Goal: Task Accomplishment & Management: Manage account settings

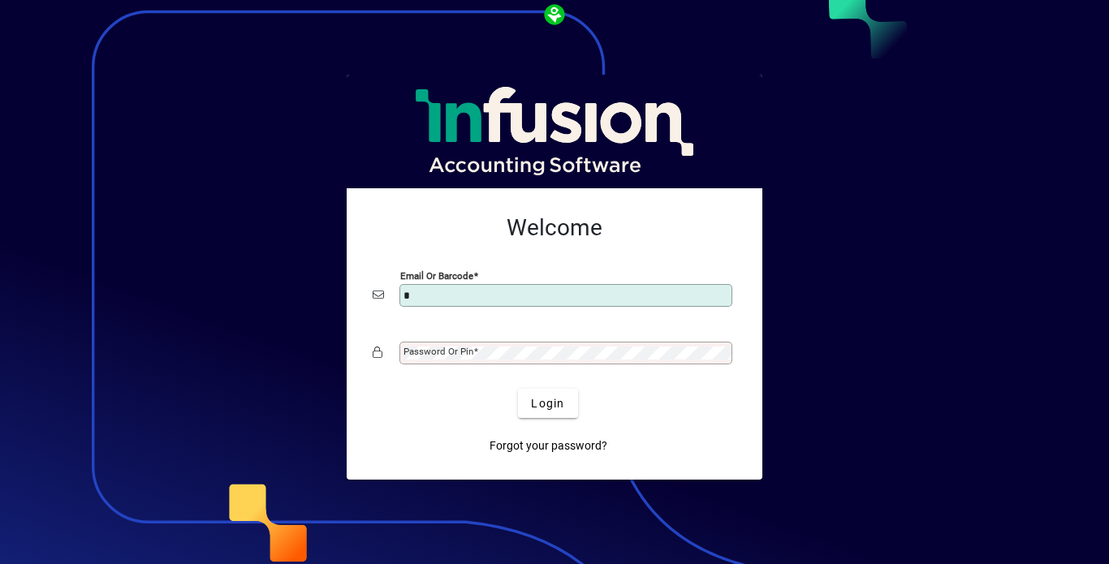
type input "**********"
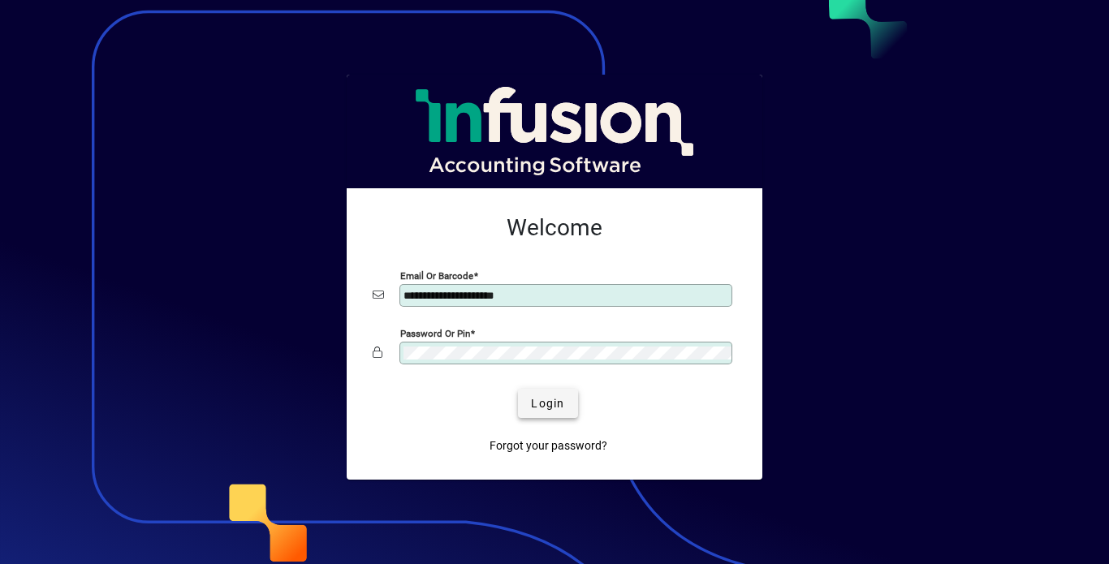
click at [544, 406] on span "Login" at bounding box center [547, 403] width 33 height 17
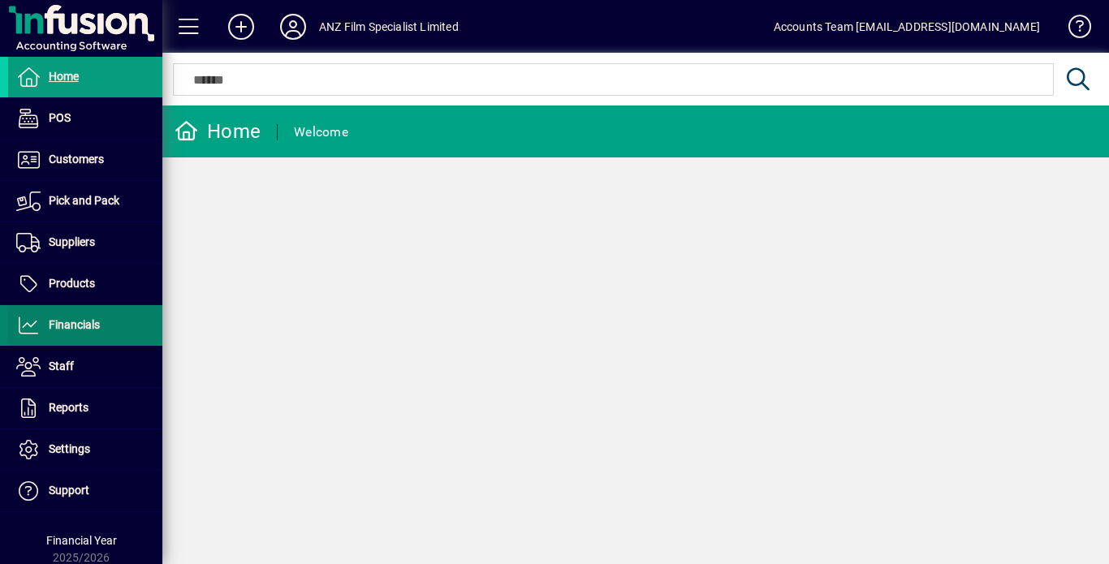
click at [74, 322] on span "Financials" at bounding box center [74, 324] width 51 height 13
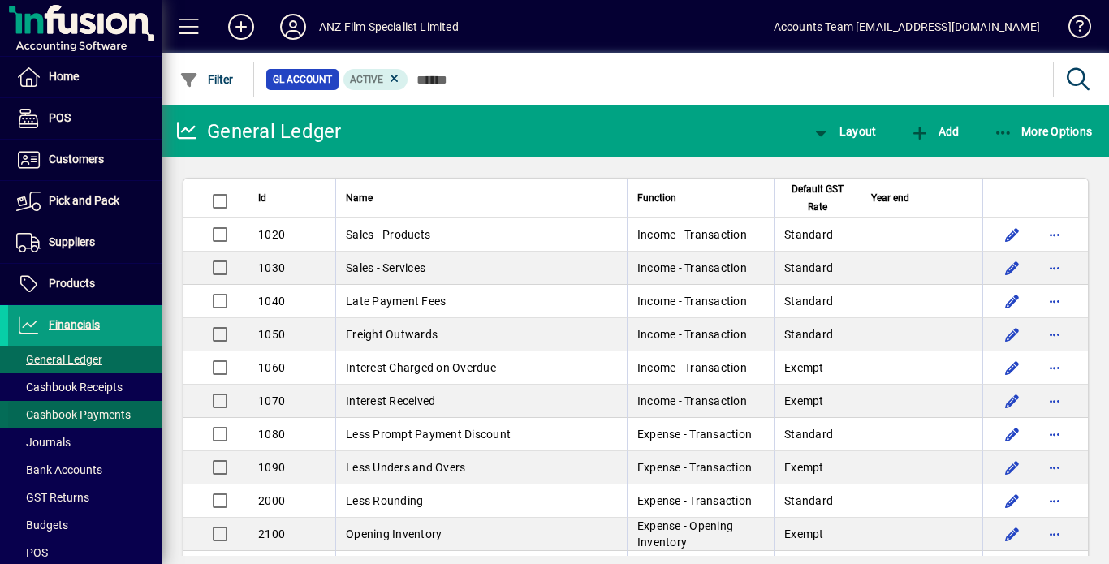
click at [86, 417] on span "Cashbook Payments" at bounding box center [73, 414] width 114 height 13
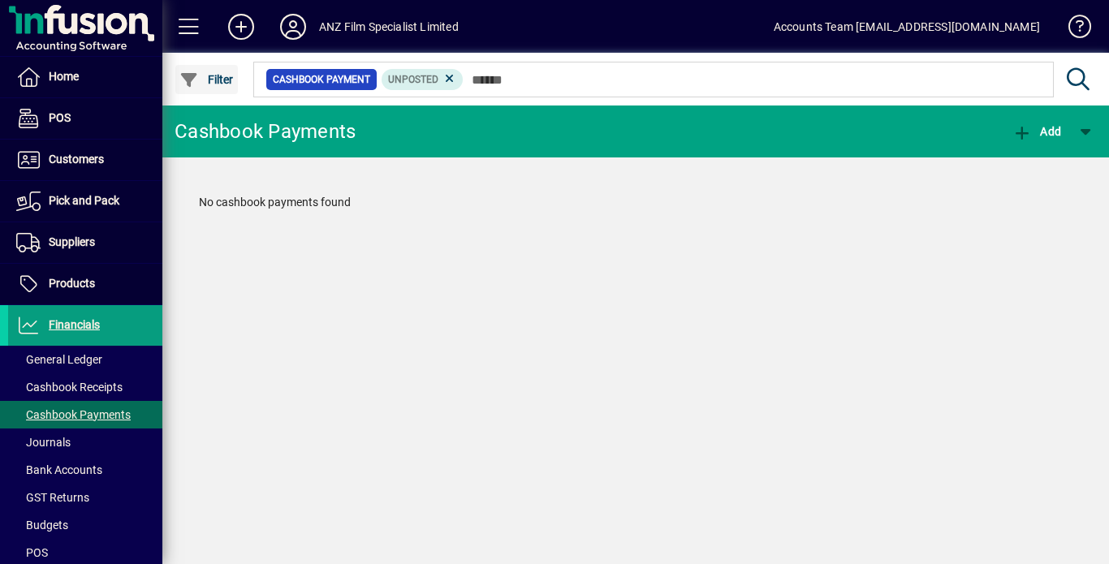
click at [218, 78] on span "Filter" at bounding box center [206, 79] width 54 height 13
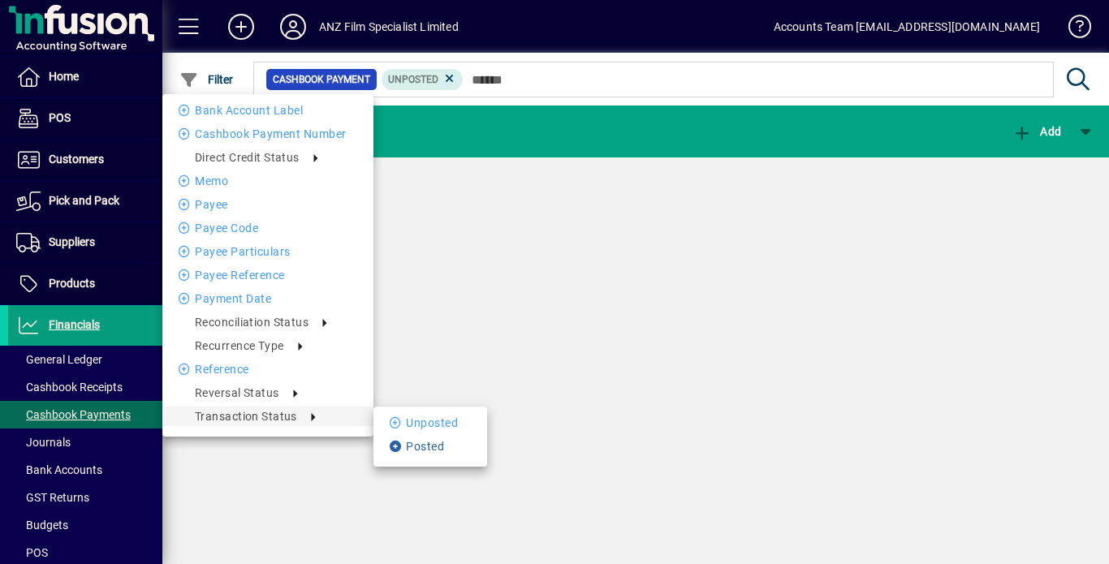
click at [438, 448] on li "Posted" at bounding box center [430, 446] width 114 height 19
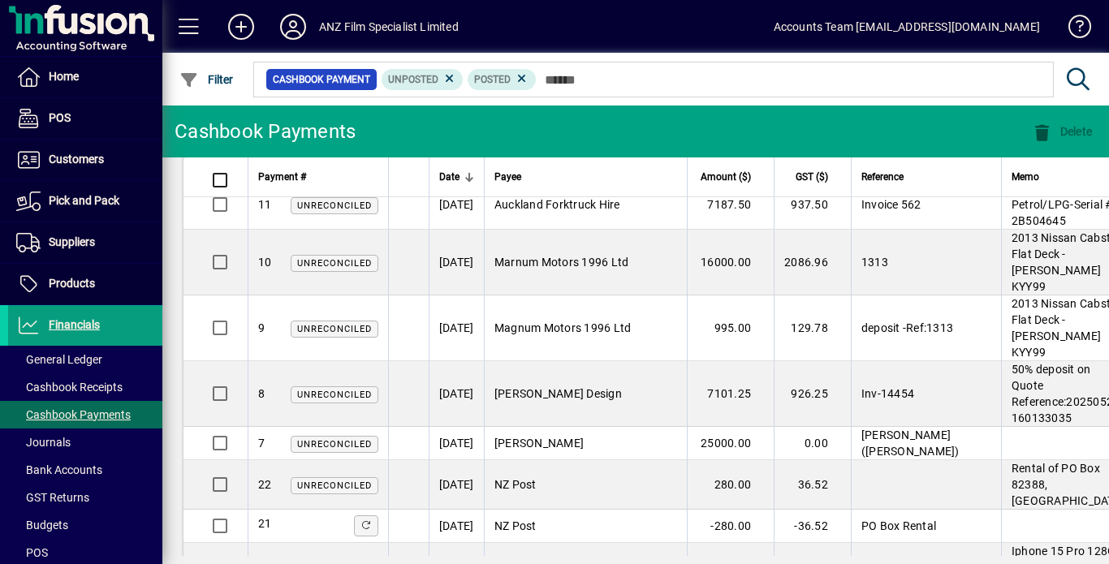
scroll to position [3738, 0]
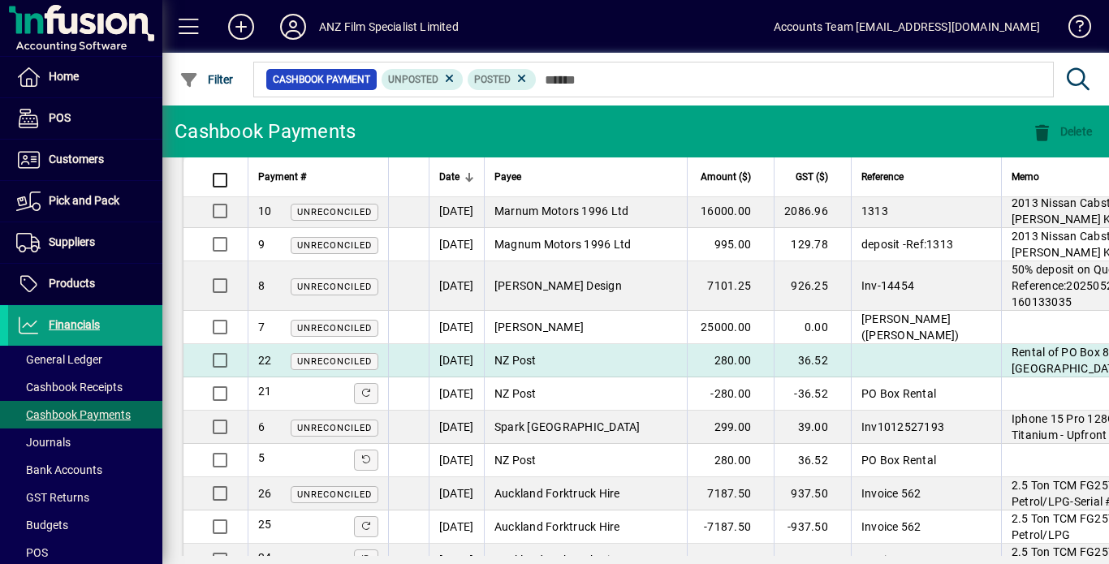
scroll to position [3504, 0]
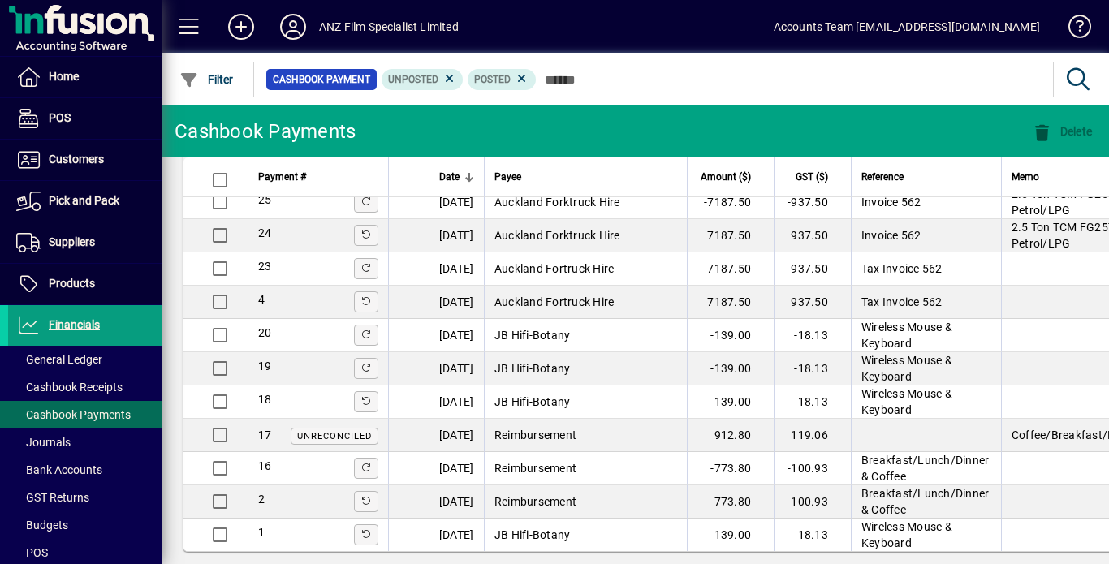
click at [473, 111] on mat-toolbar-row "Cashbook Payments Delete" at bounding box center [635, 132] width 947 height 52
click at [490, 78] on span "Posted" at bounding box center [492, 79] width 37 height 11
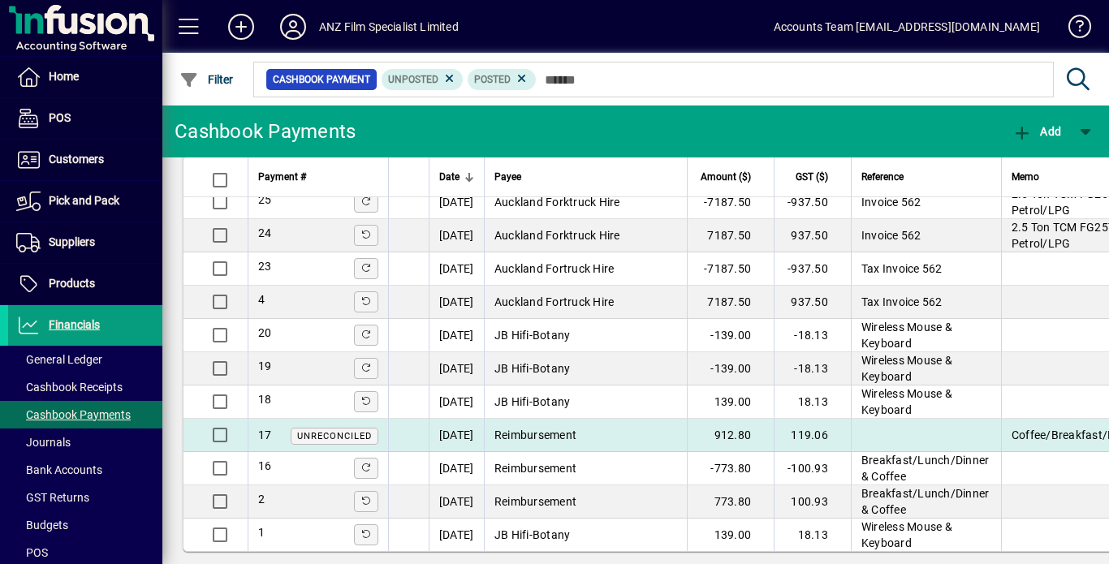
click at [325, 431] on span "Unreconciled" at bounding box center [334, 436] width 75 height 11
click at [325, 421] on div "Cashbook Payments Add Payment # Date Payee Amount ($) GST ($) Reference Memo 10…" at bounding box center [635, 335] width 947 height 459
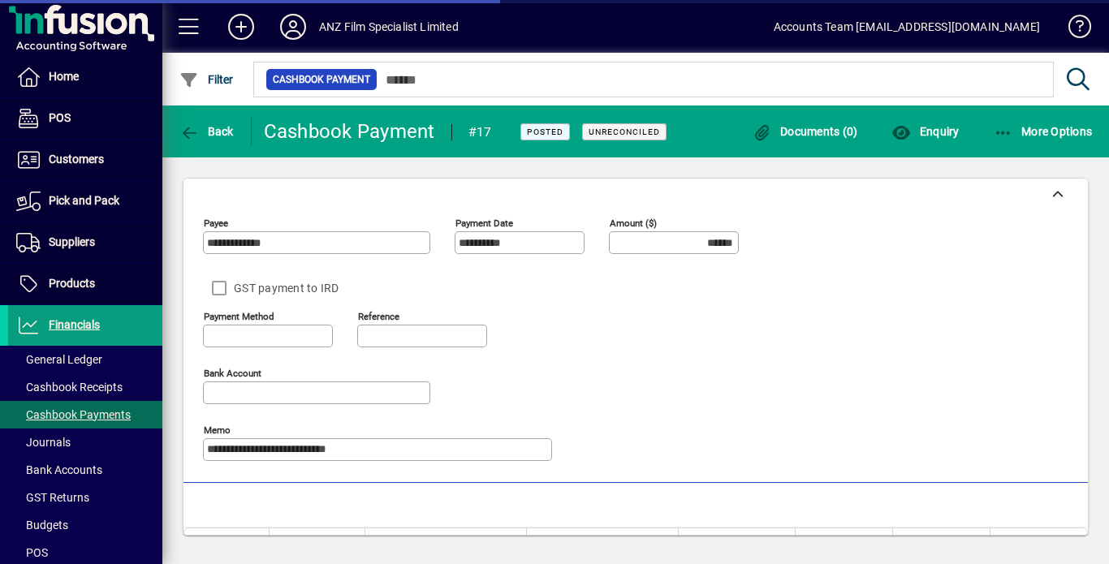
type input "**********"
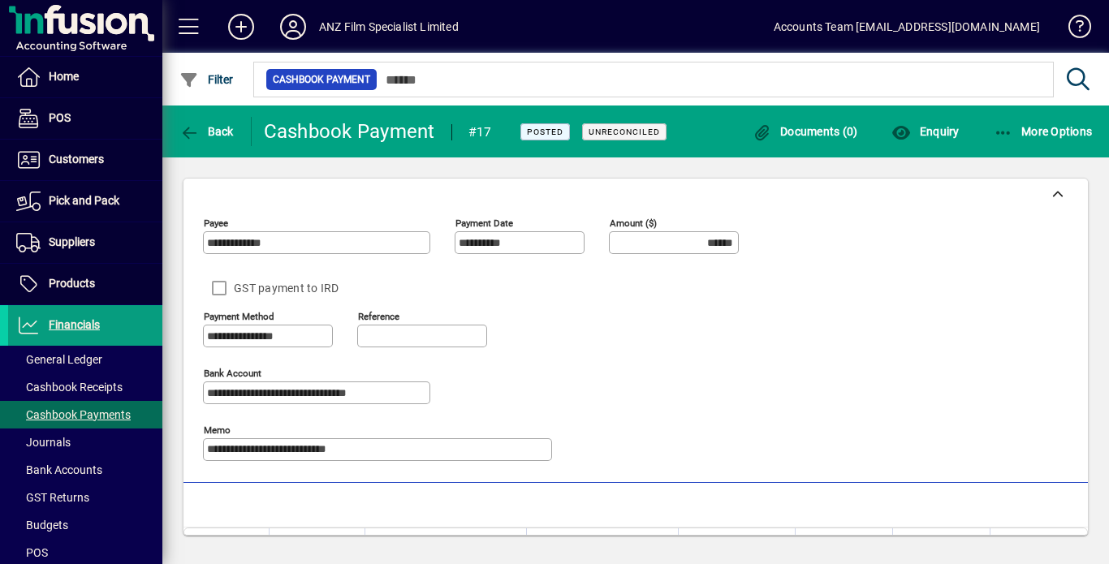
click at [923, 345] on div "**********" at bounding box center [635, 343] width 865 height 264
click at [1013, 132] on span "More Options" at bounding box center [1043, 131] width 99 height 13
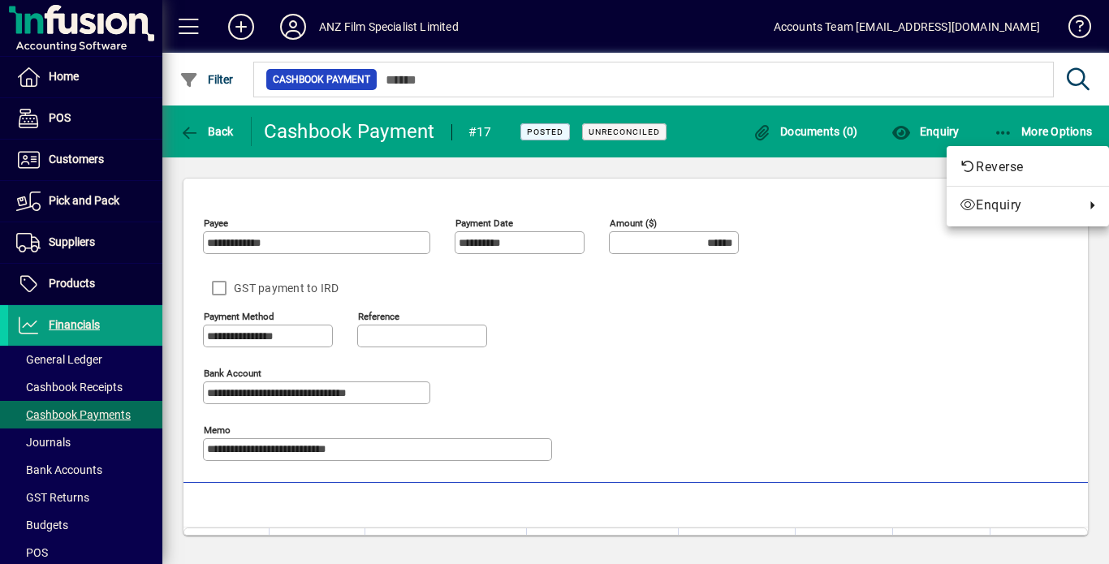
click at [62, 321] on div at bounding box center [554, 282] width 1109 height 564
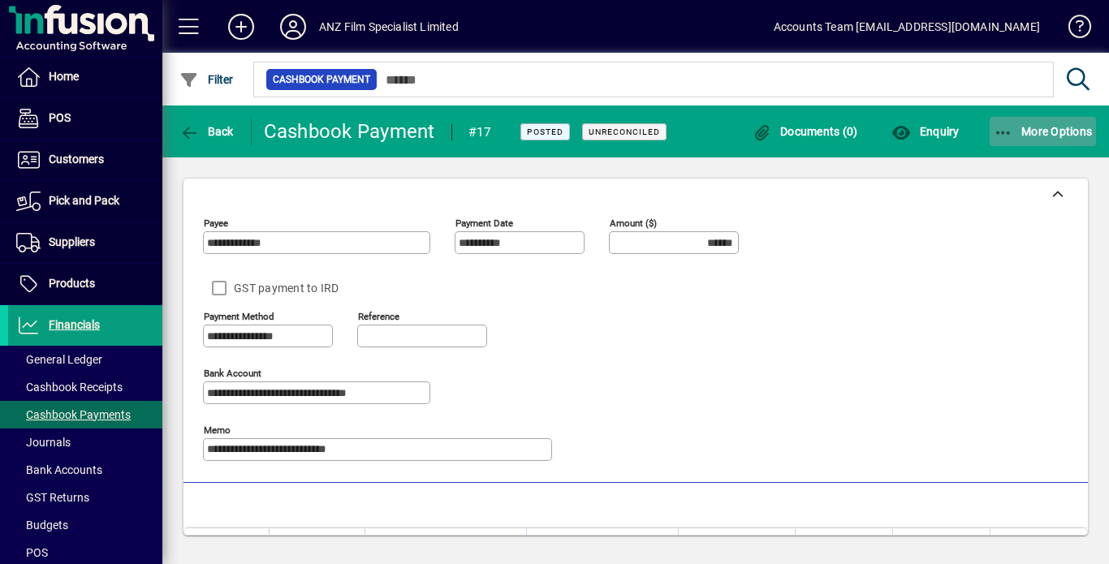
click at [1058, 136] on span "More Options" at bounding box center [1043, 131] width 99 height 13
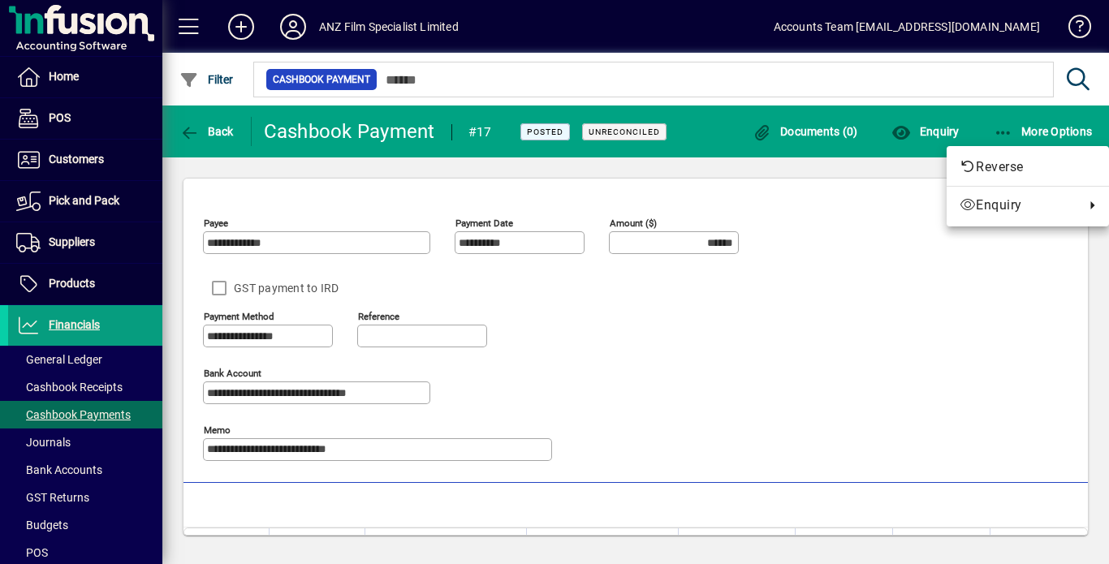
click at [1012, 131] on div at bounding box center [554, 282] width 1109 height 564
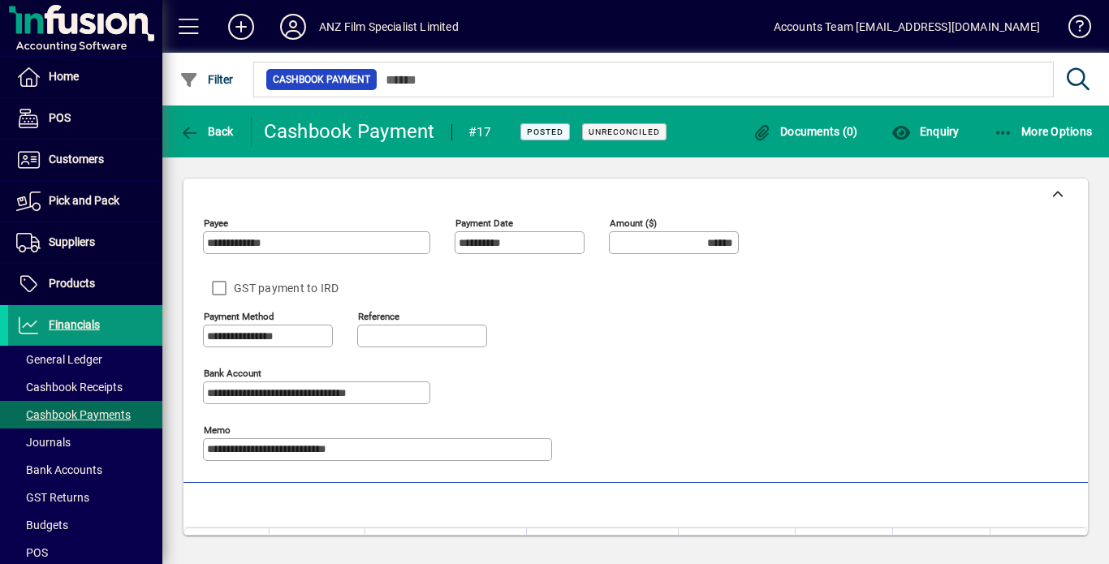
click at [98, 317] on span "Financials" at bounding box center [54, 325] width 92 height 19
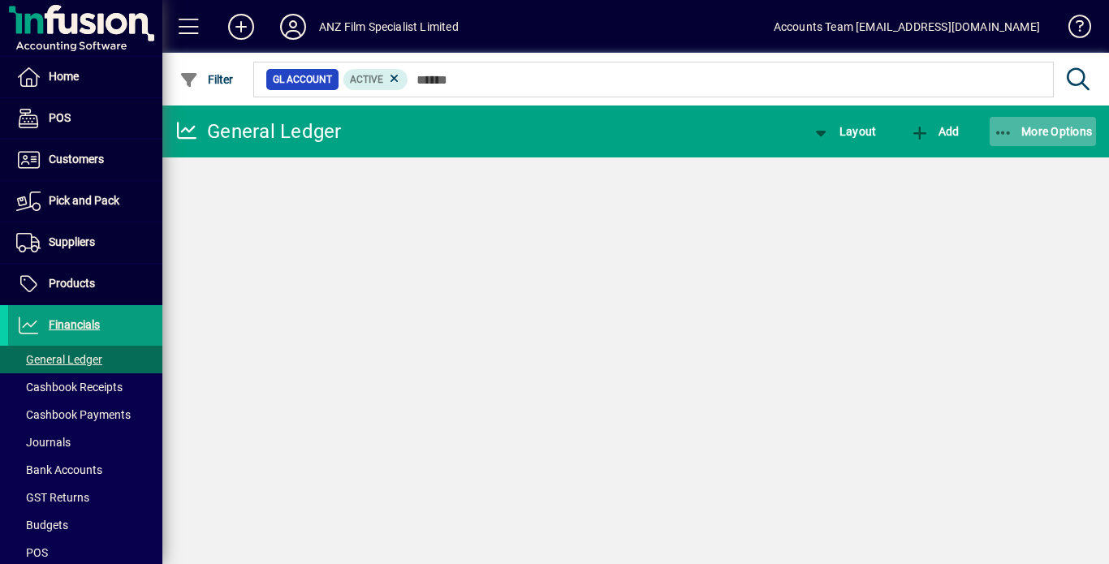
click at [1048, 131] on span "More Options" at bounding box center [1043, 131] width 99 height 13
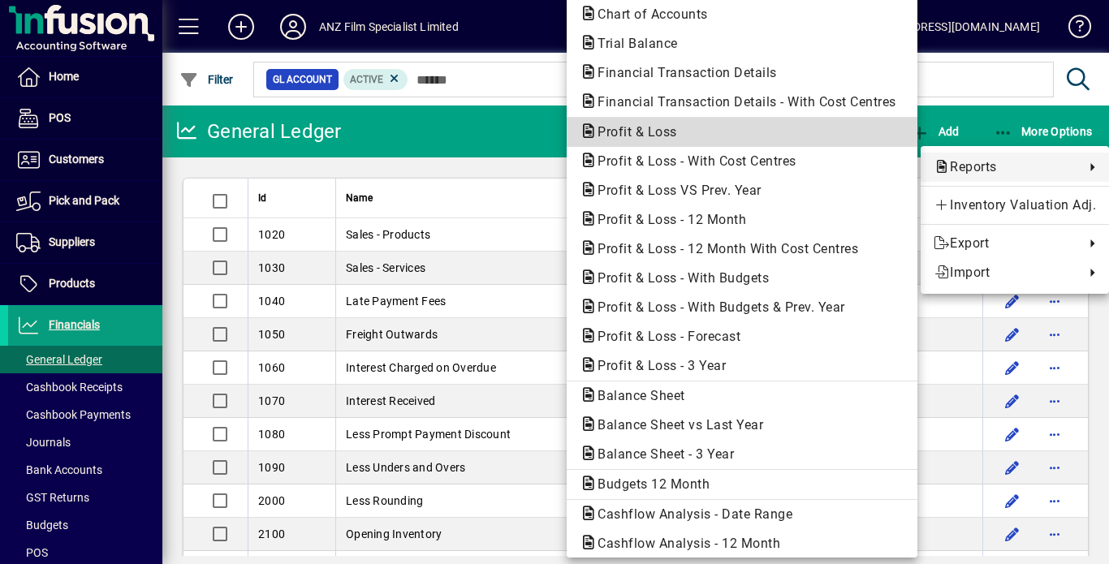
click at [633, 133] on span "Profit & Loss" at bounding box center [633, 131] width 106 height 15
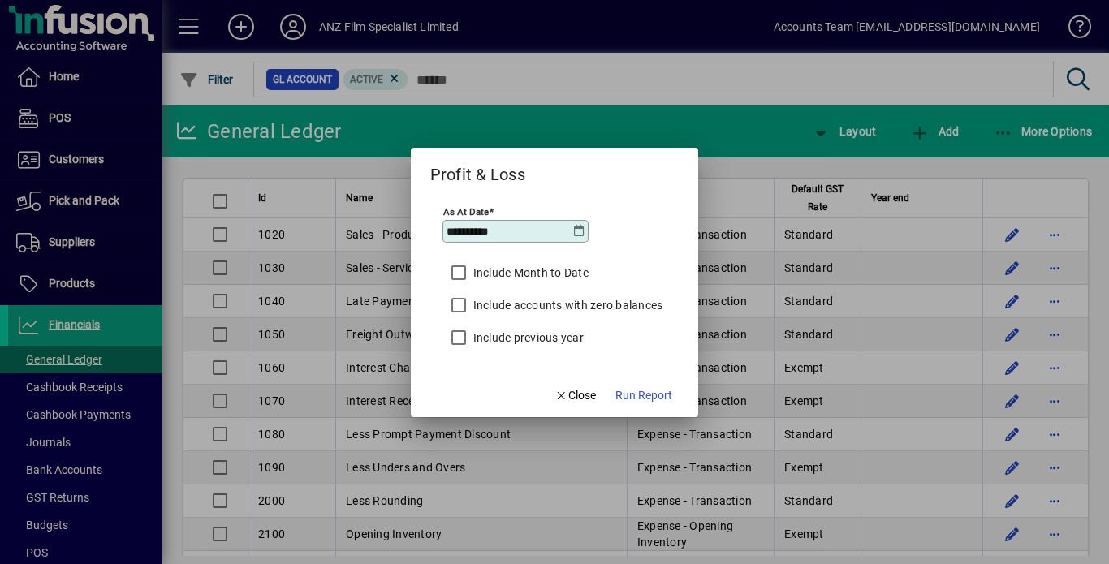
click at [577, 227] on icon at bounding box center [578, 231] width 13 height 13
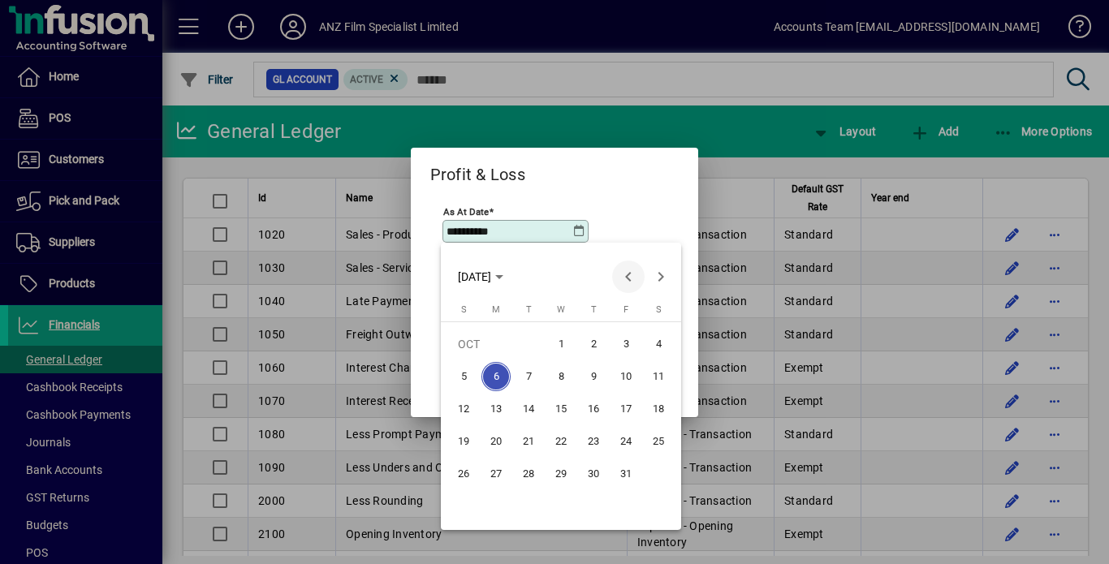
click at [623, 276] on span "Previous month" at bounding box center [628, 277] width 32 height 32
click at [582, 228] on div at bounding box center [554, 282] width 1109 height 564
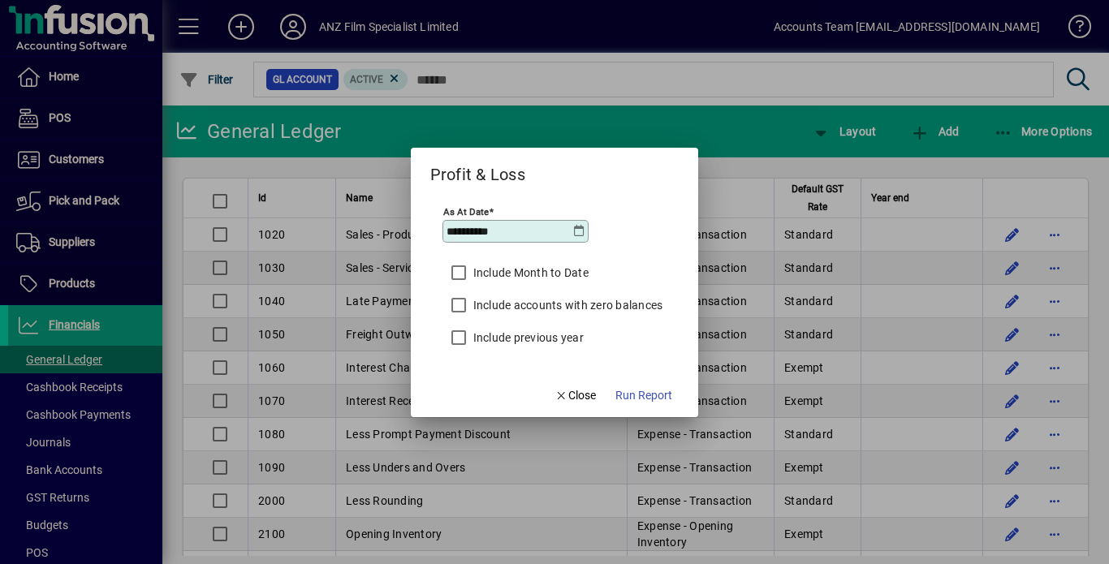
click at [582, 228] on icon at bounding box center [578, 231] width 13 height 13
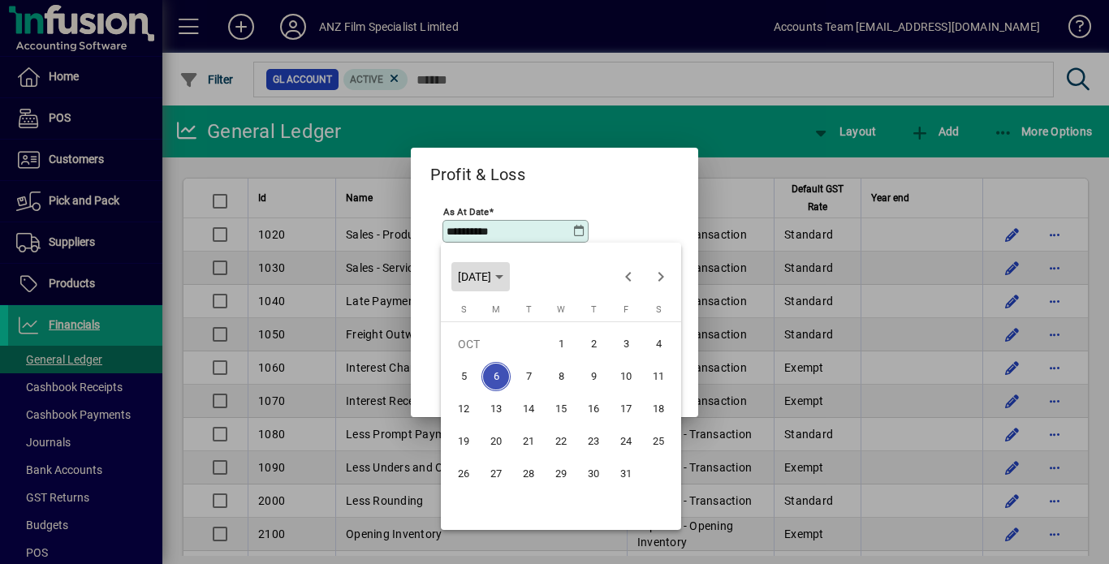
click at [503, 275] on polygon "Choose month and year" at bounding box center [499, 277] width 8 height 4
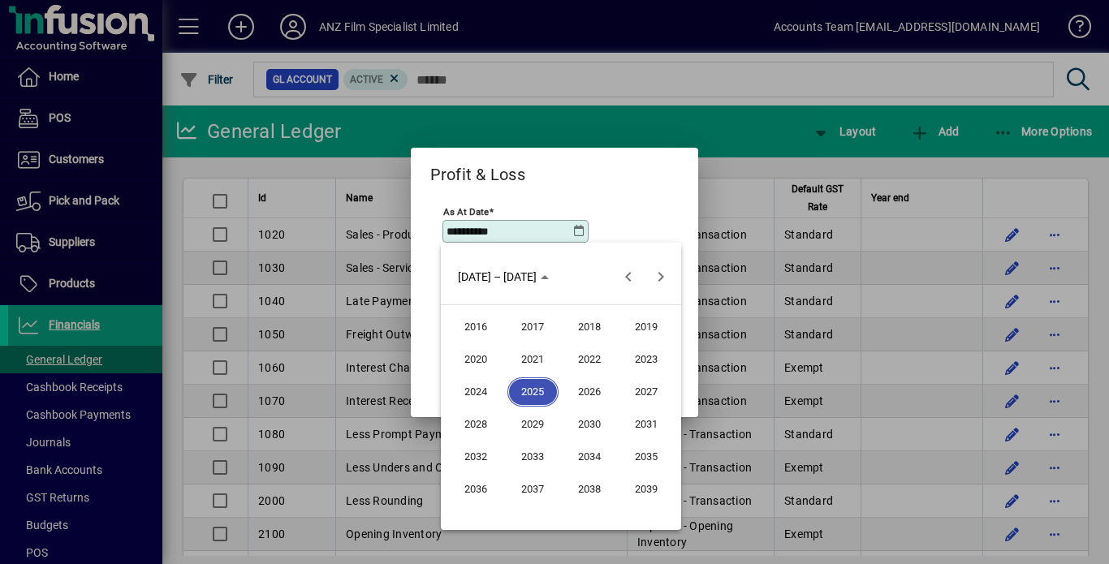
click at [533, 390] on span "2025" at bounding box center [532, 391] width 51 height 29
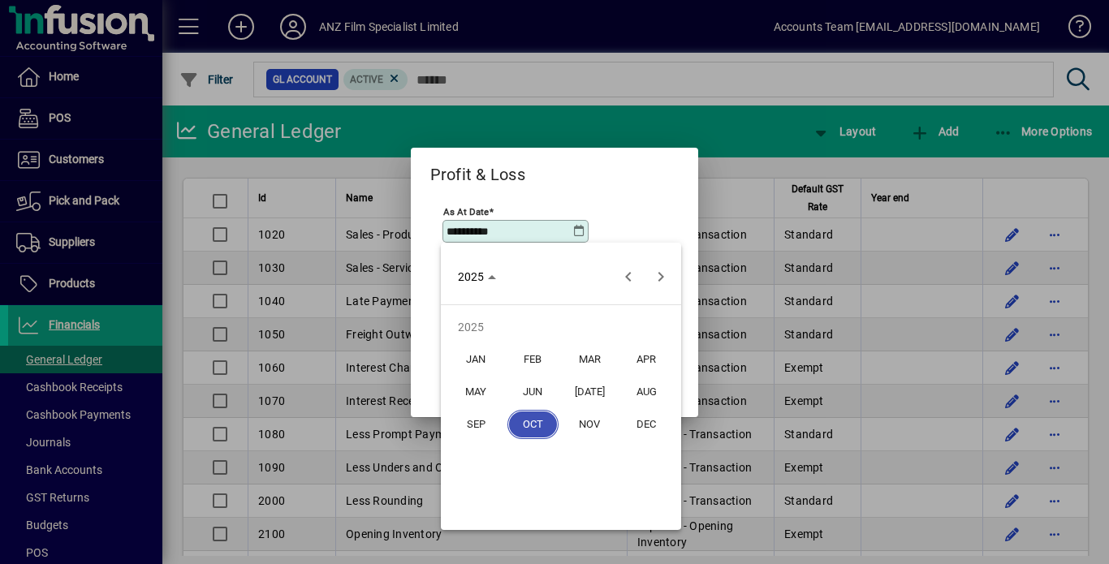
click at [596, 388] on span "[DATE]" at bounding box center [589, 391] width 51 height 29
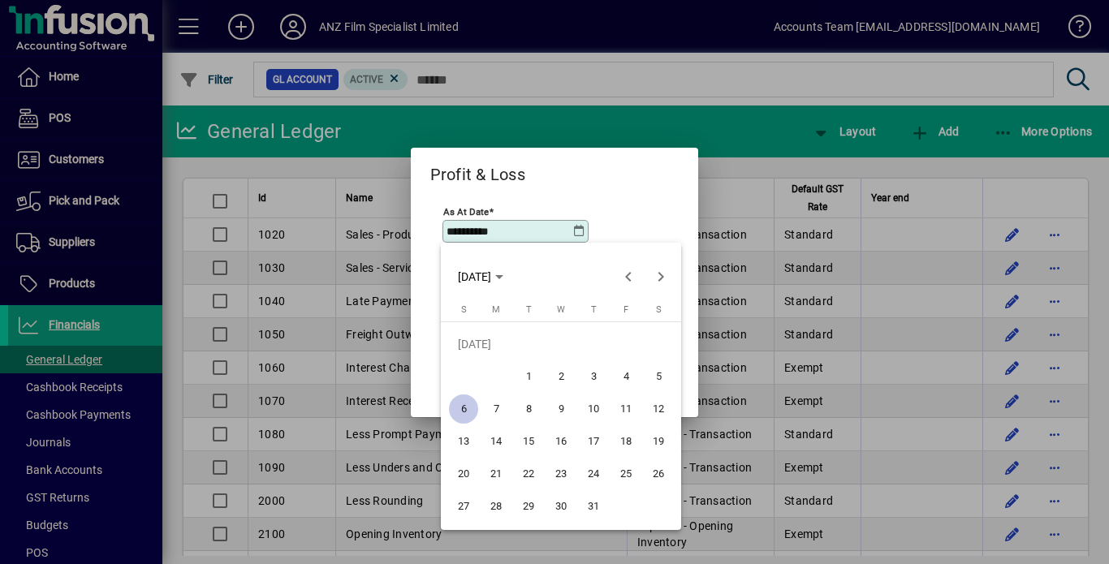
click at [593, 505] on span "31" at bounding box center [593, 506] width 29 height 29
type input "**********"
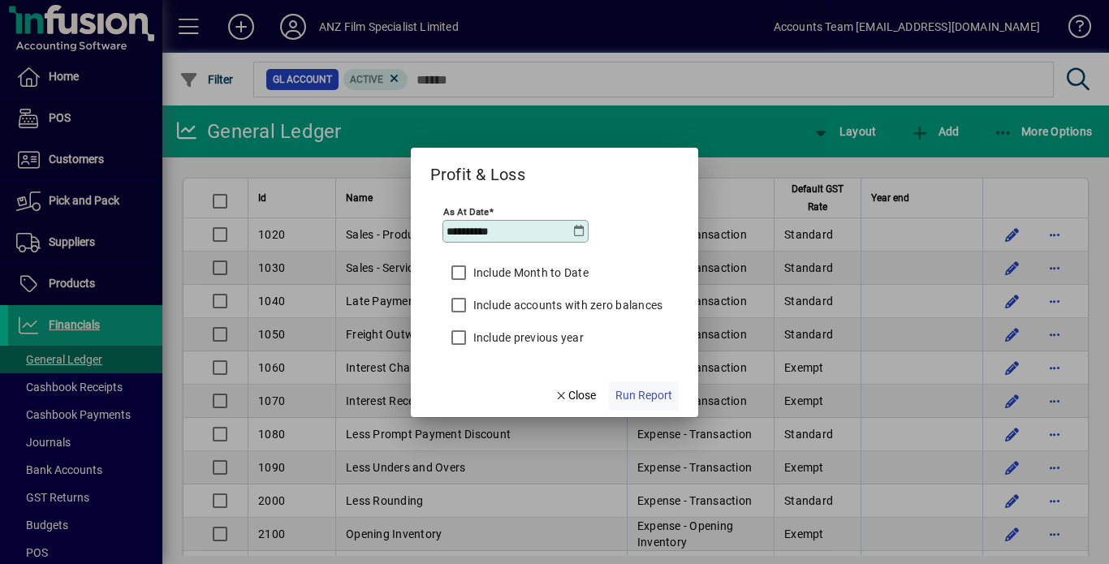
click at [653, 391] on span "Run Report" at bounding box center [643, 395] width 57 height 17
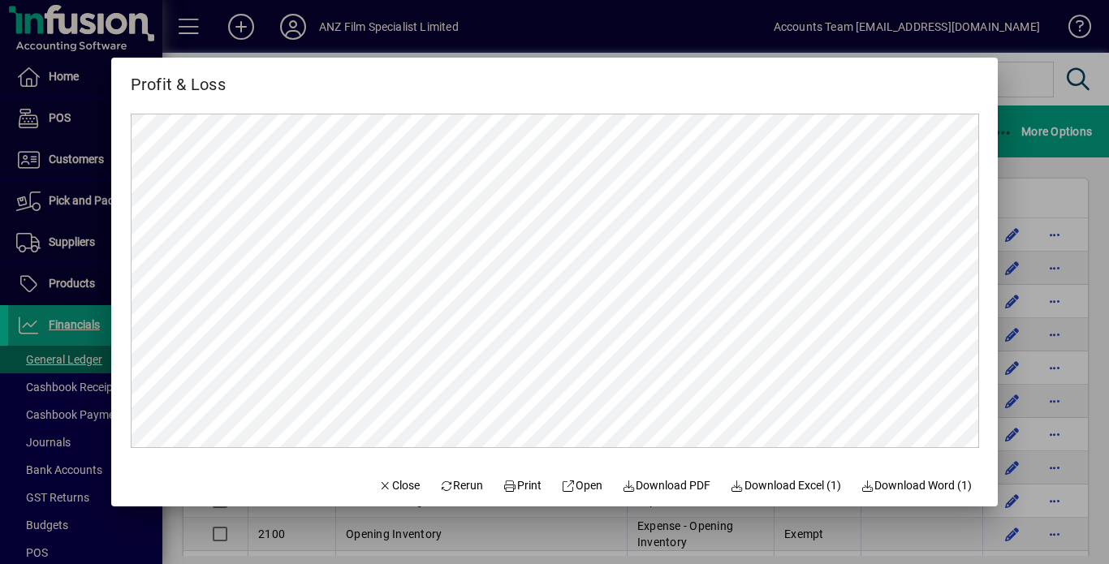
click at [1021, 86] on div at bounding box center [554, 282] width 1109 height 564
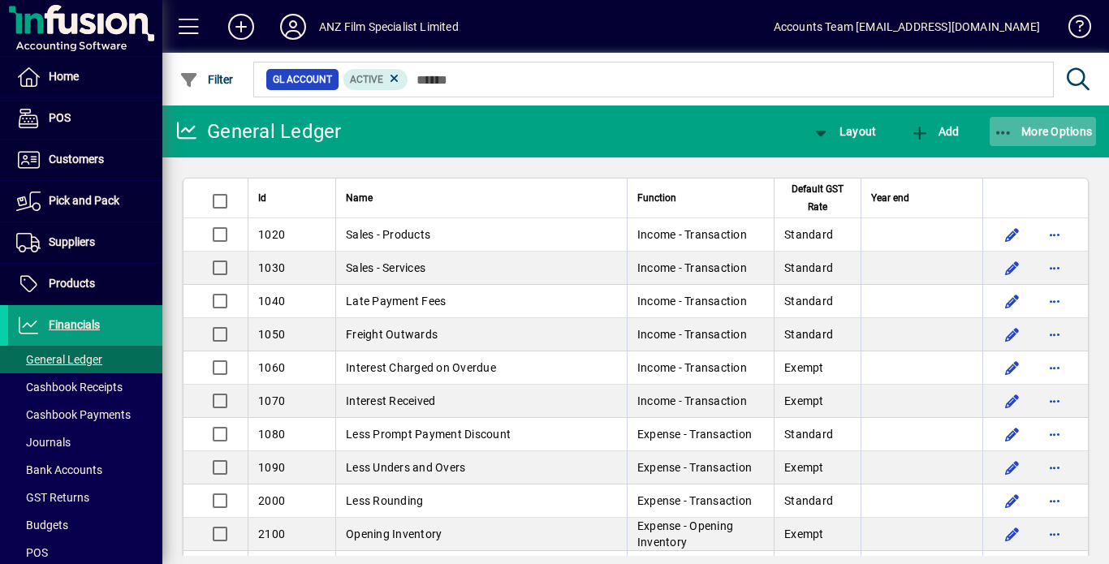
click at [1004, 131] on icon "button" at bounding box center [1004, 133] width 20 height 16
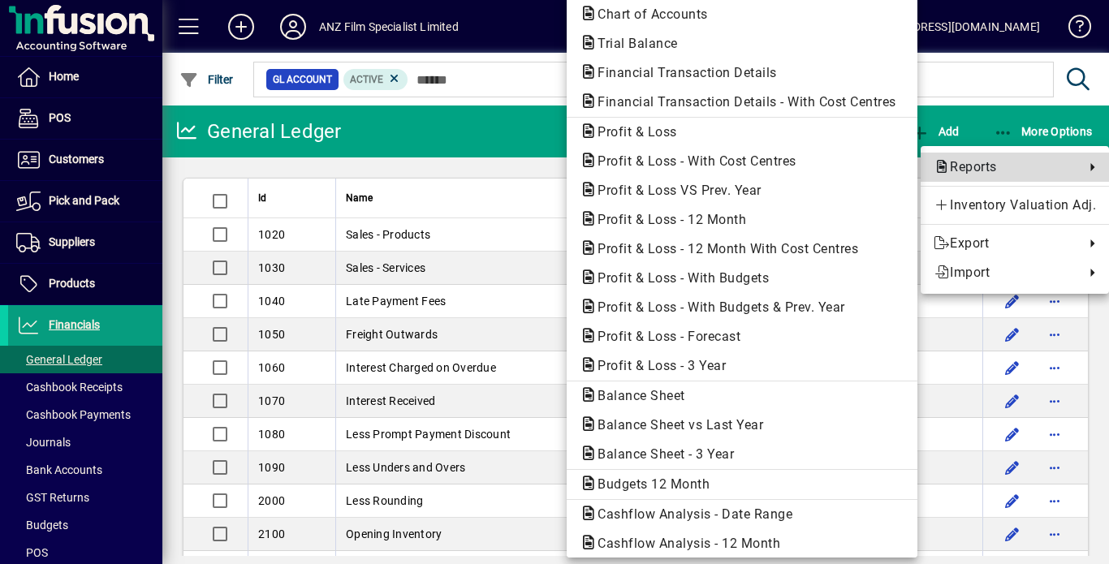
click at [966, 168] on span "Reports" at bounding box center [1005, 166] width 143 height 19
click at [628, 133] on span "Profit & Loss" at bounding box center [633, 131] width 106 height 15
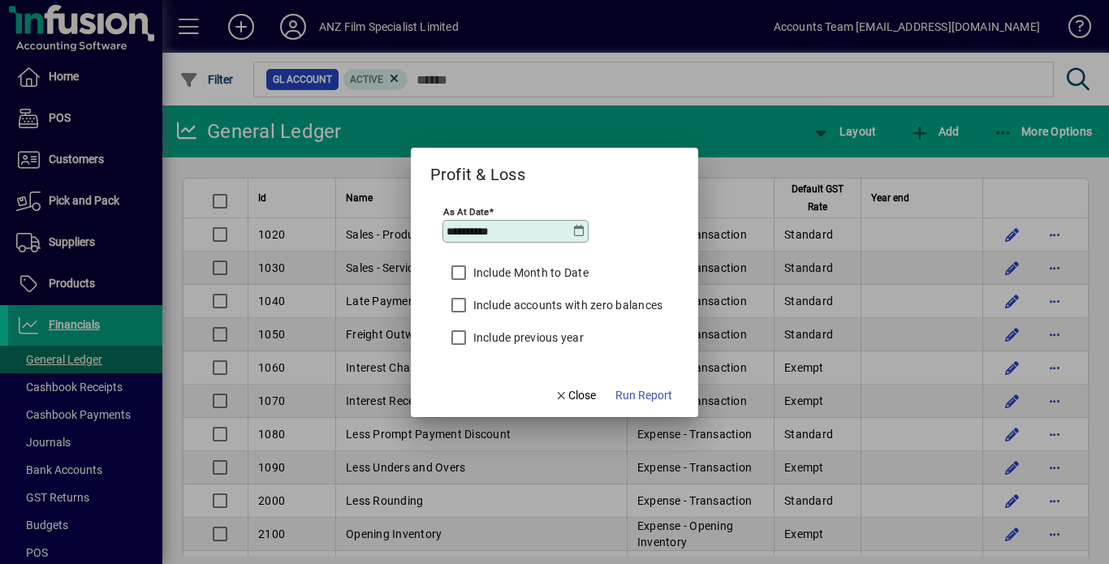
click at [576, 231] on icon at bounding box center [578, 231] width 13 height 13
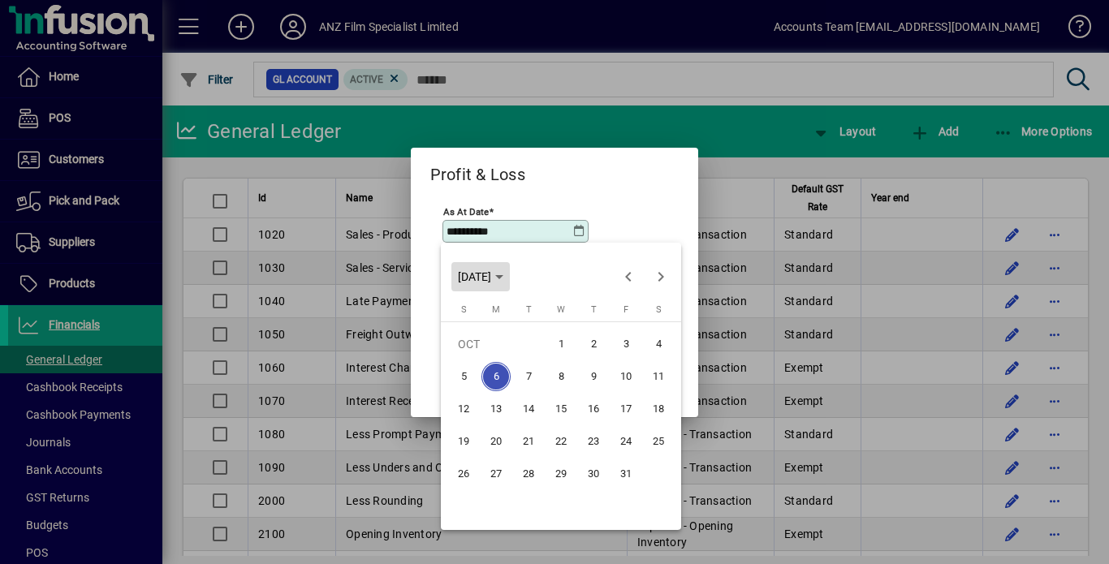
click at [503, 277] on polygon "Choose month and year" at bounding box center [499, 277] width 8 height 4
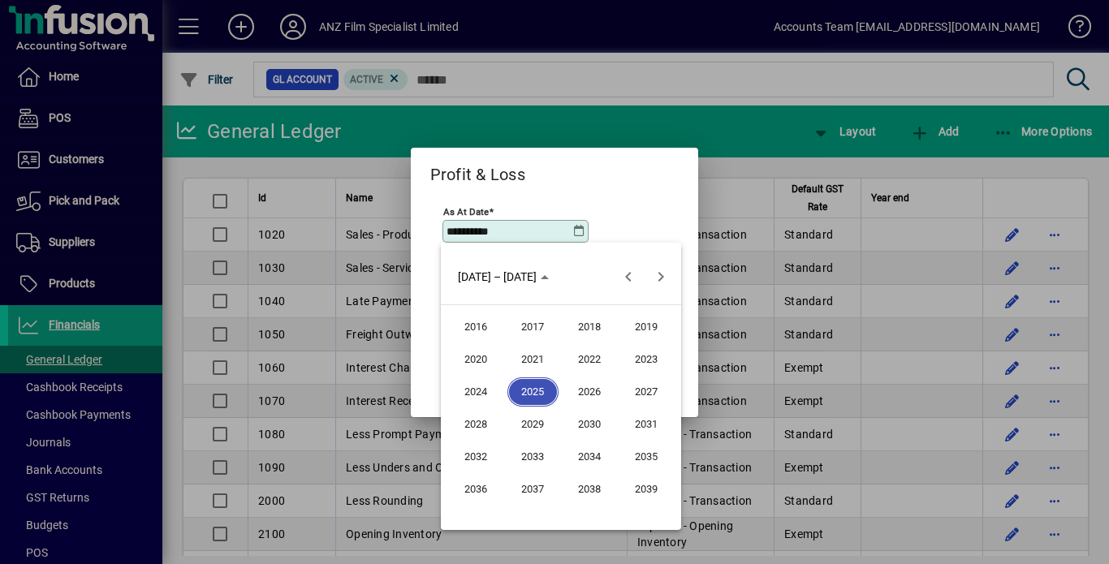
click at [534, 387] on span "2025" at bounding box center [532, 391] width 51 height 29
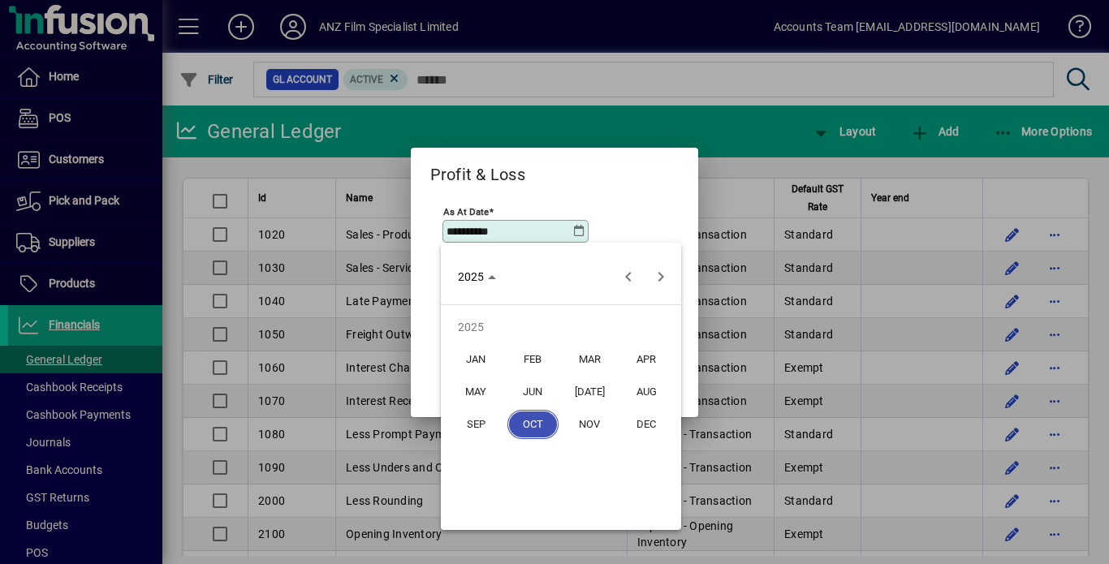
click at [637, 395] on span "AUG" at bounding box center [646, 391] width 51 height 29
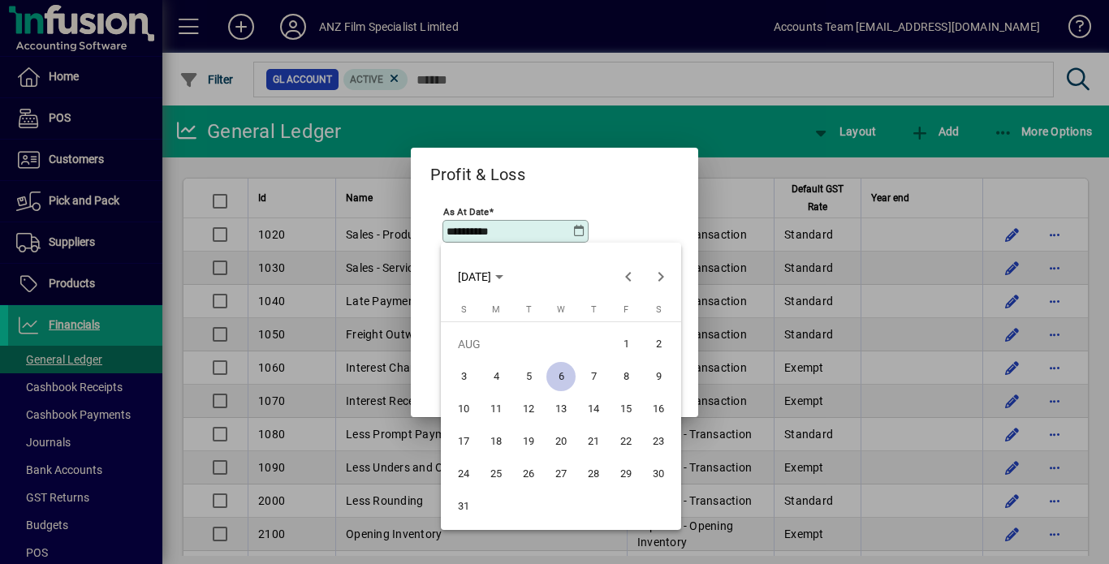
click at [457, 506] on span "31" at bounding box center [463, 506] width 29 height 29
type input "**********"
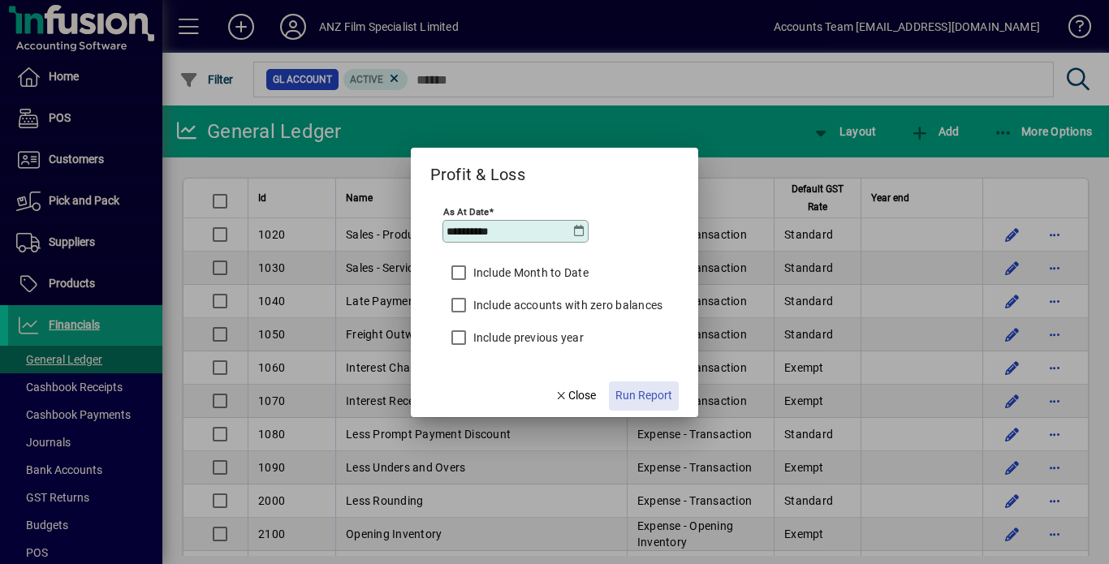
click at [655, 392] on span "Run Report" at bounding box center [643, 395] width 57 height 17
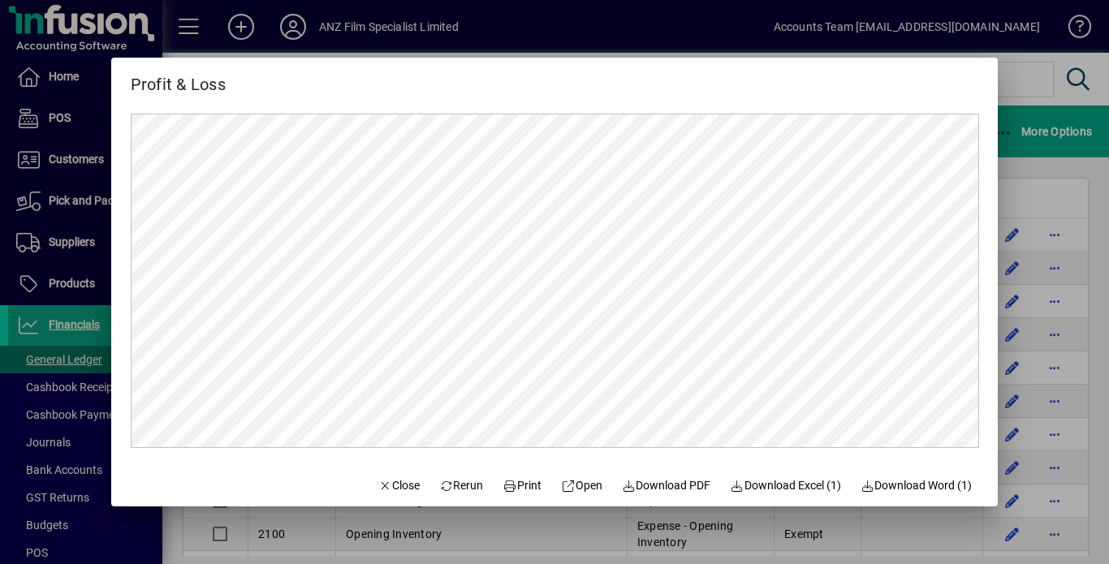
click at [1076, 188] on div at bounding box center [554, 282] width 1109 height 564
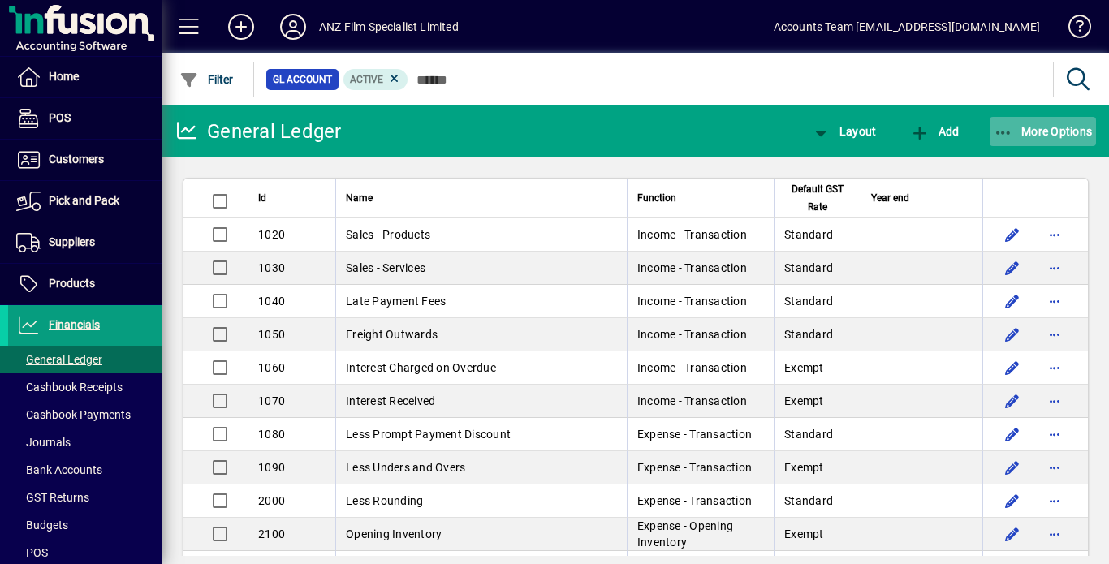
click at [1000, 129] on icon "button" at bounding box center [1004, 133] width 20 height 16
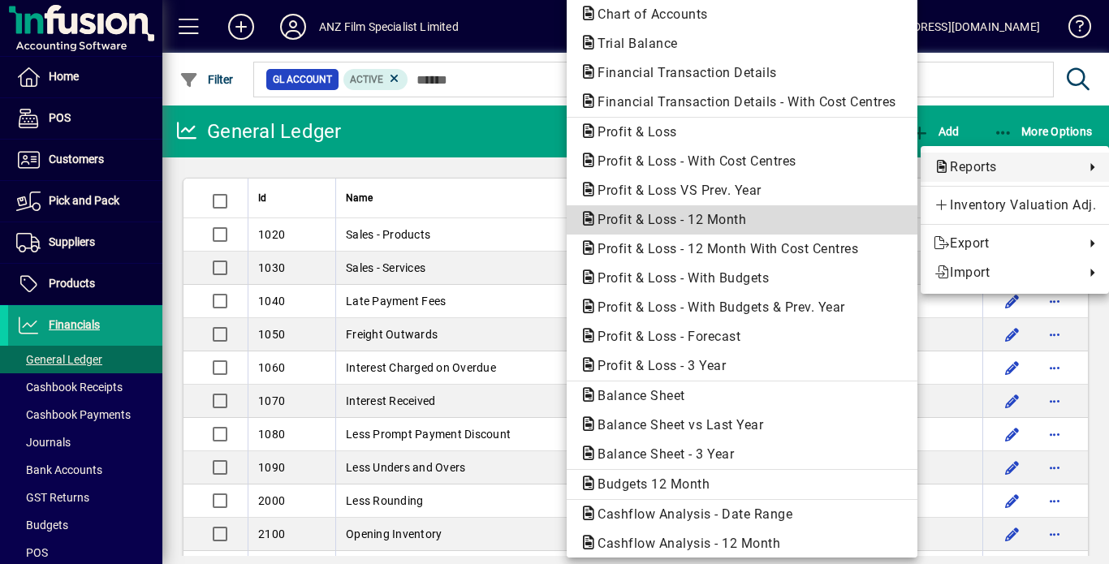
click at [620, 223] on span "Profit & Loss - 12 Month" at bounding box center [667, 219] width 175 height 15
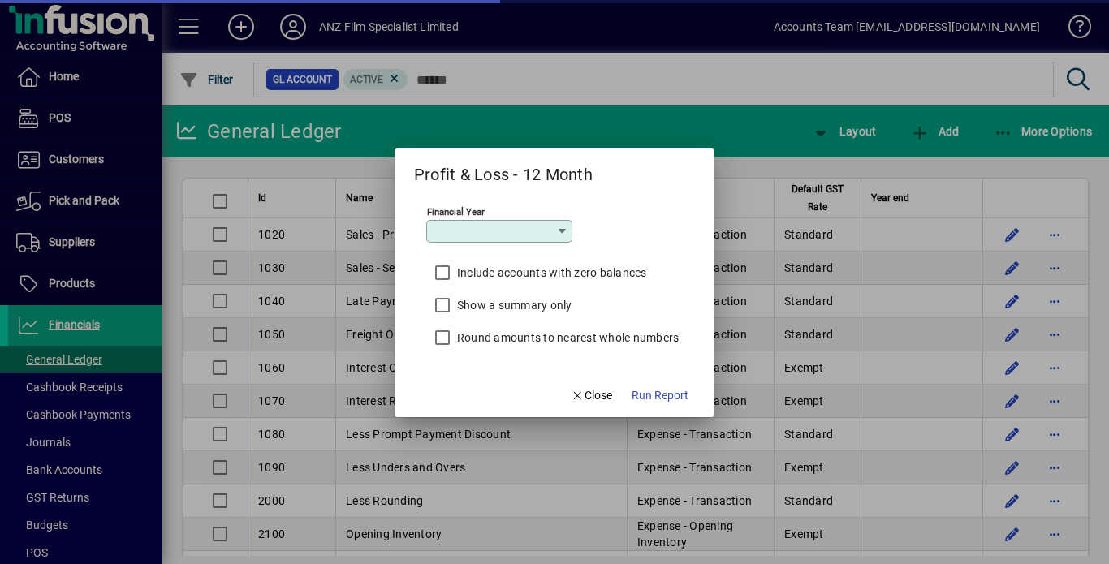
type input "*********"
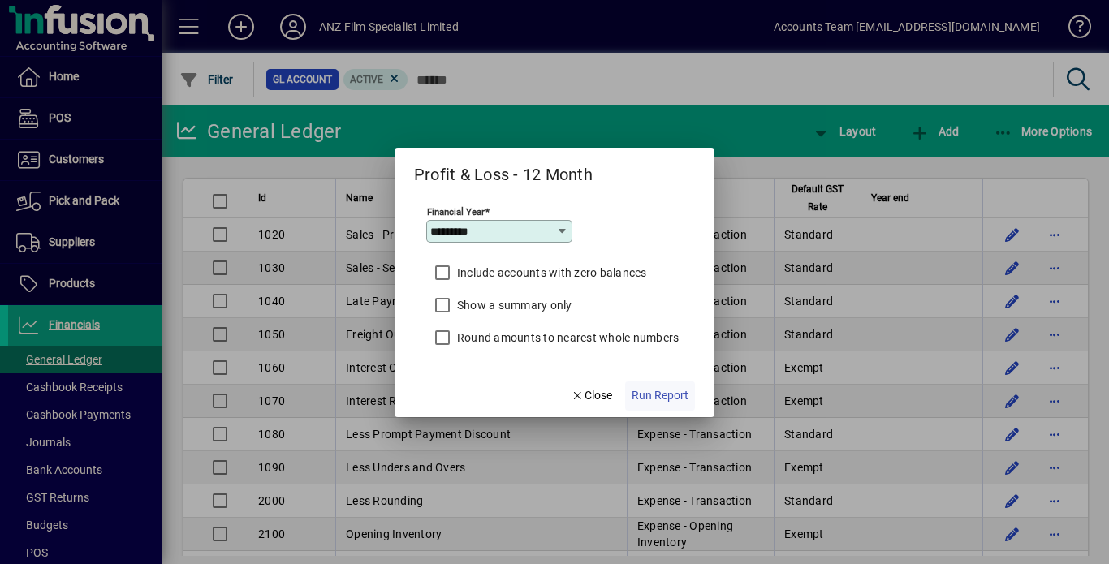
click at [678, 403] on span "Run Report" at bounding box center [660, 395] width 57 height 17
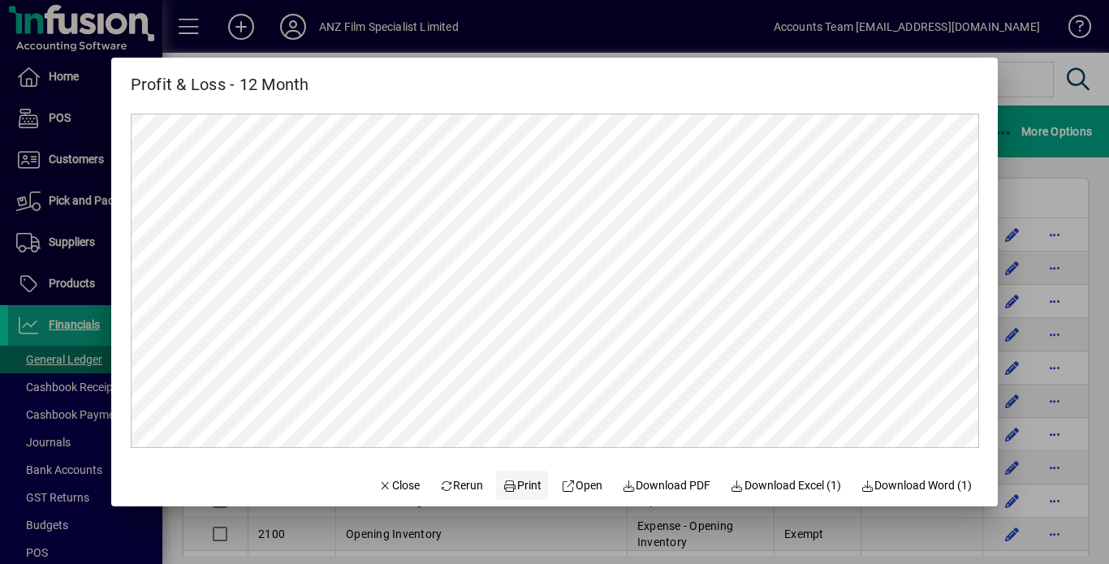
click at [523, 488] on span "Print" at bounding box center [522, 485] width 39 height 17
click at [1014, 89] on div at bounding box center [554, 282] width 1109 height 564
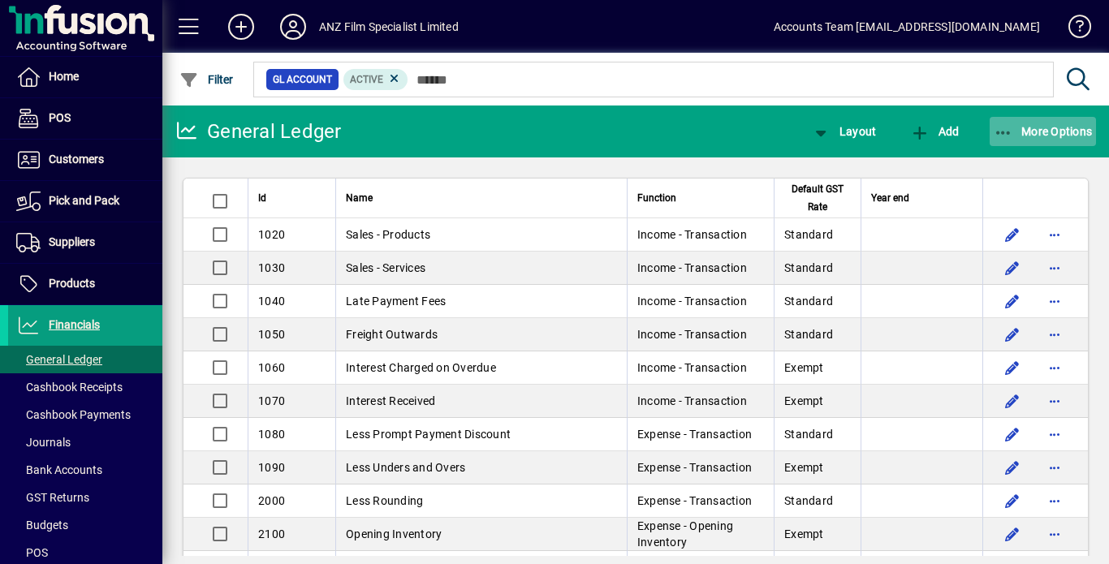
click at [1000, 134] on icon "button" at bounding box center [1004, 133] width 20 height 16
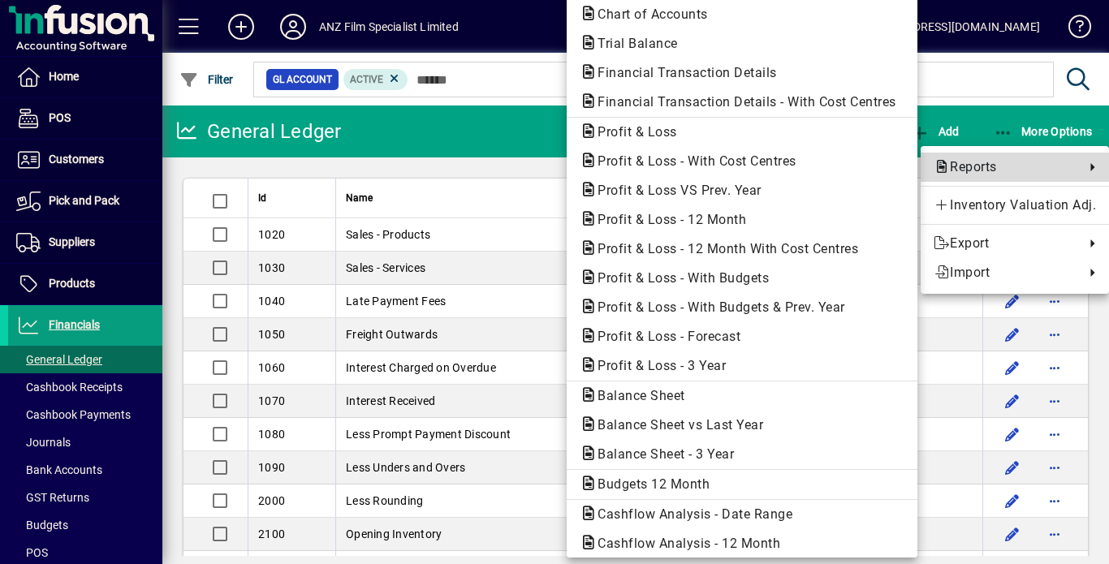
click at [973, 169] on span "Reports" at bounding box center [1005, 166] width 143 height 19
click at [737, 188] on span "Profit & Loss VS Prev. Year" at bounding box center [675, 190] width 190 height 15
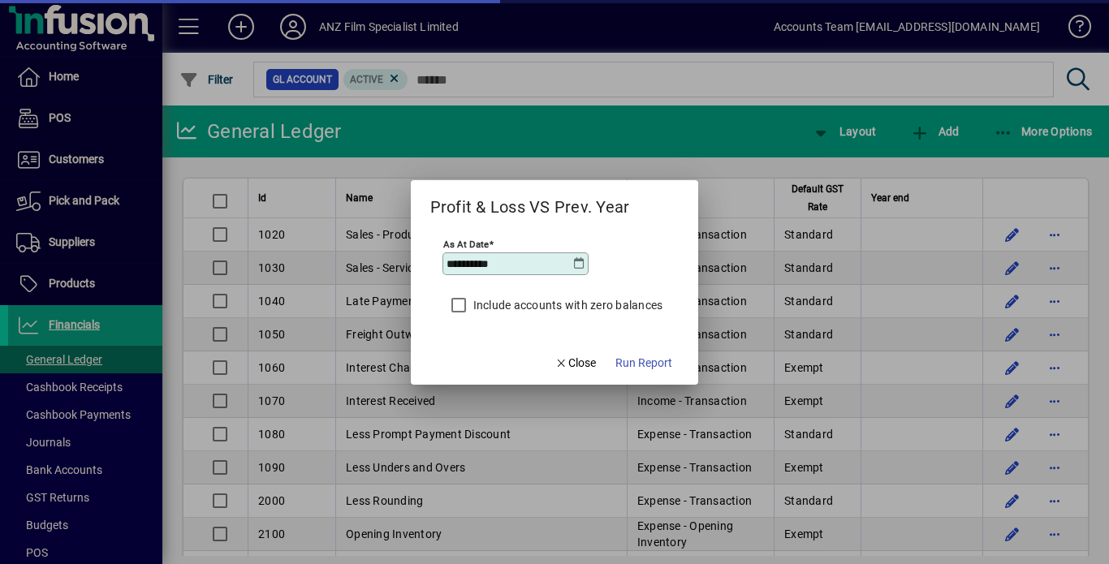
click at [580, 263] on icon at bounding box center [578, 263] width 13 height 13
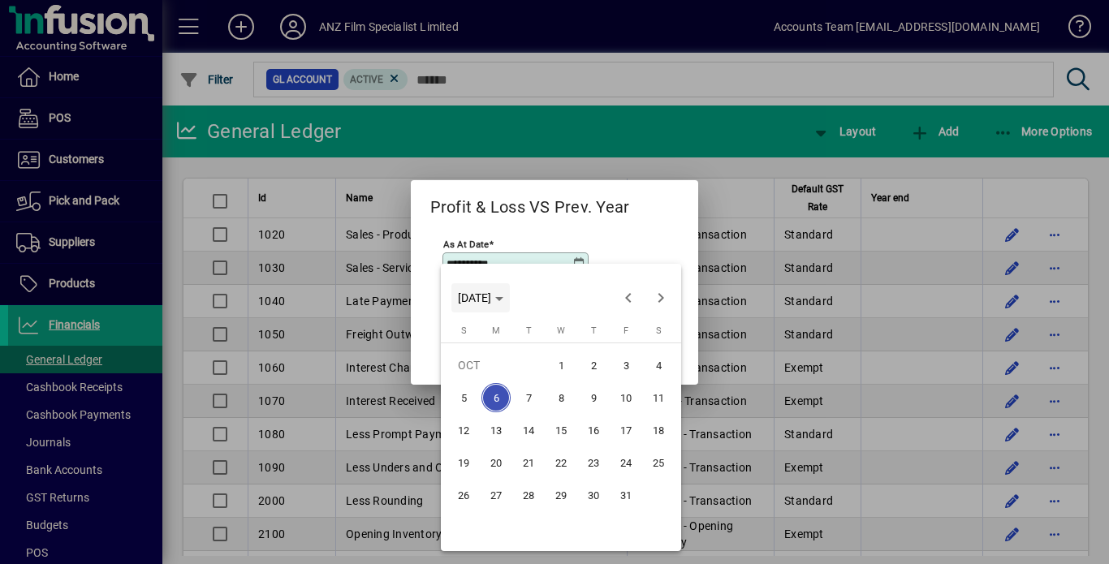
click at [503, 297] on icon "Choose month and year" at bounding box center [499, 299] width 8 height 4
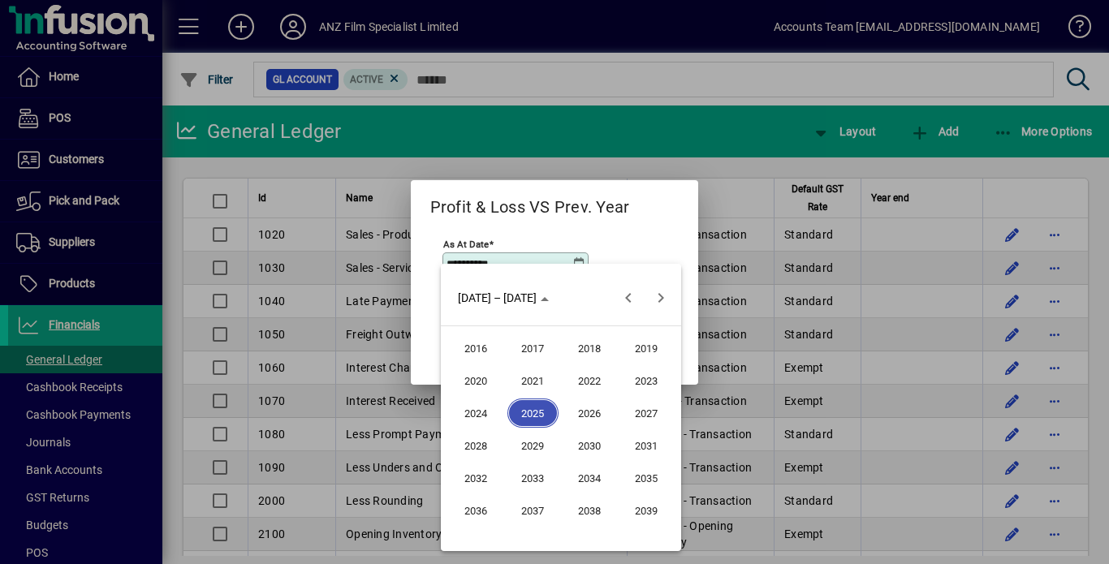
click at [533, 408] on span "2025" at bounding box center [532, 413] width 51 height 29
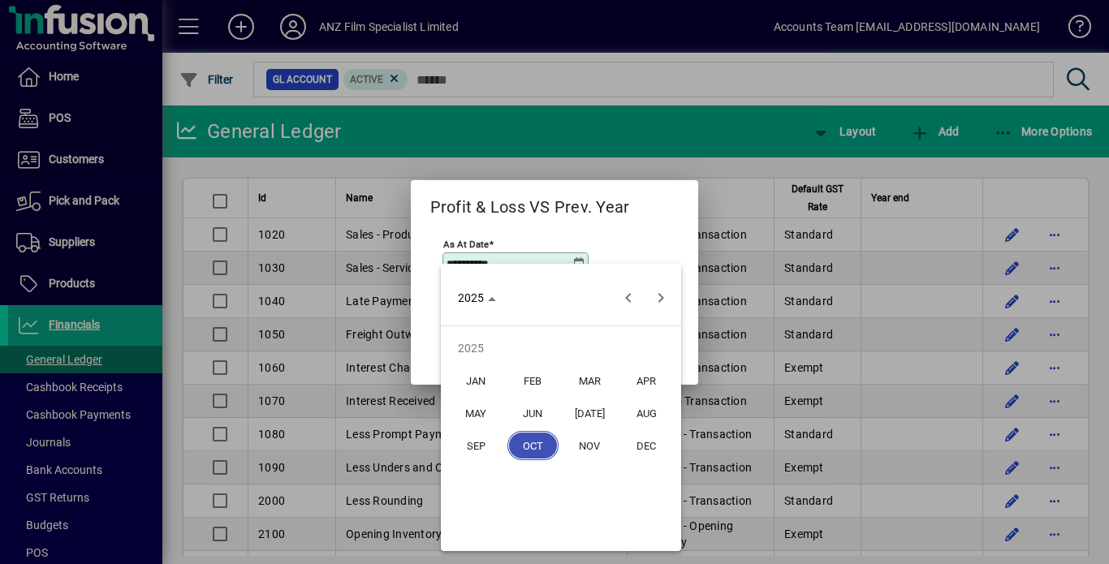
click at [649, 415] on span "AUG" at bounding box center [646, 413] width 51 height 29
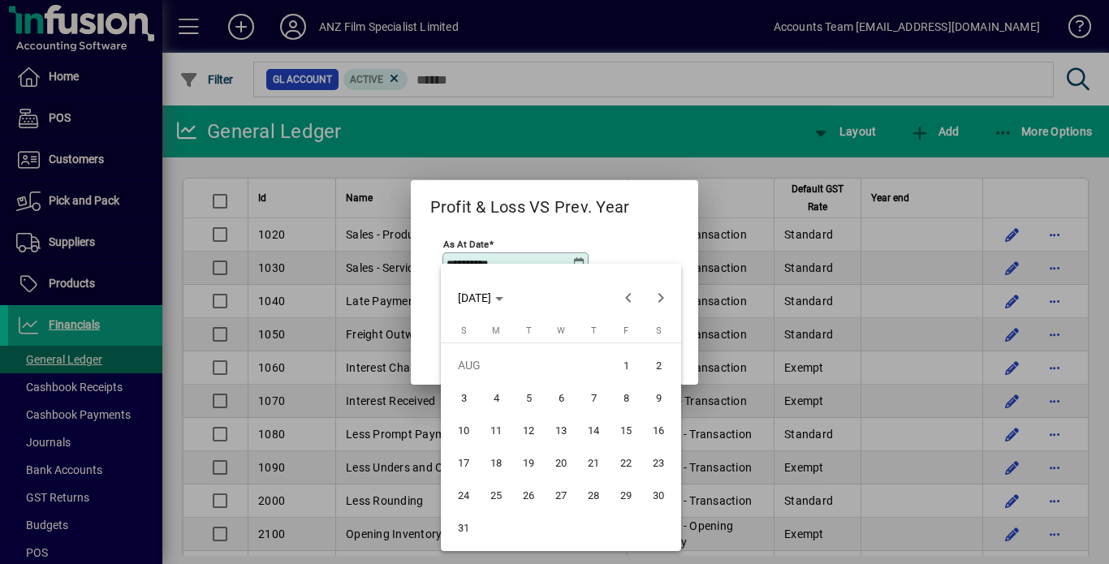
click at [459, 524] on span "31" at bounding box center [463, 527] width 29 height 29
type input "**********"
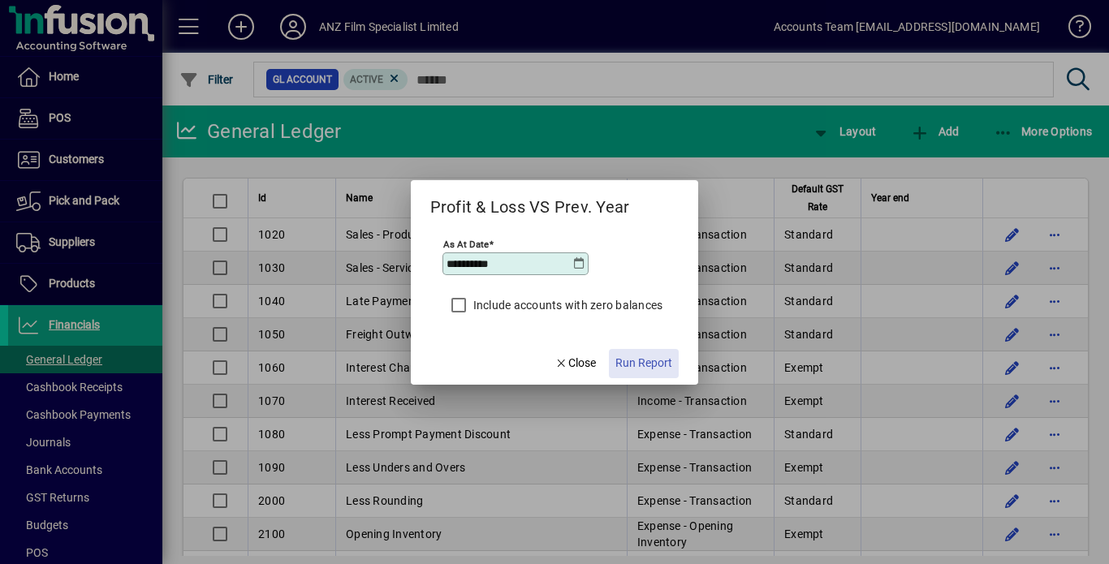
click at [658, 360] on span "Run Report" at bounding box center [643, 363] width 57 height 17
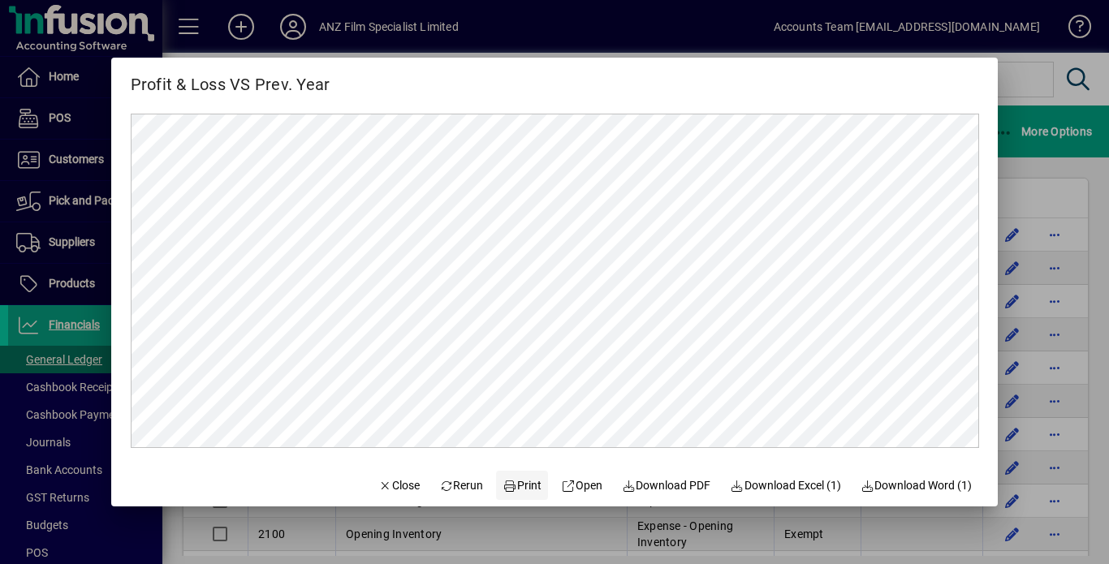
drag, startPoint x: 809, startPoint y: 112, endPoint x: 516, endPoint y: 487, distance: 476.0
click at [516, 487] on span "Print" at bounding box center [522, 485] width 39 height 17
click at [1012, 132] on div at bounding box center [554, 282] width 1109 height 564
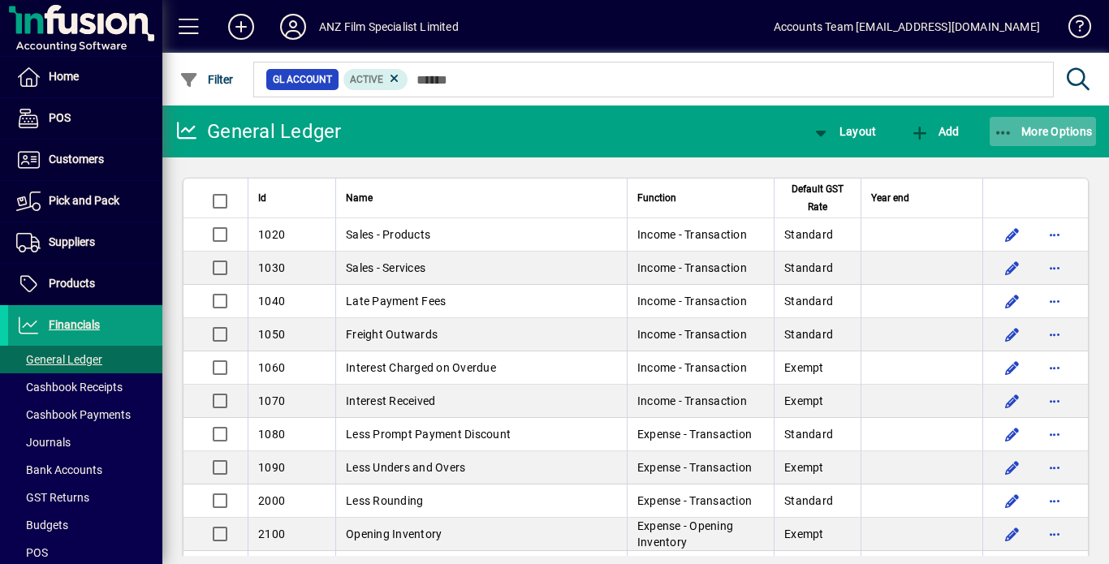
click at [1017, 132] on span "More Options" at bounding box center [1043, 131] width 99 height 13
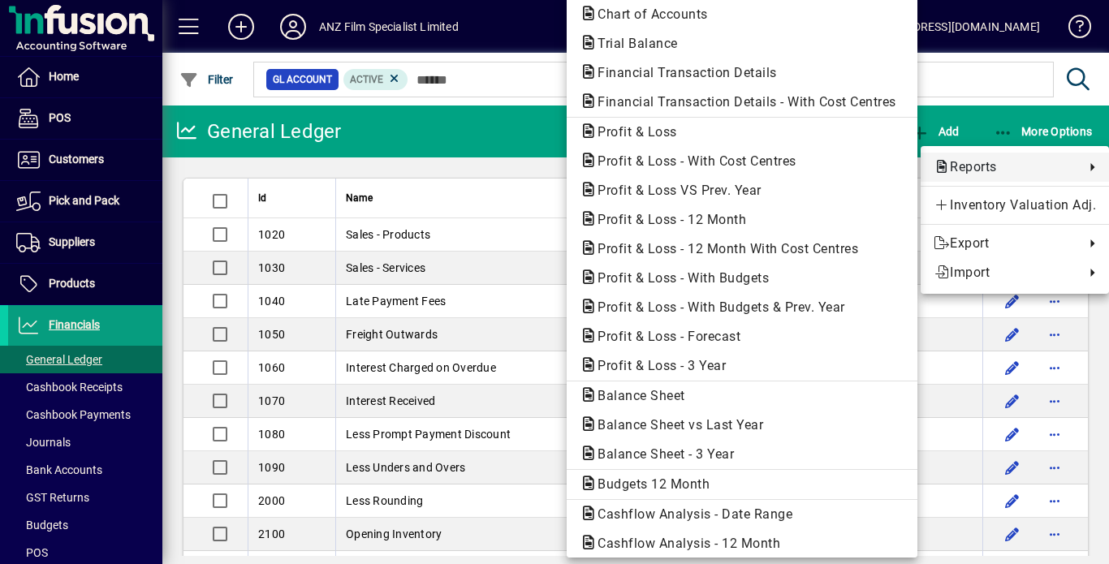
click at [983, 170] on span "Reports" at bounding box center [1005, 166] width 143 height 19
click at [708, 192] on span "Profit & Loss VS Prev. Year" at bounding box center [675, 190] width 190 height 15
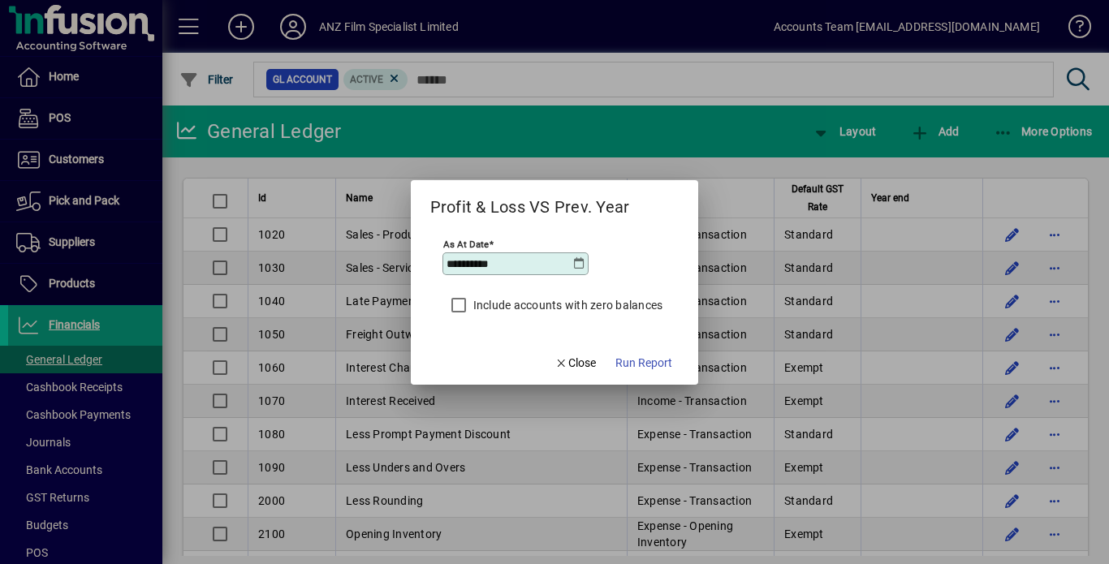
click at [574, 259] on icon at bounding box center [578, 263] width 13 height 13
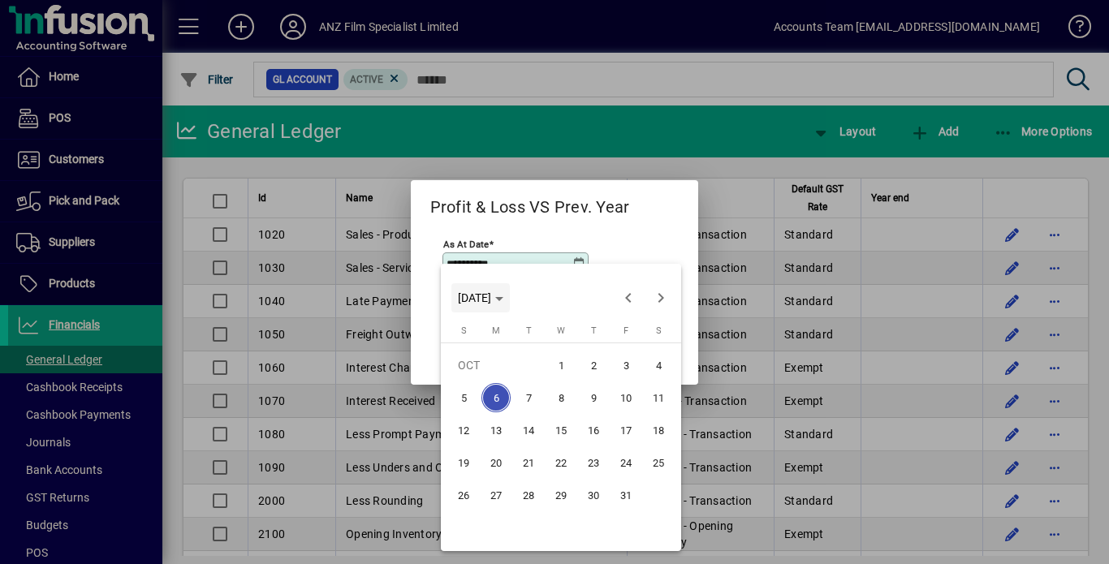
click at [503, 299] on icon "Choose month and year" at bounding box center [499, 299] width 8 height 4
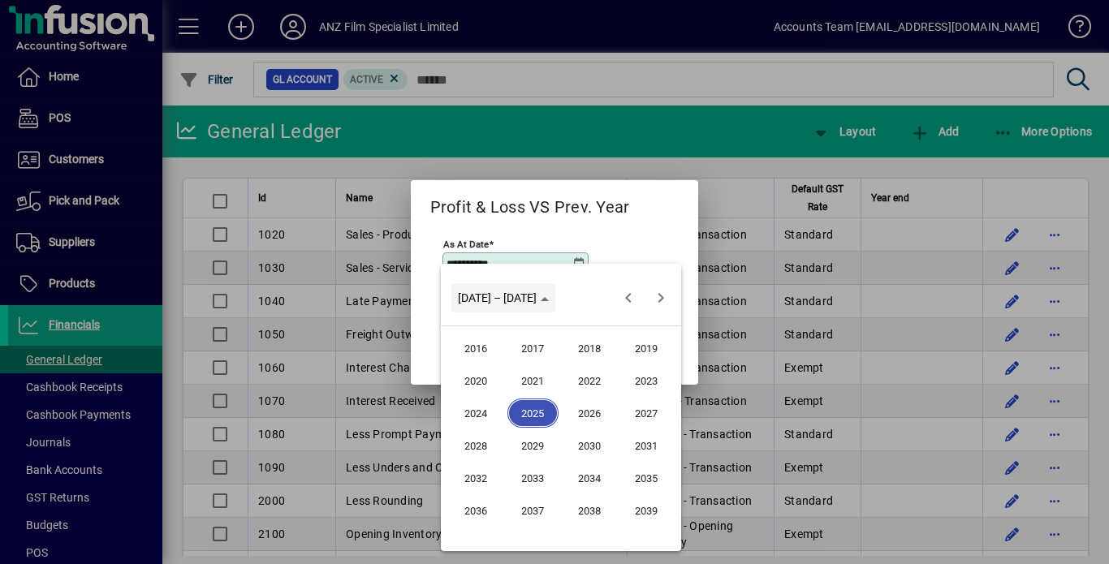
click at [559, 299] on div "[DATE] to [DATE] [DATE] – [DATE]" at bounding box center [561, 298] width 232 height 32
click at [578, 256] on div at bounding box center [554, 282] width 1109 height 564
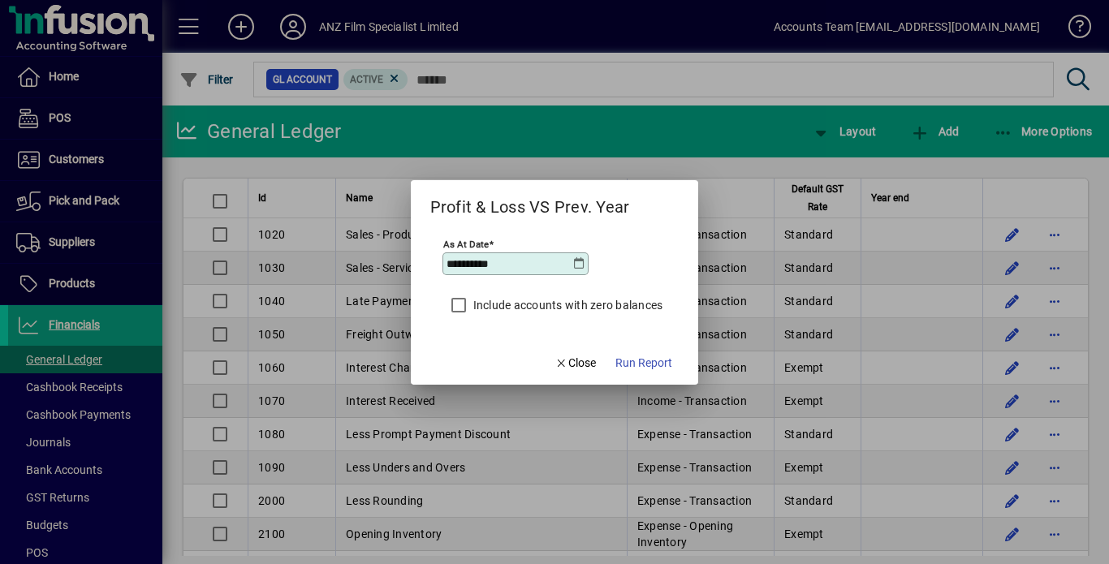
click at [578, 261] on icon at bounding box center [578, 263] width 13 height 13
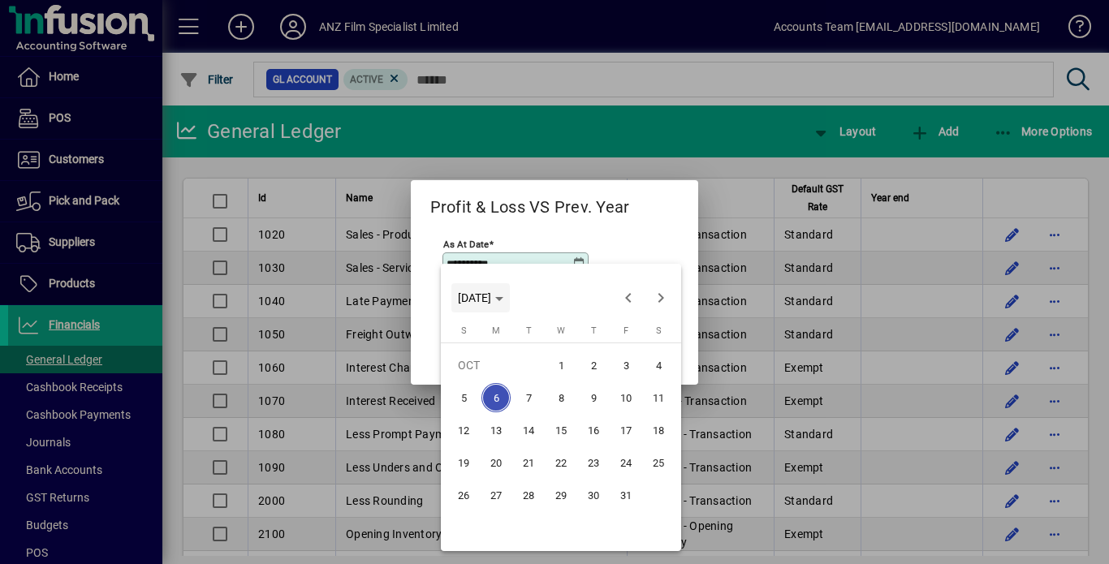
click at [503, 295] on span "[DATE]" at bounding box center [480, 297] width 45 height 13
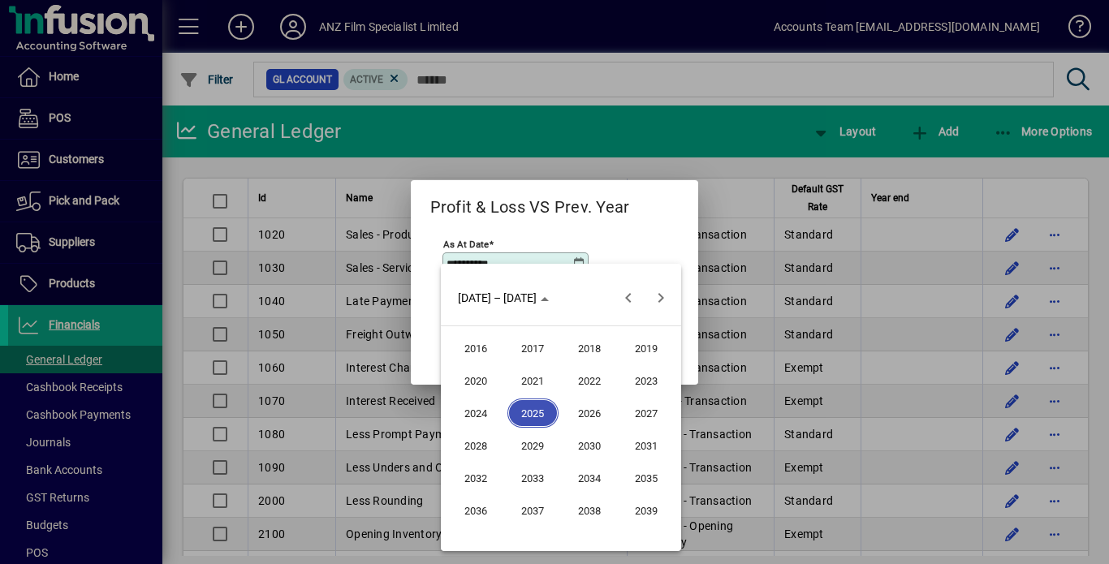
click at [528, 412] on span "2025" at bounding box center [532, 413] width 51 height 29
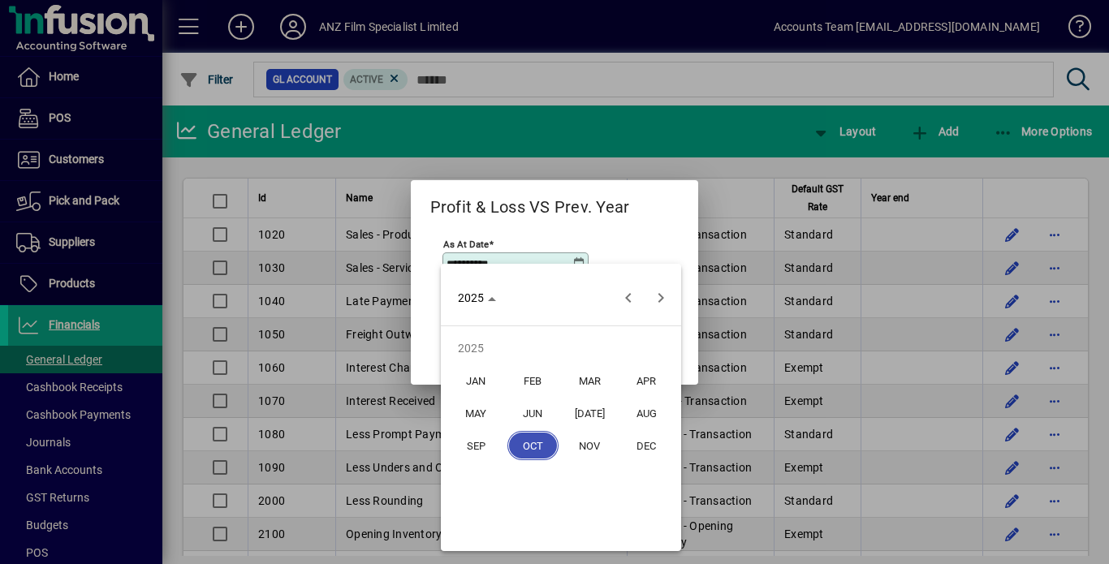
click at [593, 421] on span "[DATE]" at bounding box center [589, 413] width 51 height 29
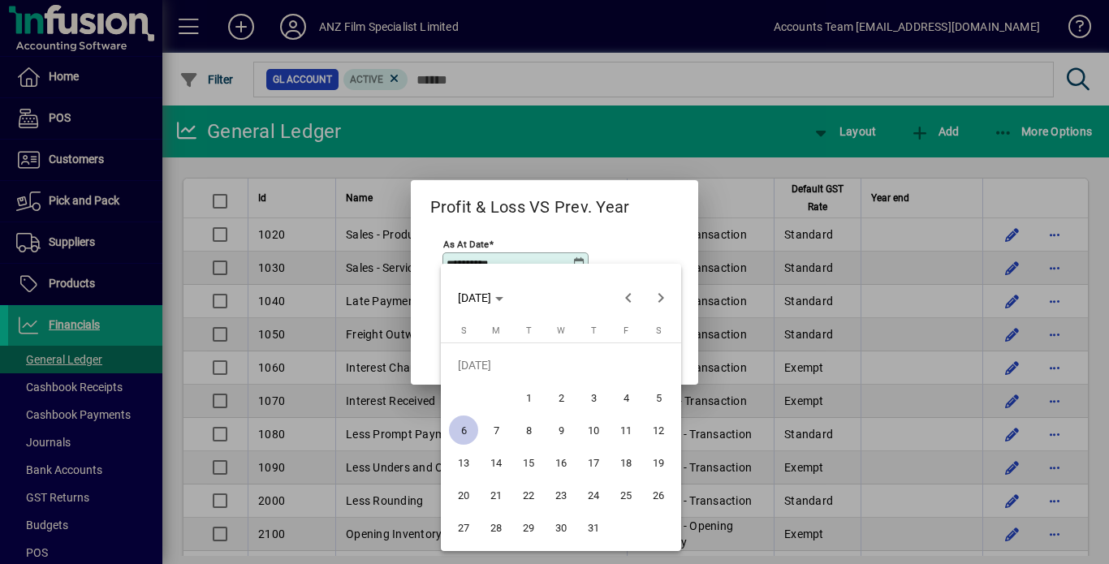
click at [597, 531] on span "31" at bounding box center [593, 527] width 29 height 29
type input "**********"
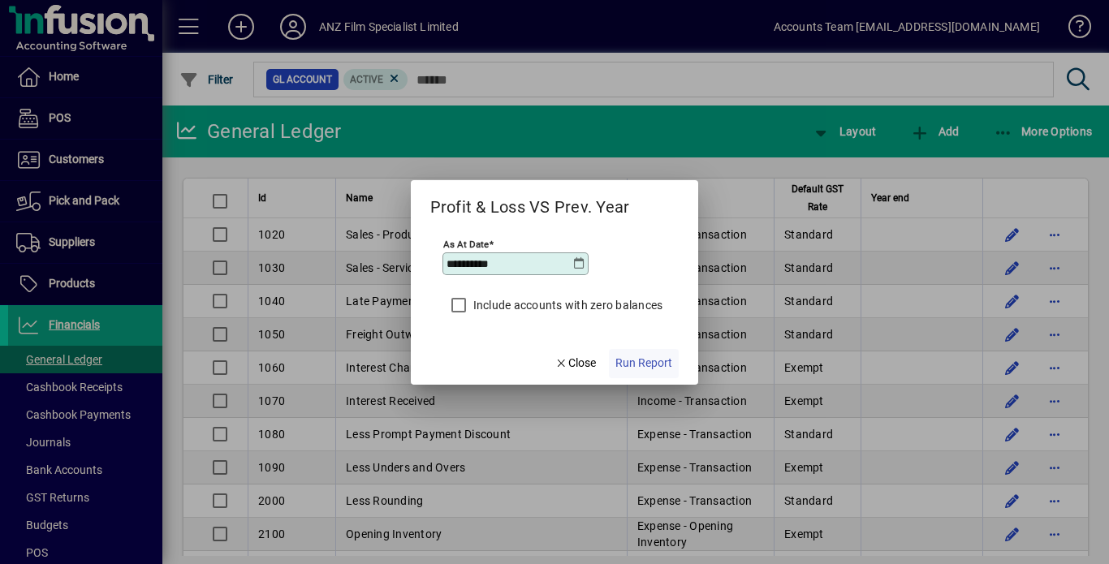
click at [652, 366] on span "Run Report" at bounding box center [643, 363] width 57 height 17
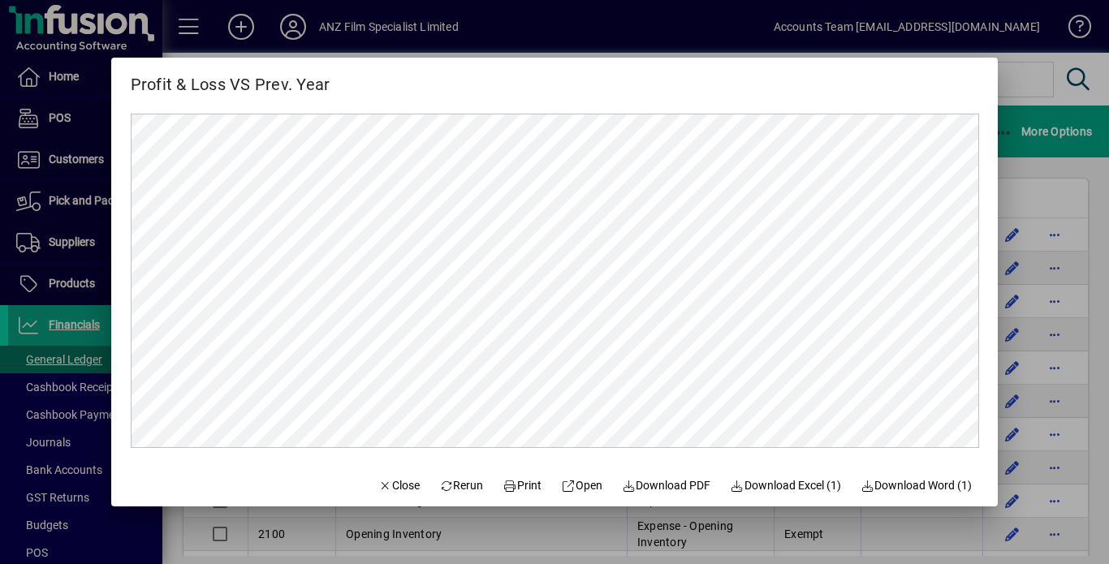
drag, startPoint x: 824, startPoint y: 101, endPoint x: 647, endPoint y: 92, distance: 177.2
click at [647, 92] on div "Profit & Loss VS Prev. Year" at bounding box center [554, 78] width 887 height 40
click at [523, 485] on span "Print" at bounding box center [522, 485] width 39 height 17
drag, startPoint x: 1102, startPoint y: 195, endPoint x: 1094, endPoint y: 133, distance: 62.2
click at [1094, 133] on div at bounding box center [554, 282] width 1109 height 564
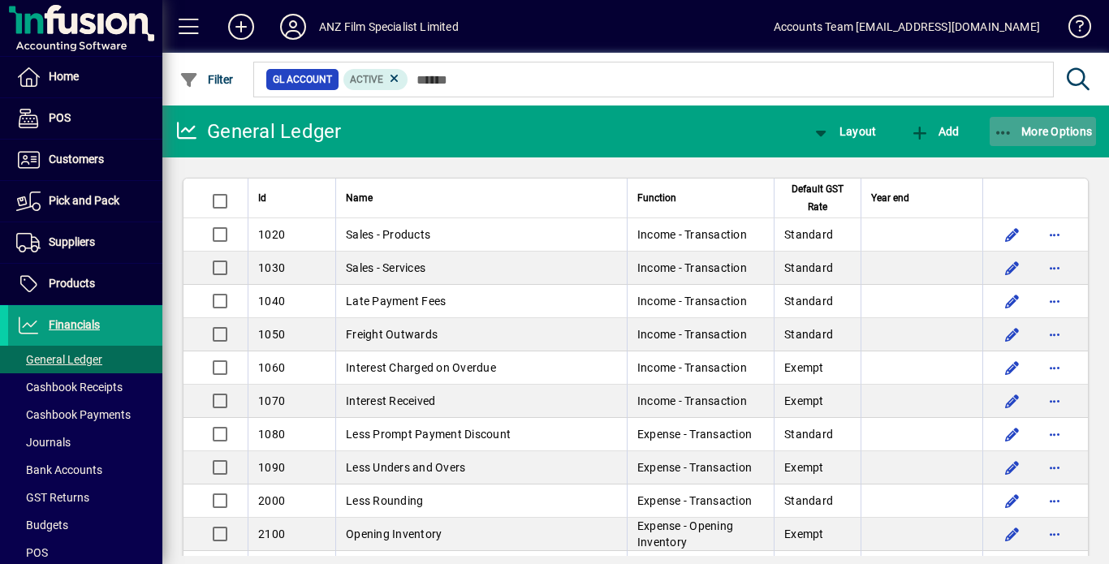
click at [1001, 132] on icon "button" at bounding box center [1004, 133] width 20 height 16
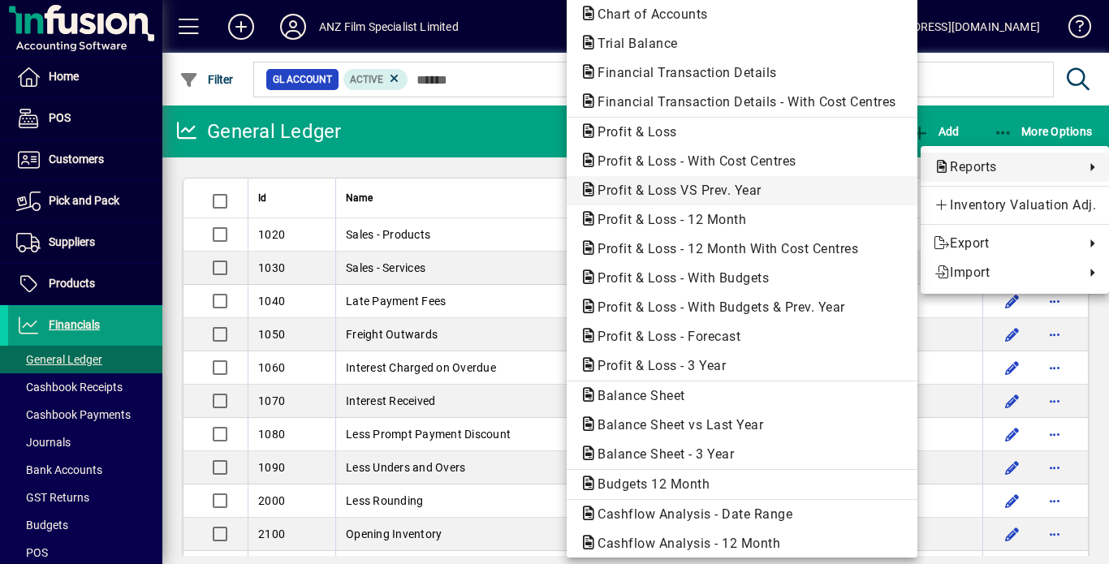
click at [688, 192] on span "Profit & Loss VS Prev. Year" at bounding box center [675, 190] width 190 height 15
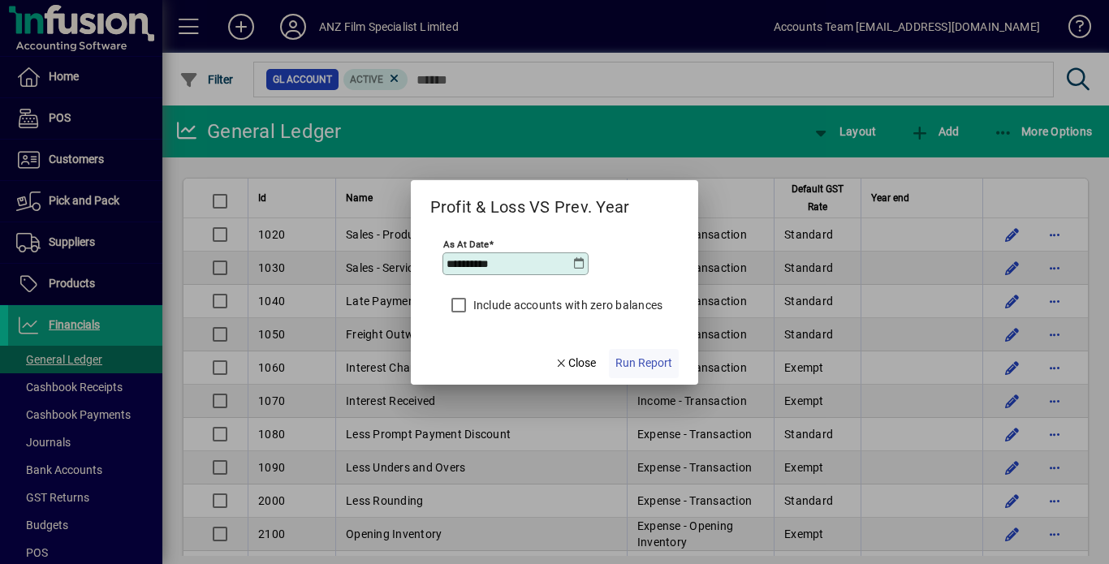
type input "**********"
click at [639, 368] on span "Run Report" at bounding box center [643, 363] width 57 height 17
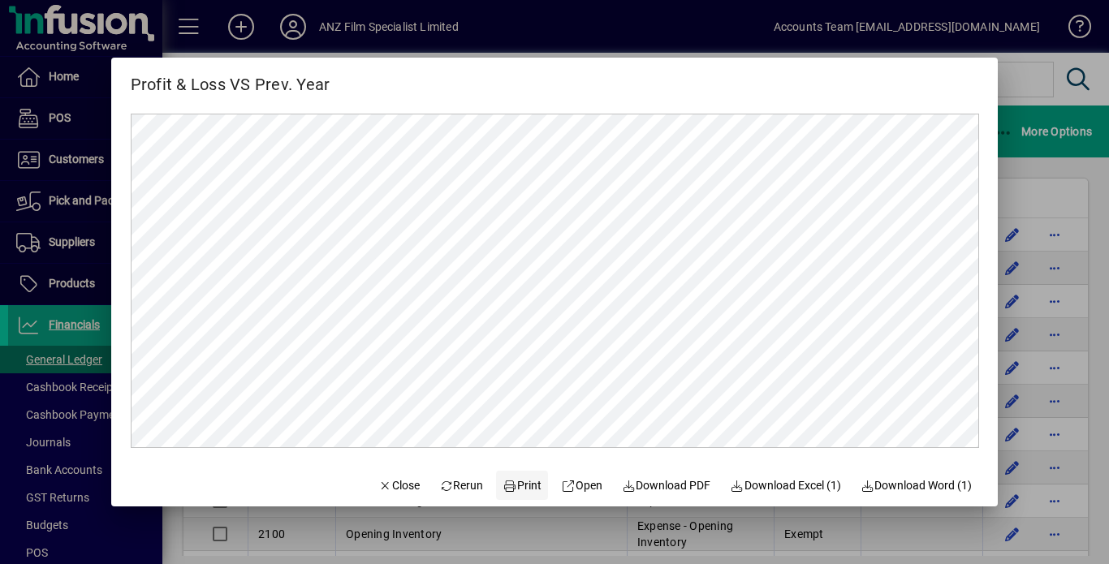
click at [522, 484] on span "Print" at bounding box center [522, 485] width 39 height 17
click at [1008, 132] on div at bounding box center [554, 282] width 1109 height 564
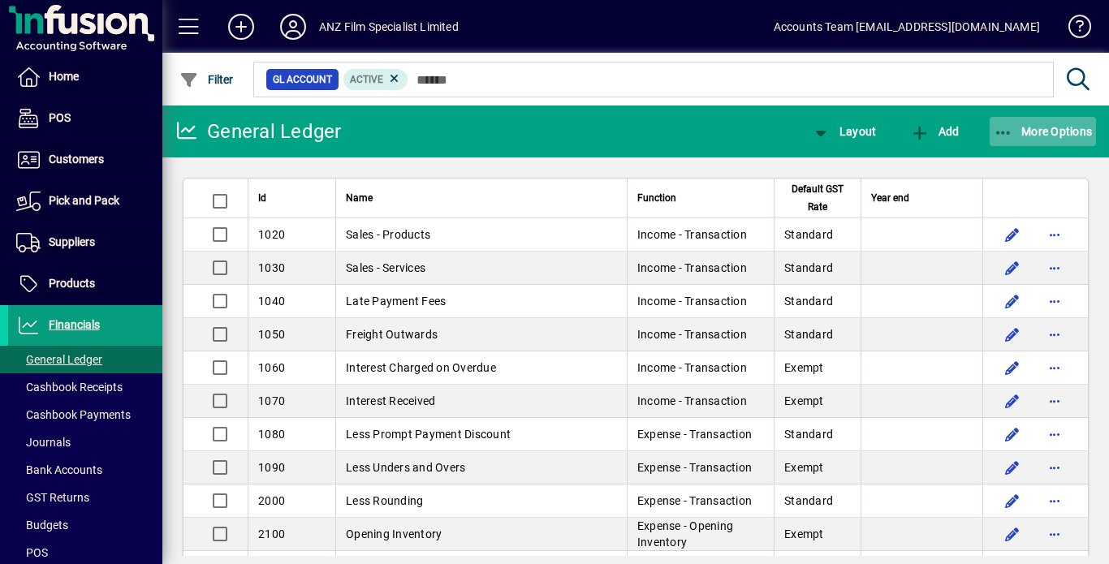
click at [1008, 132] on icon "button" at bounding box center [1004, 133] width 20 height 16
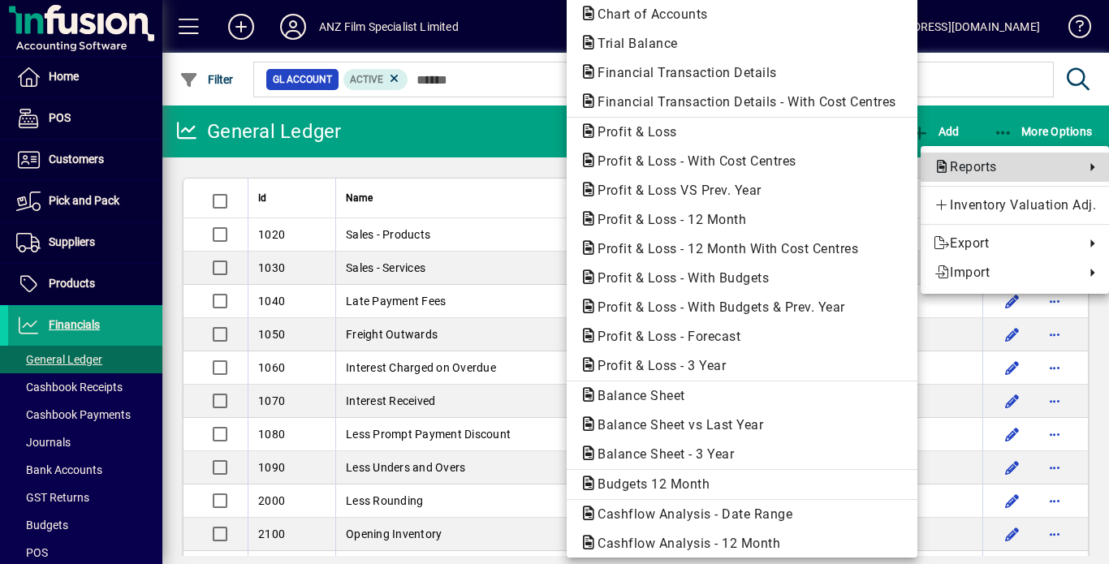
click at [982, 159] on span "Reports" at bounding box center [1005, 166] width 143 height 19
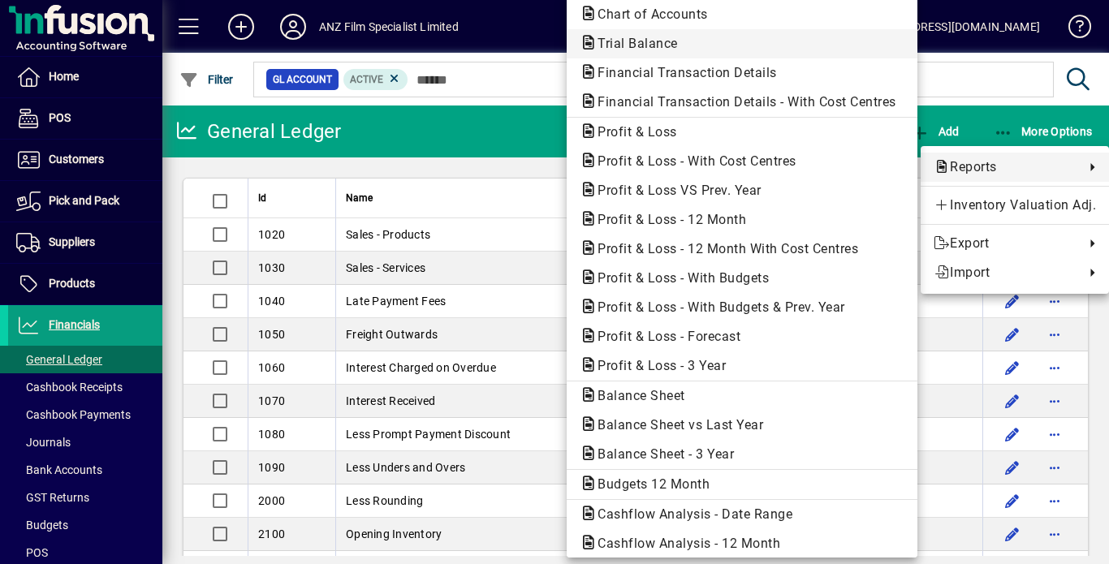
click at [633, 48] on span "Trial Balance" at bounding box center [633, 43] width 106 height 15
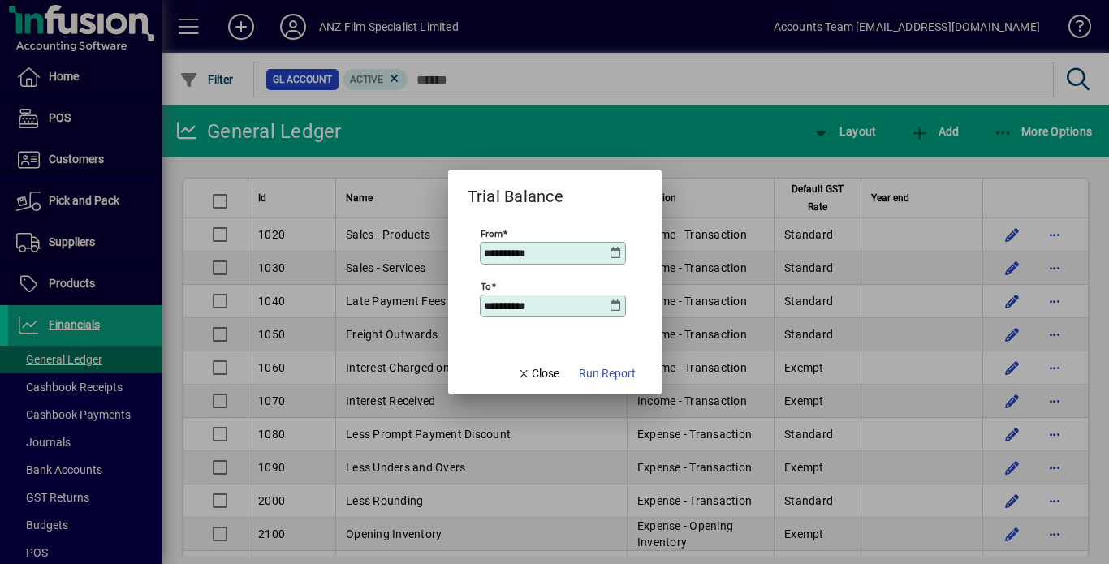
click at [611, 253] on icon at bounding box center [616, 253] width 13 height 13
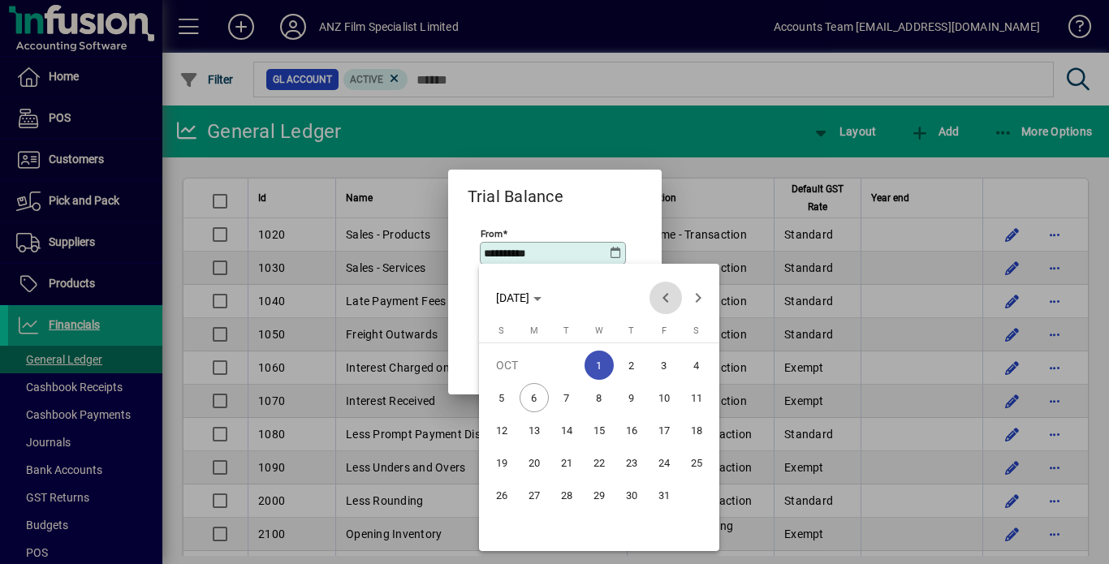
click at [662, 298] on span "Previous month" at bounding box center [665, 298] width 32 height 32
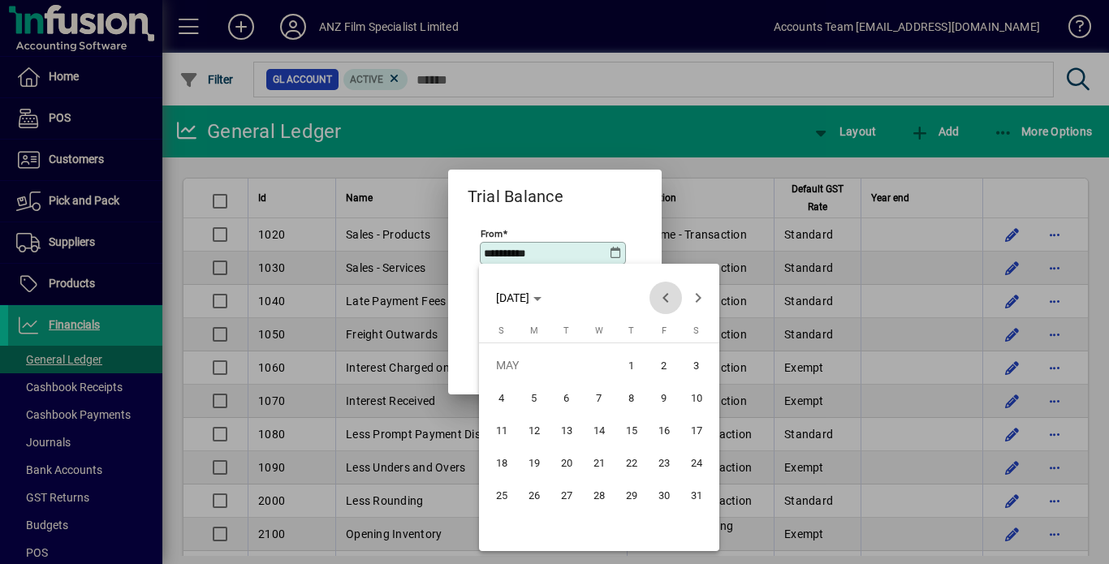
click at [662, 298] on span "Previous month" at bounding box center [665, 298] width 32 height 32
click at [627, 494] on span "24" at bounding box center [631, 495] width 29 height 29
type input "**********"
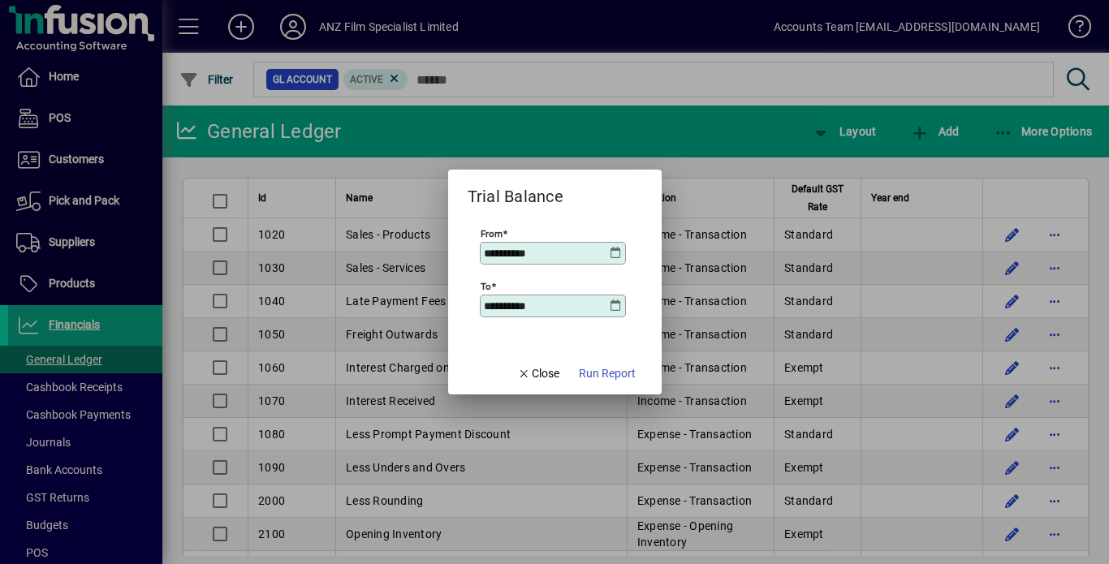
click at [616, 305] on icon at bounding box center [616, 306] width 13 height 13
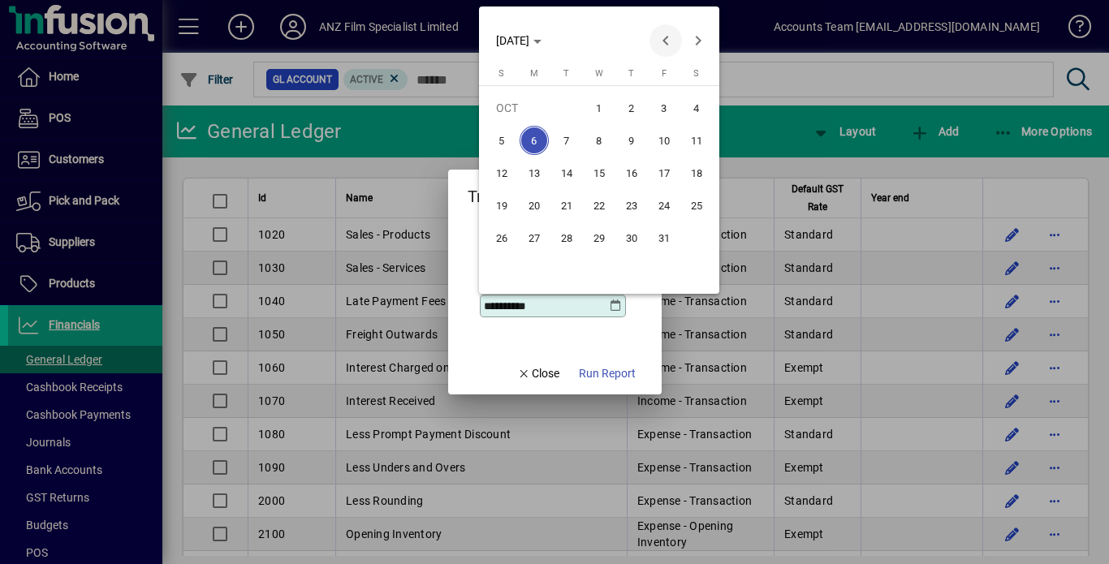
click at [666, 39] on span "Previous month" at bounding box center [665, 40] width 32 height 32
click at [502, 268] on span "31" at bounding box center [501, 270] width 29 height 29
type input "**********"
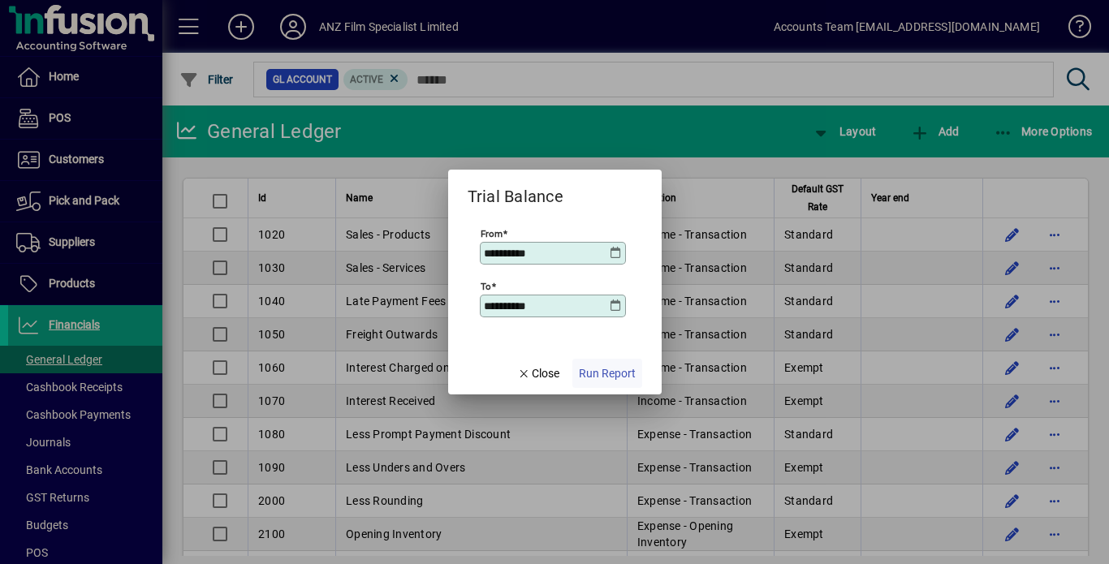
click at [606, 372] on span "Run Report" at bounding box center [607, 373] width 57 height 17
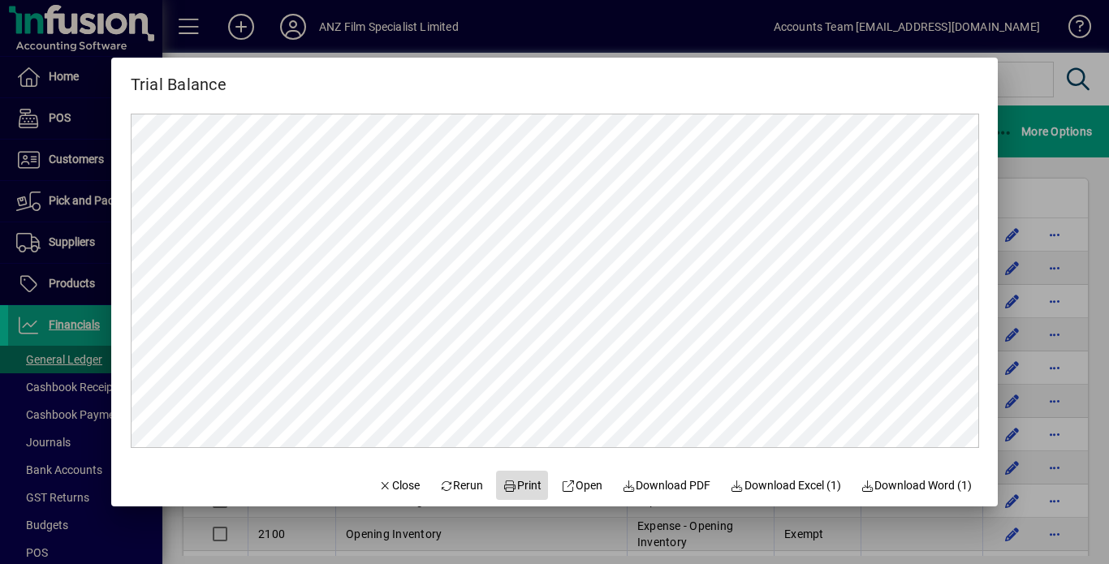
click at [516, 494] on span "Print" at bounding box center [522, 485] width 39 height 17
click at [1040, 187] on div at bounding box center [554, 282] width 1109 height 564
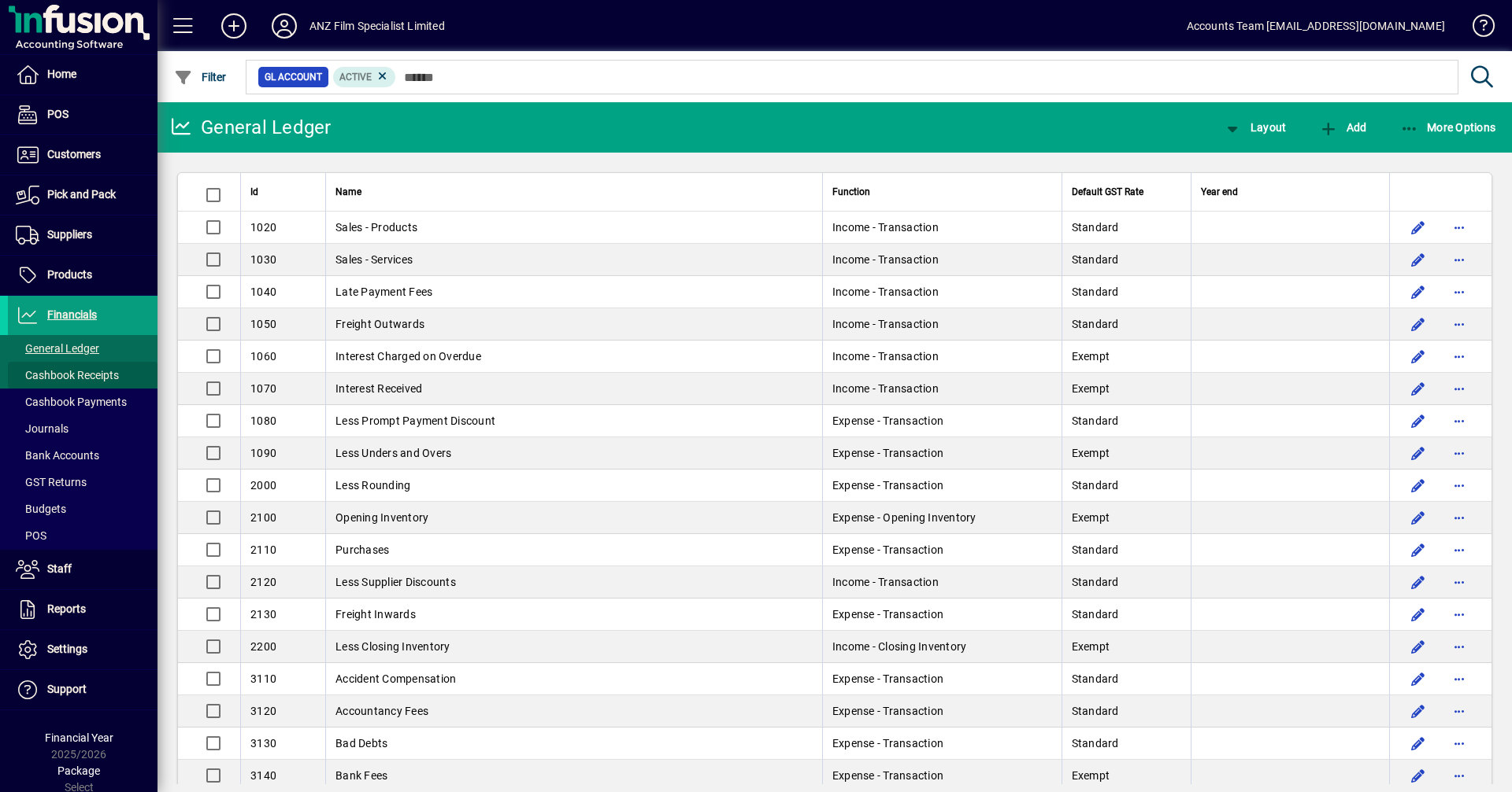
click at [101, 379] on span "Cashbook Receipts" at bounding box center [67, 375] width 103 height 13
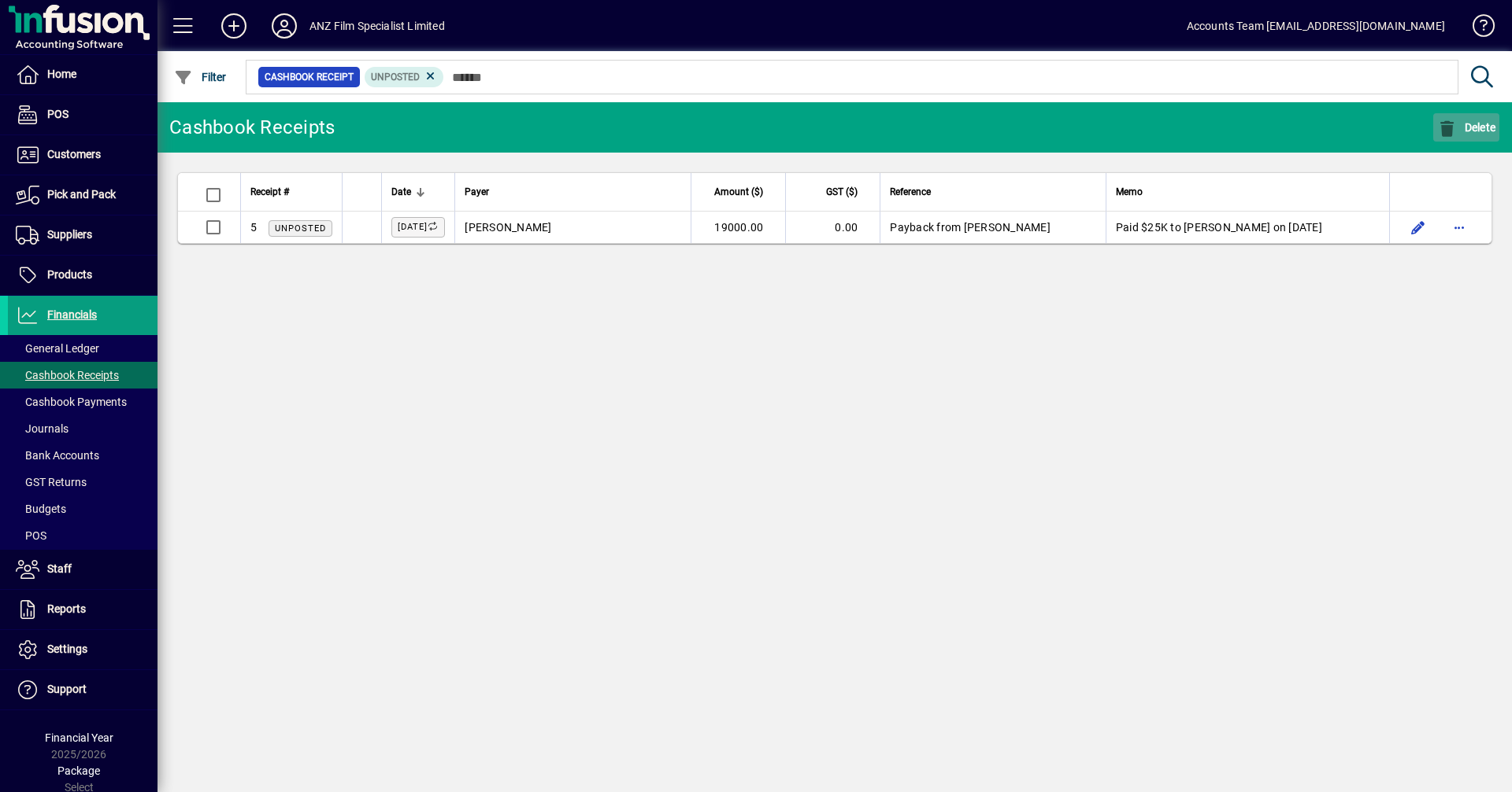
click at [1075, 126] on span "Delete" at bounding box center [1466, 127] width 58 height 13
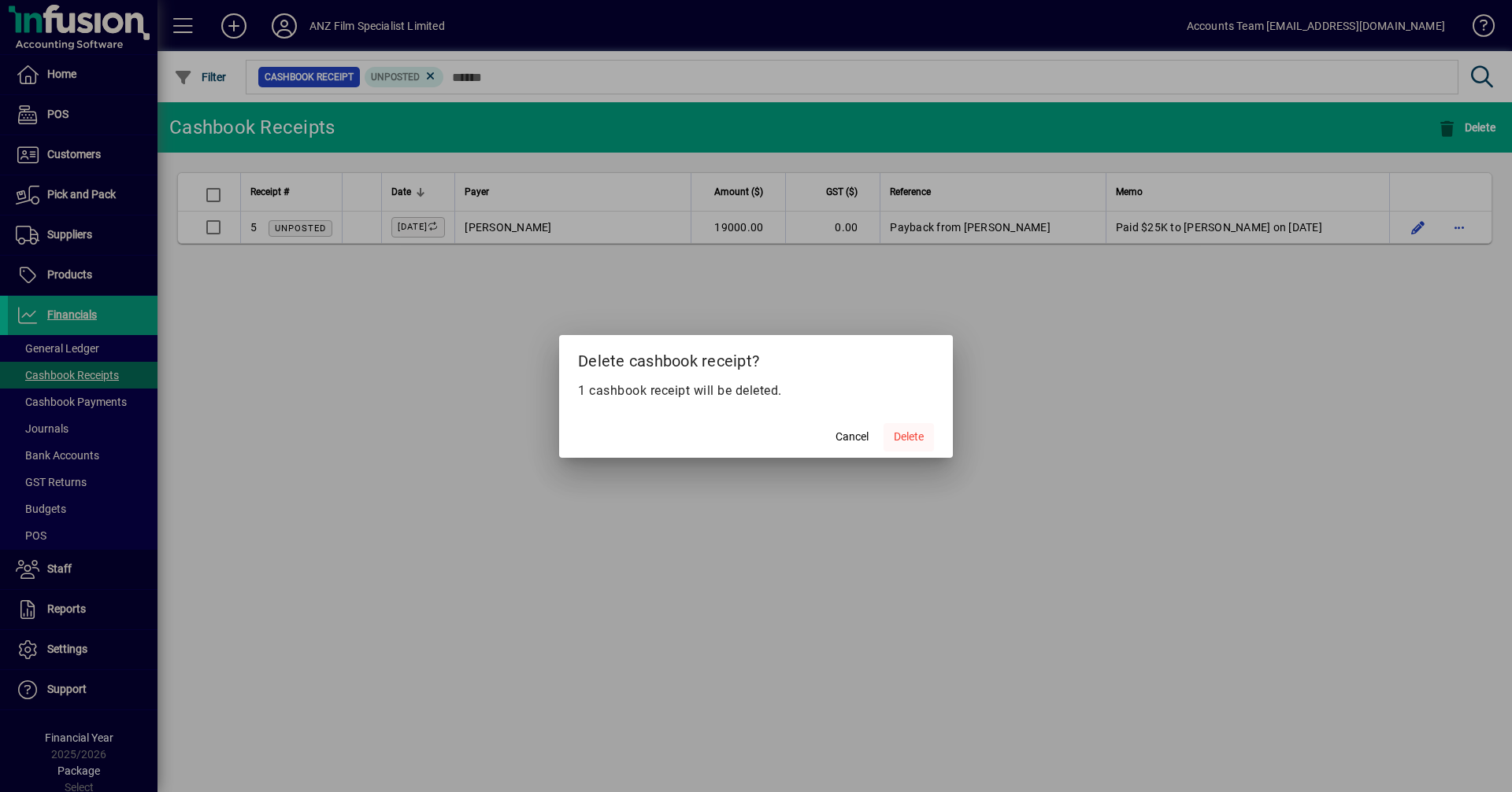
click at [929, 441] on span at bounding box center [909, 437] width 50 height 38
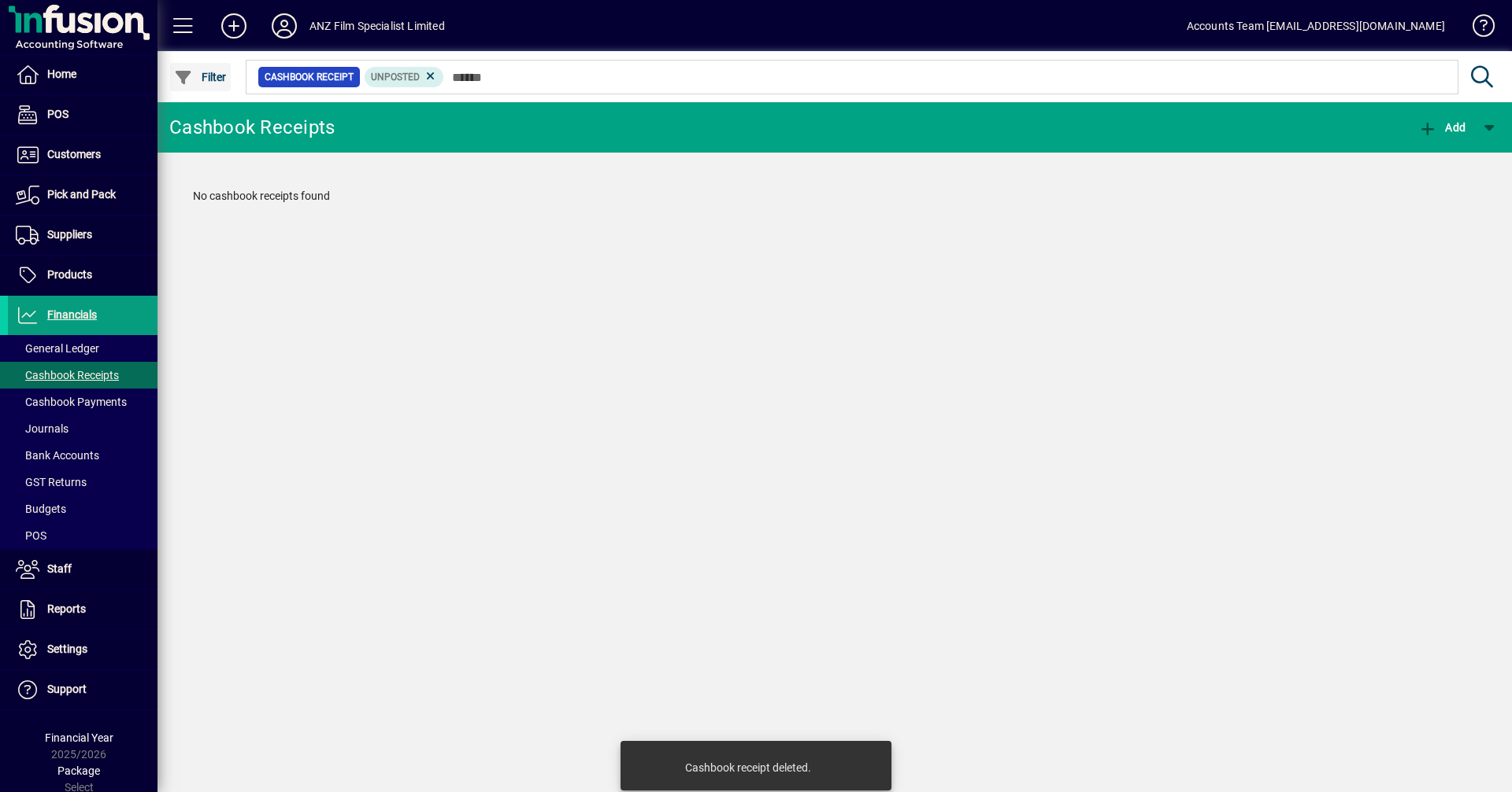
click at [210, 72] on span "Filter" at bounding box center [200, 77] width 52 height 13
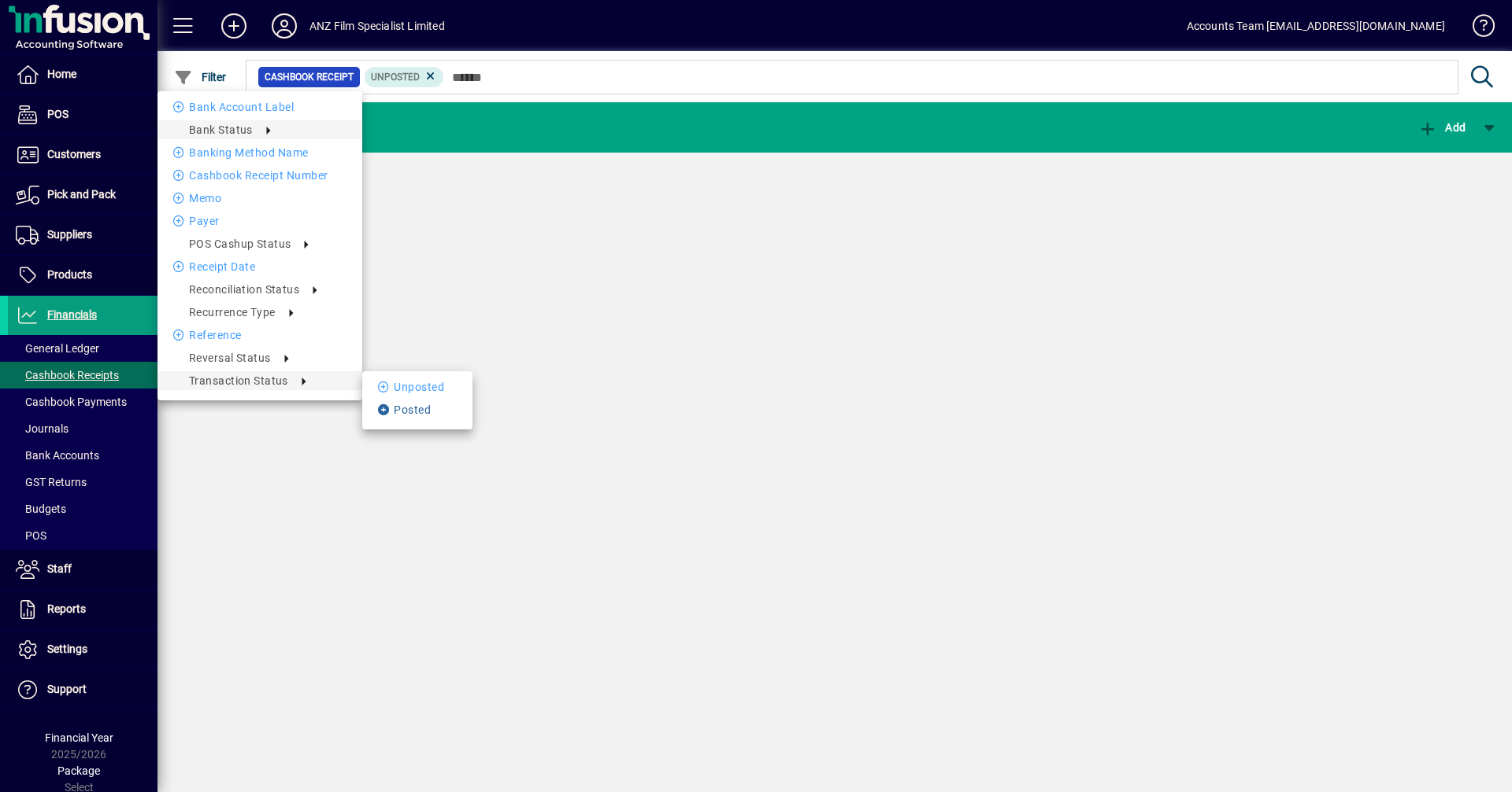
click at [398, 409] on li "Posted" at bounding box center [417, 409] width 111 height 18
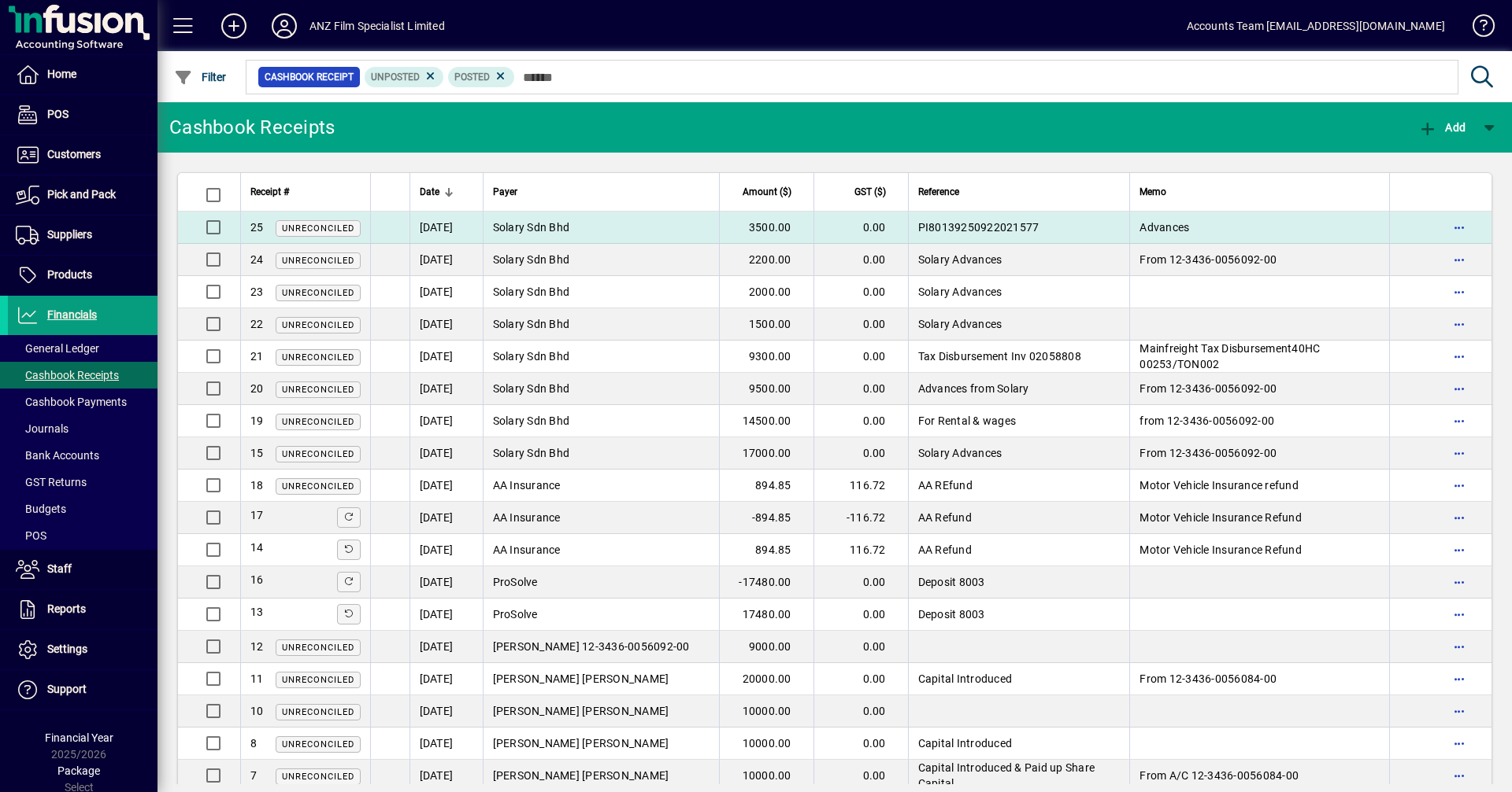
click at [317, 227] on span "Unreconciled" at bounding box center [318, 229] width 73 height 11
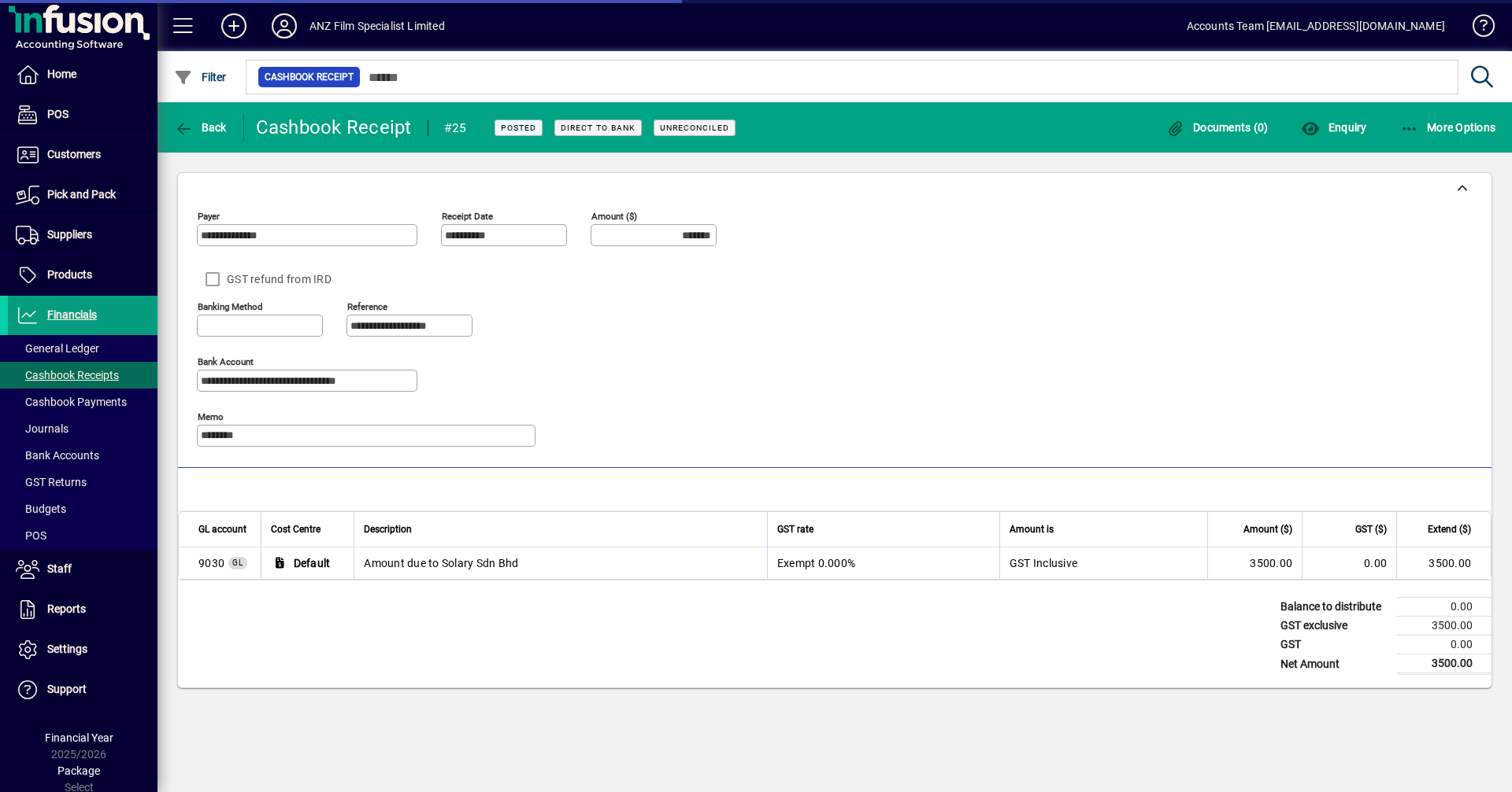
type input "**********"
click at [1075, 128] on icon "button" at bounding box center [1409, 129] width 19 height 16
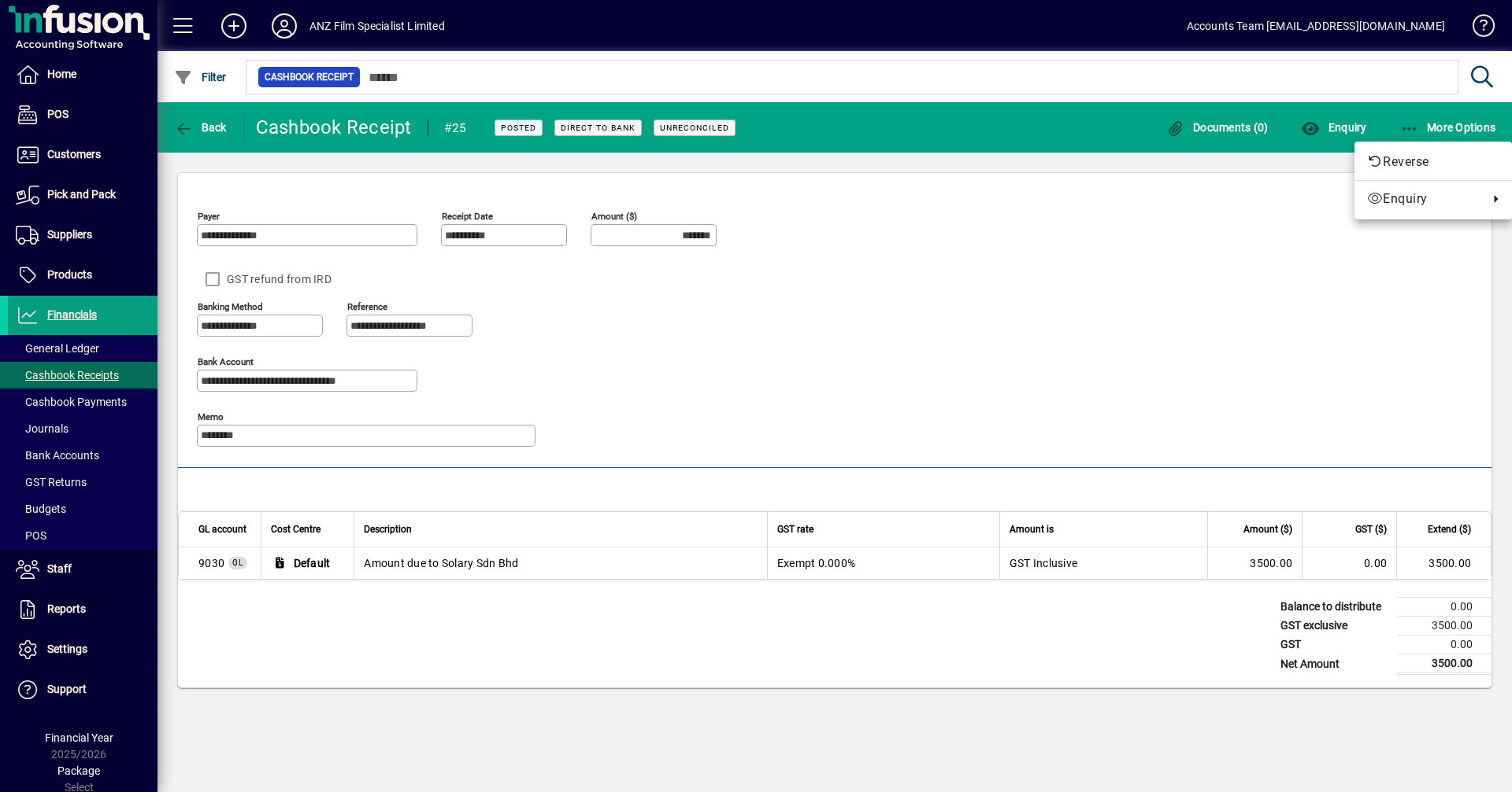
click at [1075, 128] on div at bounding box center [756, 396] width 1512 height 792
click at [1075, 128] on icon "button" at bounding box center [1310, 129] width 19 height 16
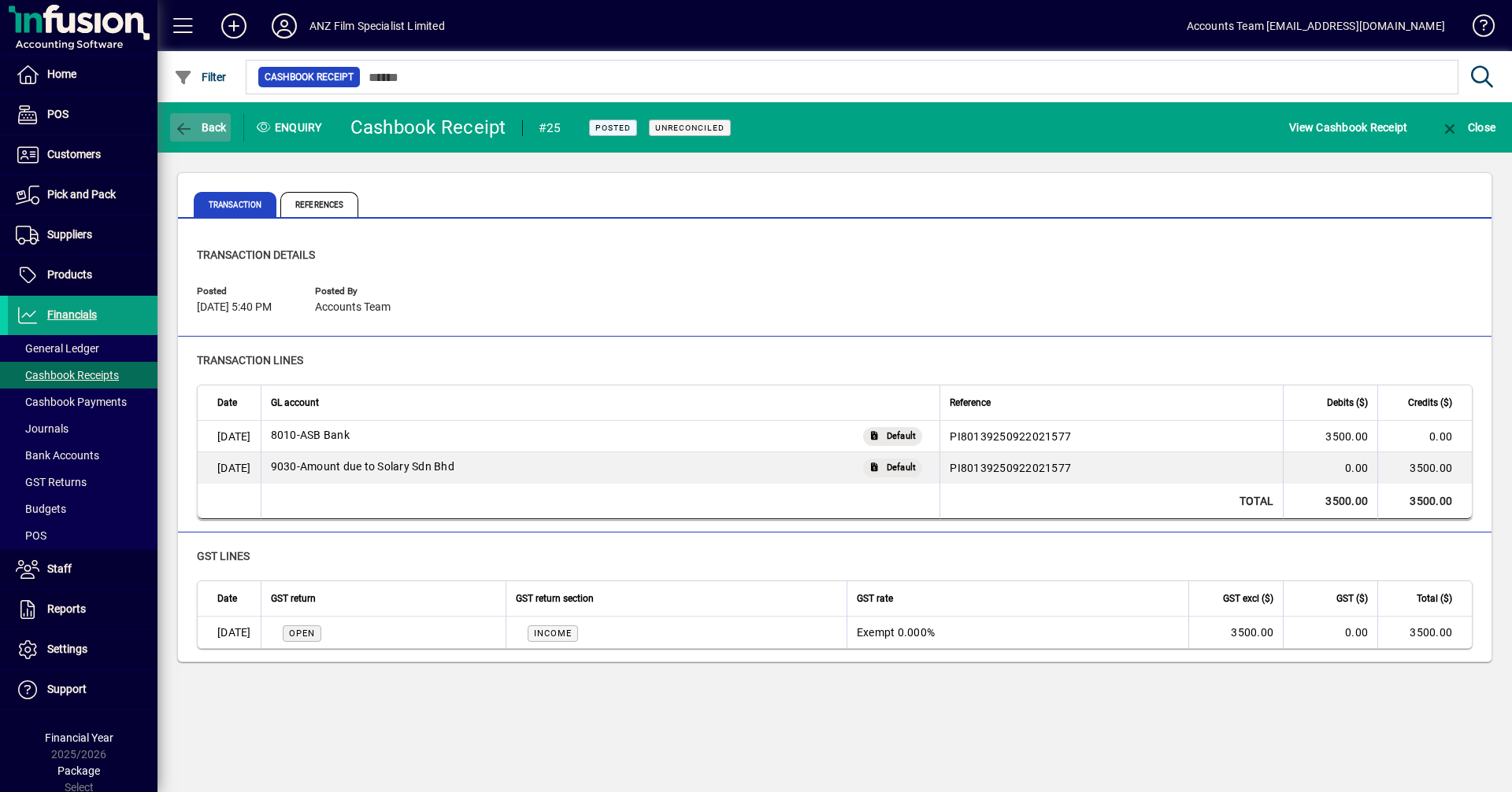
click at [177, 128] on icon "button" at bounding box center [183, 129] width 19 height 16
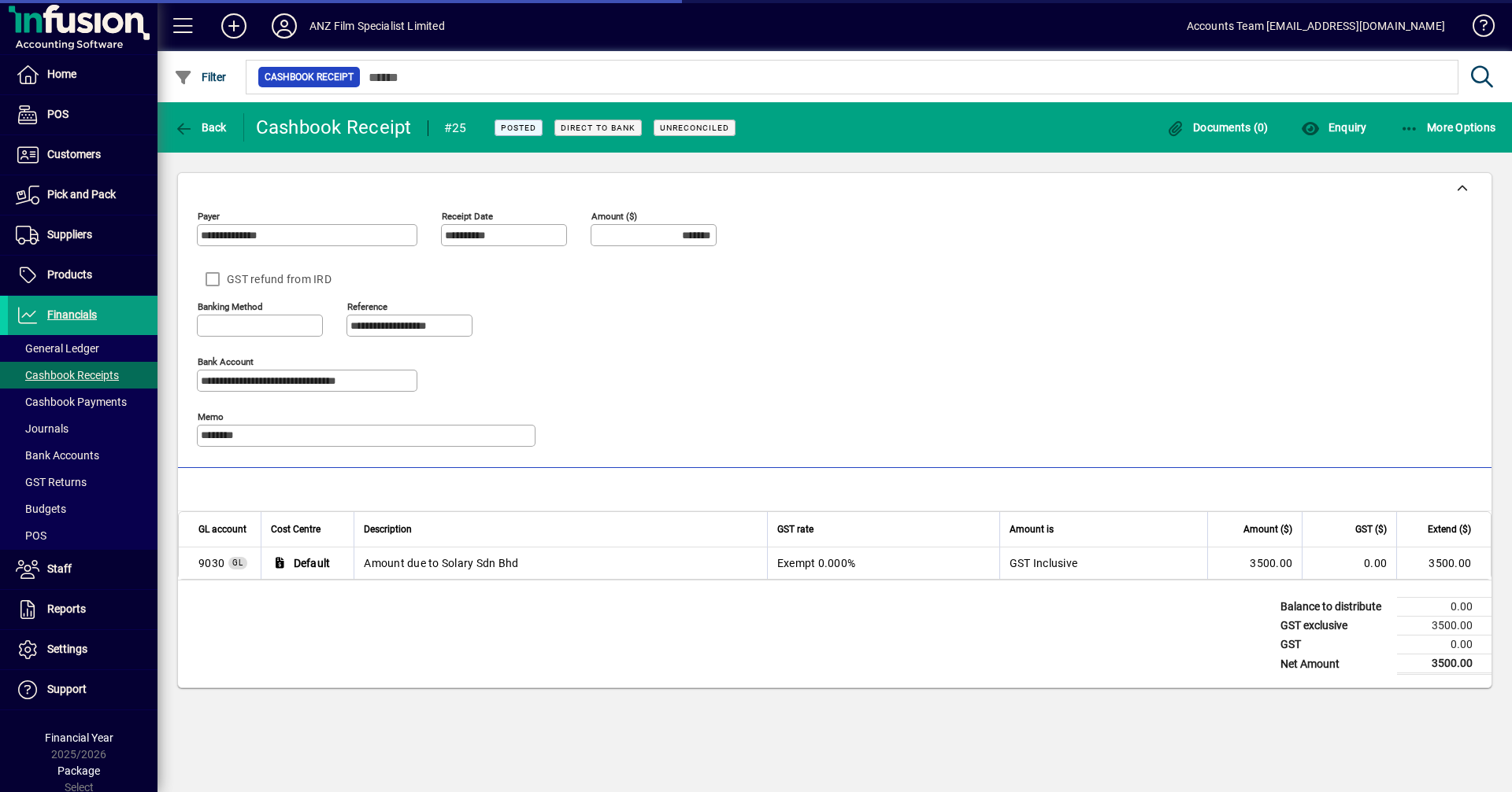
type input "**********"
click at [1075, 131] on icon "button" at bounding box center [1409, 129] width 19 height 16
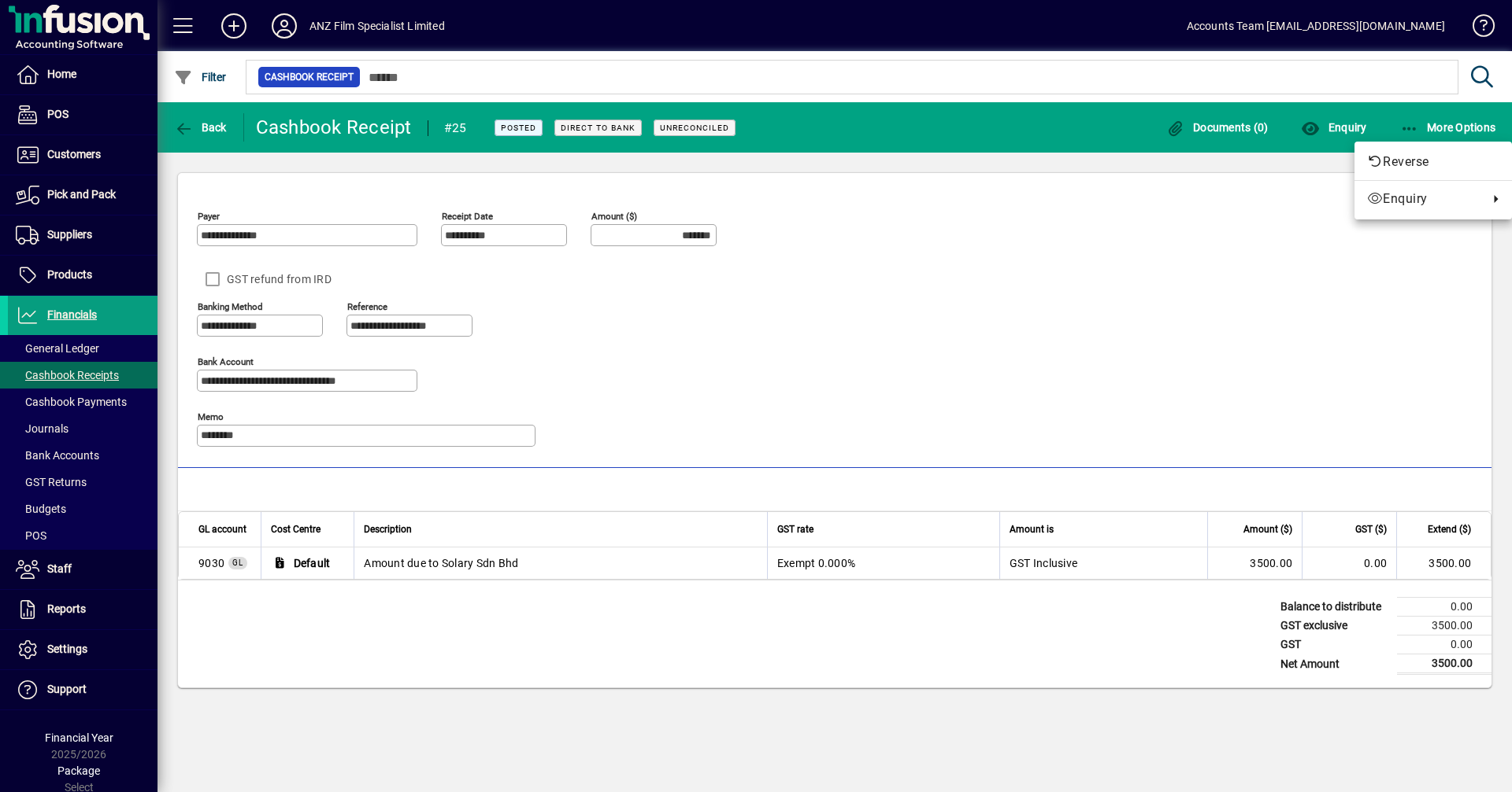
click at [186, 126] on div at bounding box center [756, 396] width 1512 height 792
click at [205, 125] on span "Back" at bounding box center [200, 127] width 52 height 13
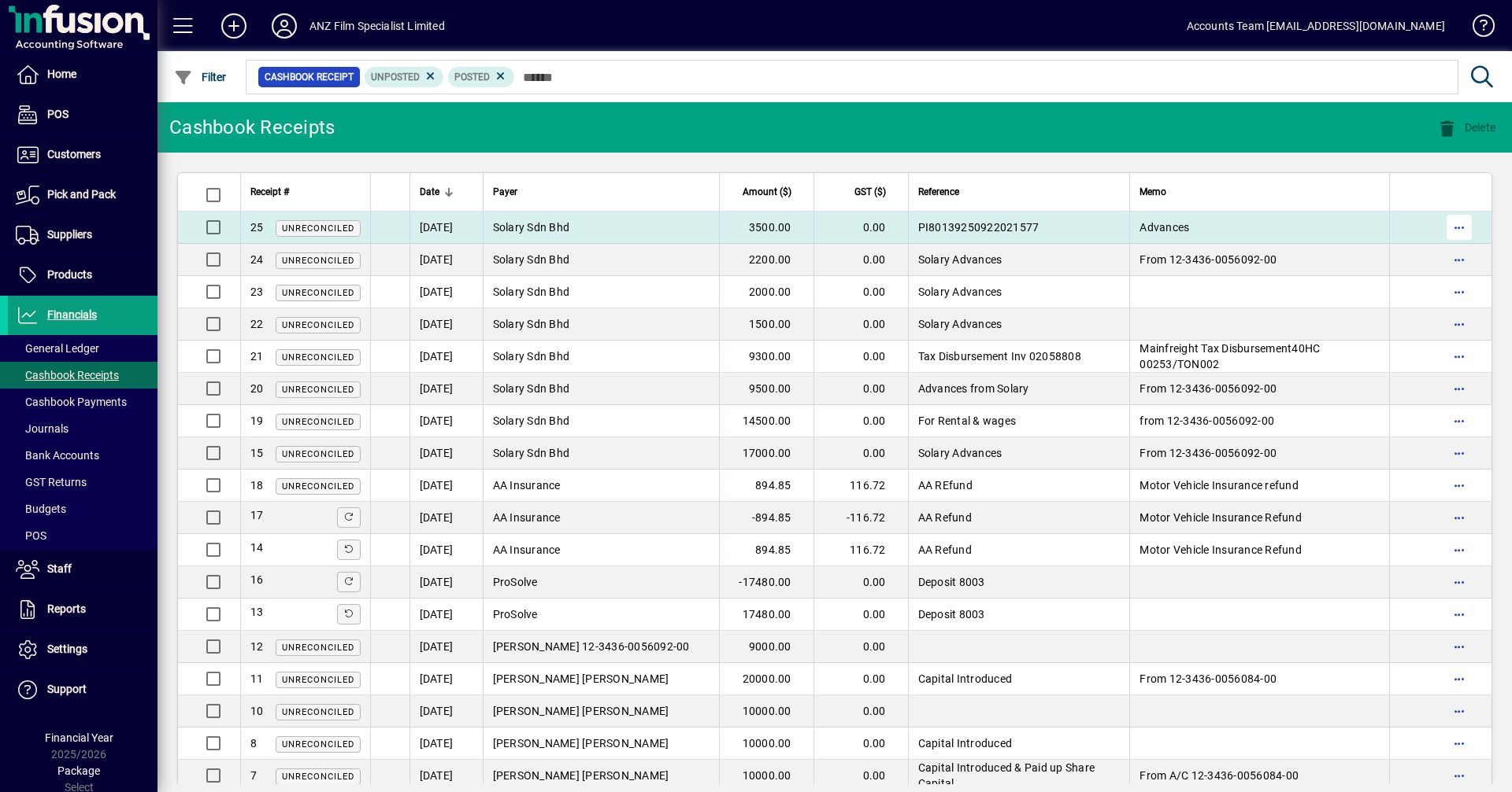
click at [1075, 224] on span "button" at bounding box center [1459, 227] width 38 height 38
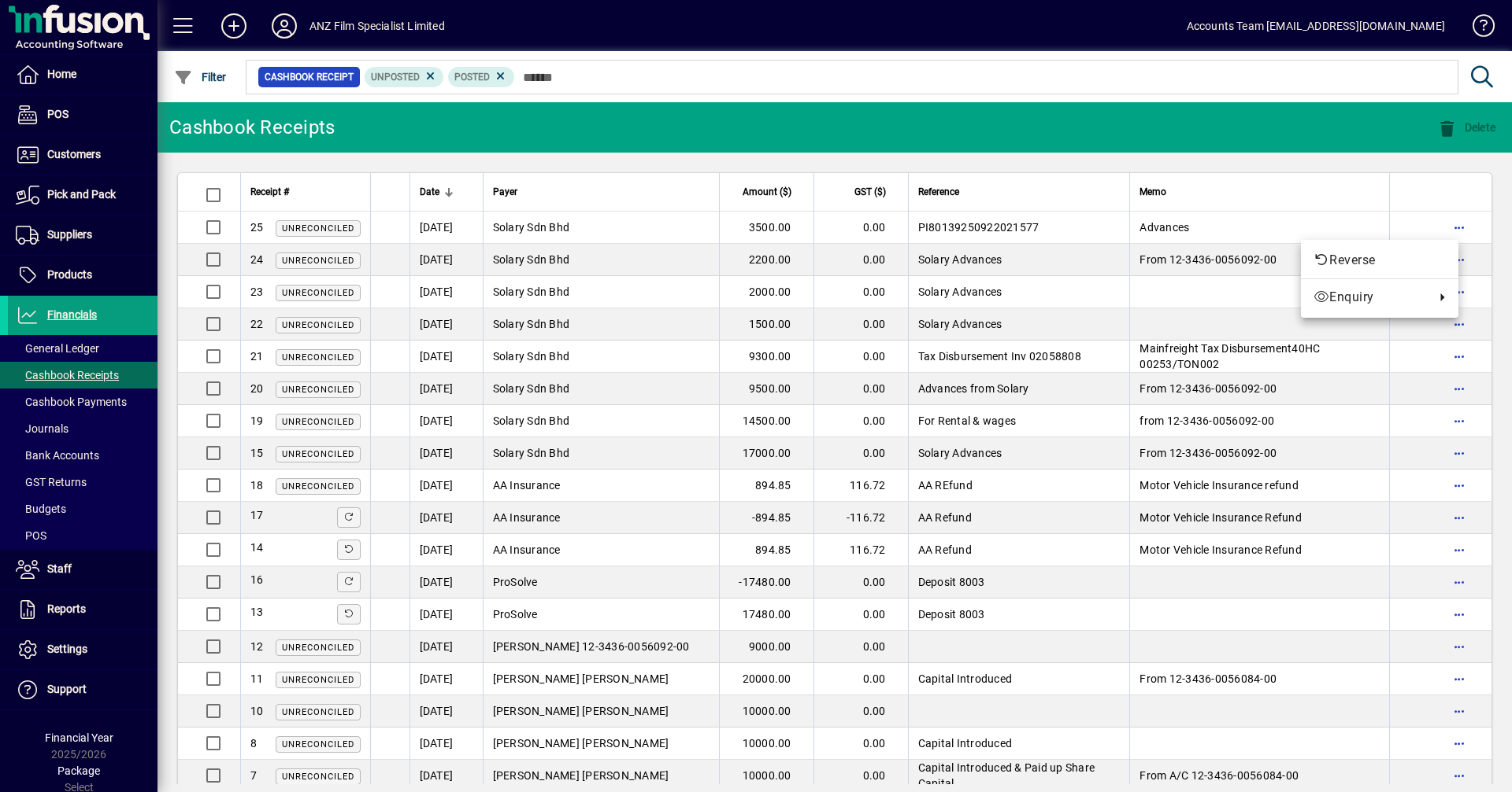
click at [213, 226] on div at bounding box center [756, 396] width 1512 height 792
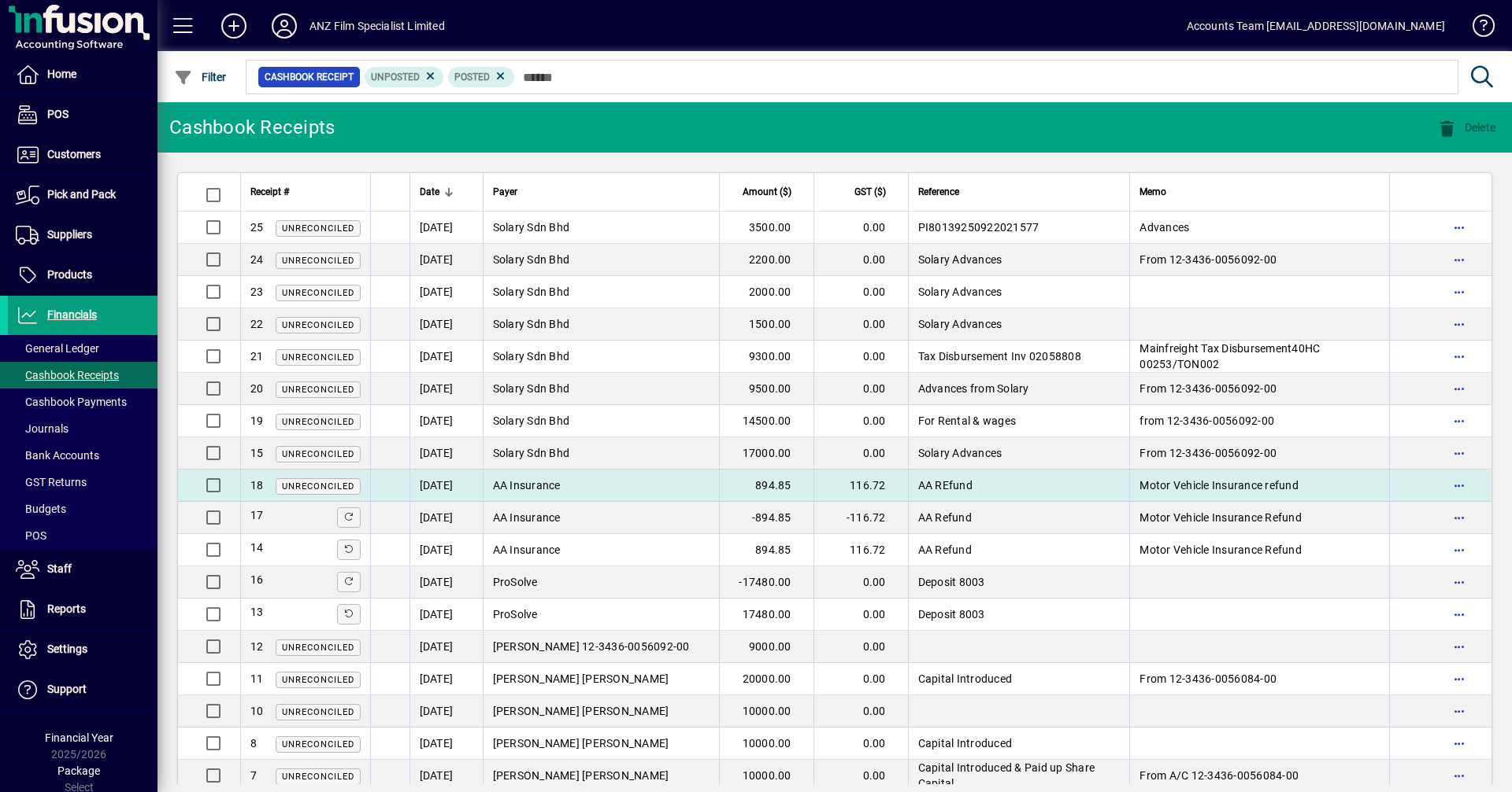
click at [230, 480] on td at bounding box center [209, 486] width 62 height 32
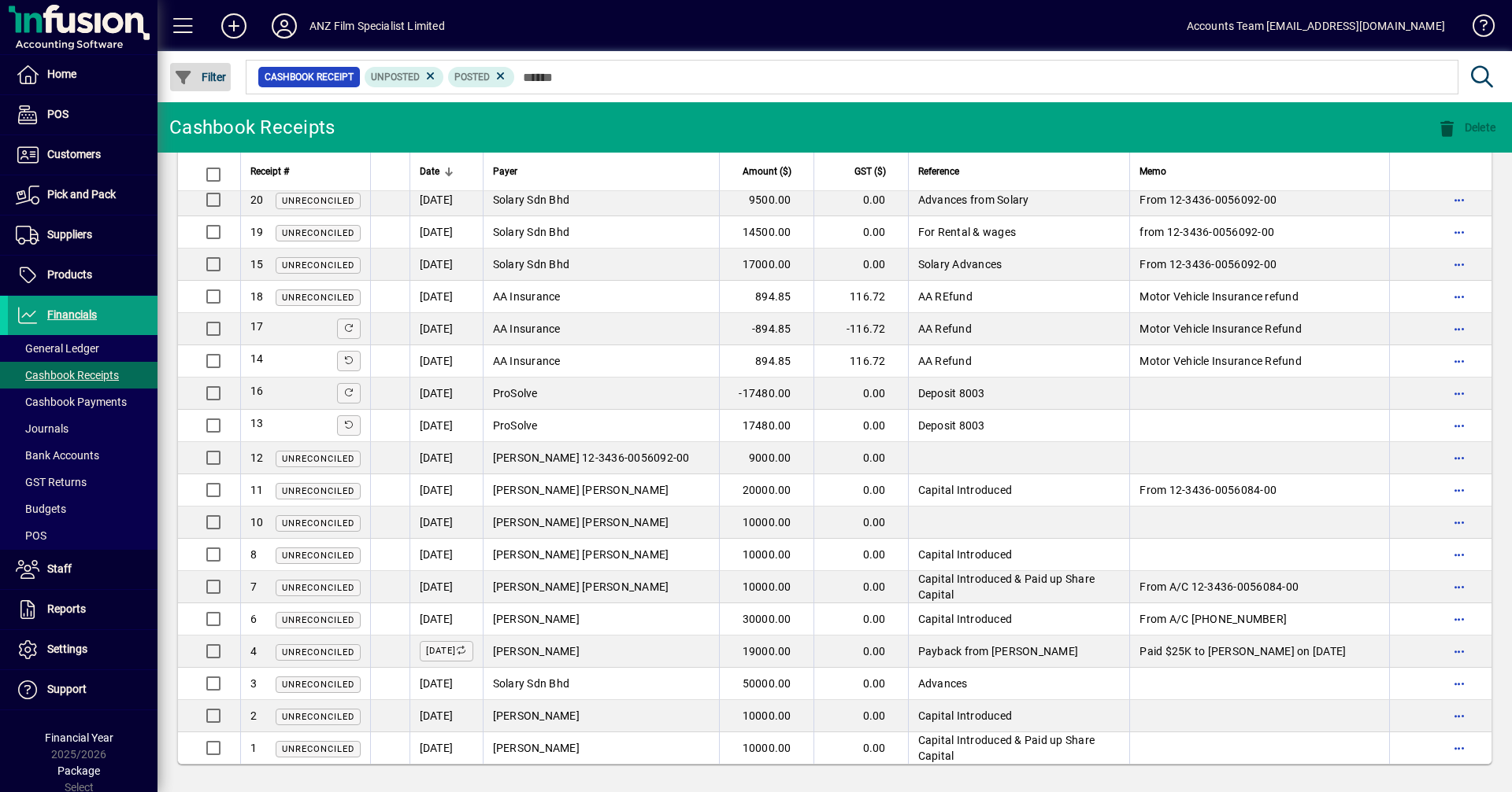
drag, startPoint x: 307, startPoint y: 79, endPoint x: 200, endPoint y: 77, distance: 107.0
click at [200, 77] on span "Filter" at bounding box center [200, 77] width 52 height 13
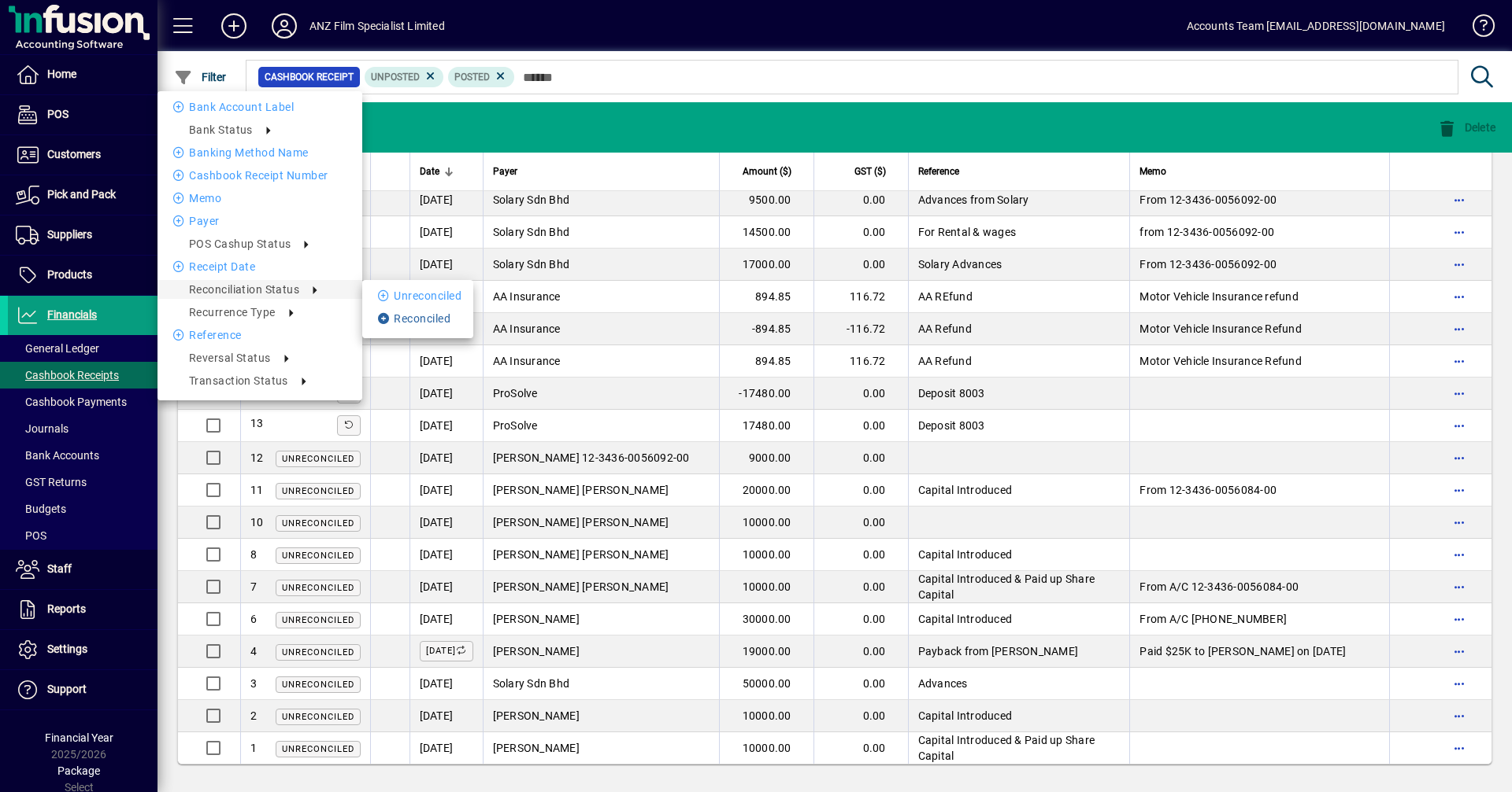
click at [409, 313] on li "Reconciled" at bounding box center [417, 318] width 111 height 18
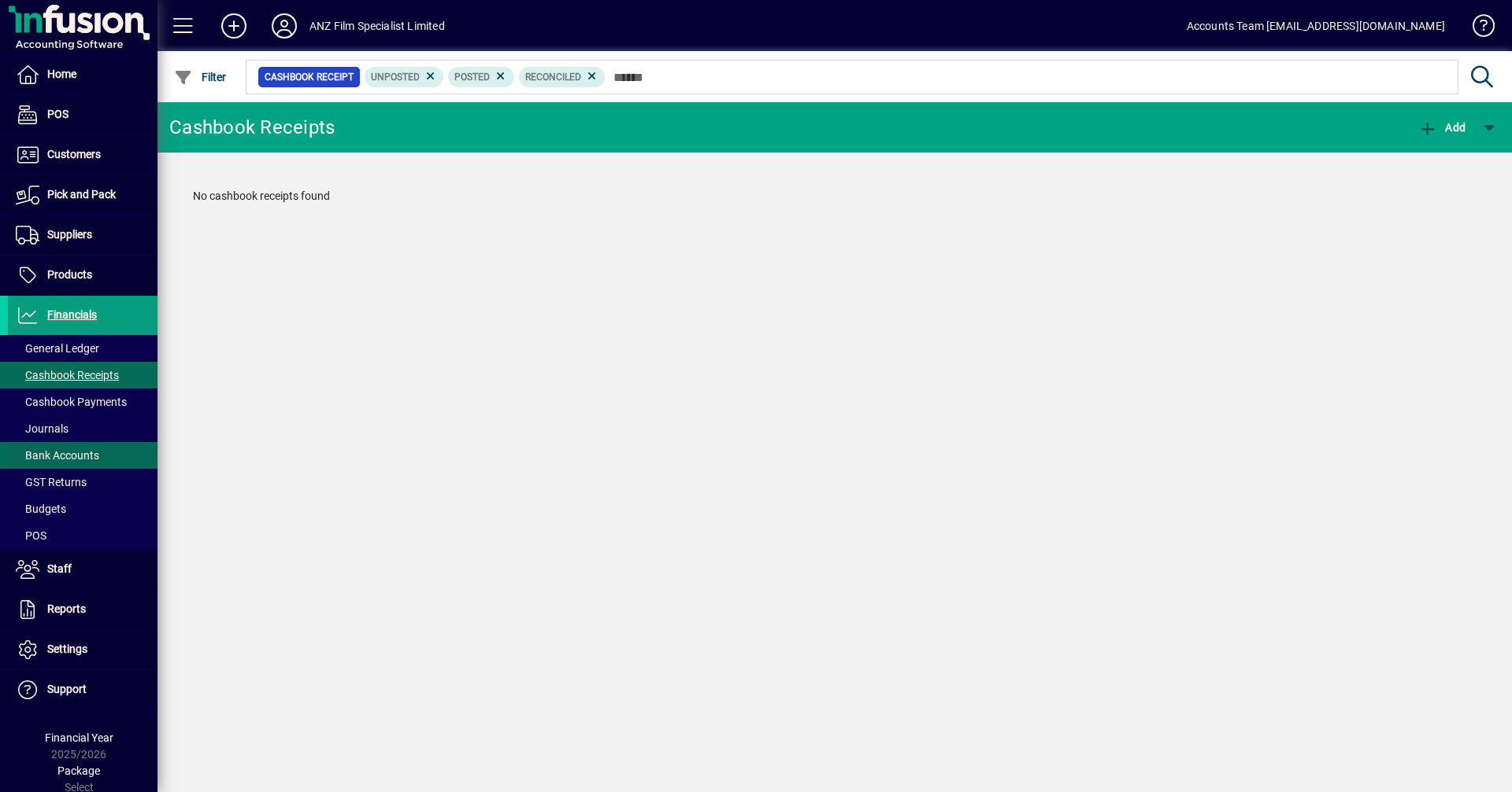
click at [73, 459] on span "Bank Accounts" at bounding box center [57, 456] width 83 height 13
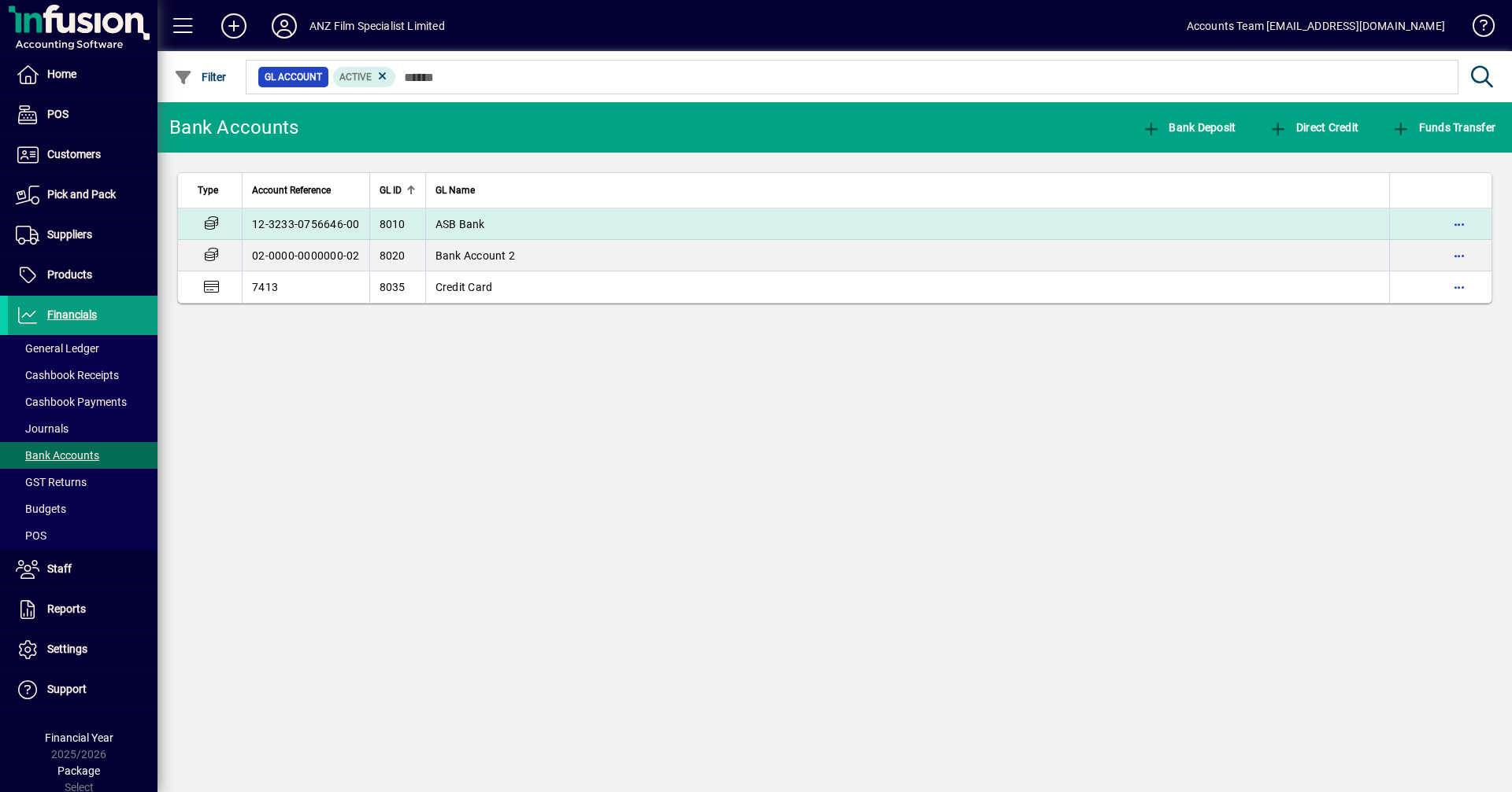
click at [274, 228] on td "12-3233-0756646-00" at bounding box center [306, 224] width 128 height 31
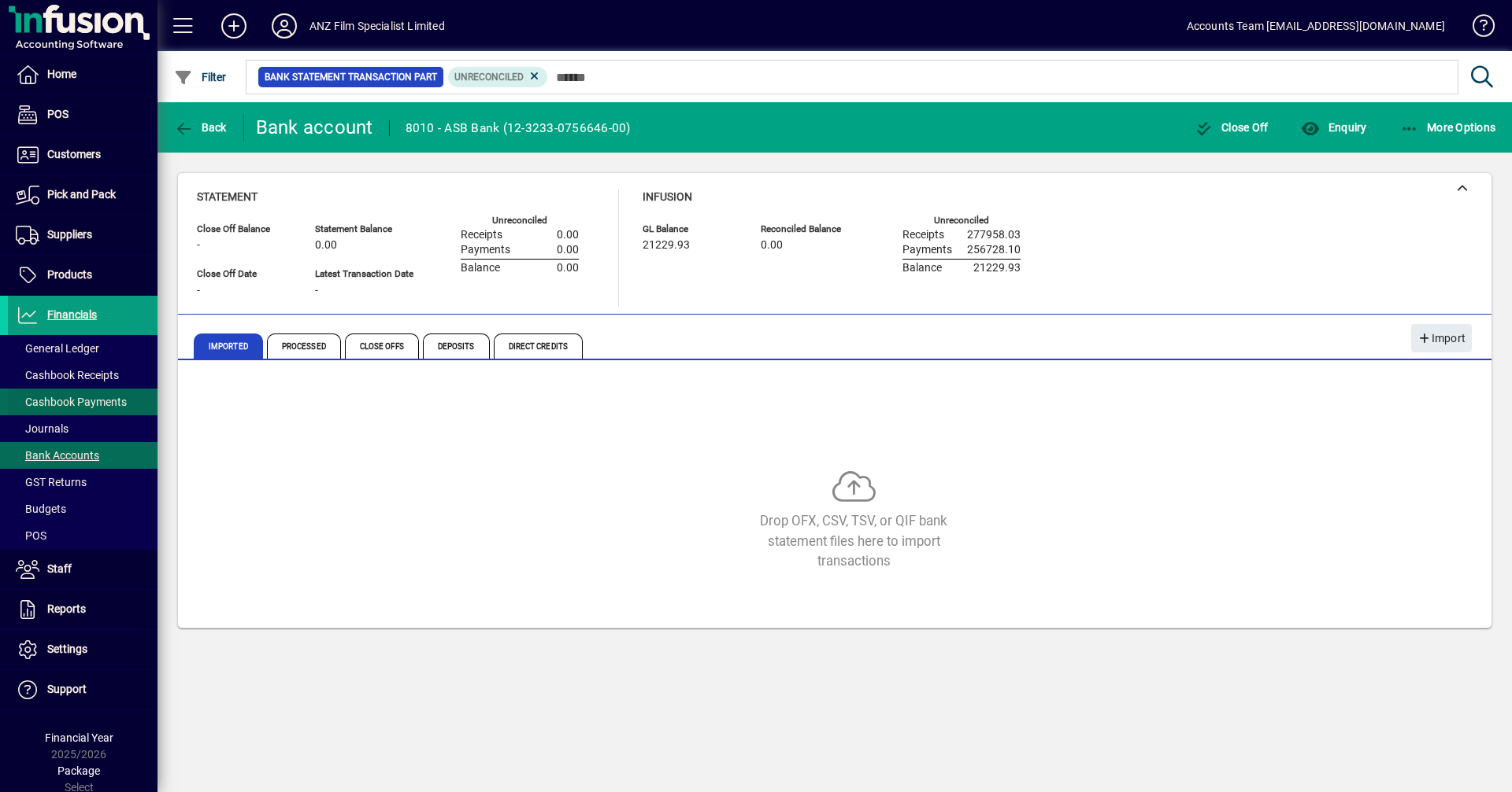
click at [52, 408] on span "Cashbook Payments" at bounding box center [71, 401] width 111 height 13
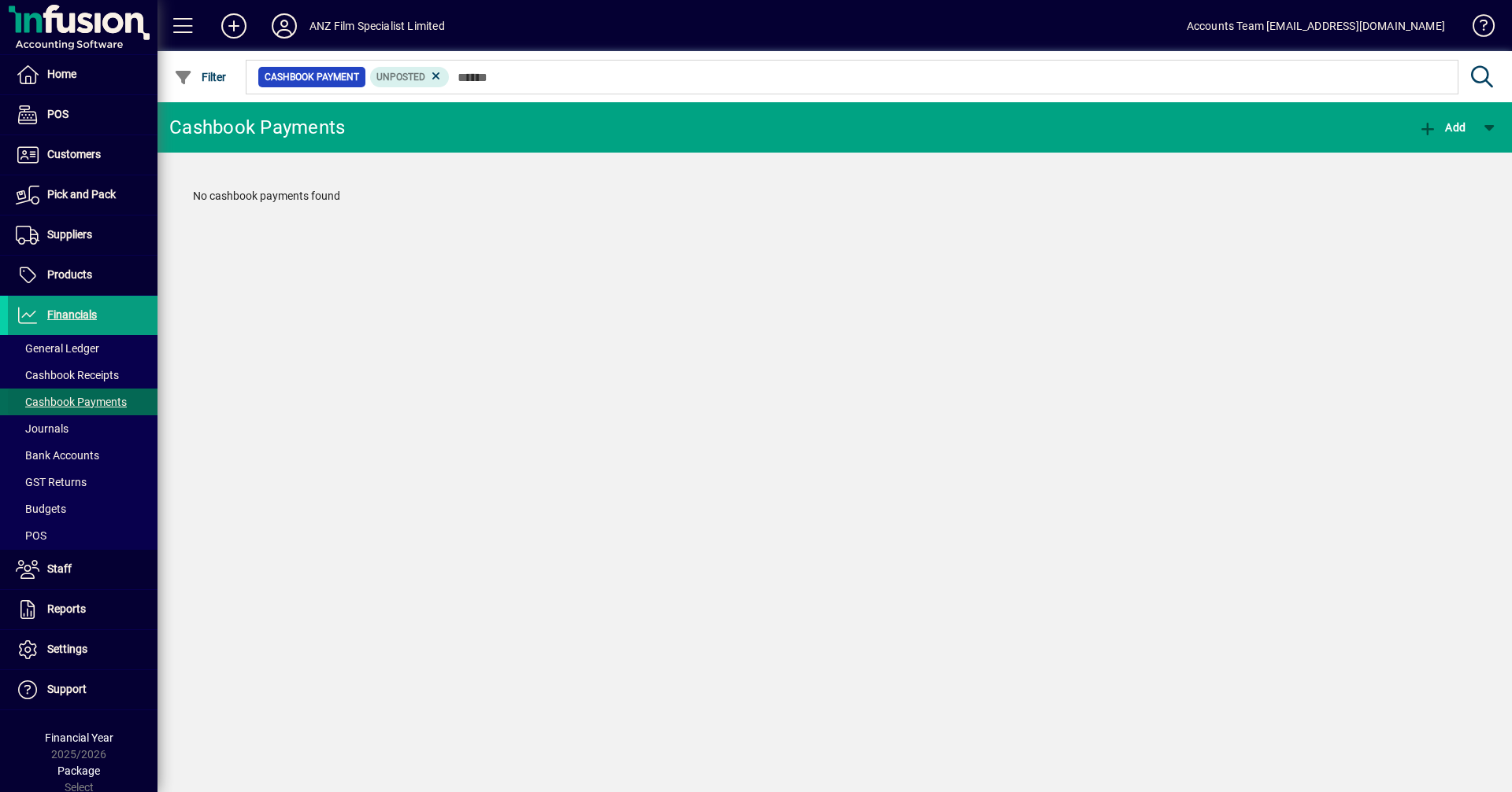
click at [52, 405] on span "Cashbook Payments" at bounding box center [71, 401] width 111 height 13
click at [49, 370] on span "Cashbook Receipts" at bounding box center [67, 375] width 103 height 13
click at [183, 87] on span "button" at bounding box center [200, 77] width 61 height 38
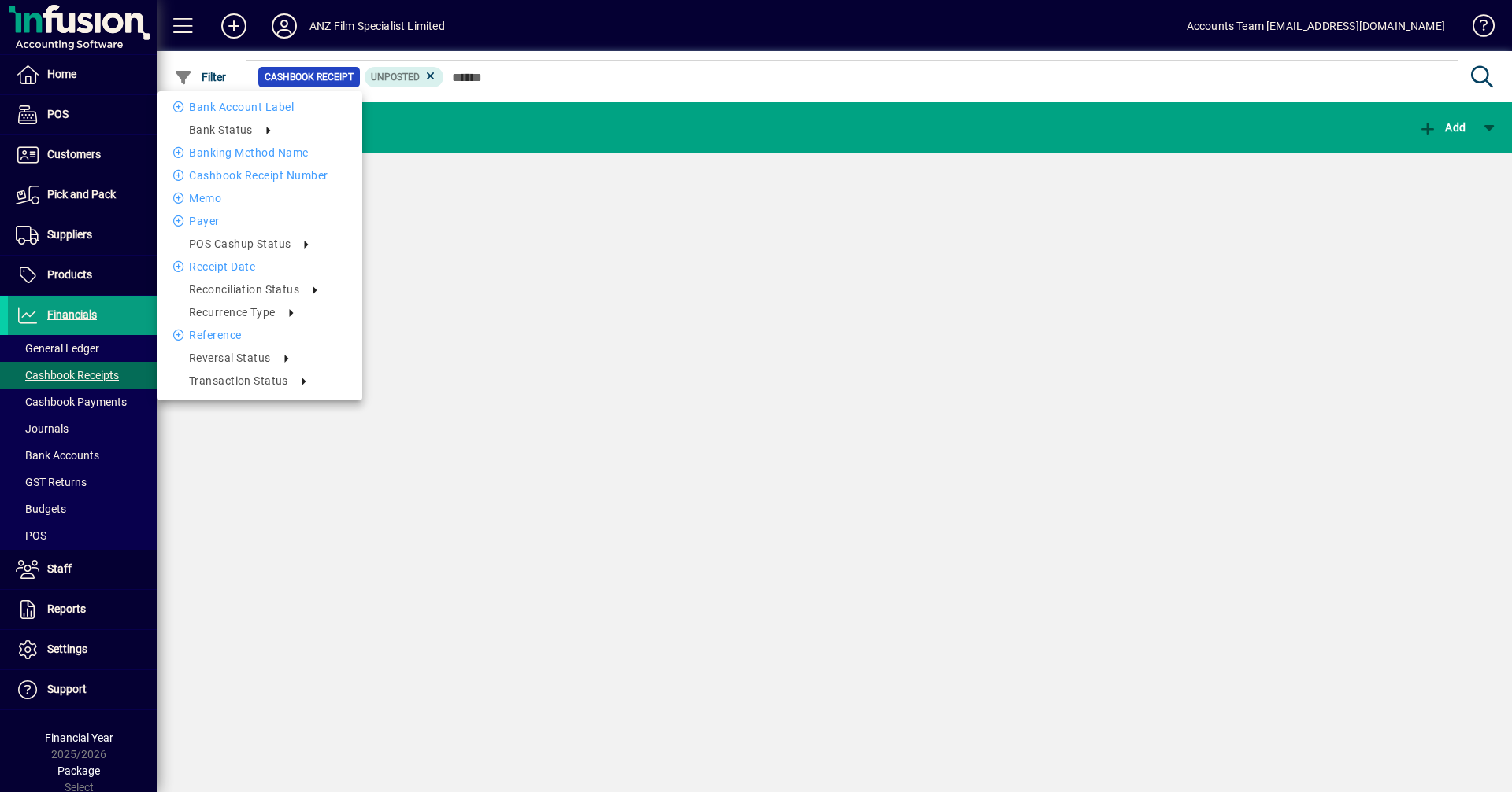
click at [95, 399] on div at bounding box center [756, 396] width 1512 height 792
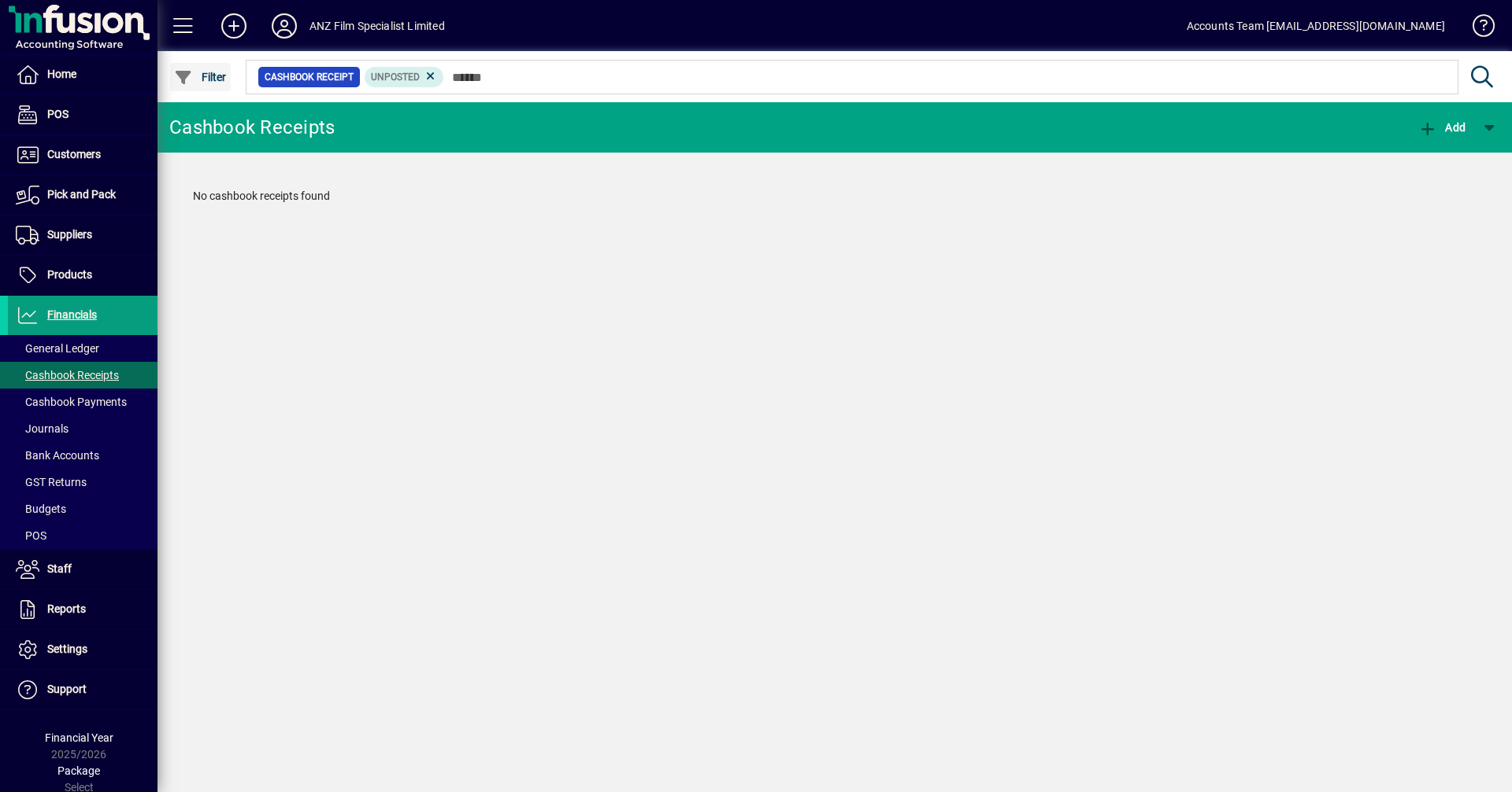
click at [204, 78] on span "Filter" at bounding box center [200, 77] width 52 height 13
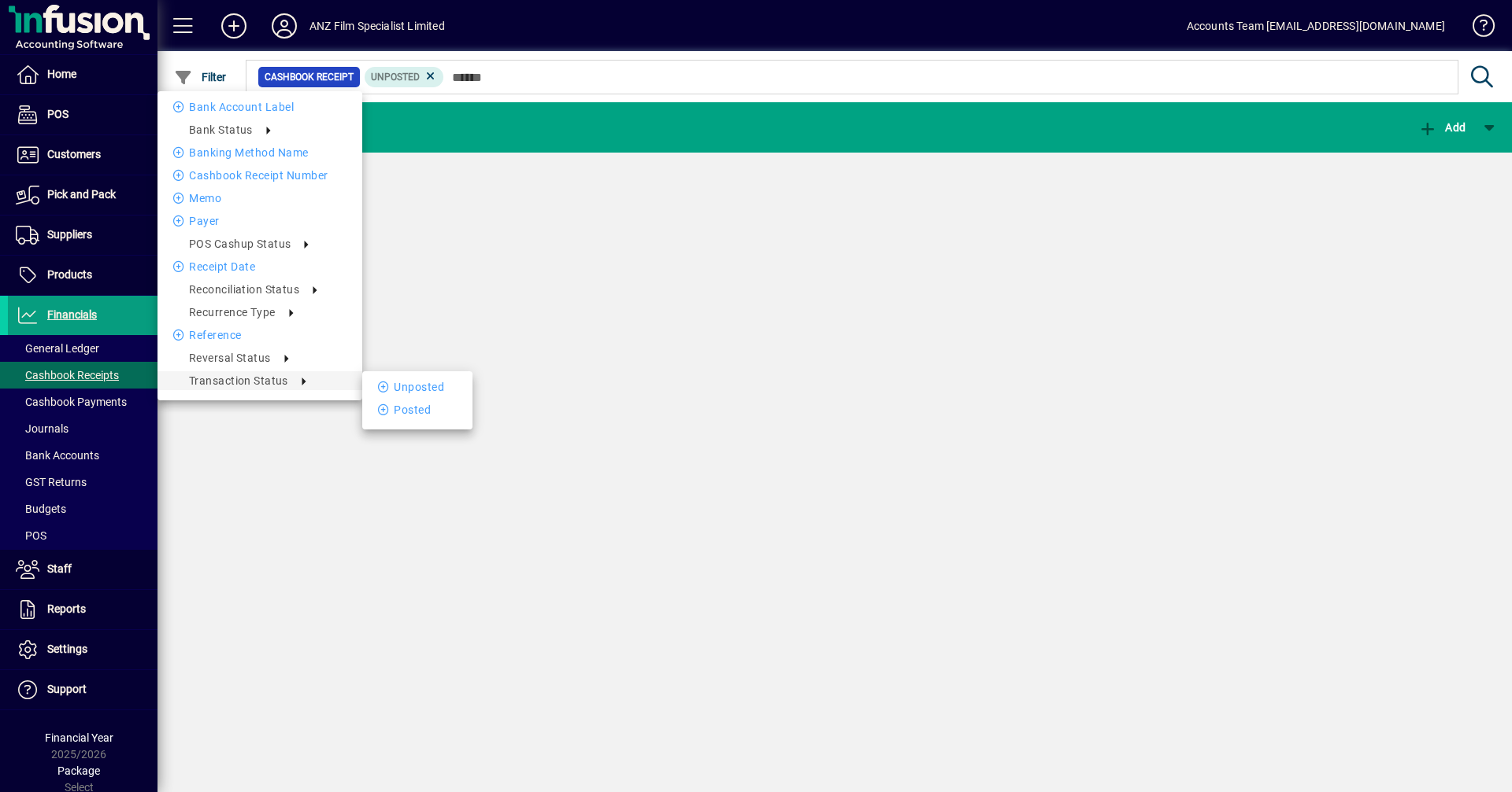
click at [270, 378] on span "Transaction status" at bounding box center [239, 380] width 99 height 13
click at [408, 410] on li "Posted" at bounding box center [417, 409] width 111 height 18
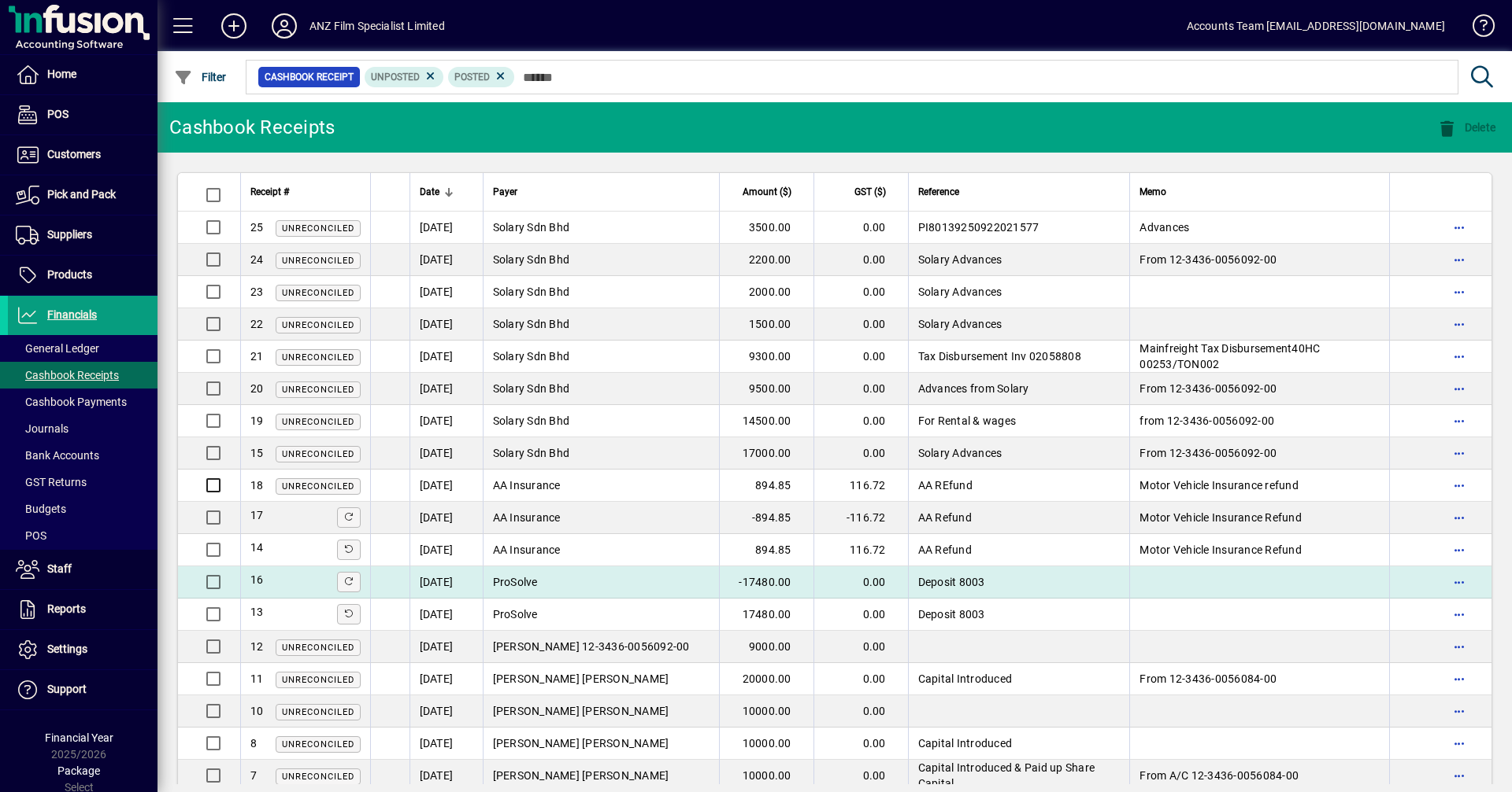
scroll to position [189, 0]
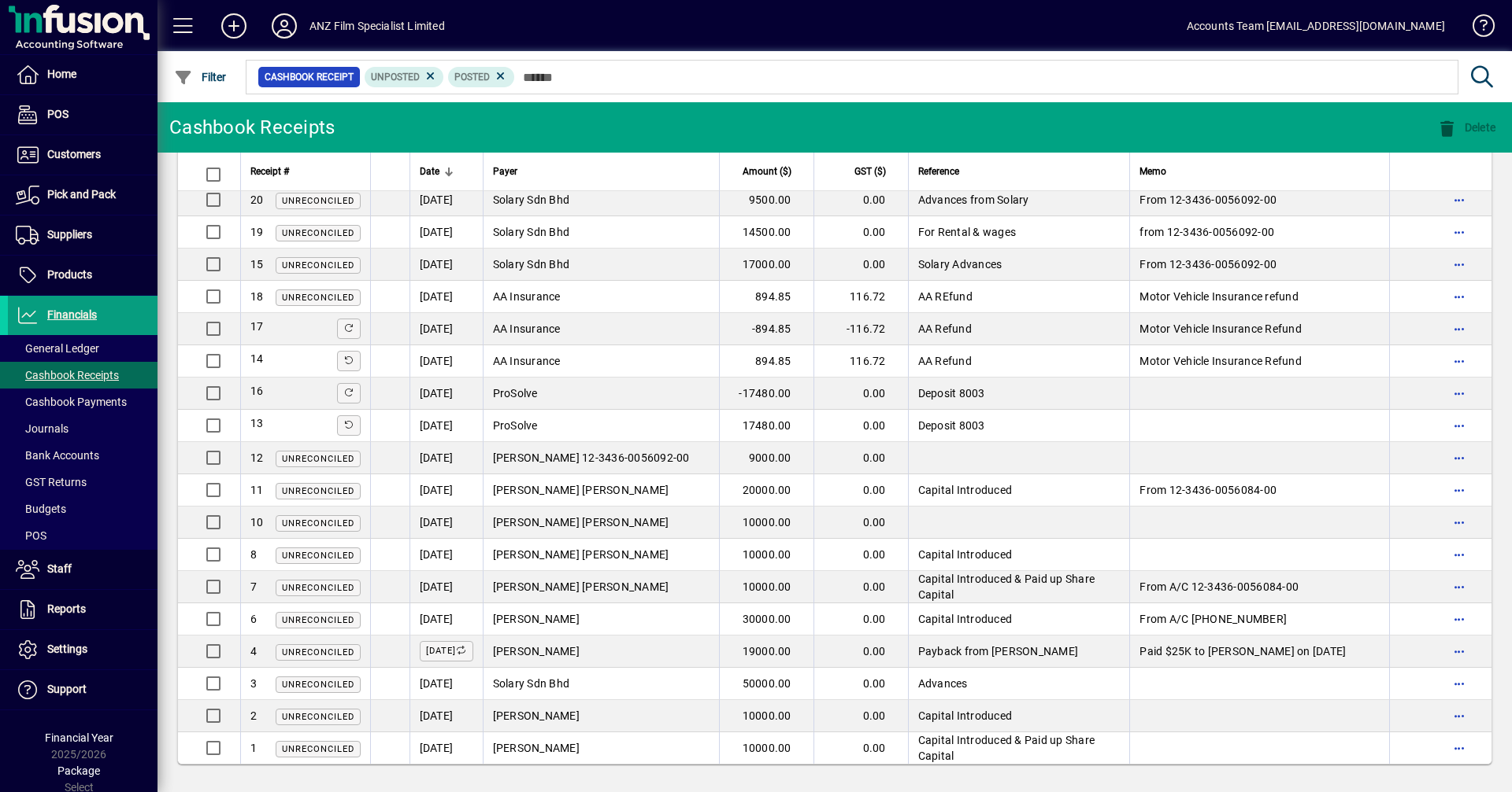
drag, startPoint x: 198, startPoint y: 81, endPoint x: 579, endPoint y: 128, distance: 383.9
click at [579, 128] on mat-toolbar-row "Cashbook Receipts Delete" at bounding box center [834, 128] width 1354 height 50
drag, startPoint x: 238, startPoint y: 179, endPoint x: 557, endPoint y: 120, distance: 324.4
click at [557, 120] on mat-toolbar-row "Cashbook Receipts Delete" at bounding box center [834, 128] width 1354 height 50
click at [202, 80] on span "Filter" at bounding box center [200, 77] width 52 height 13
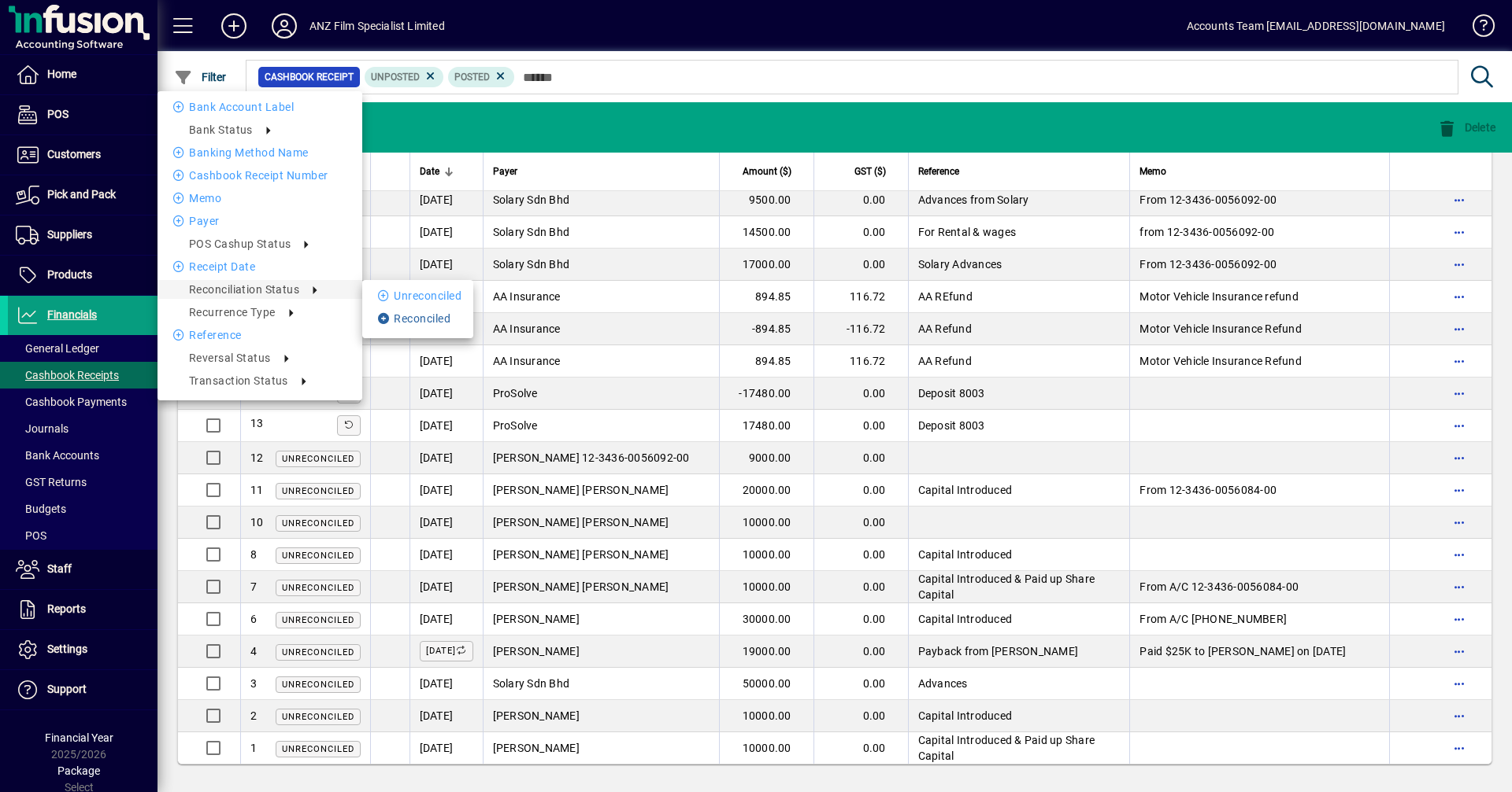
click at [412, 315] on li "Reconciled" at bounding box center [417, 318] width 111 height 18
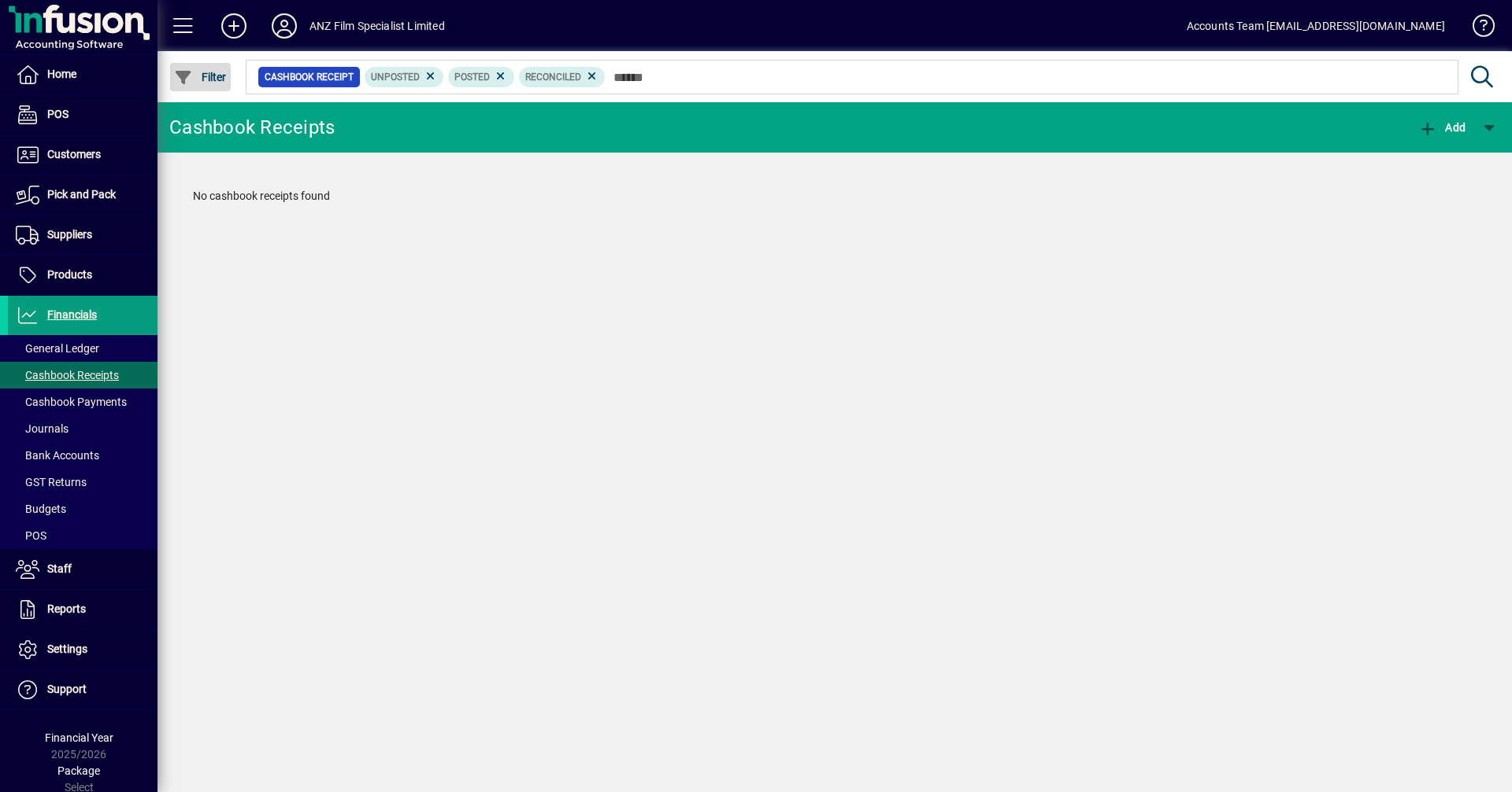
click at [203, 71] on span "Filter" at bounding box center [200, 77] width 52 height 13
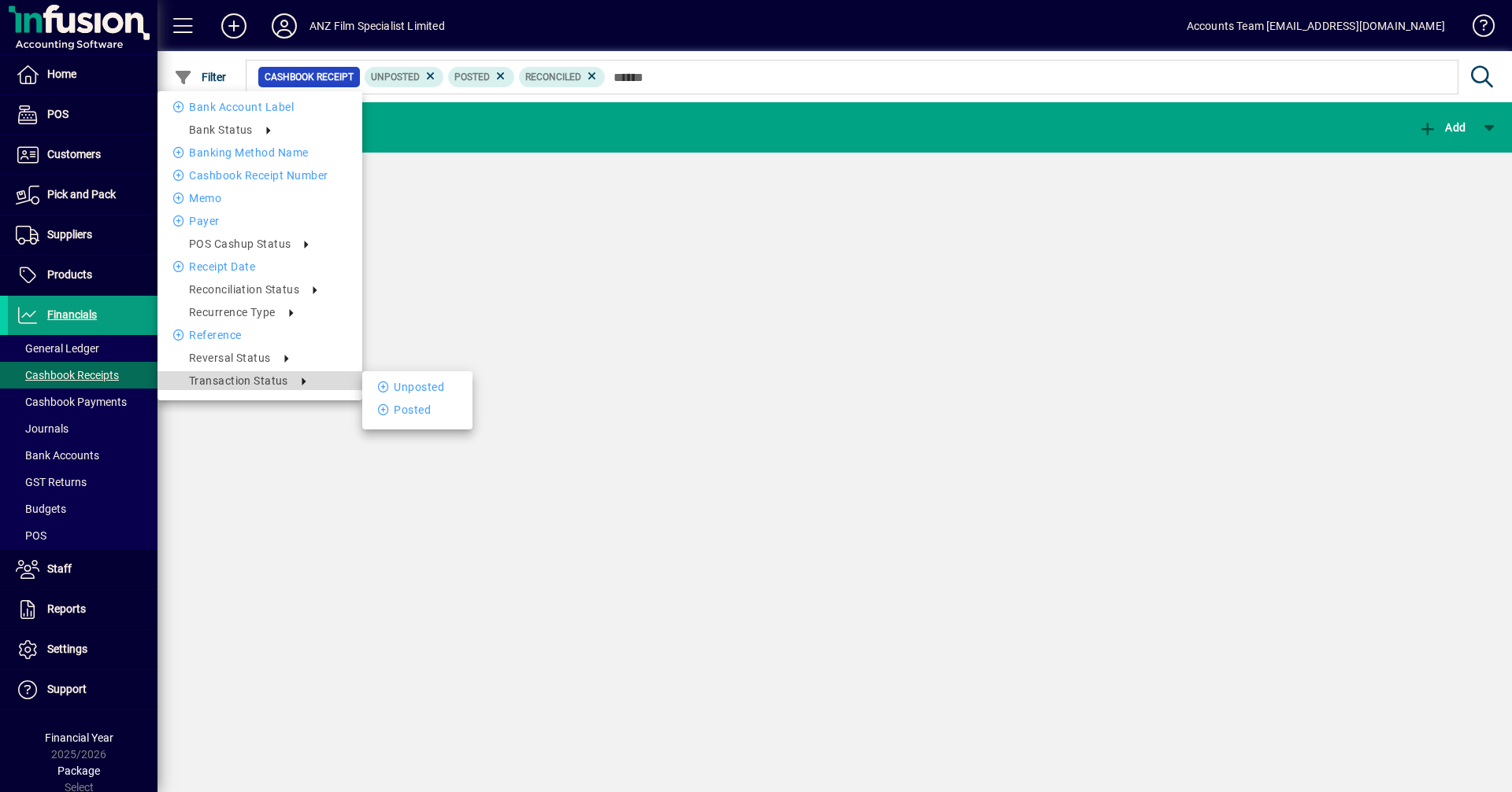
click at [263, 381] on span "Transaction status" at bounding box center [239, 380] width 99 height 13
click at [409, 410] on li "Posted" at bounding box center [417, 409] width 111 height 18
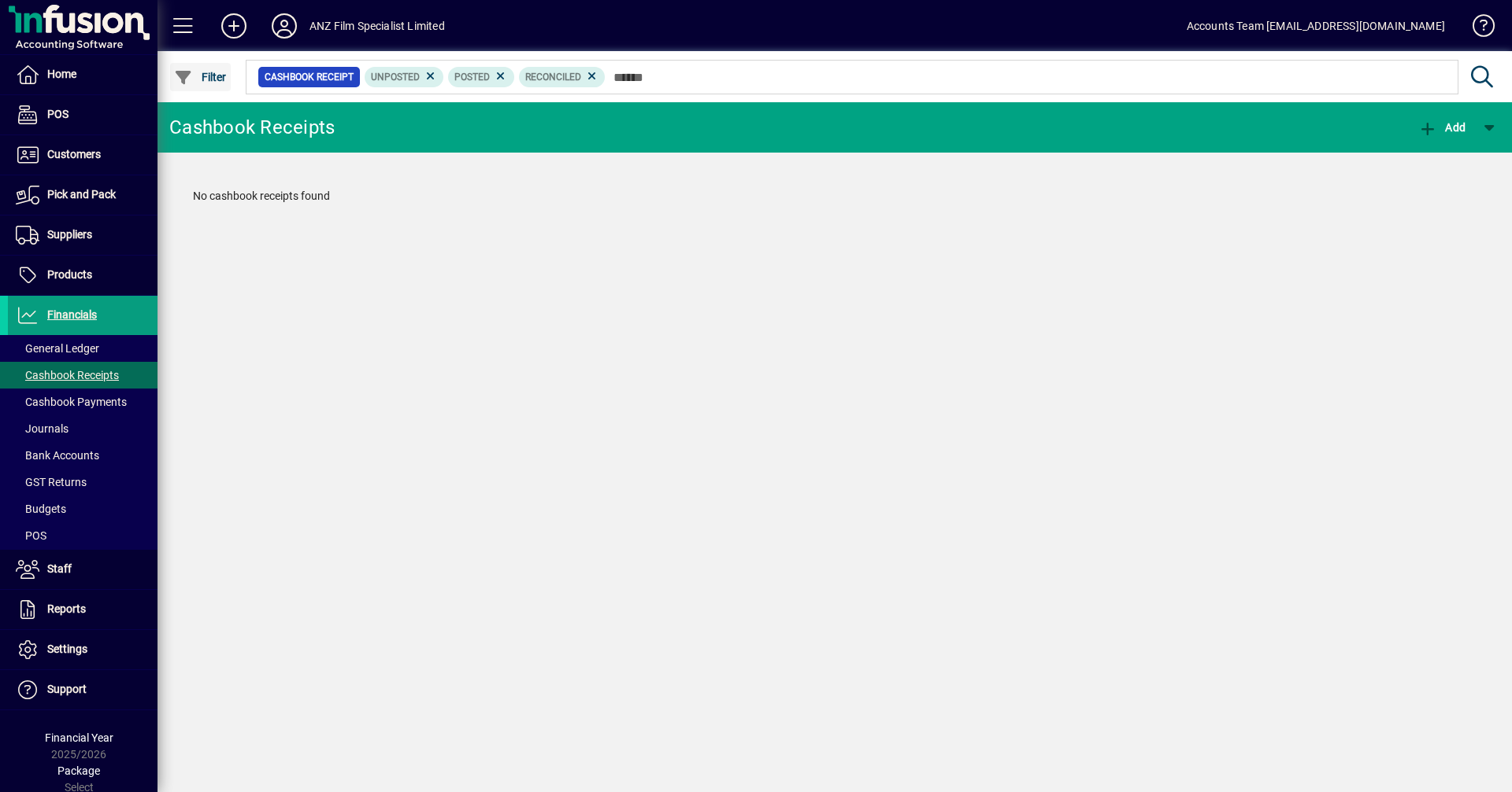
click at [183, 82] on icon "button" at bounding box center [183, 78] width 19 height 16
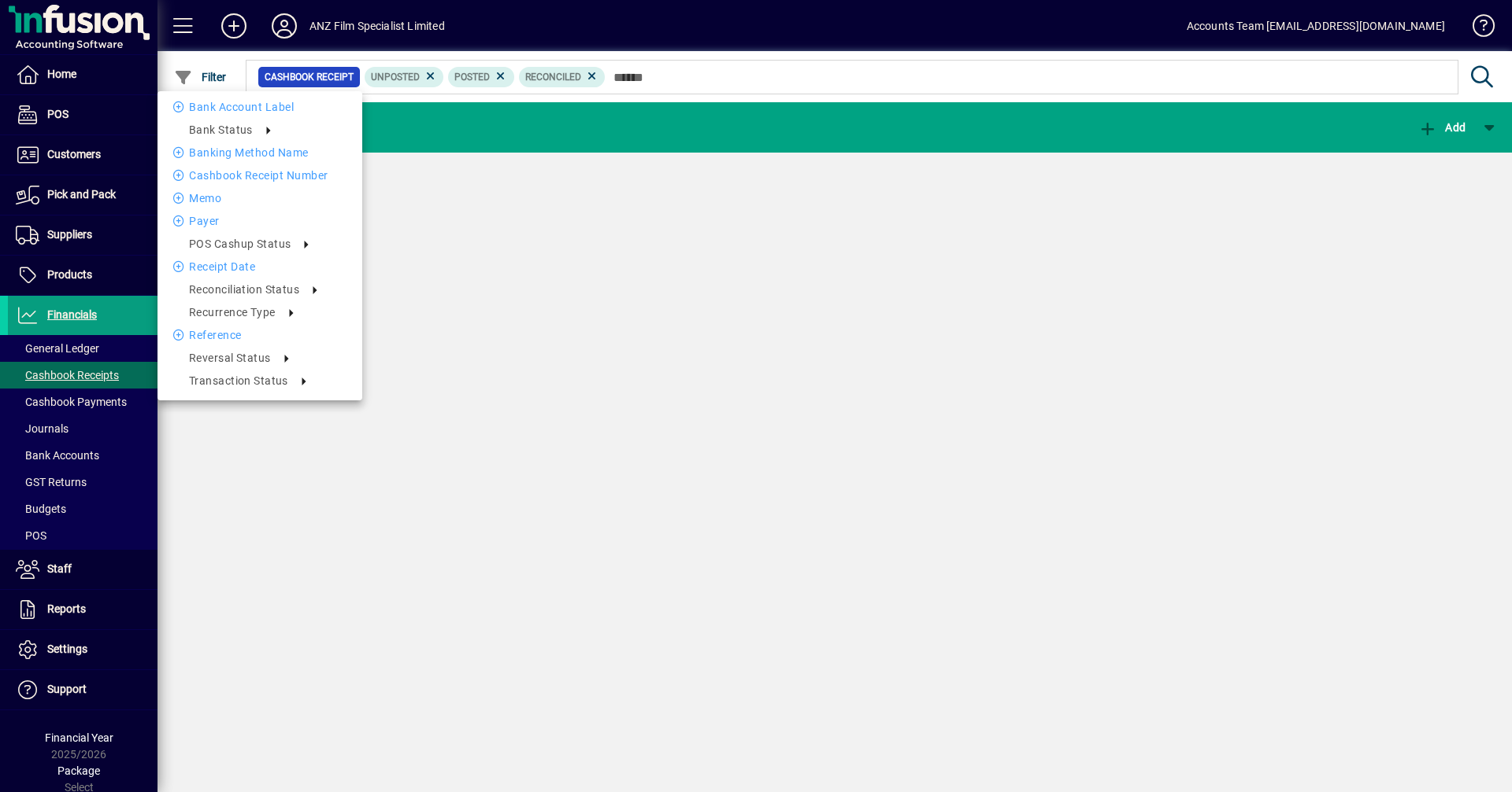
click at [85, 399] on div at bounding box center [756, 396] width 1512 height 792
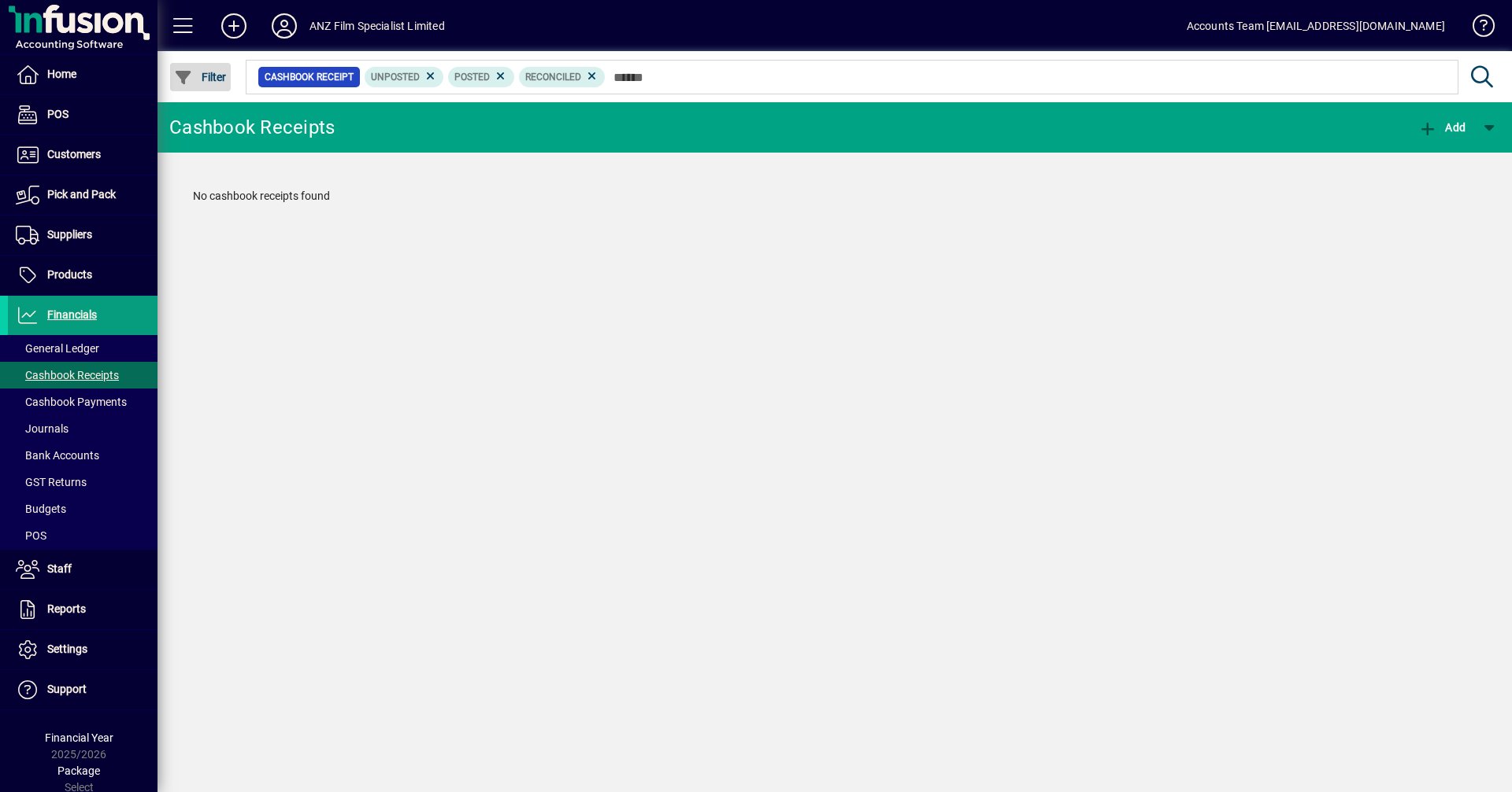
click at [201, 80] on span "Filter" at bounding box center [200, 77] width 52 height 13
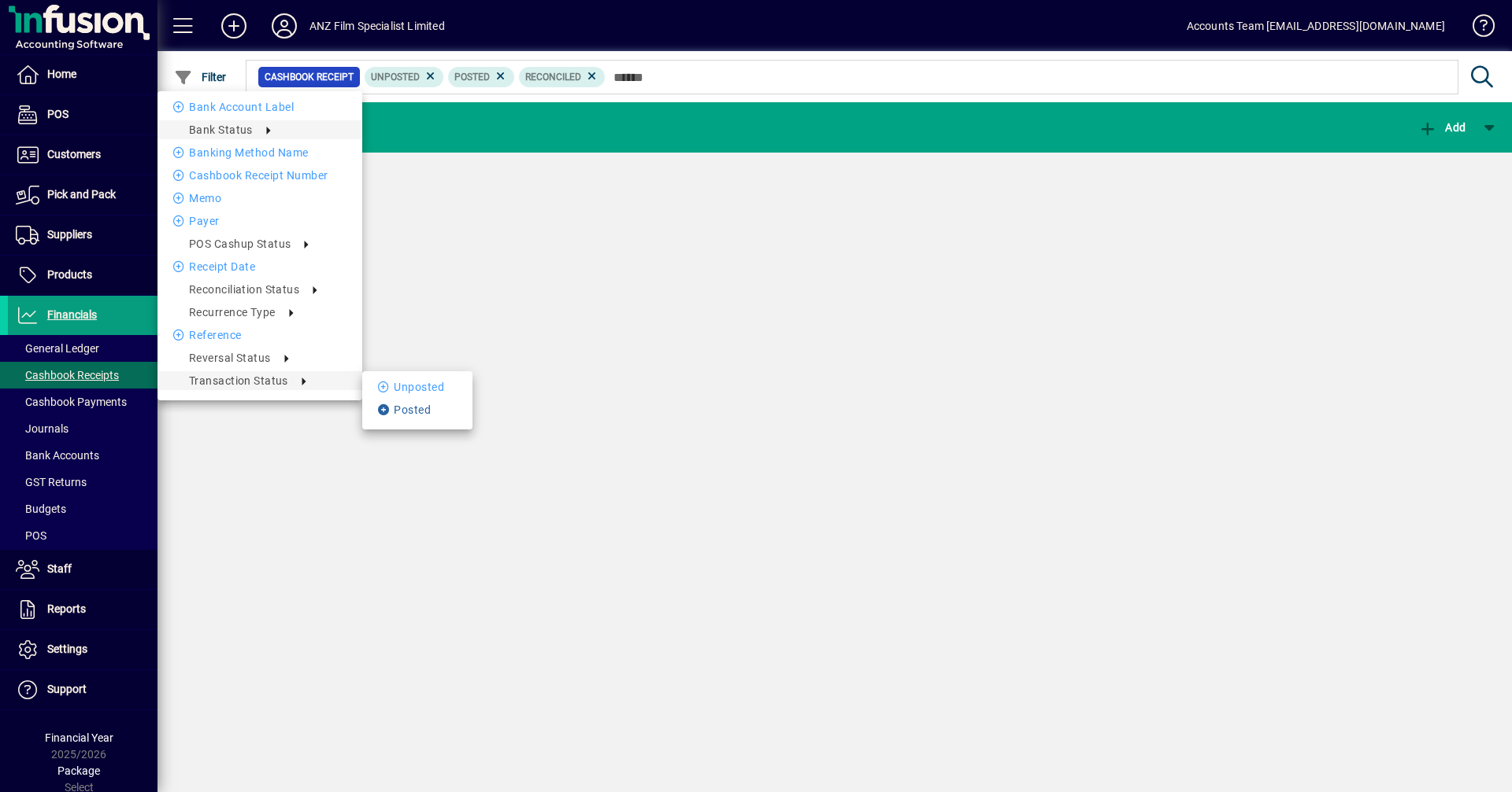
click at [387, 402] on li "Posted" at bounding box center [417, 409] width 111 height 18
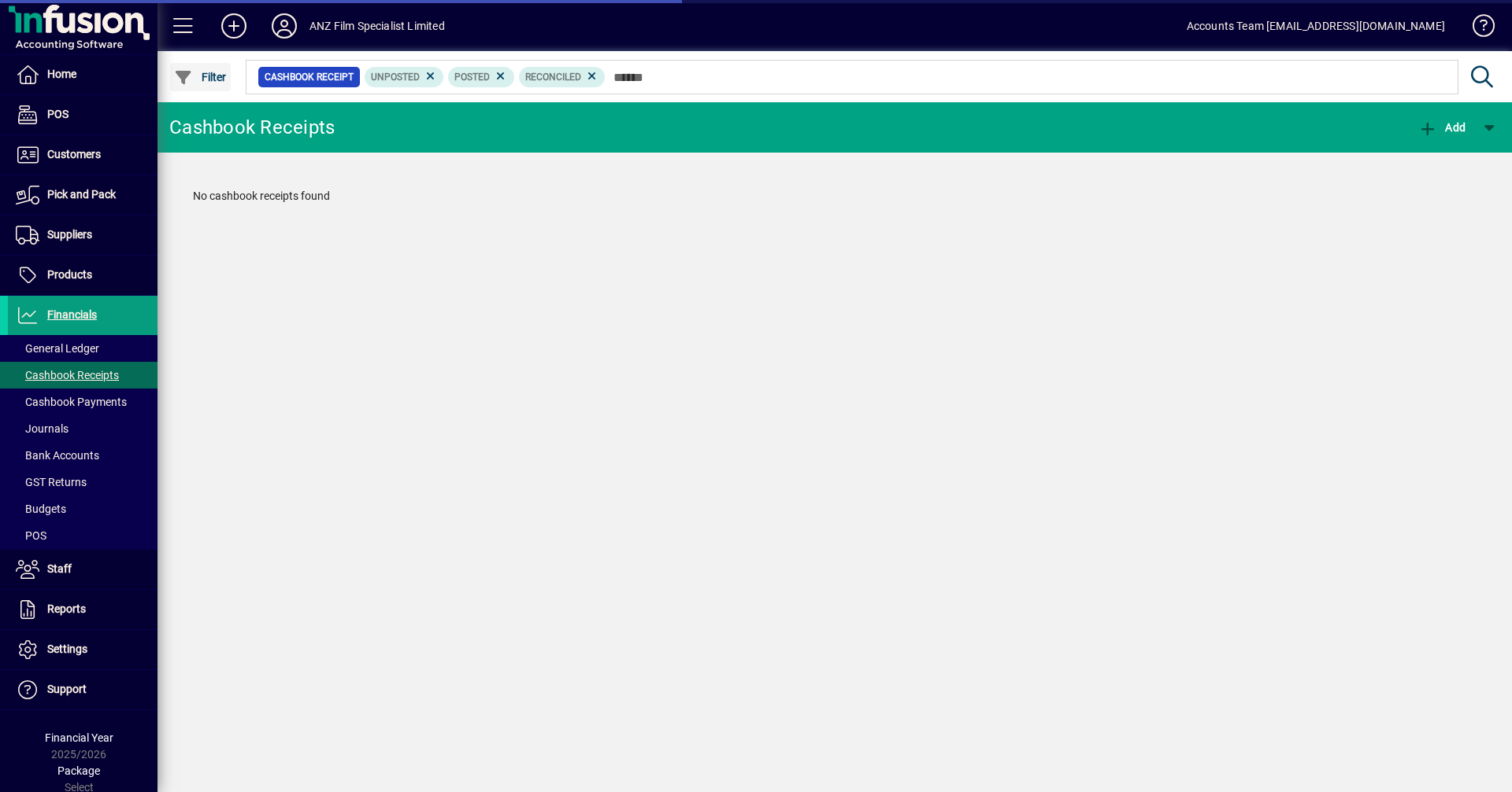
click at [186, 76] on icon "button" at bounding box center [183, 78] width 19 height 16
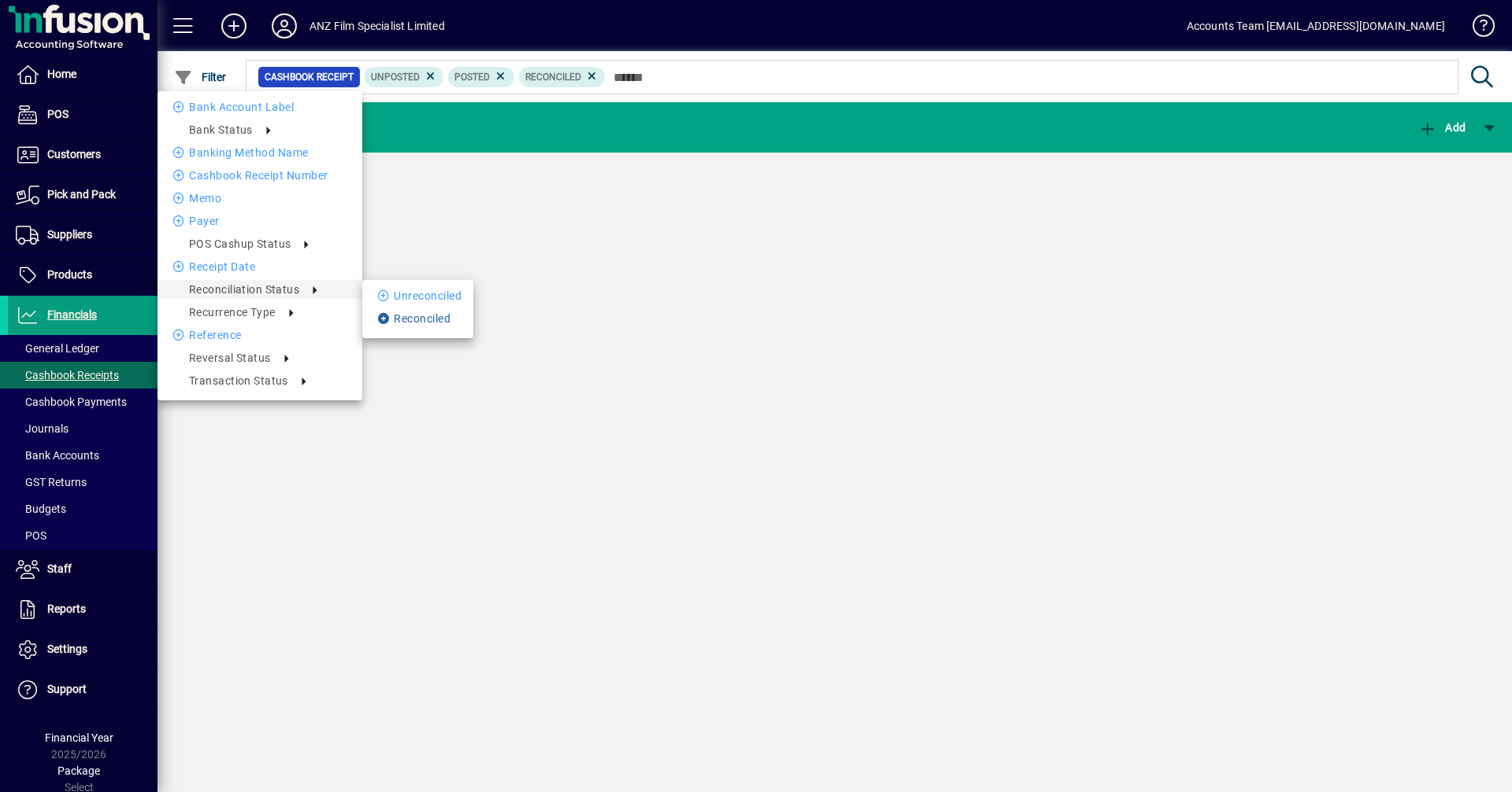
click at [429, 322] on li "Reconciled" at bounding box center [417, 318] width 111 height 18
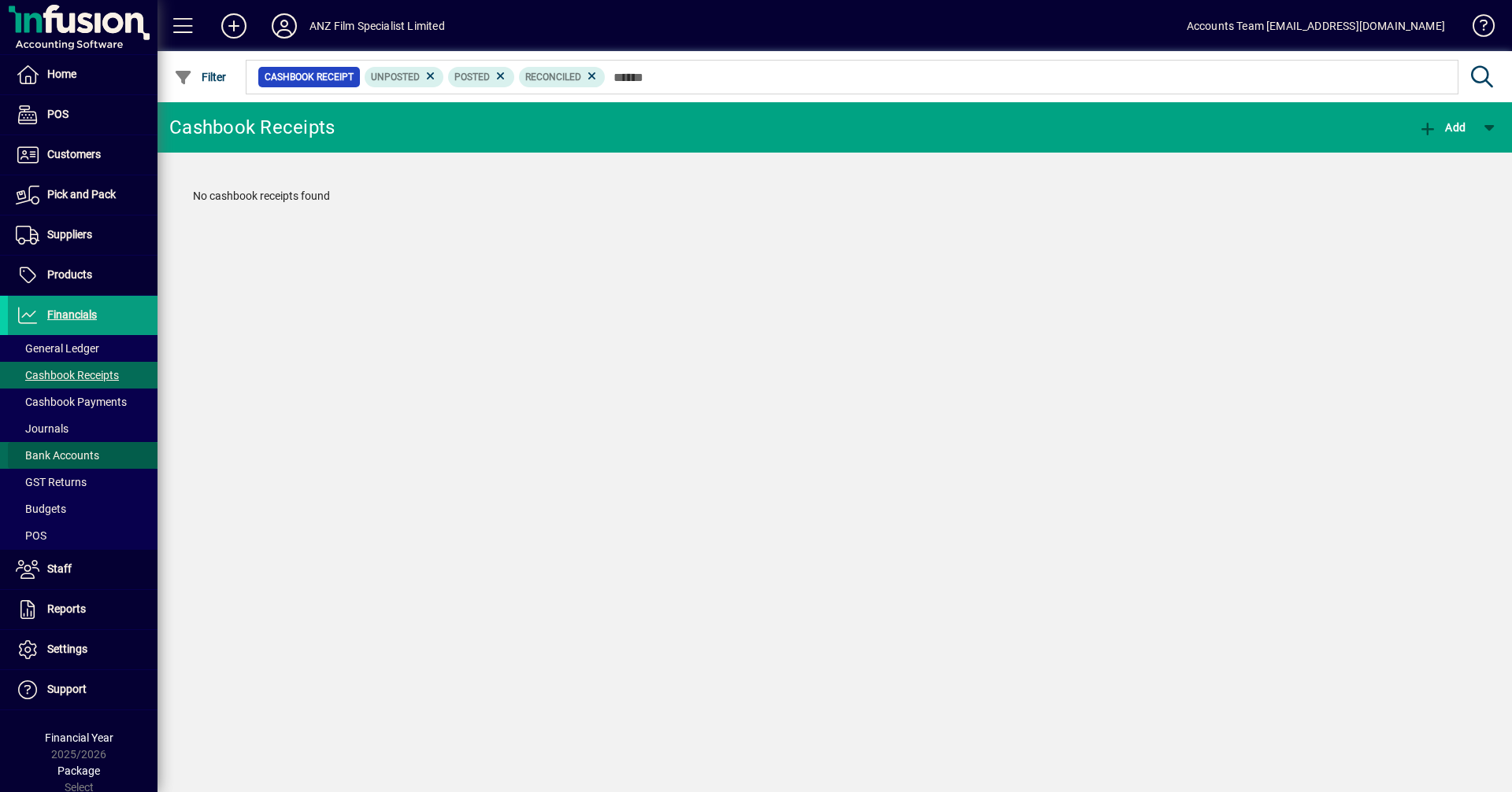
click at [98, 458] on span "Bank Accounts" at bounding box center [57, 456] width 83 height 13
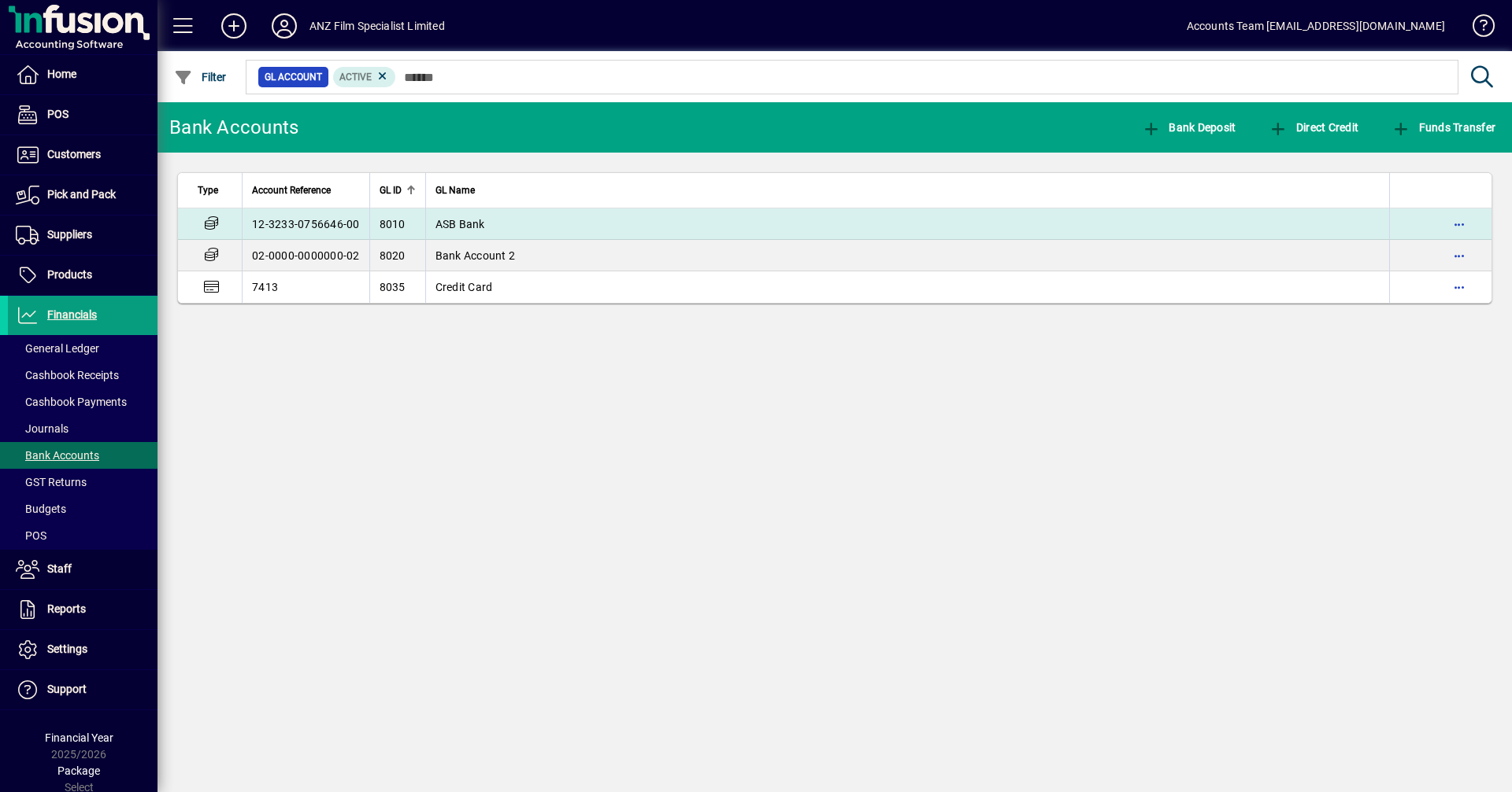
click at [278, 223] on td "12-3233-0756646-00" at bounding box center [306, 224] width 128 height 31
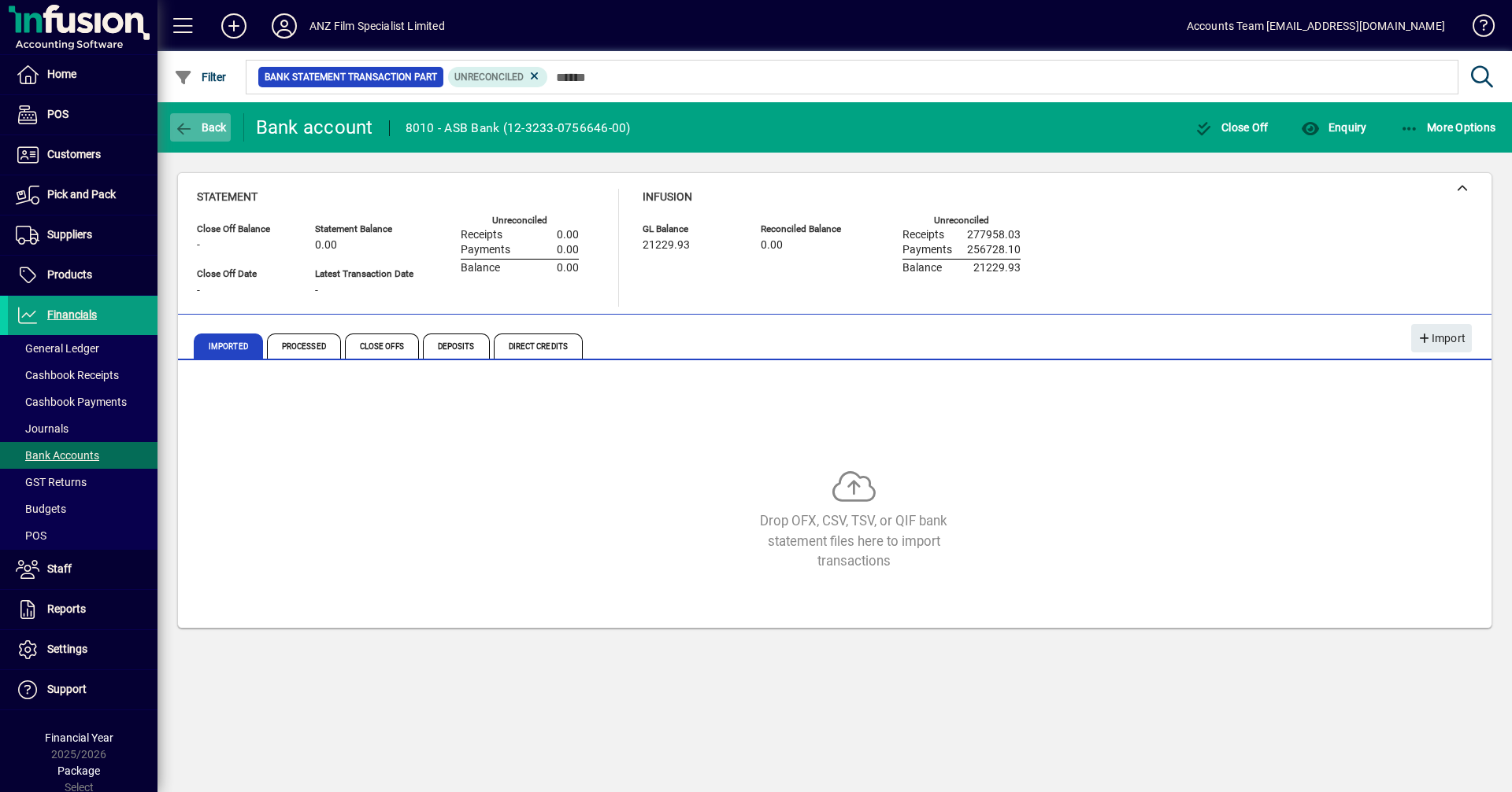
click at [195, 128] on span "Back" at bounding box center [200, 127] width 52 height 13
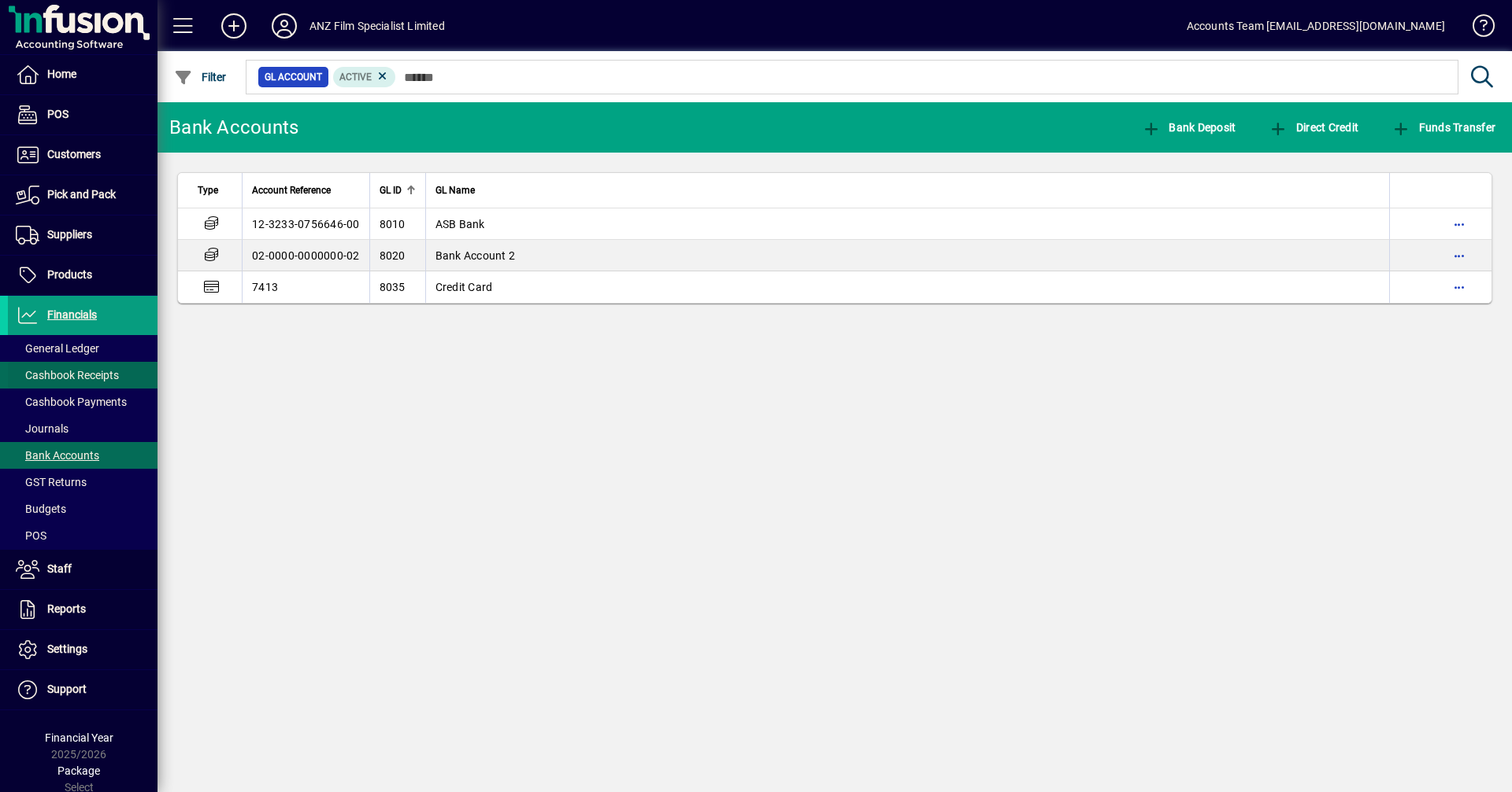
click at [72, 381] on span "Cashbook Receipts" at bounding box center [67, 375] width 103 height 13
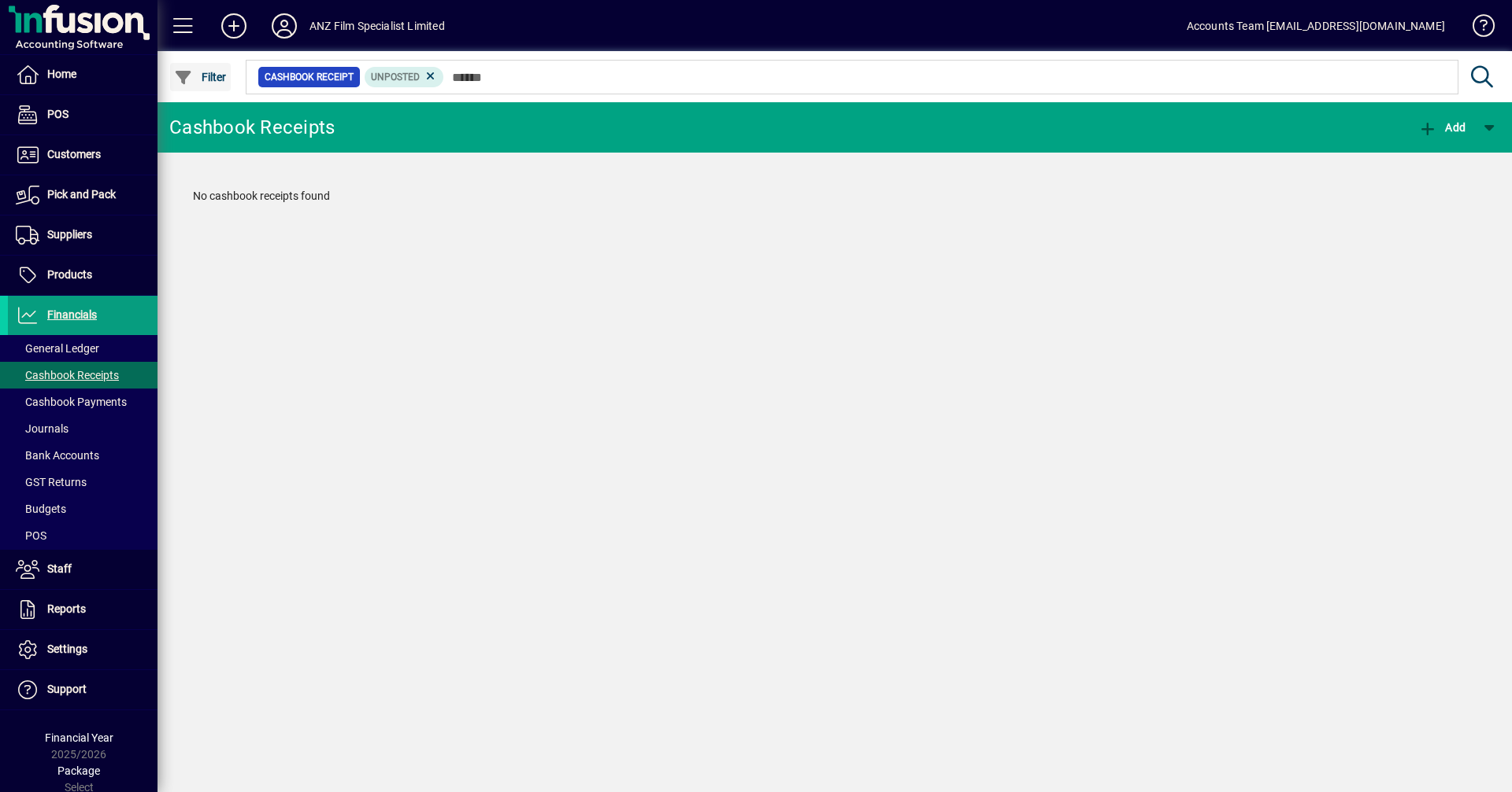
click at [203, 79] on span "Filter" at bounding box center [200, 77] width 52 height 13
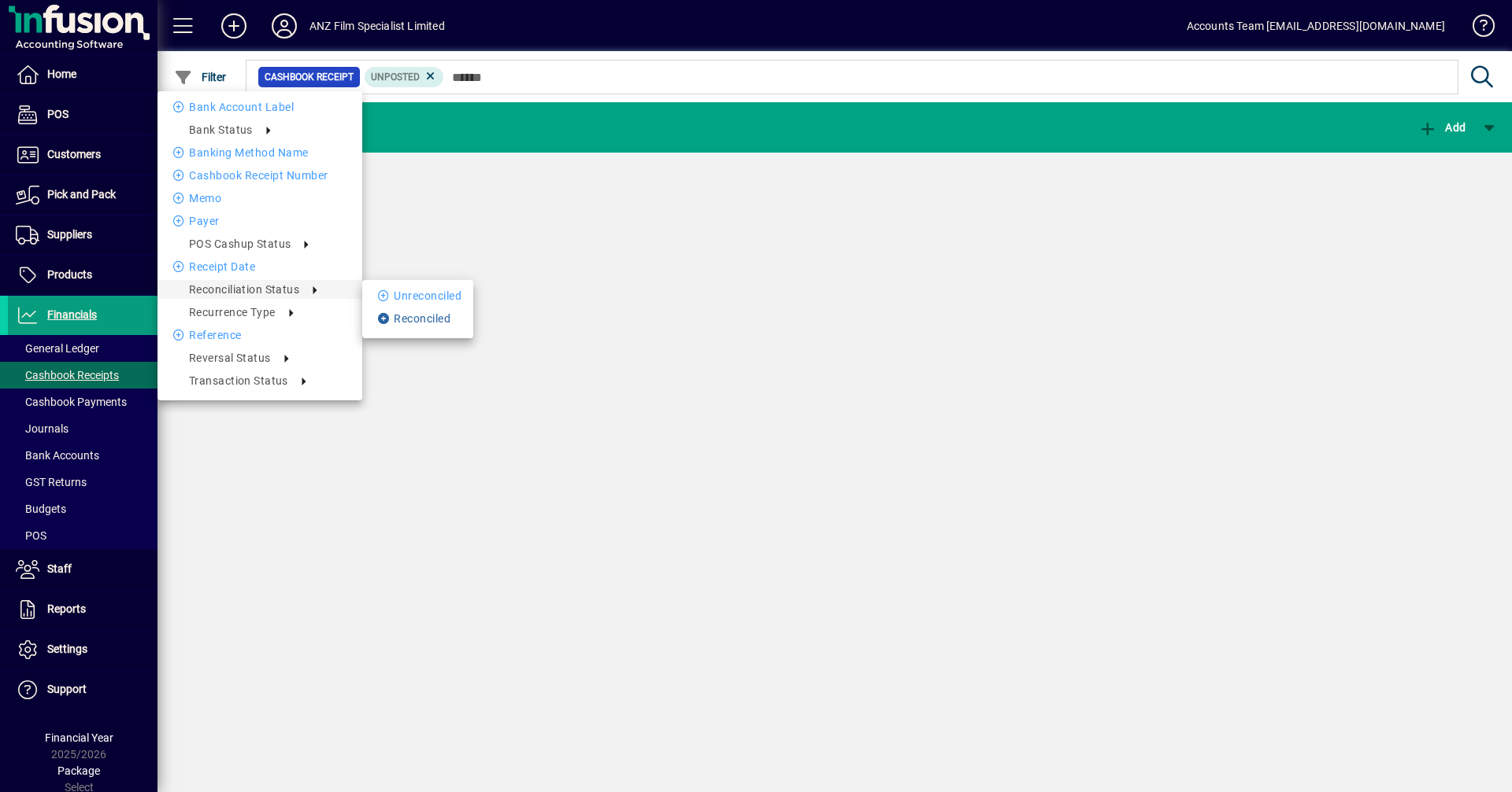
click at [418, 316] on li "Reconciled" at bounding box center [417, 318] width 111 height 18
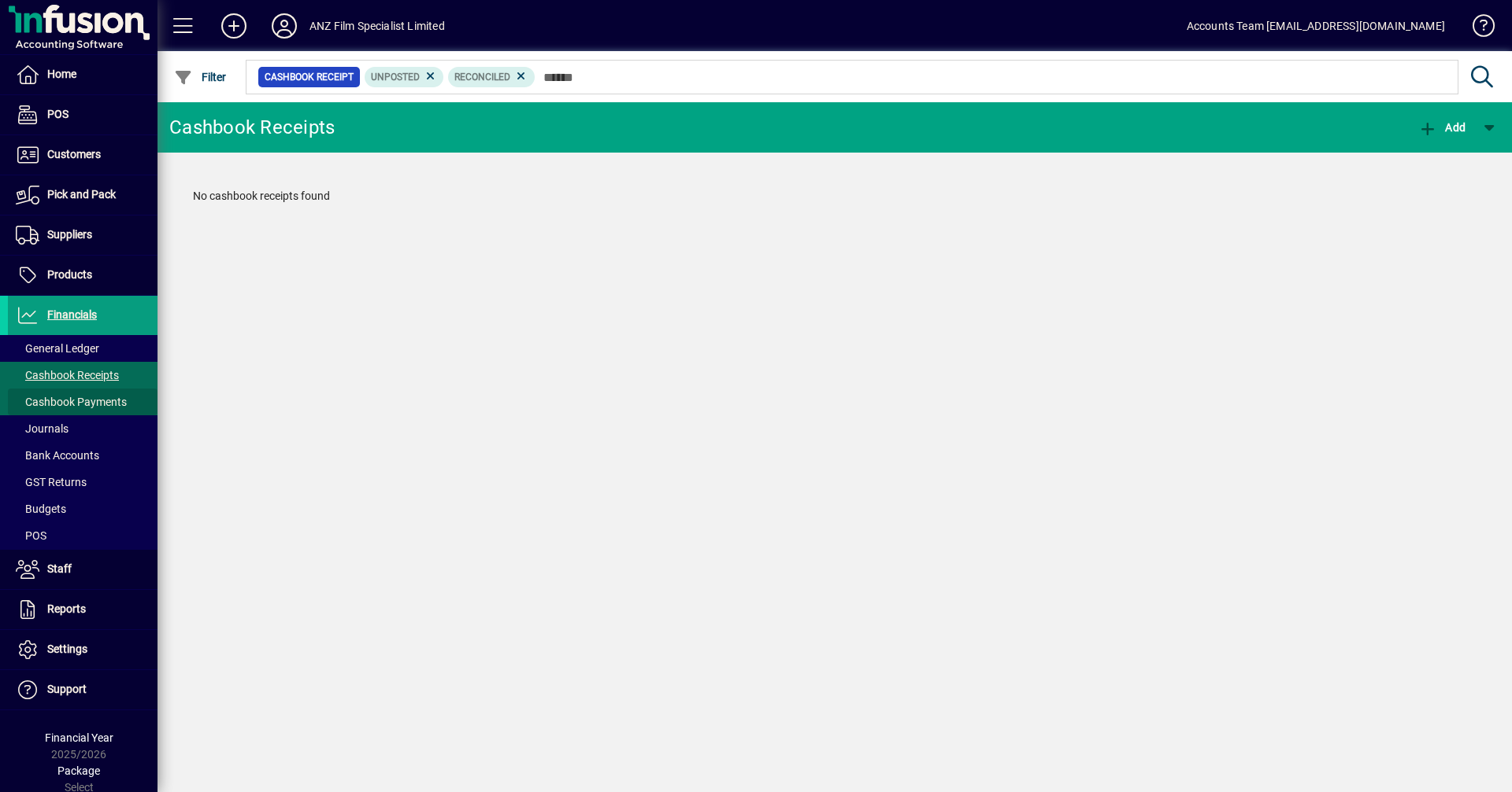
click at [90, 401] on span "Cashbook Payments" at bounding box center [71, 401] width 111 height 13
click at [201, 79] on span "Filter" at bounding box center [200, 77] width 52 height 13
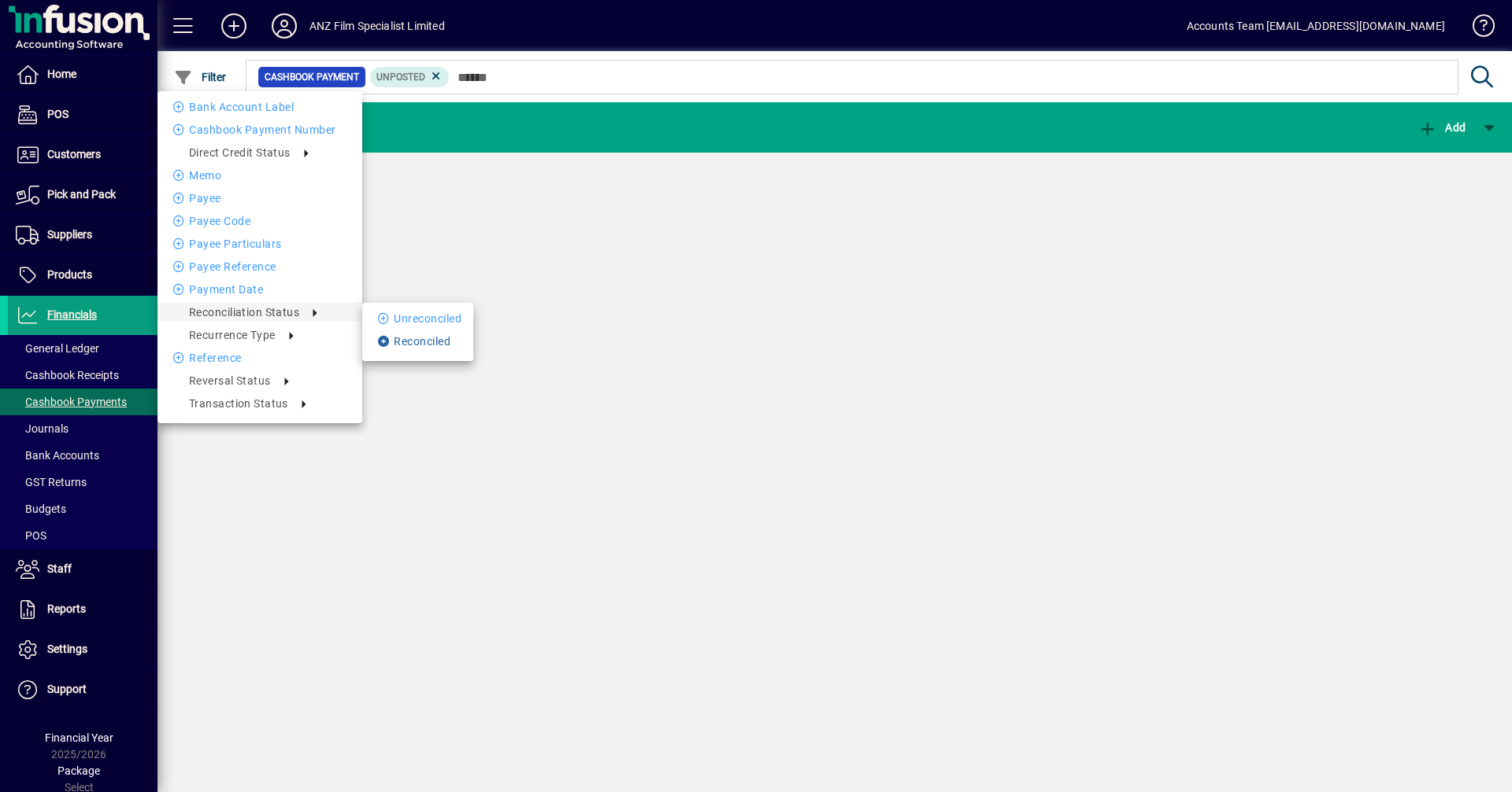
click at [426, 339] on li "Reconciled" at bounding box center [417, 341] width 111 height 18
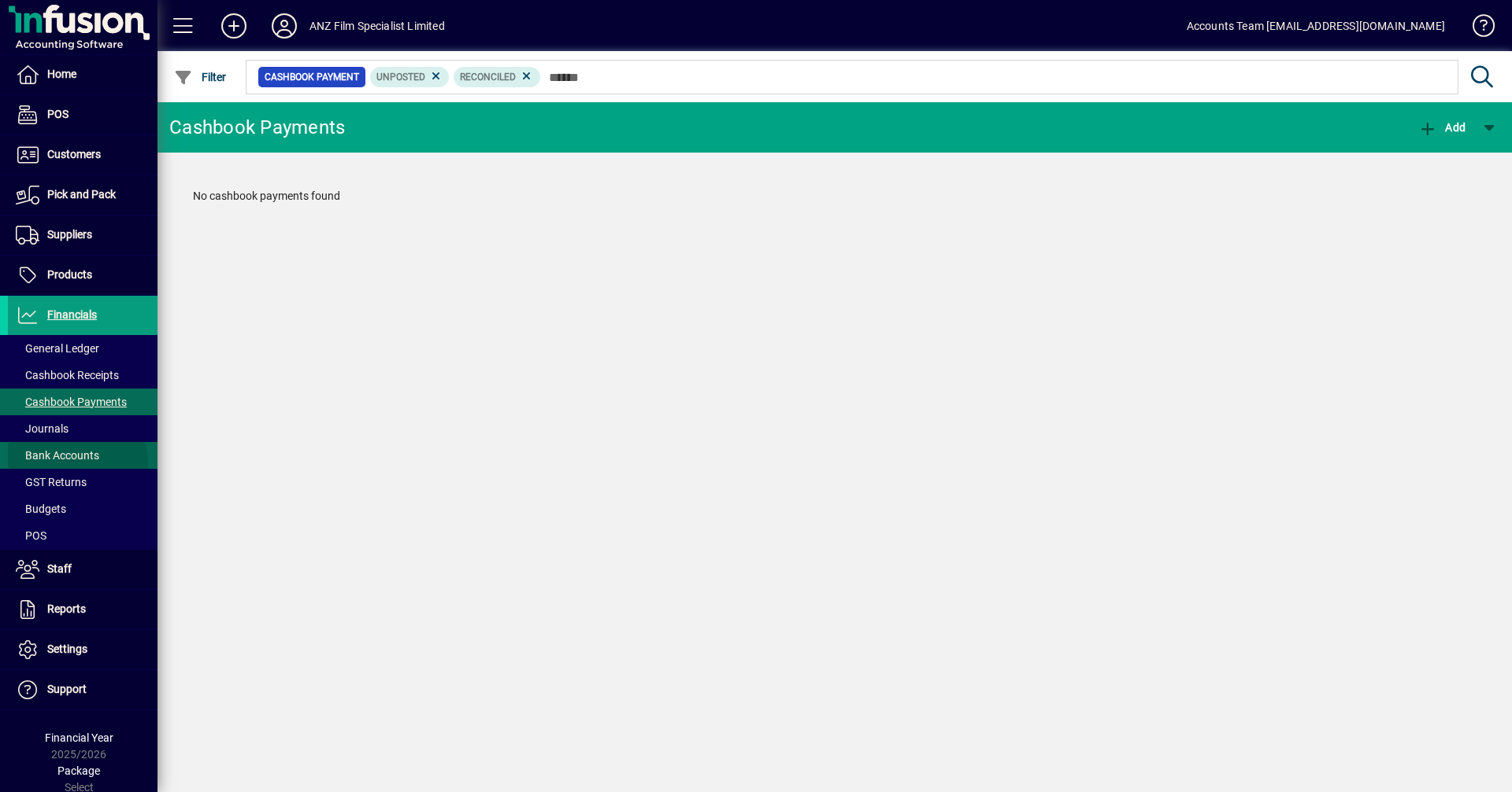
click at [77, 463] on span "Bank Accounts" at bounding box center [53, 456] width 91 height 16
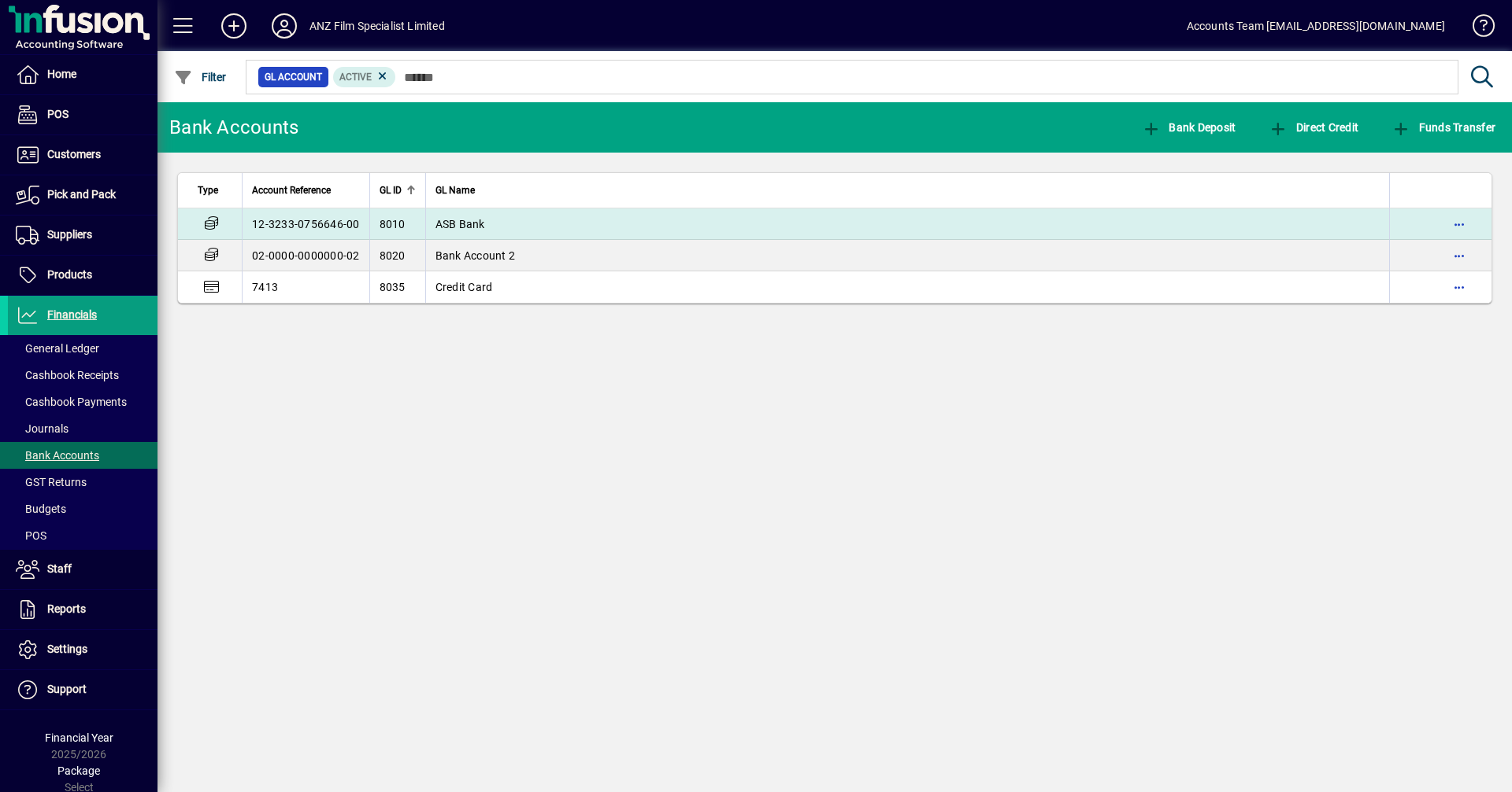
click at [304, 226] on td "12-3233-0756646-00" at bounding box center [306, 224] width 128 height 31
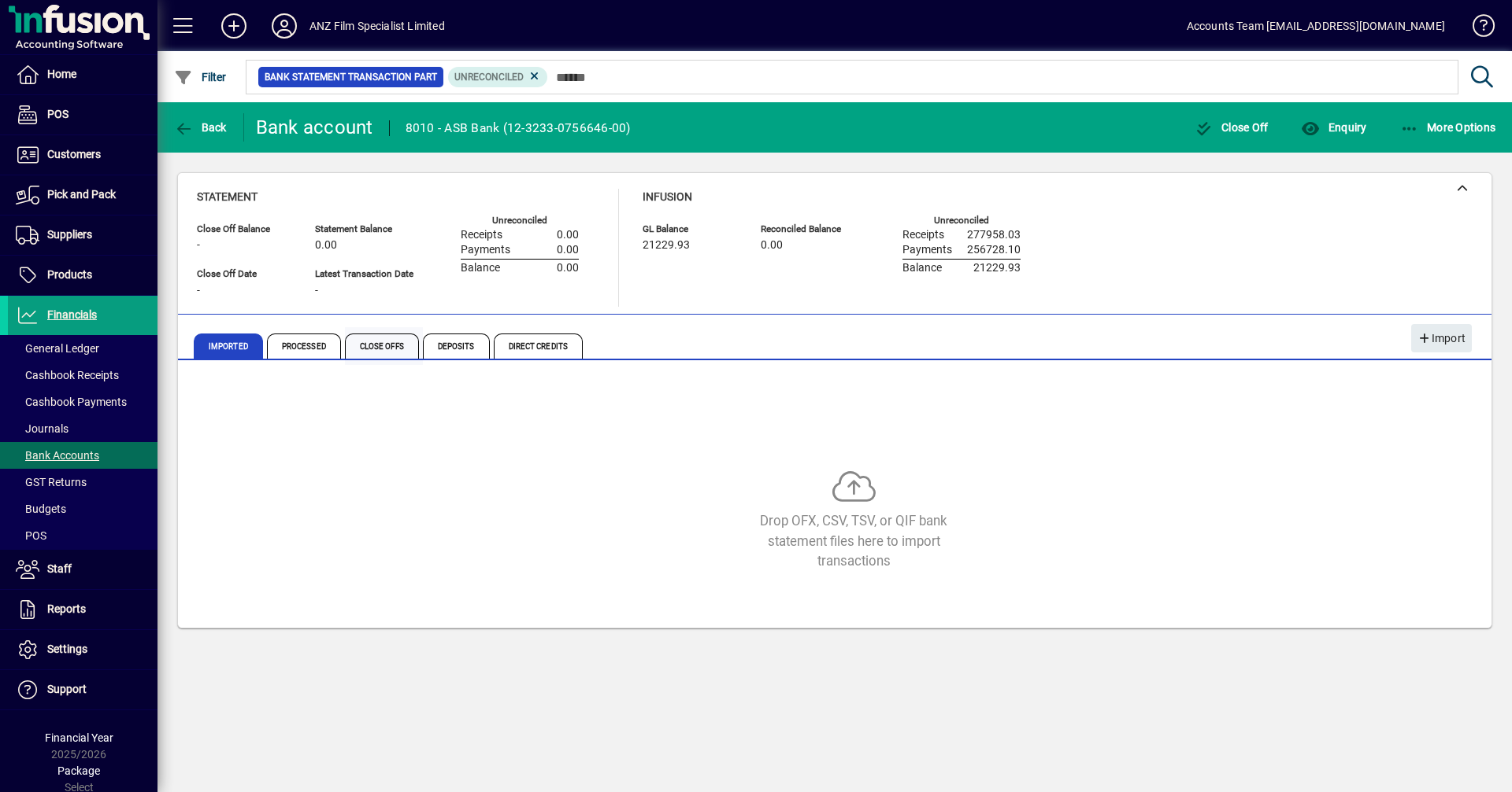
click at [376, 347] on span "Close Offs" at bounding box center [382, 346] width 74 height 25
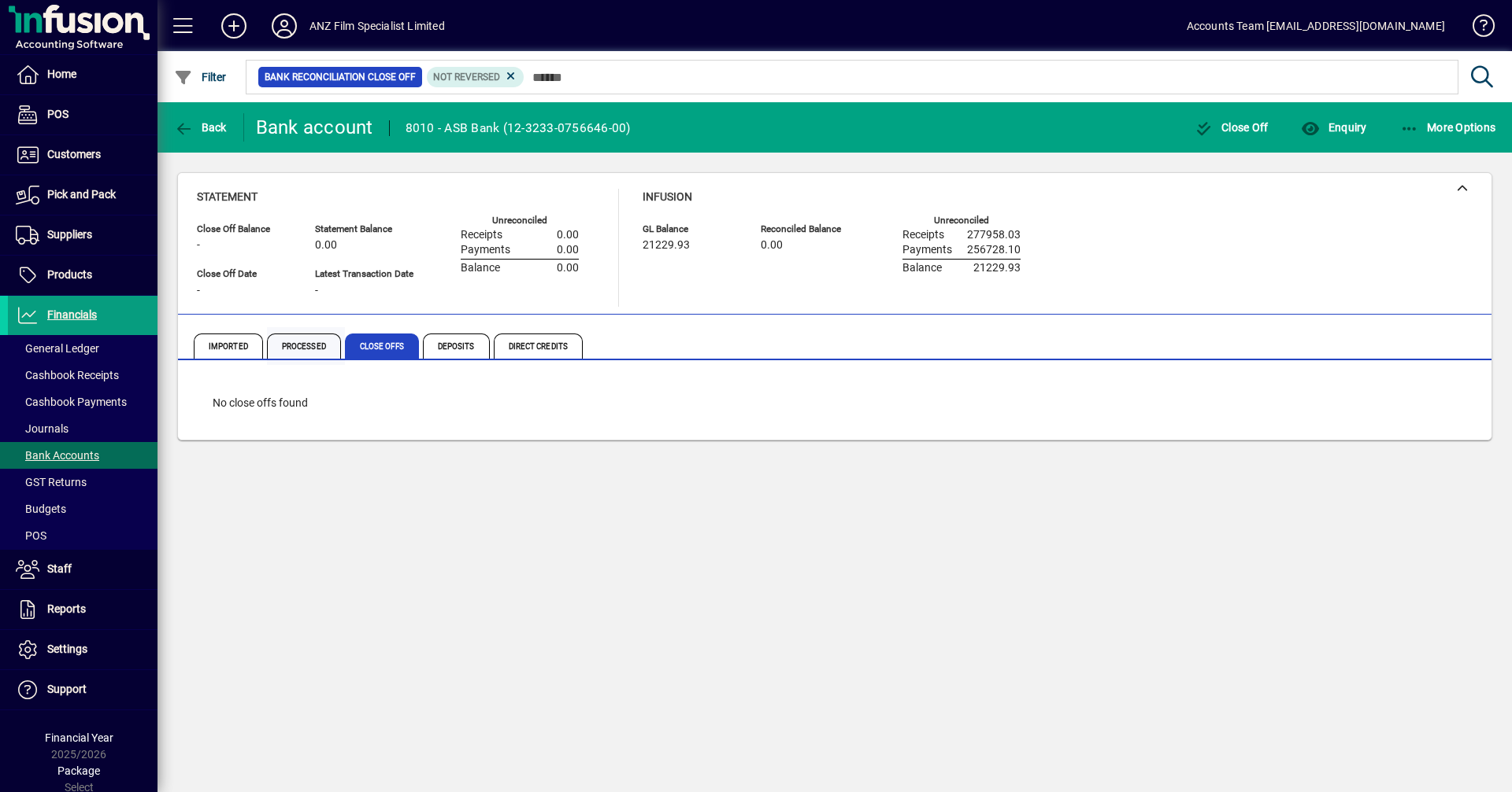
click at [320, 343] on span "Processed" at bounding box center [304, 346] width 74 height 25
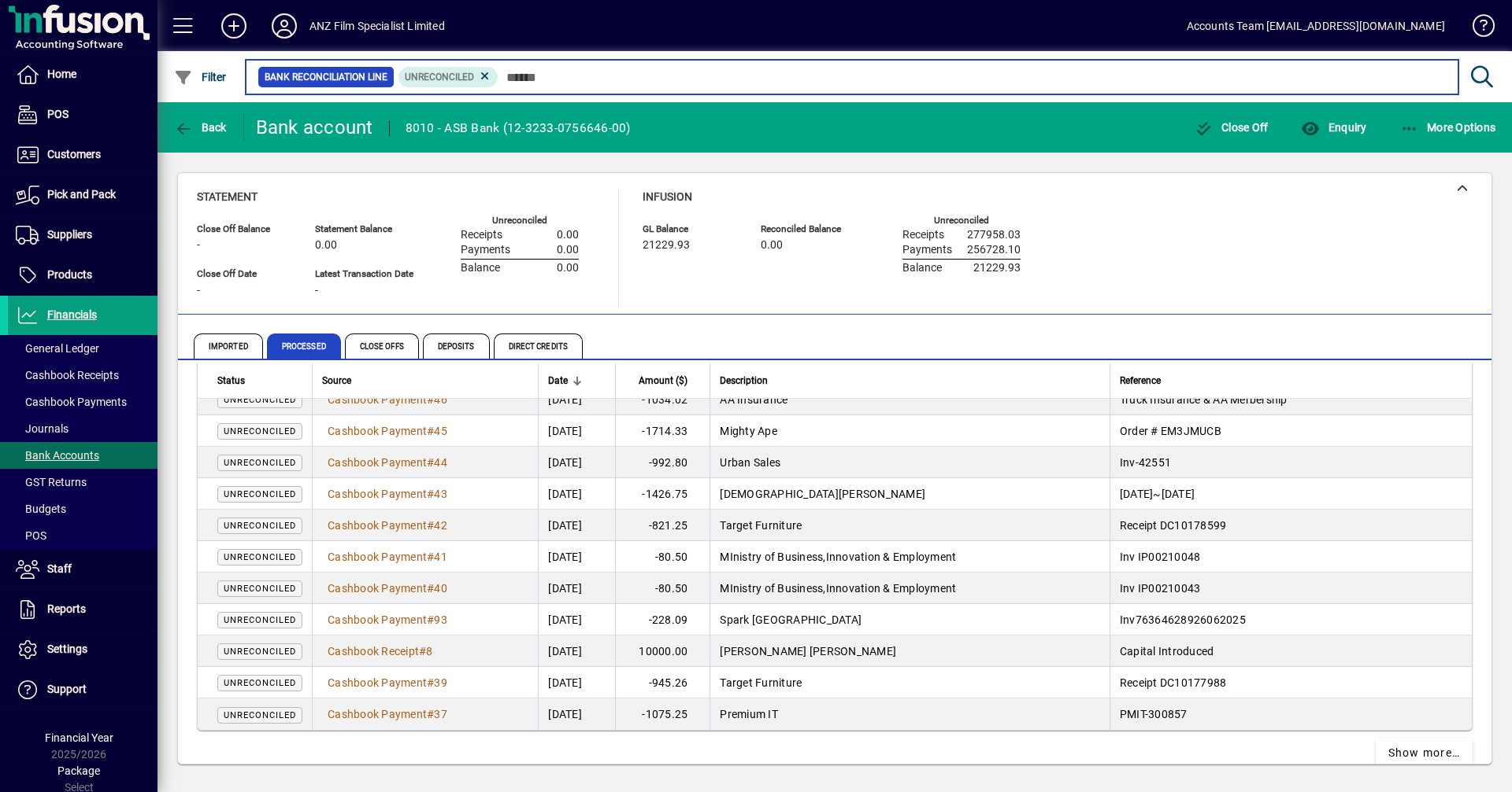
scroll to position [2857, 0]
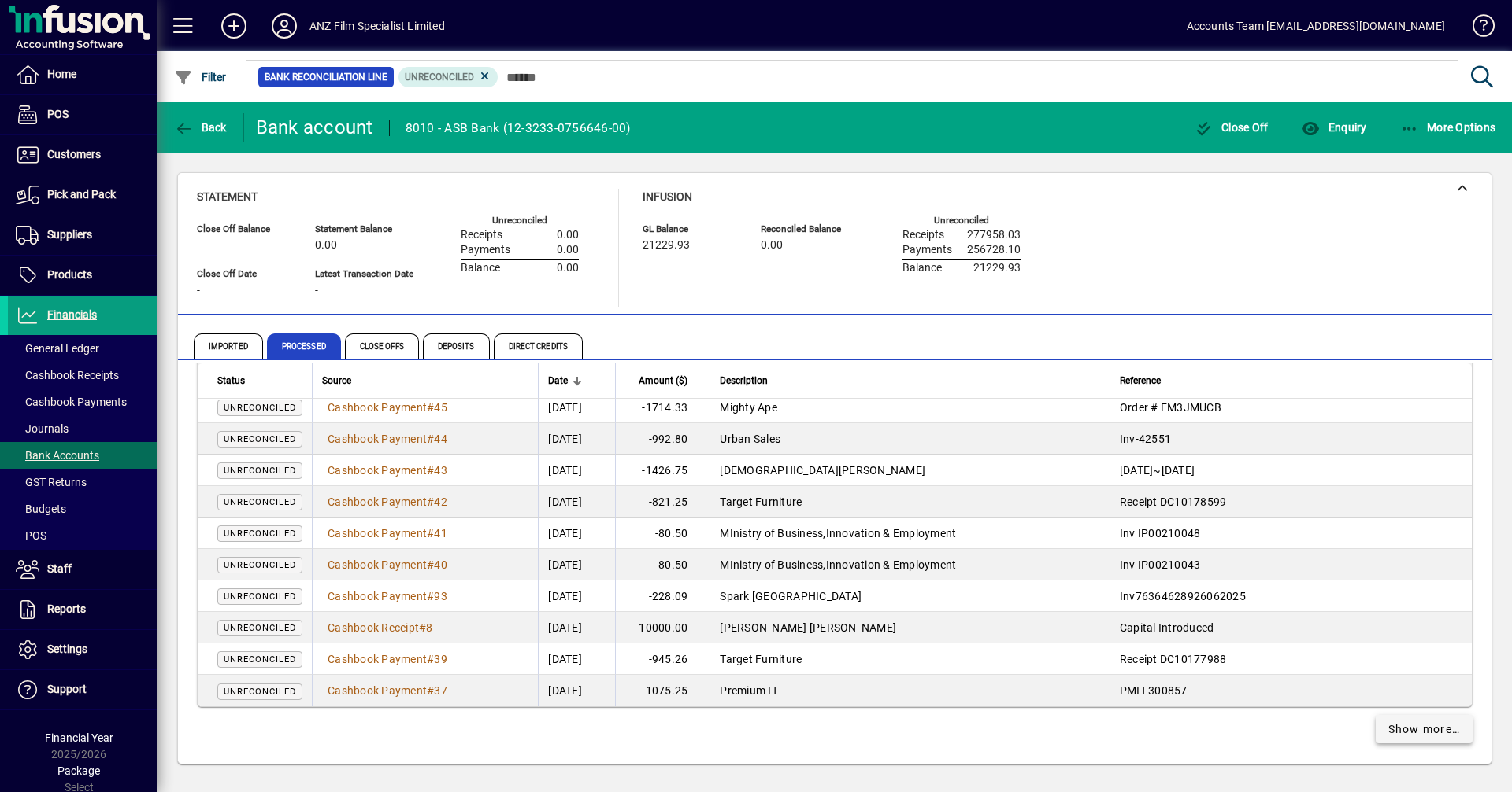
click at [1075, 546] on span "Show more…" at bounding box center [1424, 729] width 73 height 16
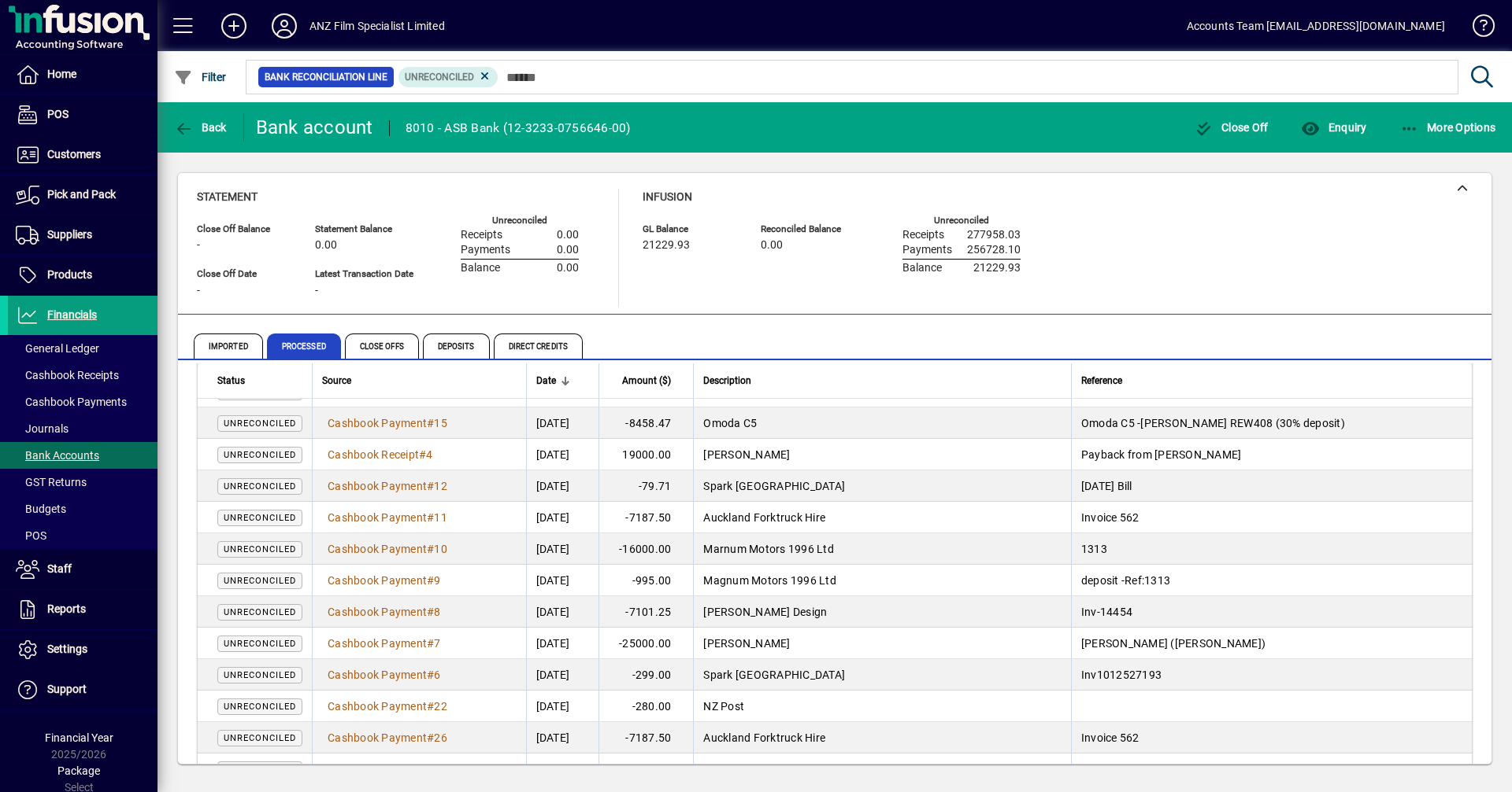
scroll to position [3694, 0]
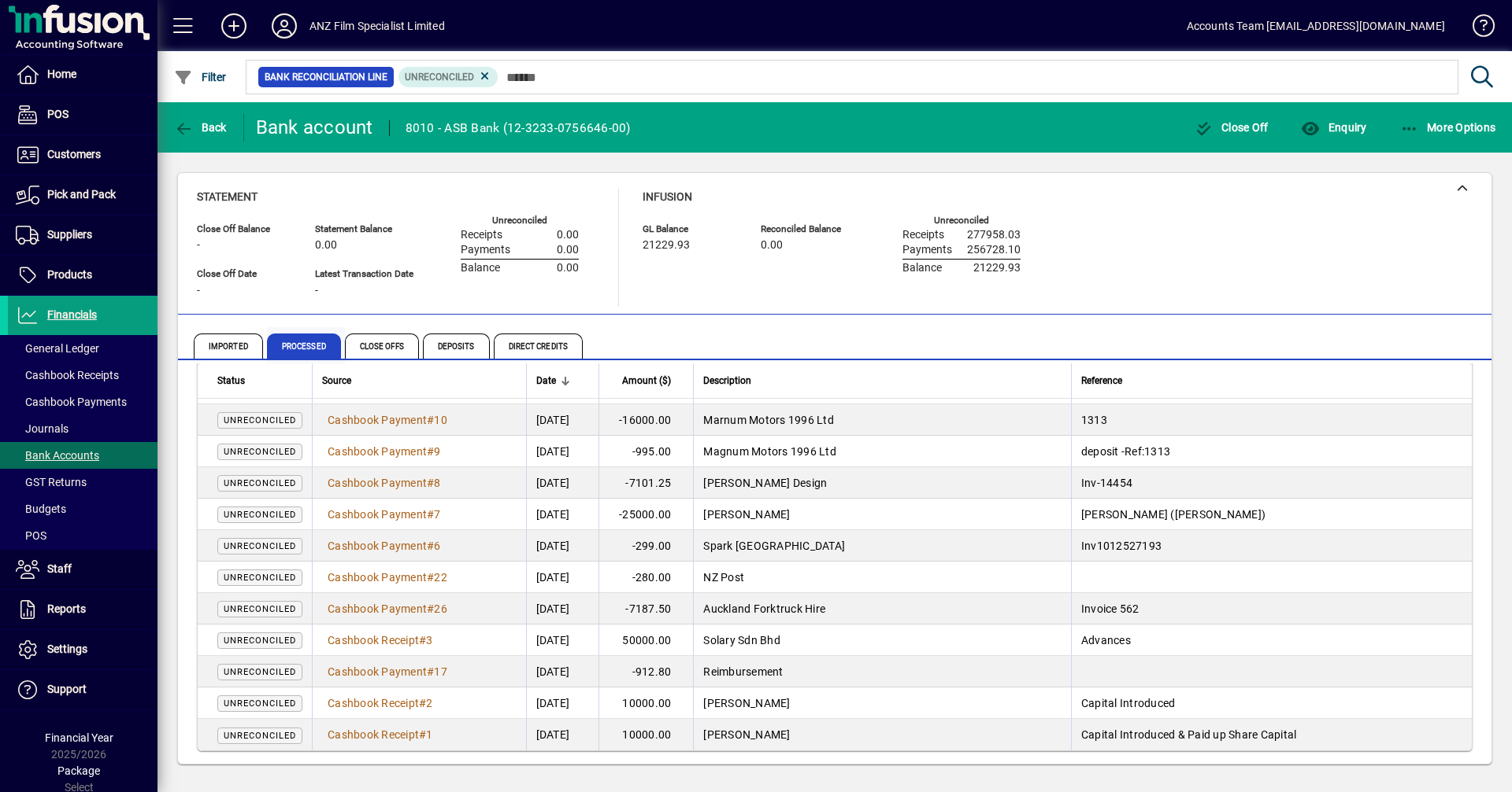
drag, startPoint x: 264, startPoint y: 642, endPoint x: 293, endPoint y: 347, distance: 296.4
drag, startPoint x: 289, startPoint y: 345, endPoint x: 1207, endPoint y: 292, distance: 919.5
click at [1075, 292] on div "Statement Close Off Balance - Close Off Date - Statement Balance 0.00 Latest Tr…" at bounding box center [834, 248] width 1275 height 118
click at [1075, 129] on span "Close Off" at bounding box center [1232, 127] width 74 height 13
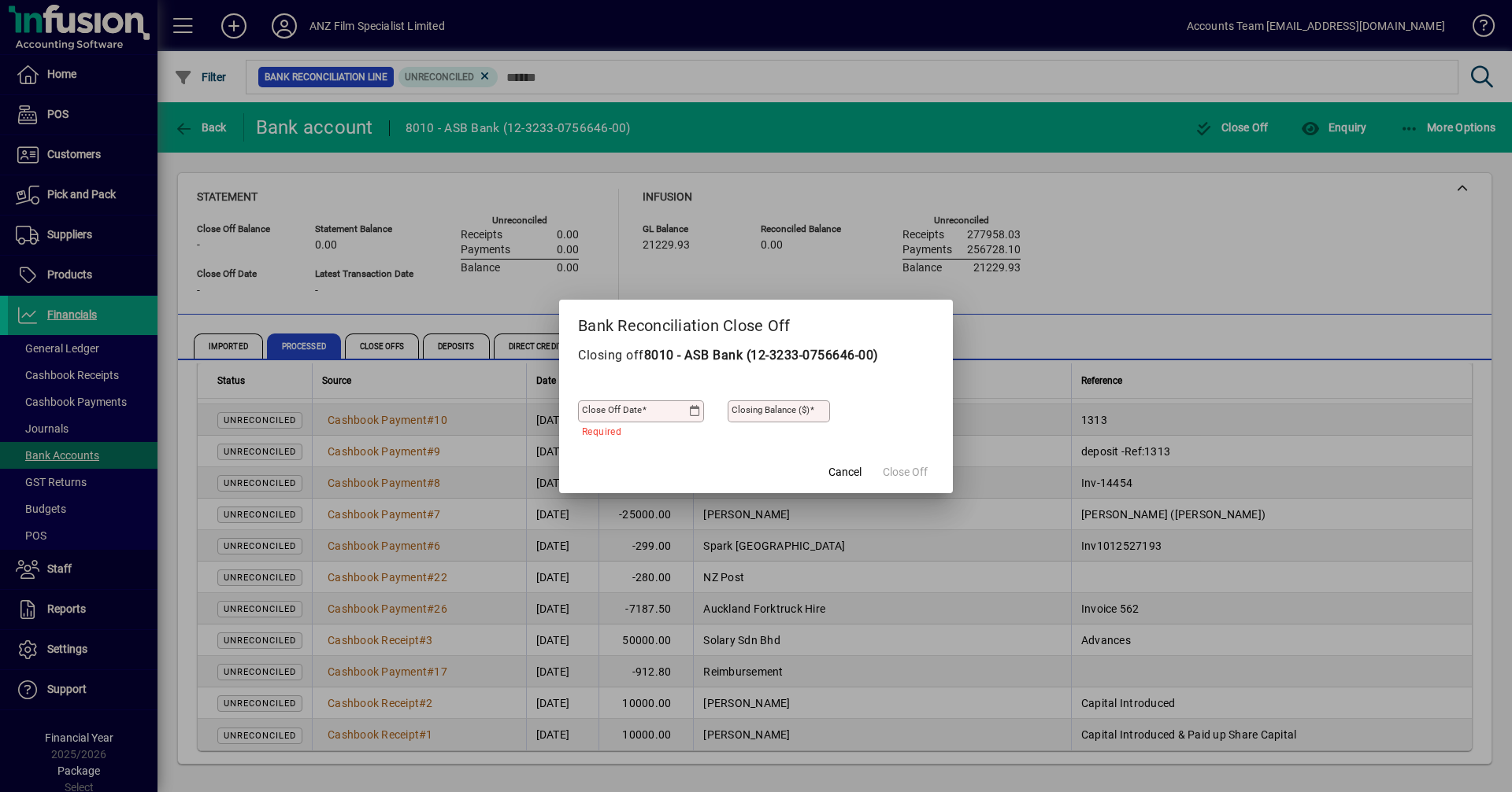
click at [694, 412] on icon at bounding box center [694, 411] width 12 height 13
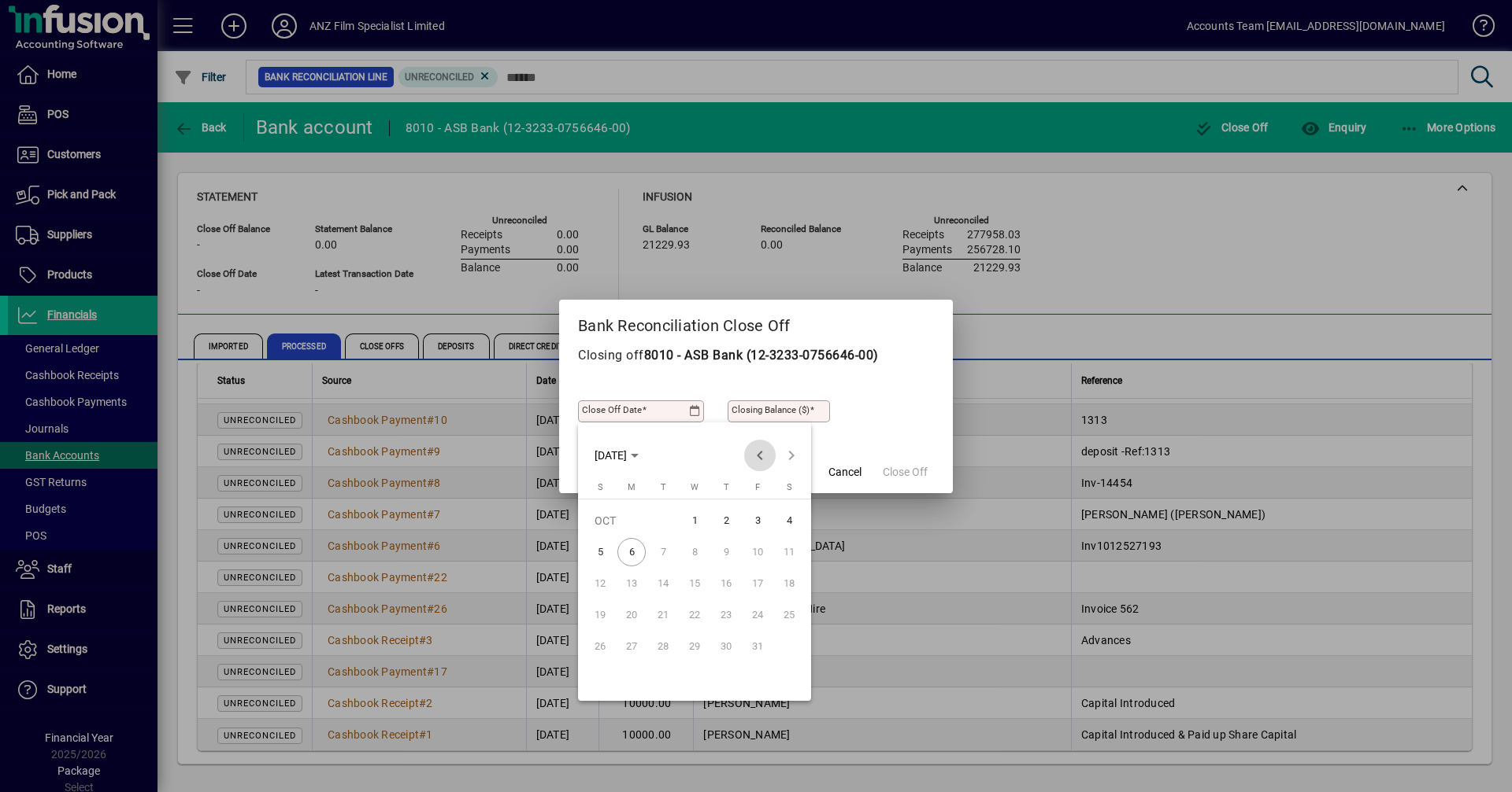
click at [757, 454] on span "Previous month" at bounding box center [759, 456] width 31 height 31
click at [1075, 247] on div at bounding box center [756, 396] width 1512 height 792
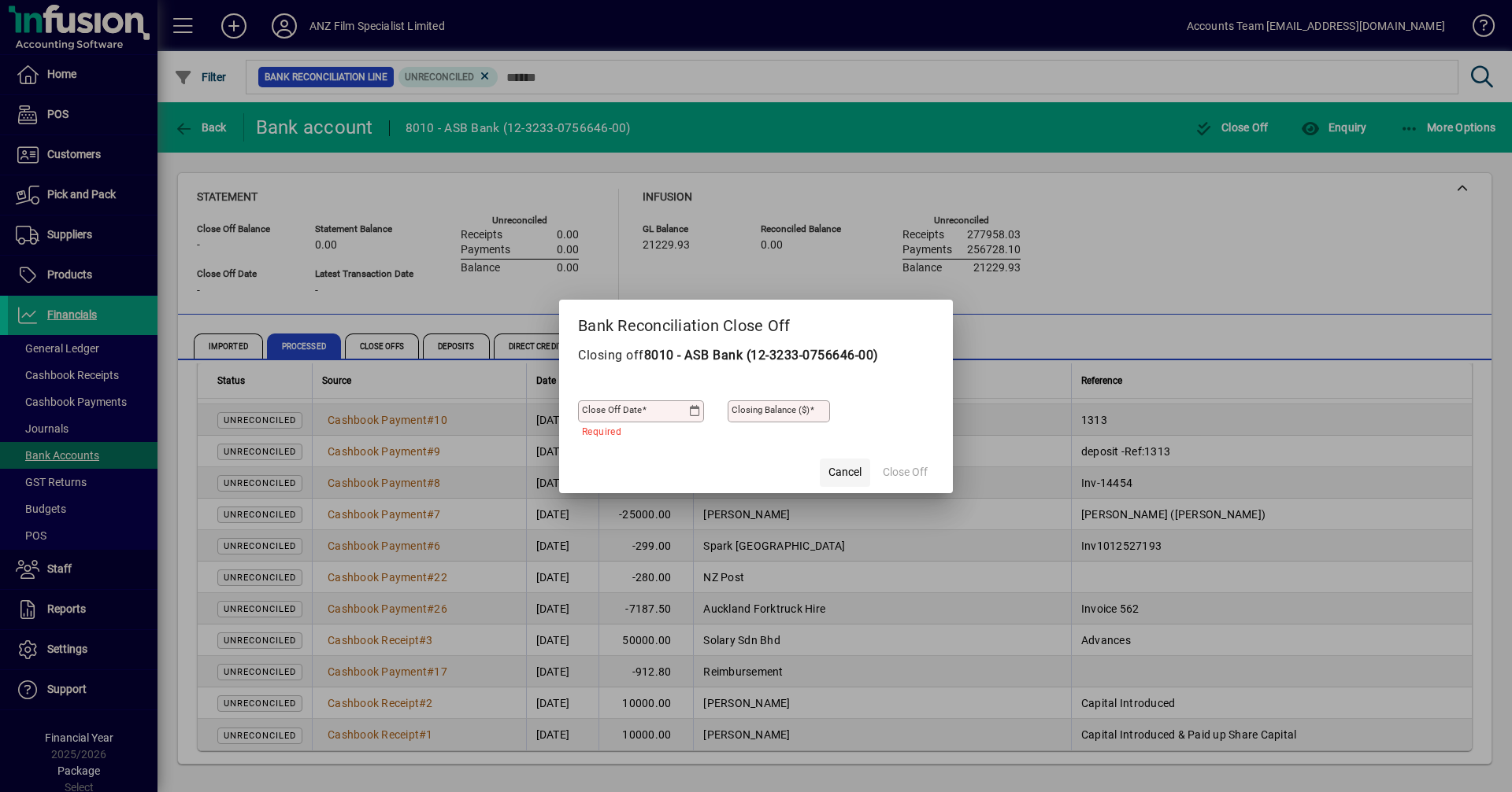
click at [849, 477] on span "Cancel" at bounding box center [845, 472] width 33 height 16
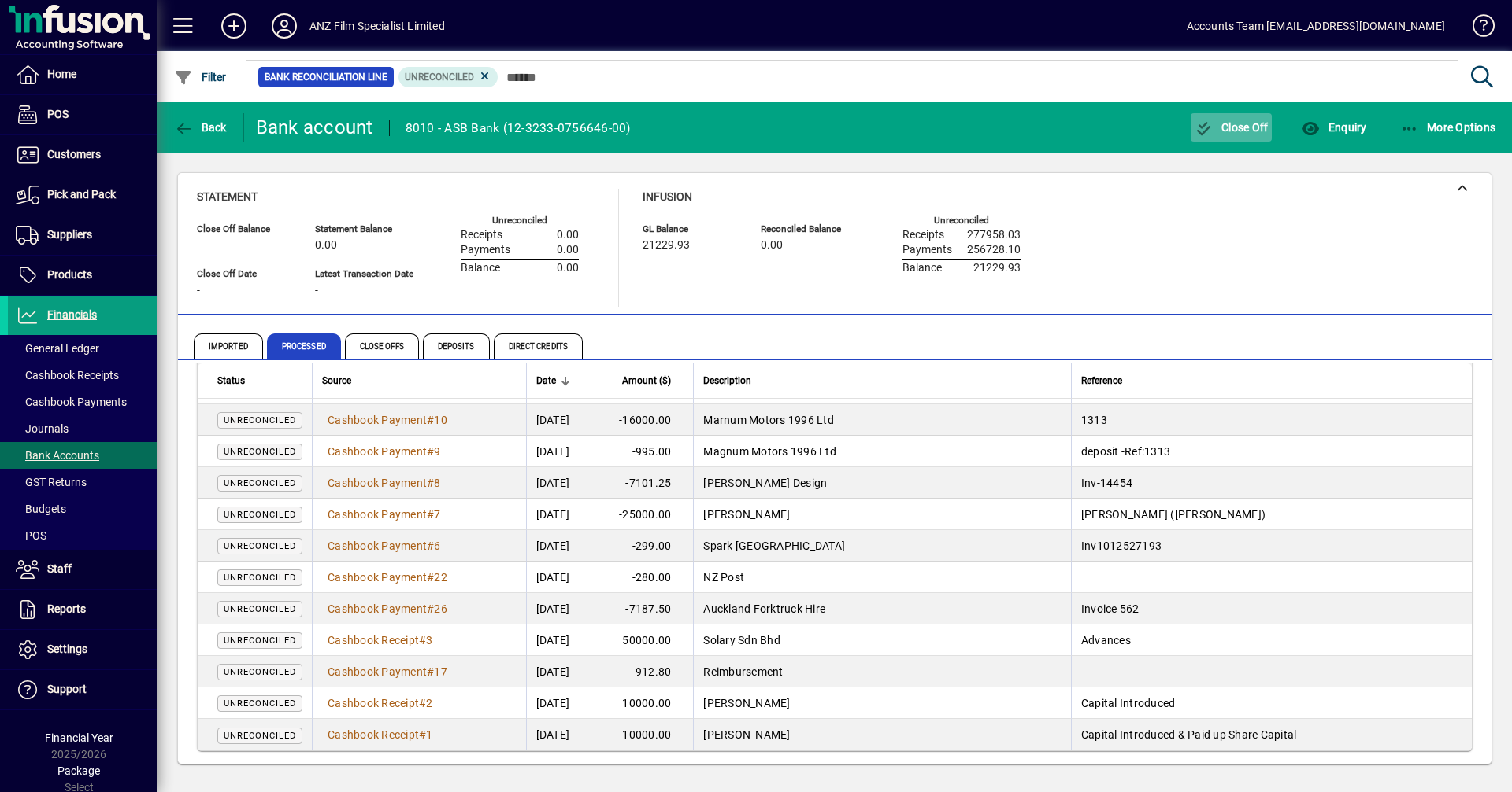
click at [1075, 128] on icon "button" at bounding box center [1205, 129] width 19 height 16
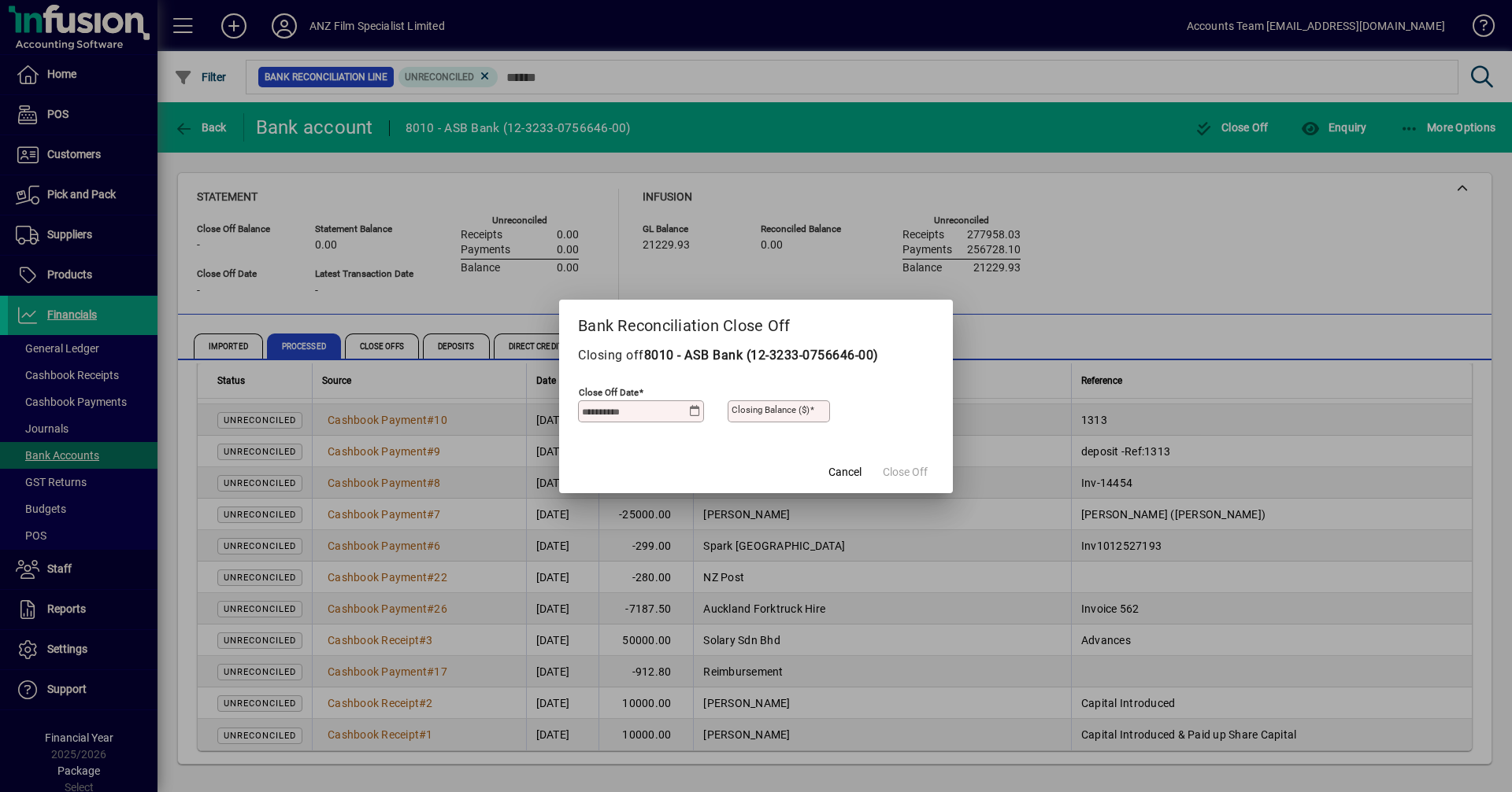
click at [697, 415] on icon at bounding box center [694, 411] width 12 height 13
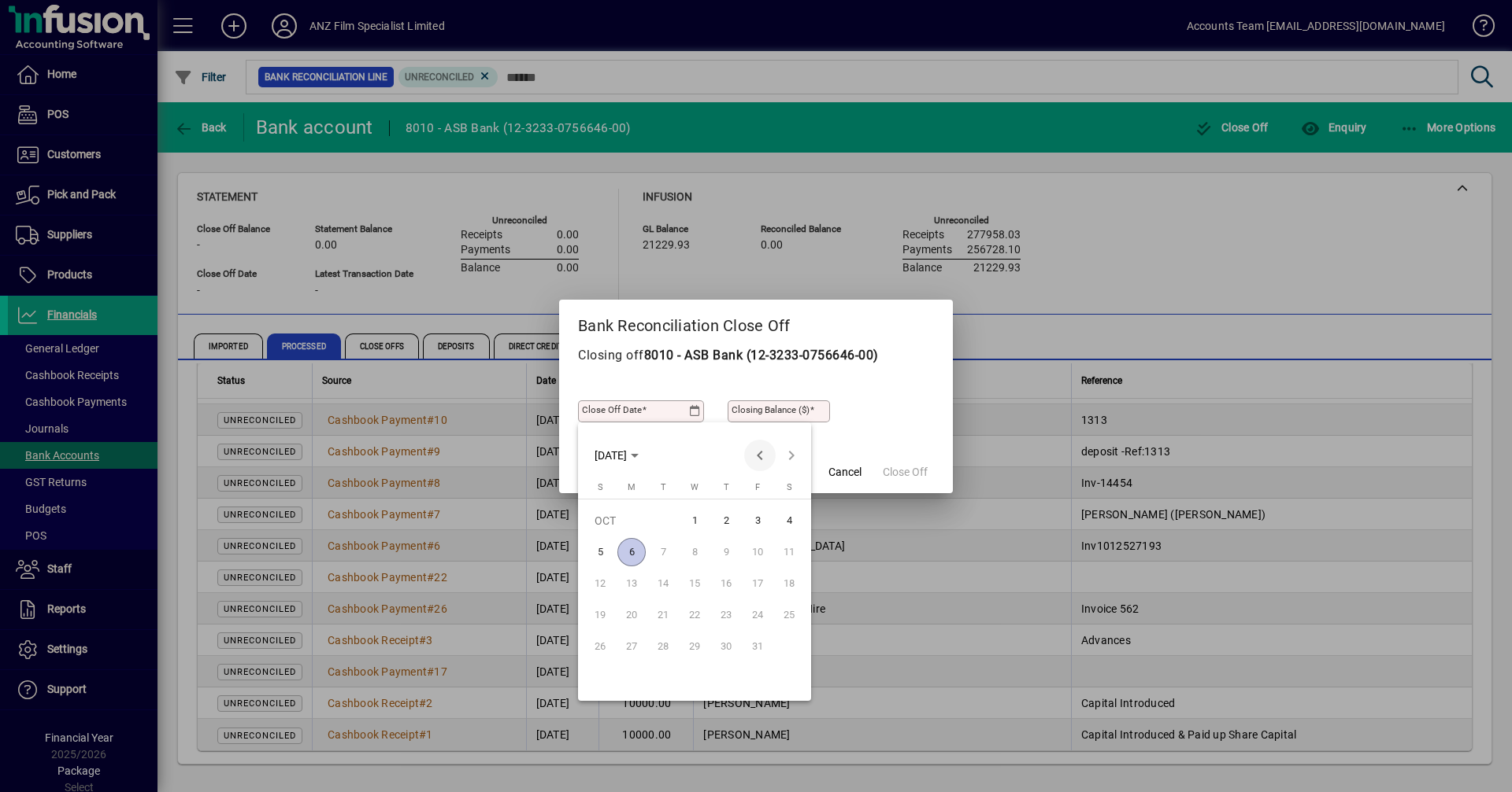
click at [757, 460] on span "Previous month" at bounding box center [759, 456] width 31 height 31
click at [696, 546] on span "24" at bounding box center [693, 647] width 28 height 28
type input "**********"
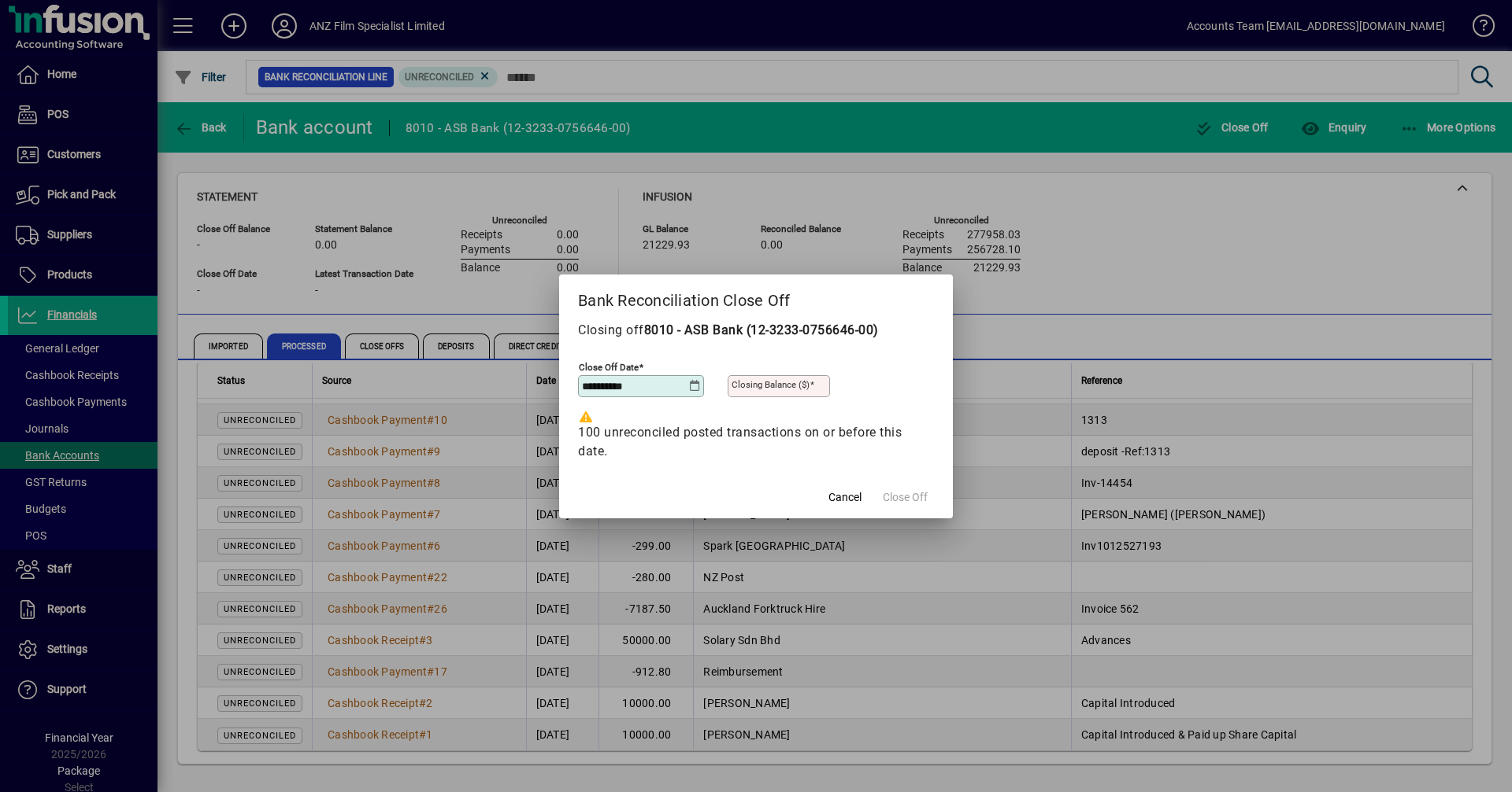
click at [776, 391] on input "Closing Balance ($)" at bounding box center [780, 386] width 98 height 13
type input "*******"
click at [915, 498] on span "Close Off" at bounding box center [905, 497] width 45 height 16
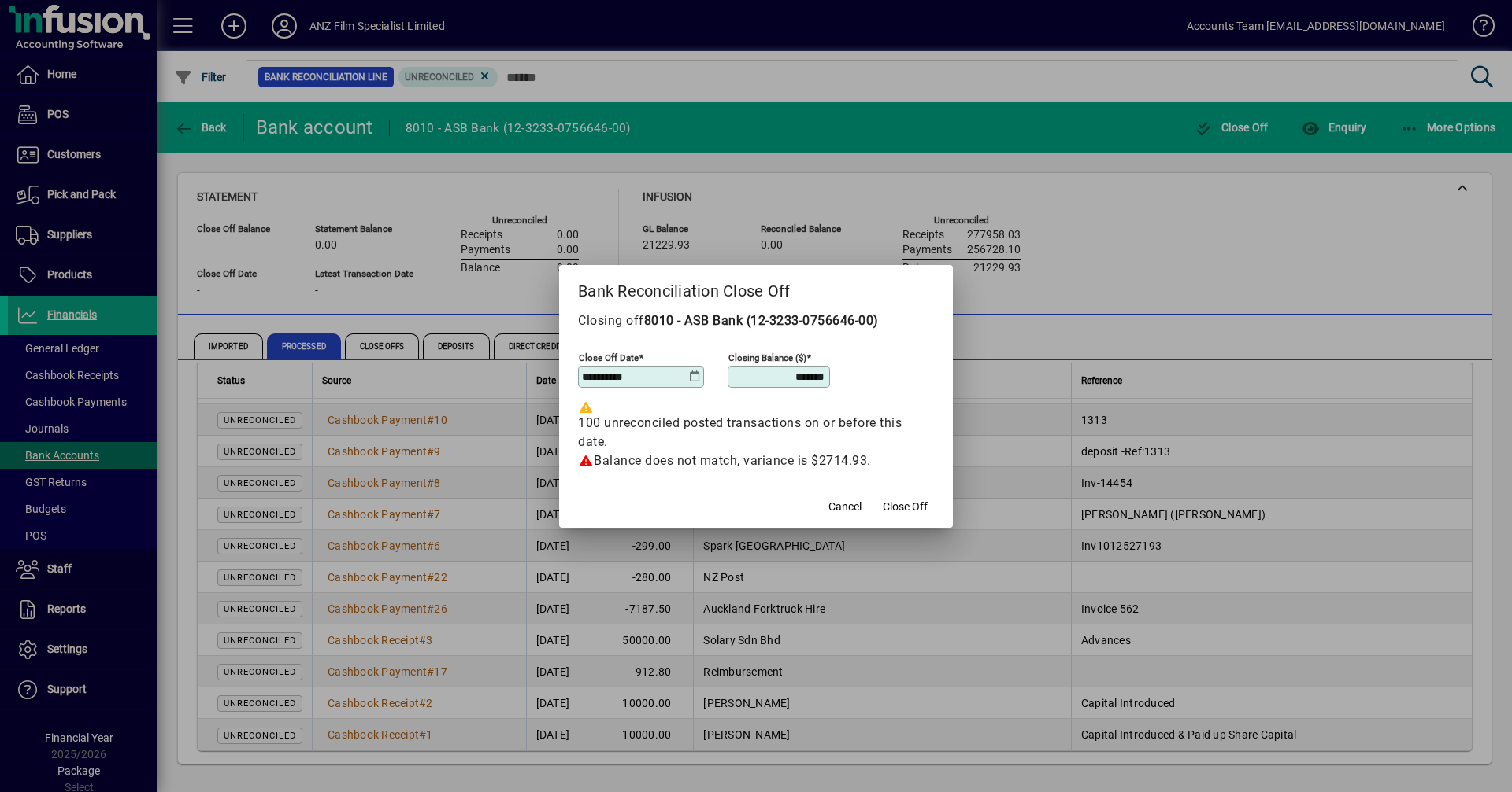
click at [585, 464] on icon at bounding box center [586, 460] width 16 height 13
click at [651, 464] on div "Balance does not match, variance is $2714.93." at bounding box center [756, 460] width 356 height 18
click at [693, 378] on icon at bounding box center [694, 376] width 12 height 13
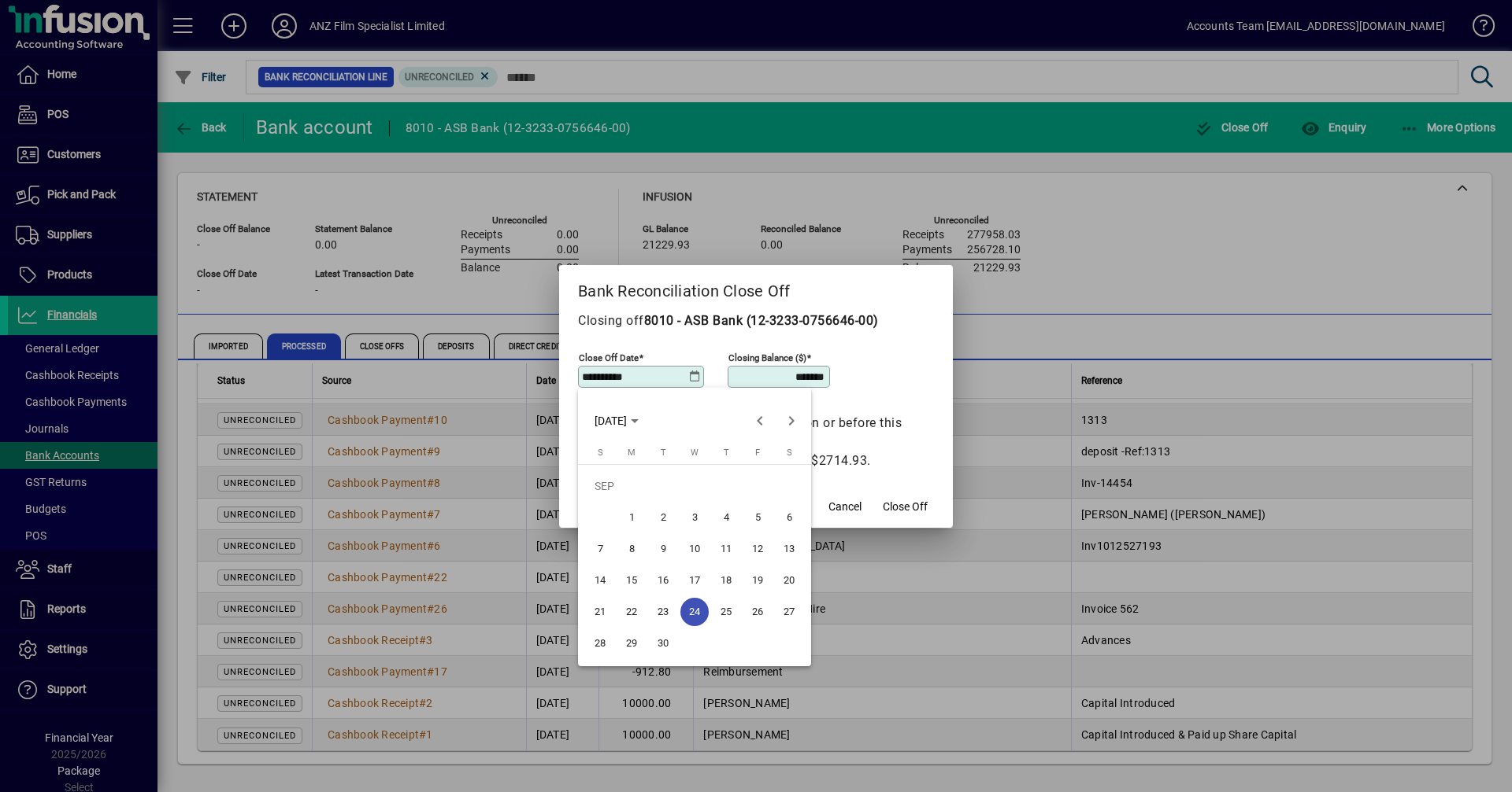
click at [664, 546] on span "23" at bounding box center [662, 612] width 28 height 28
type input "**********"
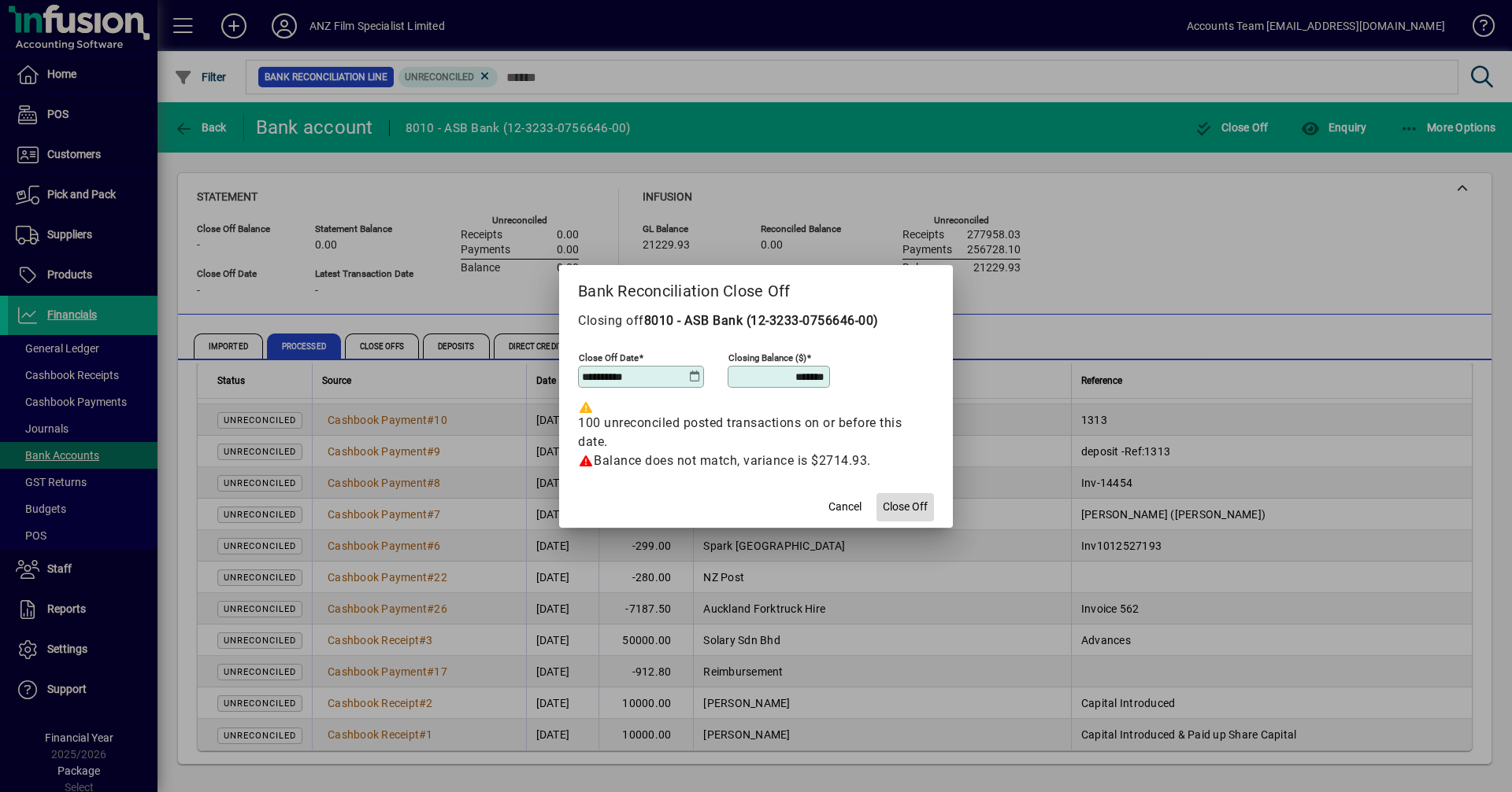
click at [898, 510] on span "Close Off" at bounding box center [905, 507] width 45 height 16
click at [842, 510] on span "Cancel" at bounding box center [845, 507] width 33 height 16
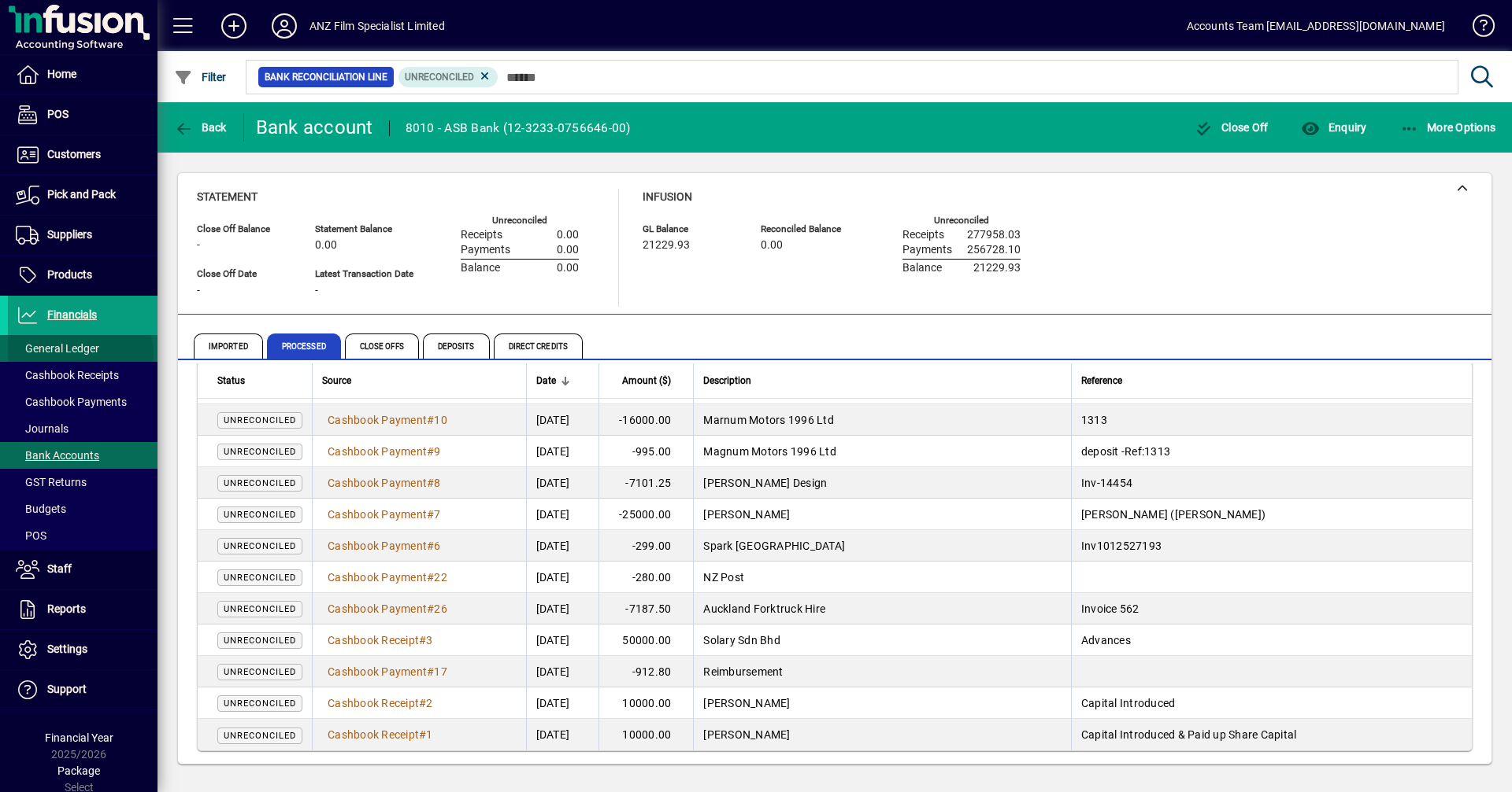
click at [80, 355] on span "General Ledger" at bounding box center [57, 348] width 83 height 13
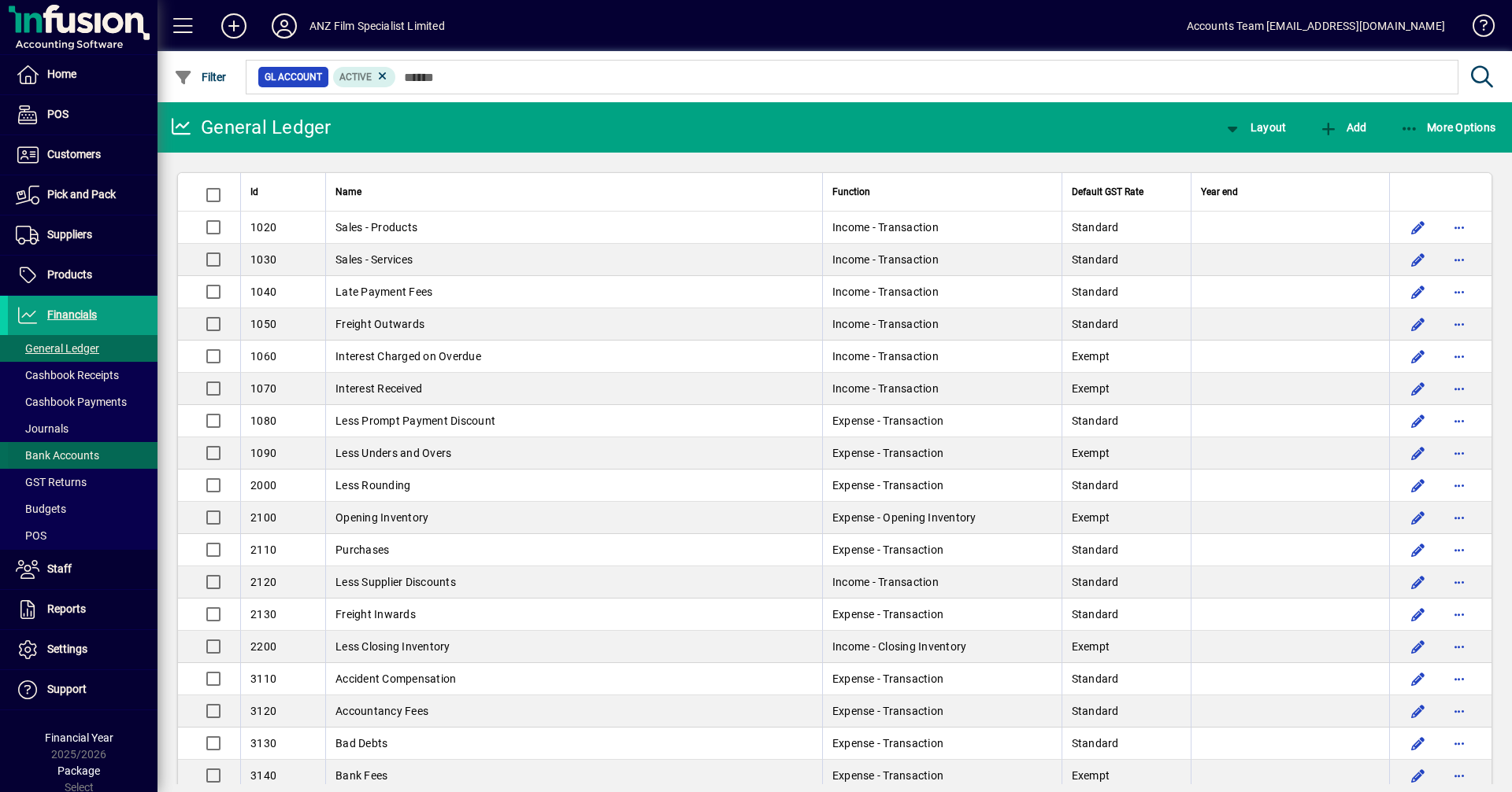
click at [87, 452] on span "Bank Accounts" at bounding box center [57, 456] width 83 height 13
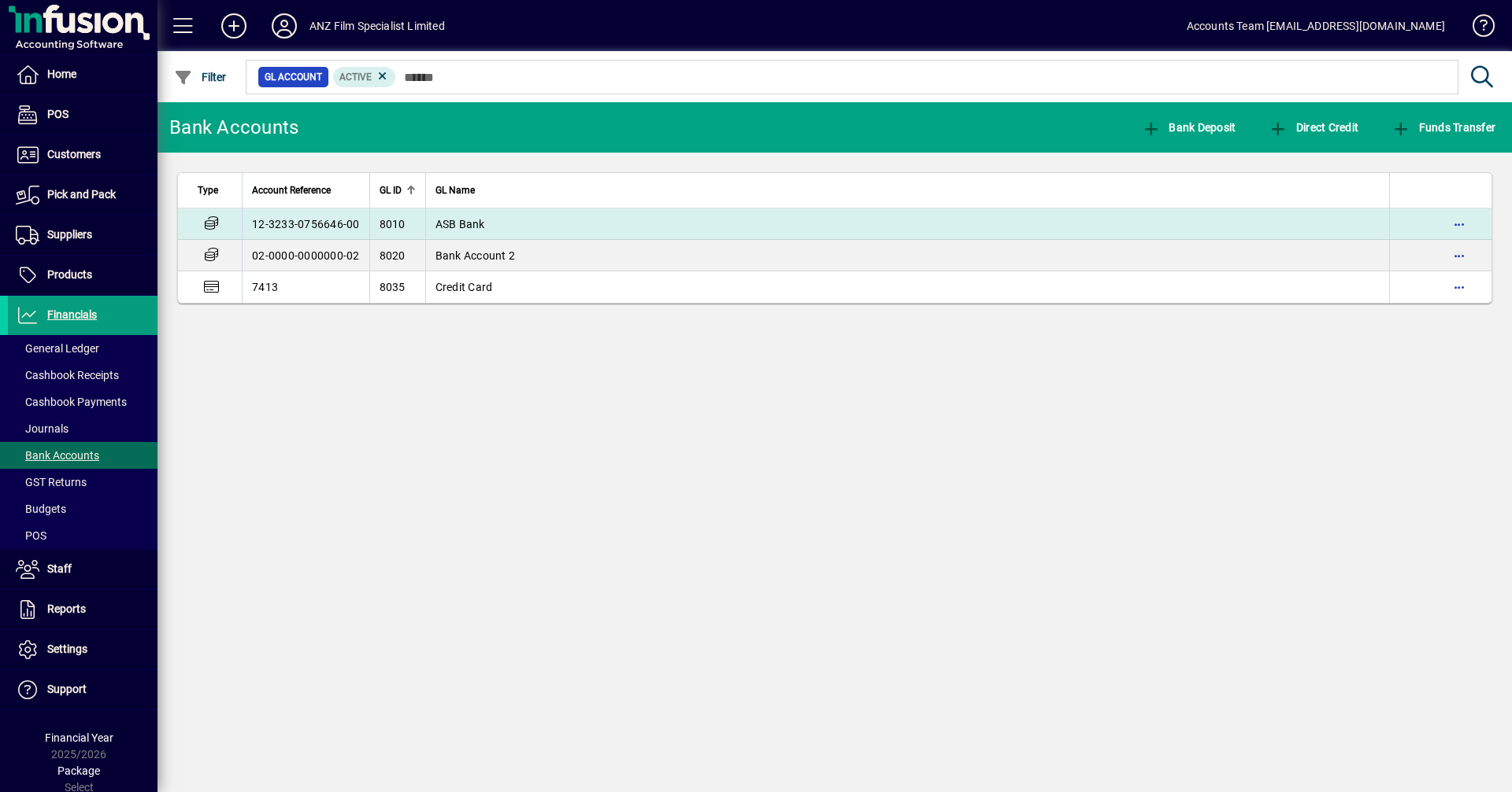
click at [291, 216] on td "12-3233-0756646-00" at bounding box center [306, 224] width 128 height 31
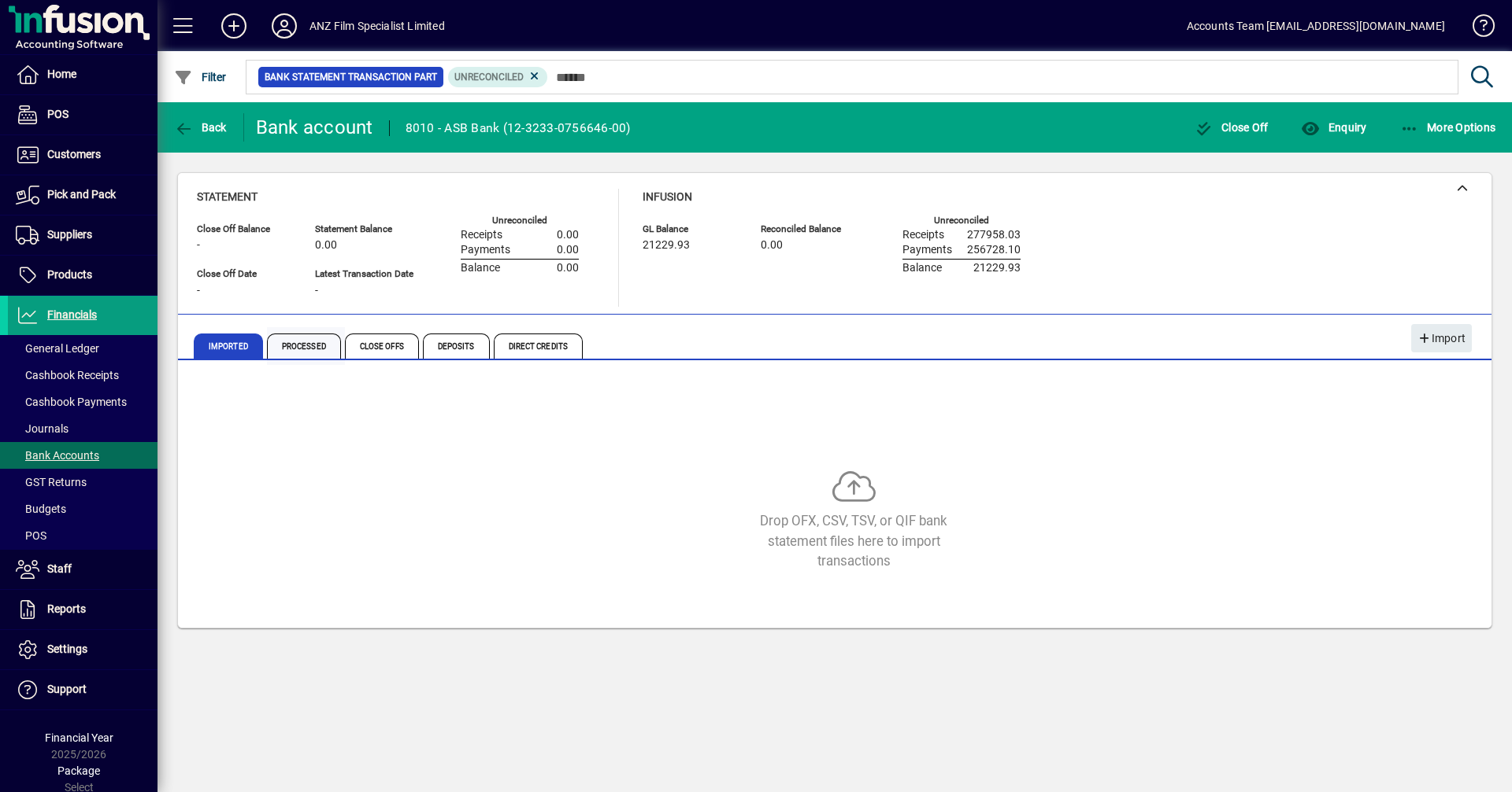
click at [311, 350] on span "Processed" at bounding box center [304, 346] width 74 height 25
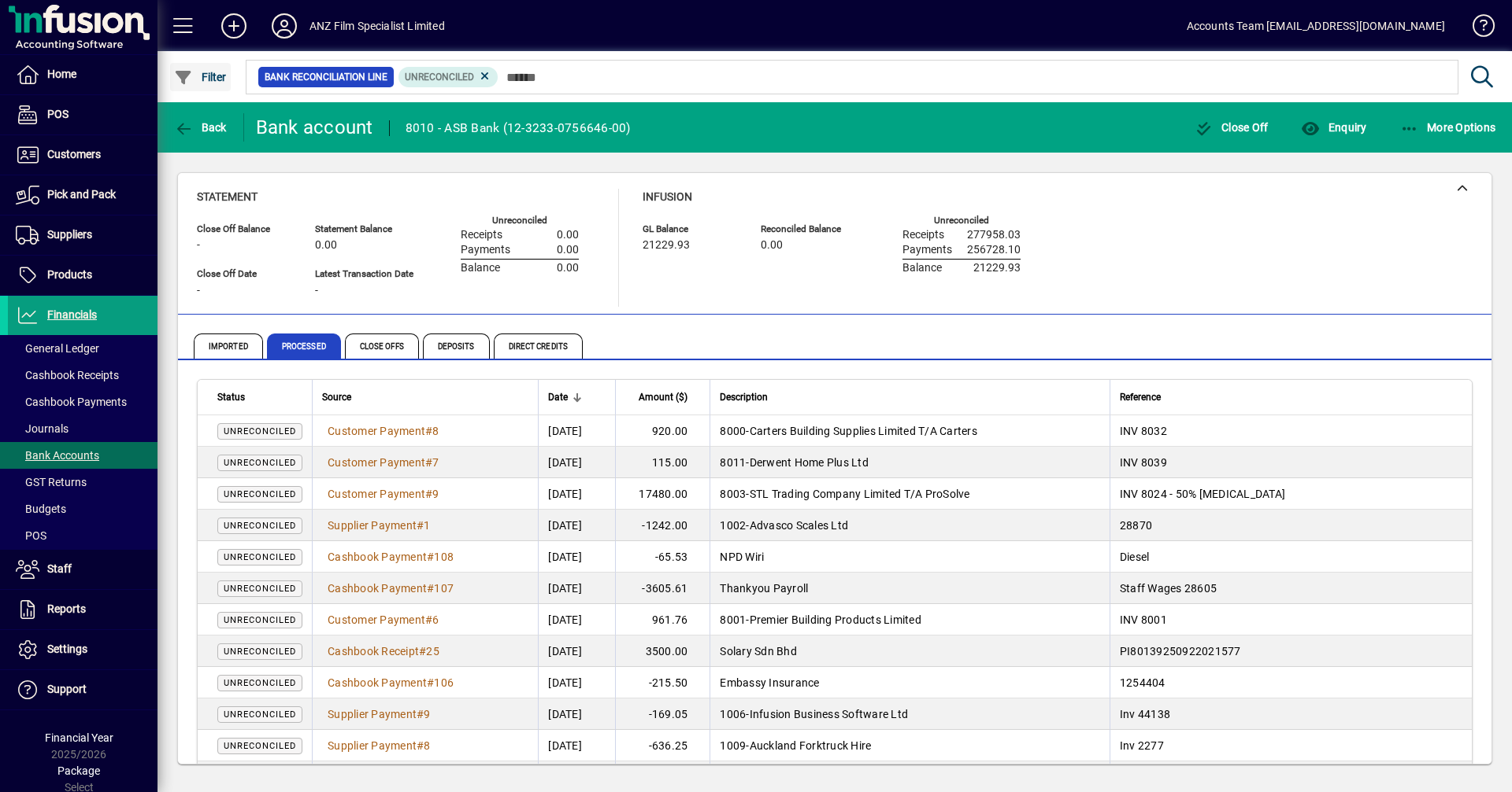
click at [211, 81] on span "Filter" at bounding box center [200, 77] width 52 height 13
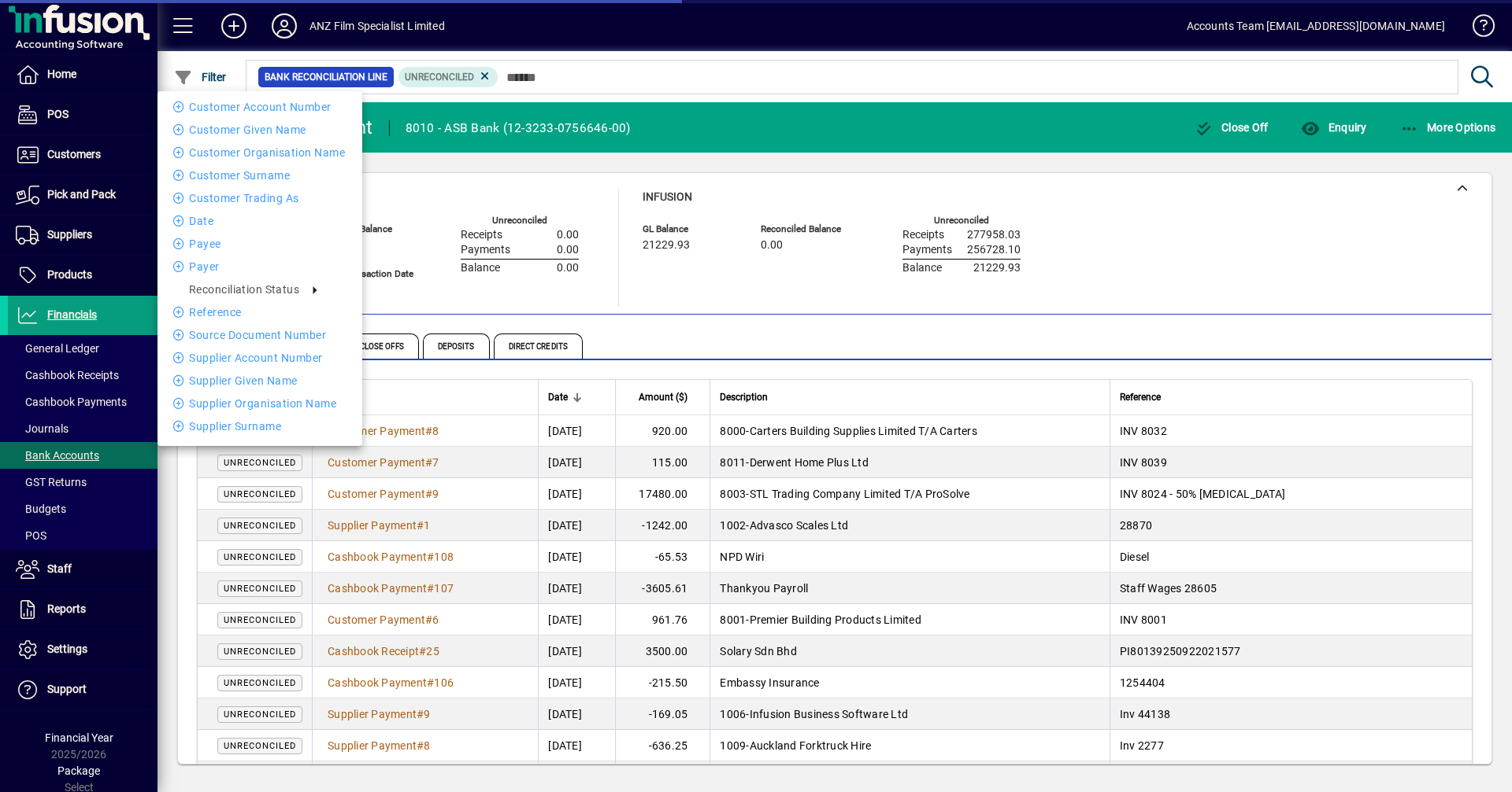
click at [1011, 138] on div at bounding box center [756, 396] width 1512 height 792
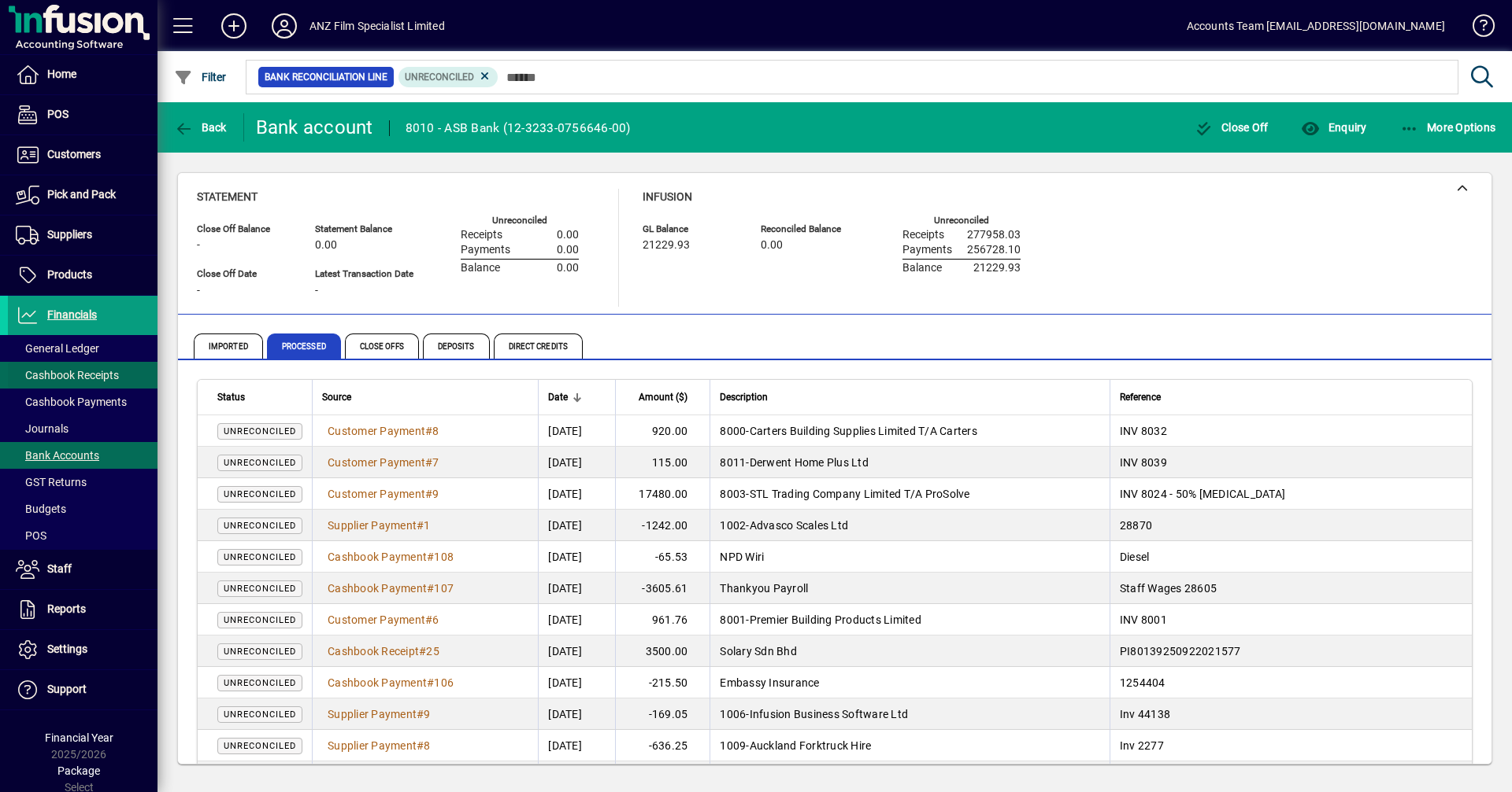
click at [87, 378] on span "Cashbook Receipts" at bounding box center [67, 375] width 103 height 13
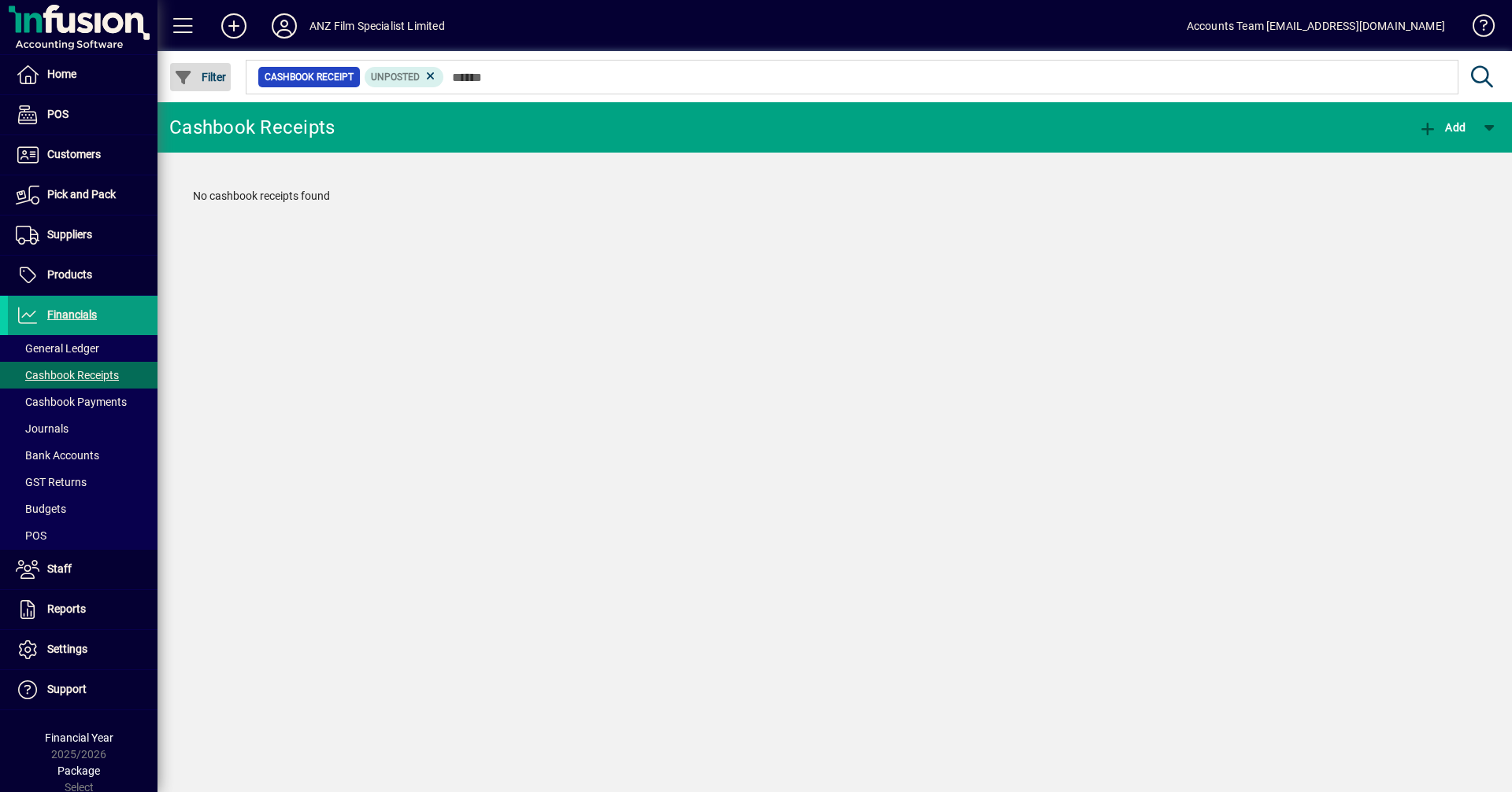
click at [185, 79] on icon "button" at bounding box center [183, 78] width 19 height 16
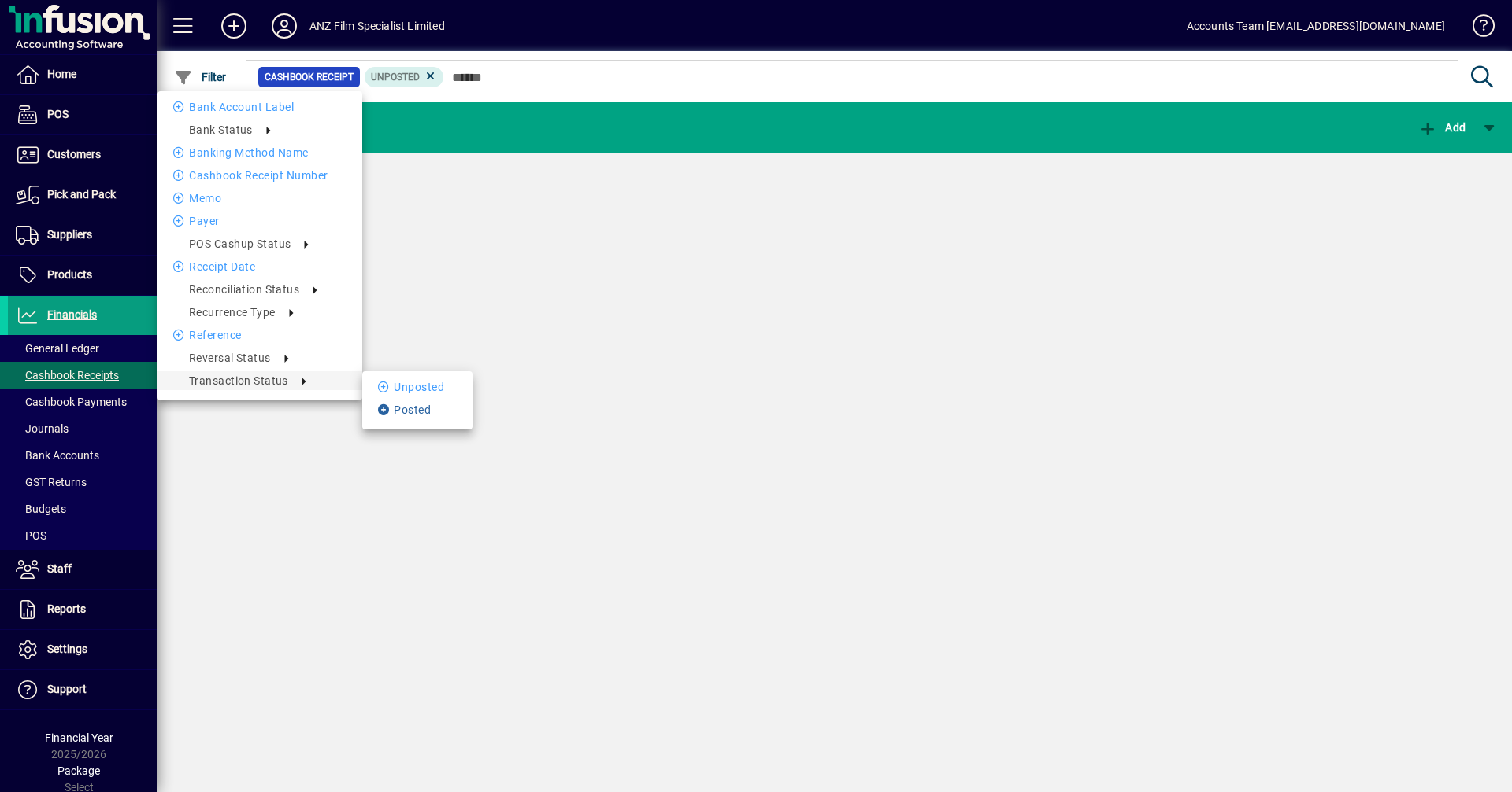
click at [410, 403] on li "Posted" at bounding box center [417, 409] width 111 height 18
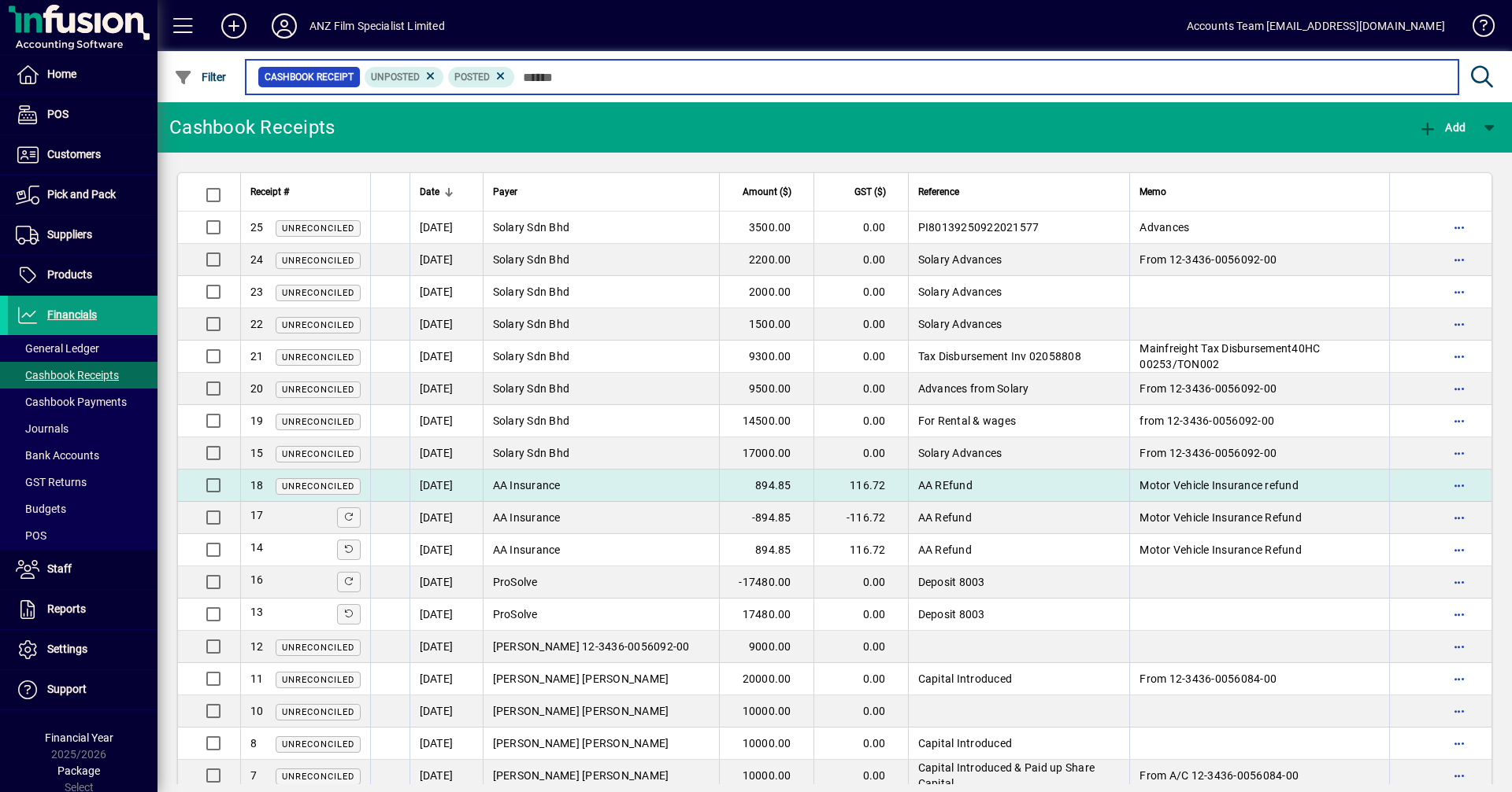
scroll to position [189, 0]
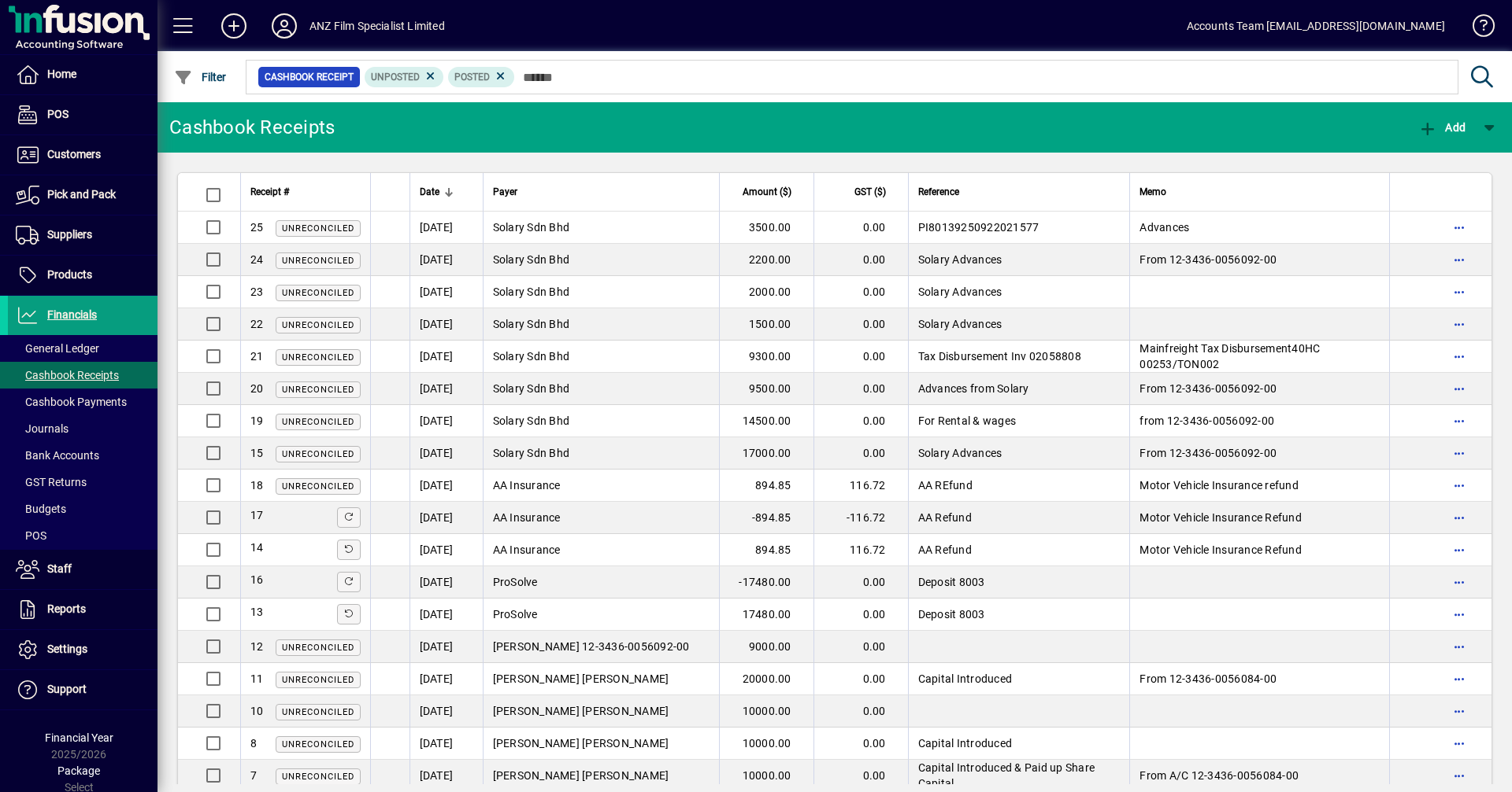
scroll to position [189, 0]
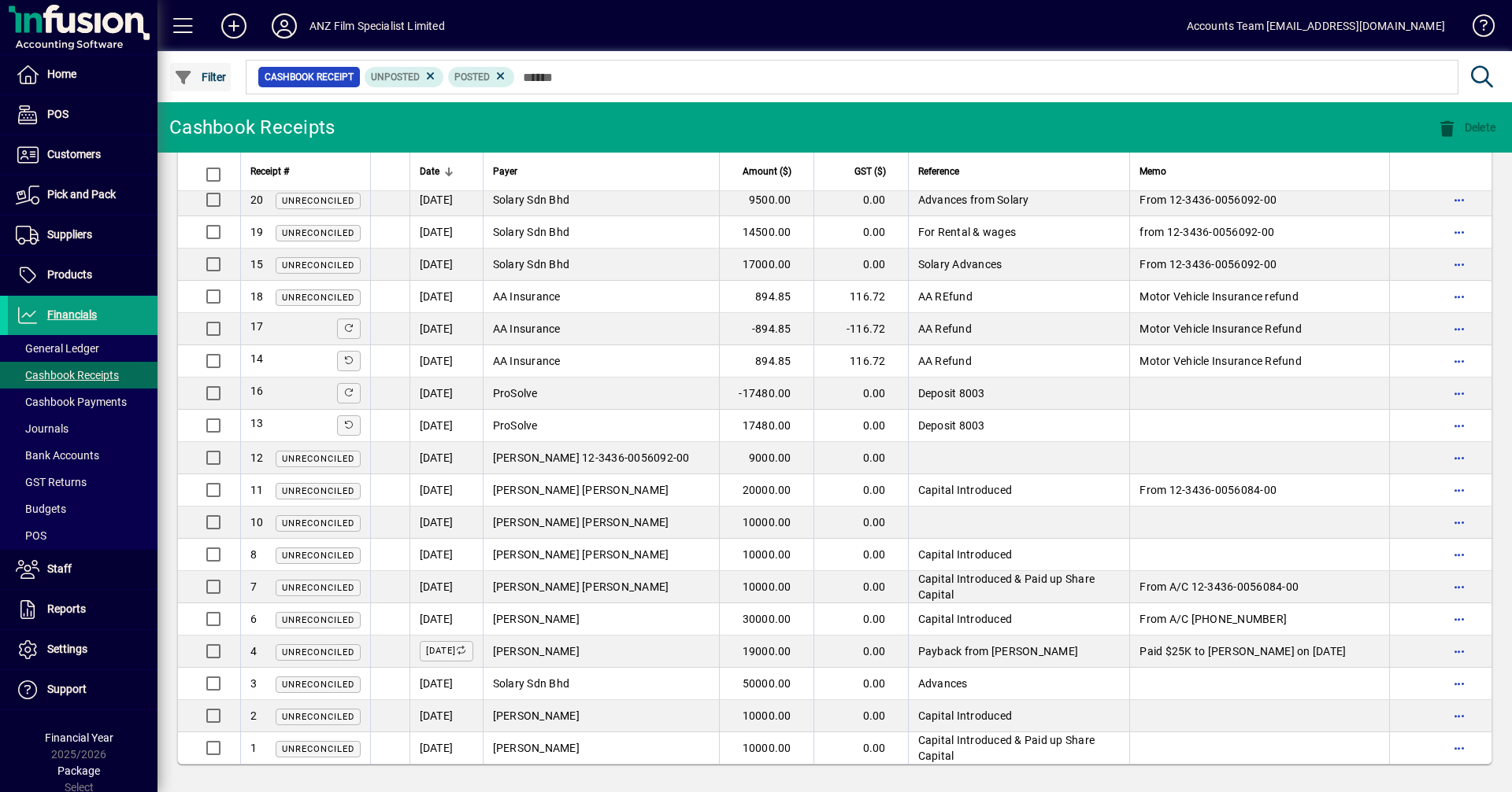
drag, startPoint x: 273, startPoint y: 128, endPoint x: 199, endPoint y: 78, distance: 89.3
click at [199, 78] on span "Filter" at bounding box center [200, 77] width 52 height 13
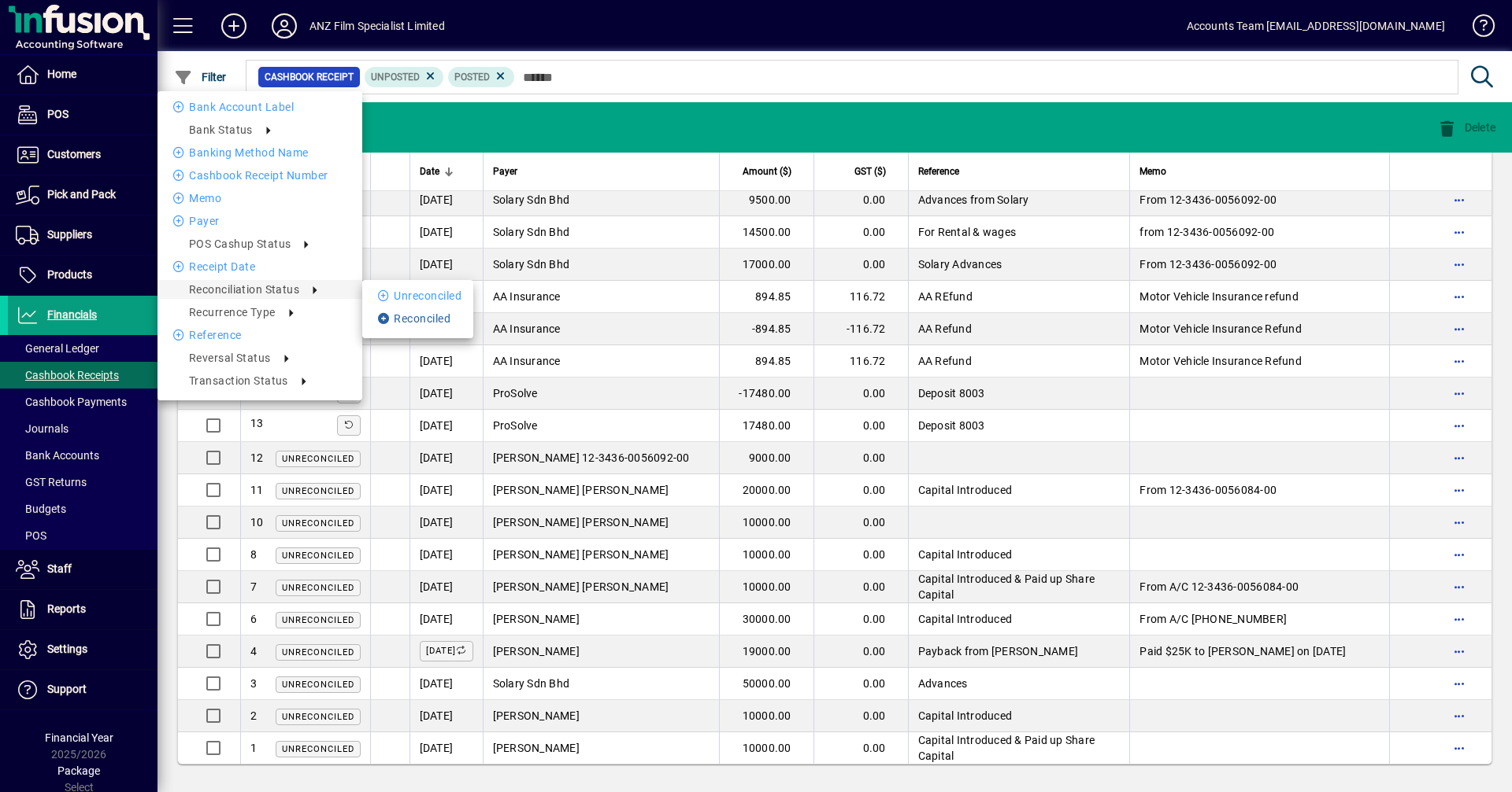
click at [420, 316] on li "Reconciled" at bounding box center [417, 318] width 111 height 18
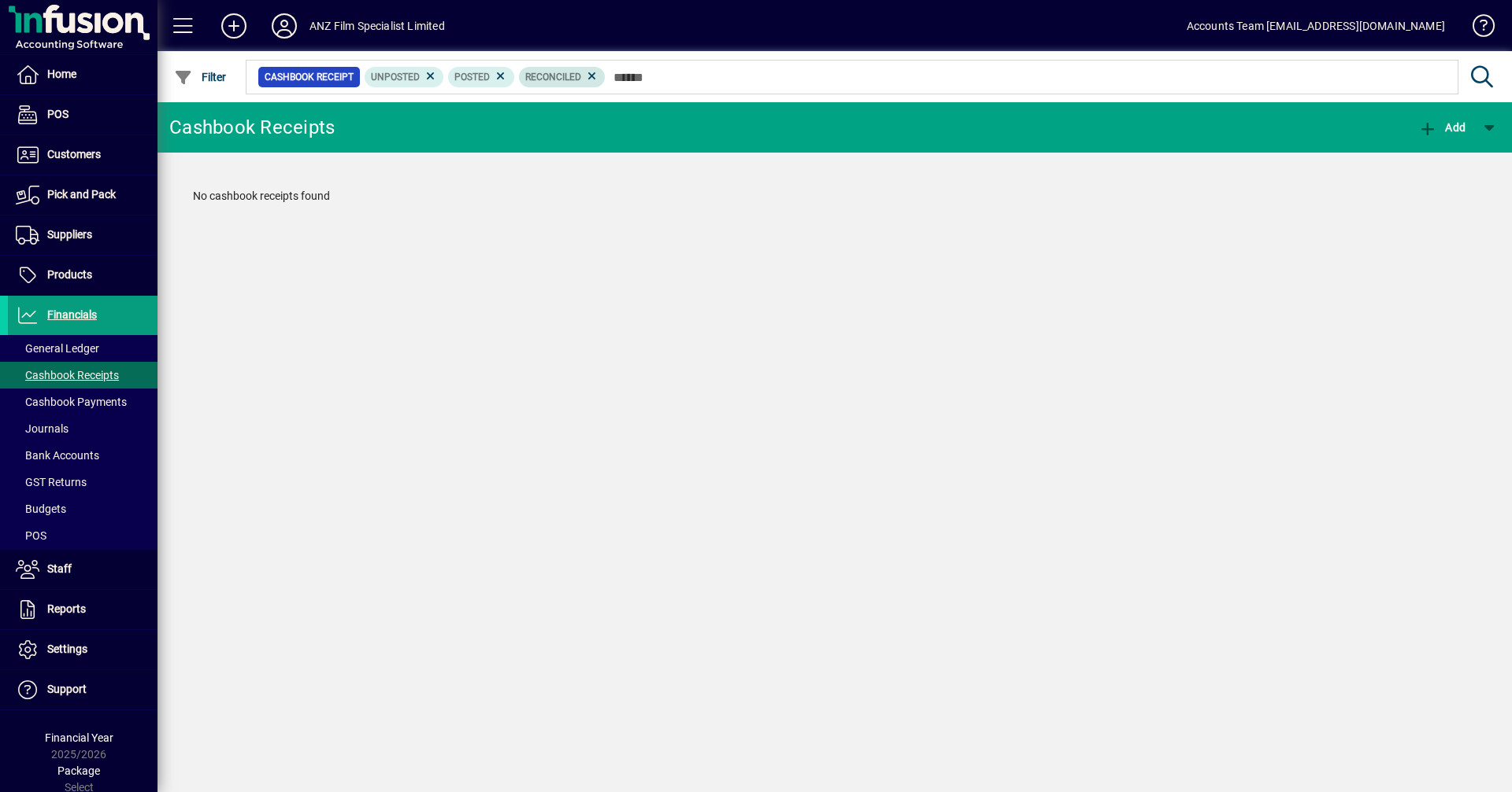
click at [546, 82] on span "Reconciled" at bounding box center [562, 77] width 74 height 16
click at [105, 404] on span "Cashbook Payments" at bounding box center [71, 401] width 111 height 13
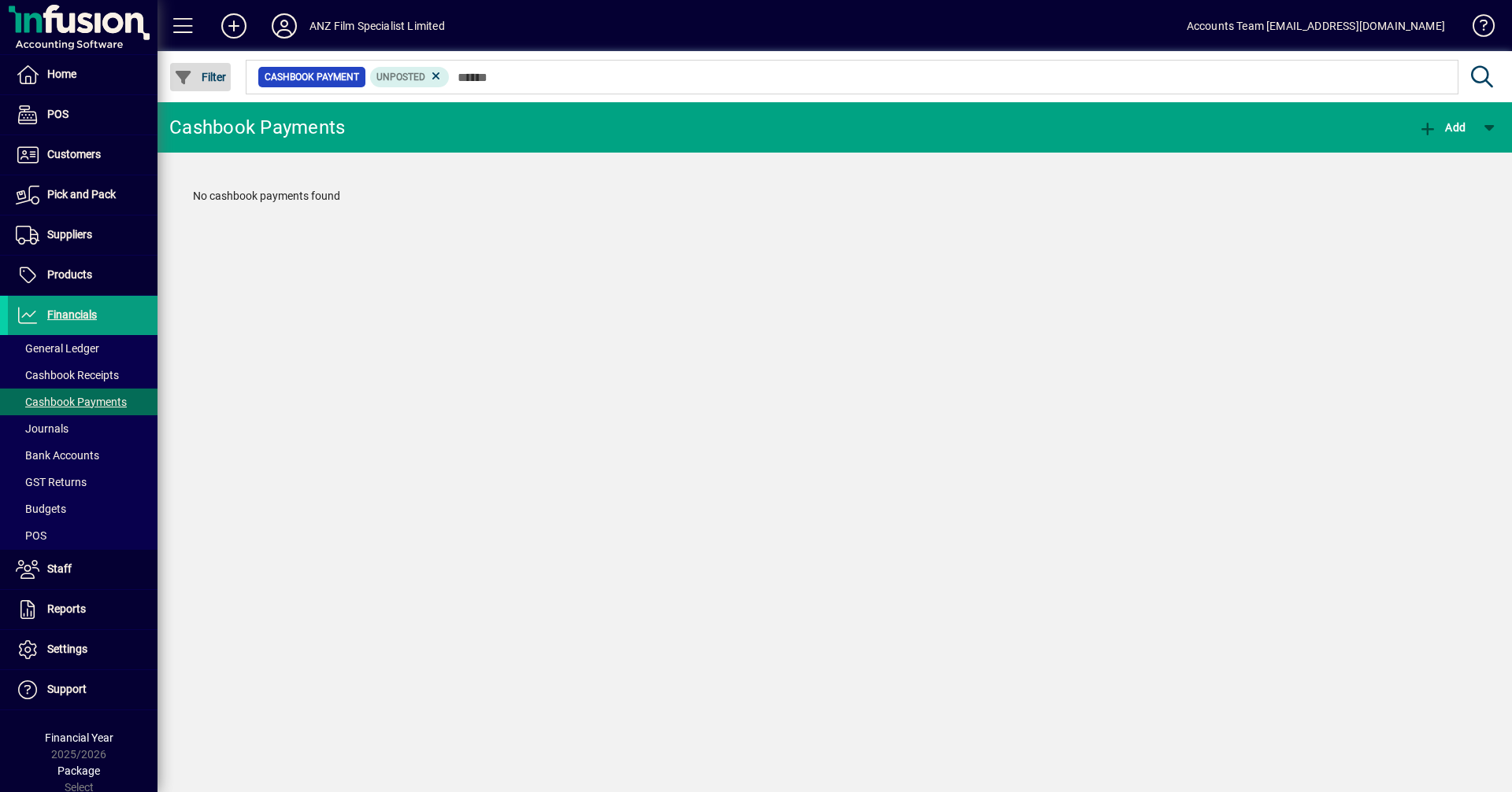
click at [202, 78] on span "Filter" at bounding box center [200, 77] width 52 height 13
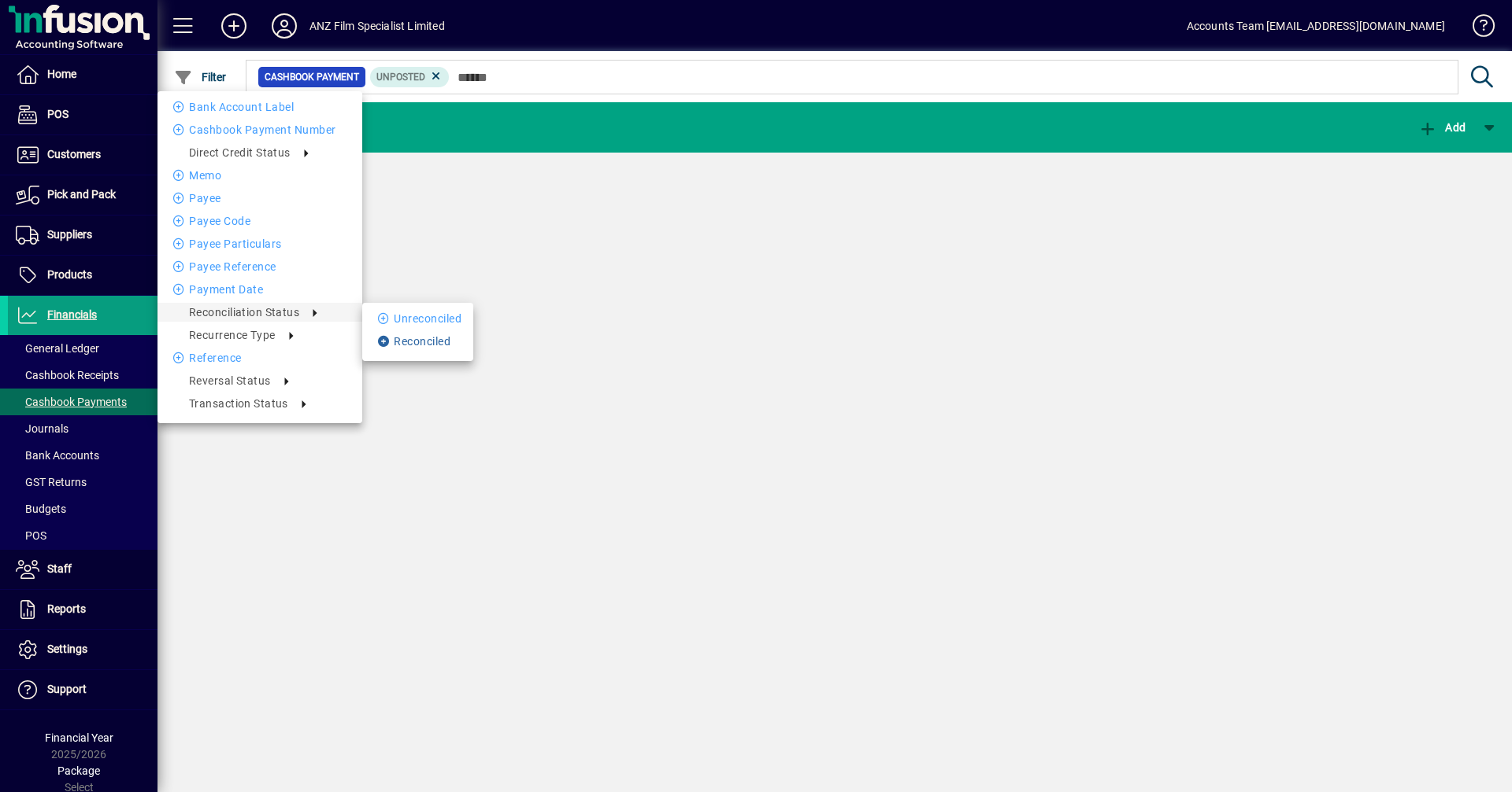
click at [396, 337] on li "Reconciled" at bounding box center [417, 341] width 111 height 18
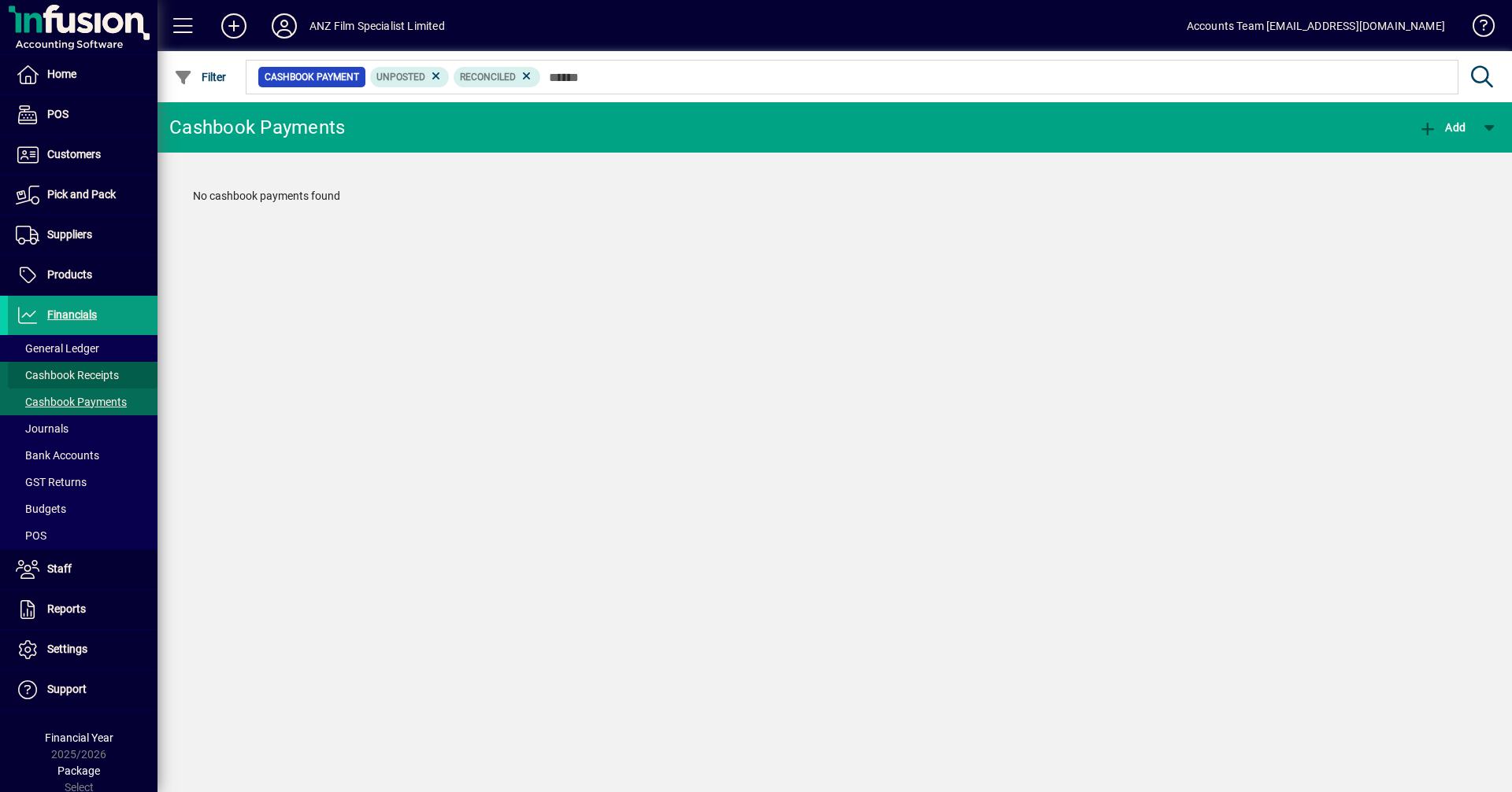
click at [93, 374] on span "Cashbook Receipts" at bounding box center [67, 375] width 103 height 13
click at [206, 73] on span "Filter" at bounding box center [200, 77] width 52 height 13
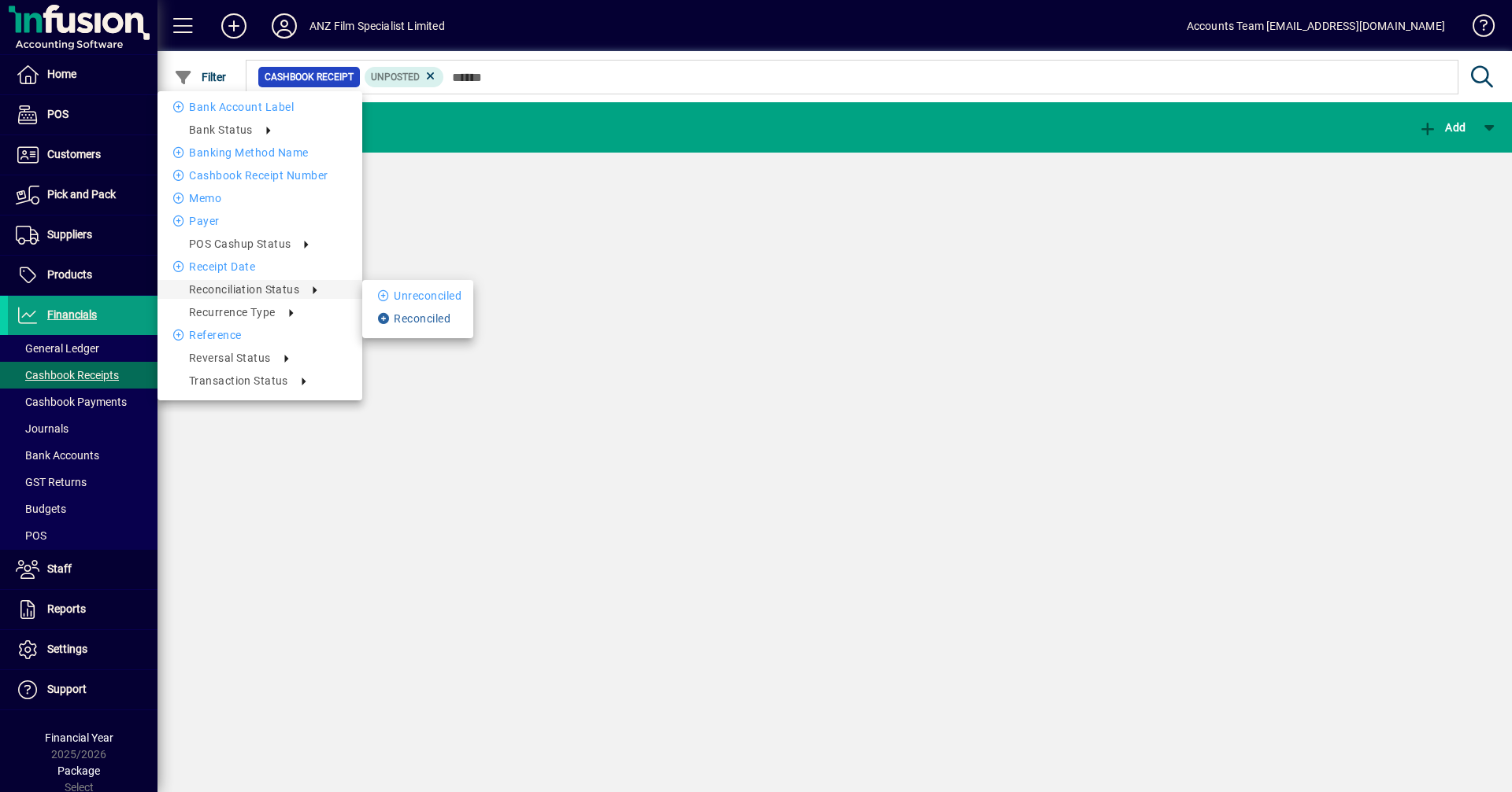
click at [415, 318] on li "Reconciled" at bounding box center [417, 318] width 111 height 18
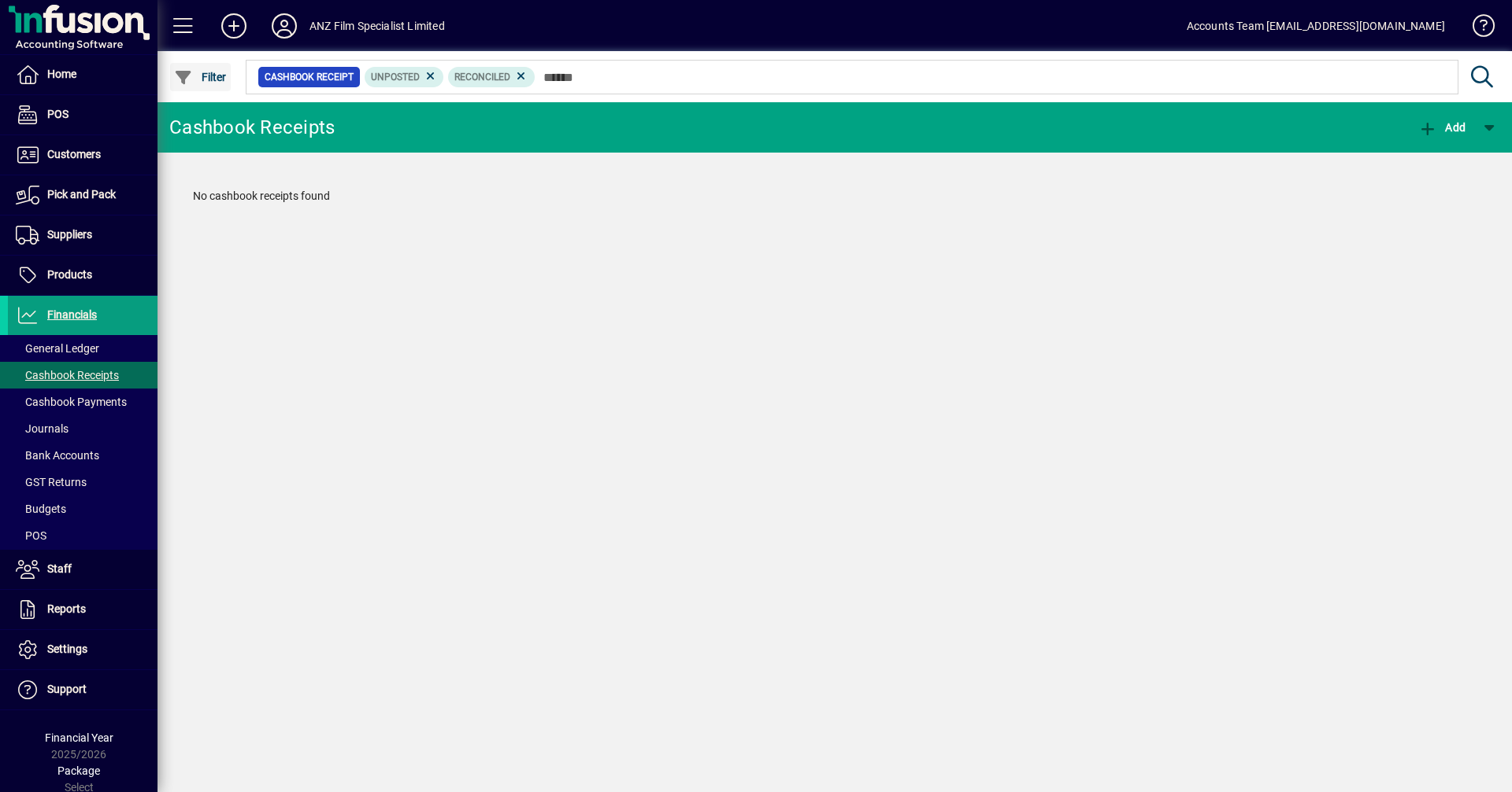
click at [192, 77] on icon "button" at bounding box center [183, 78] width 19 height 16
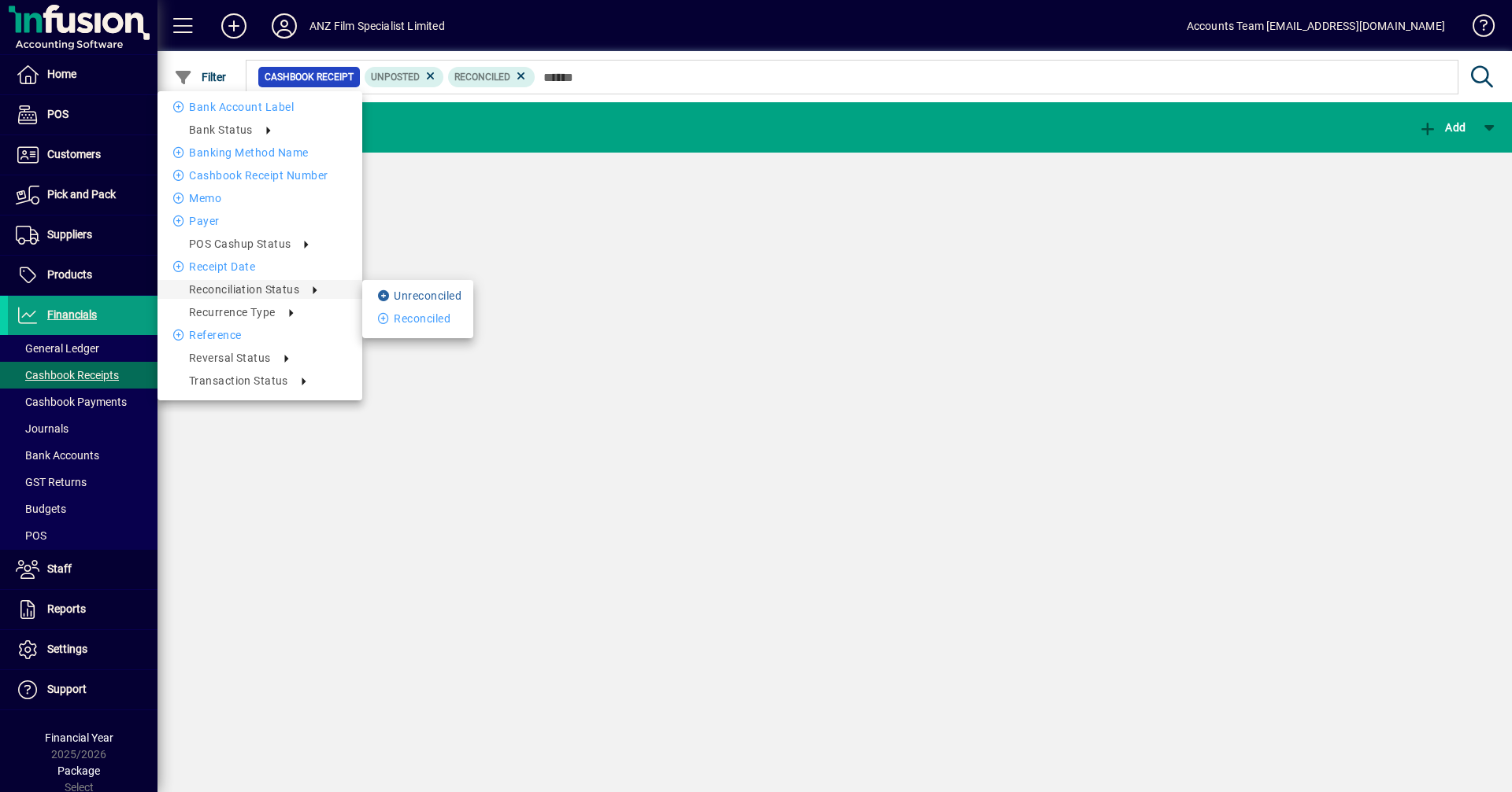
click at [412, 298] on li "Unreconciled" at bounding box center [417, 295] width 111 height 18
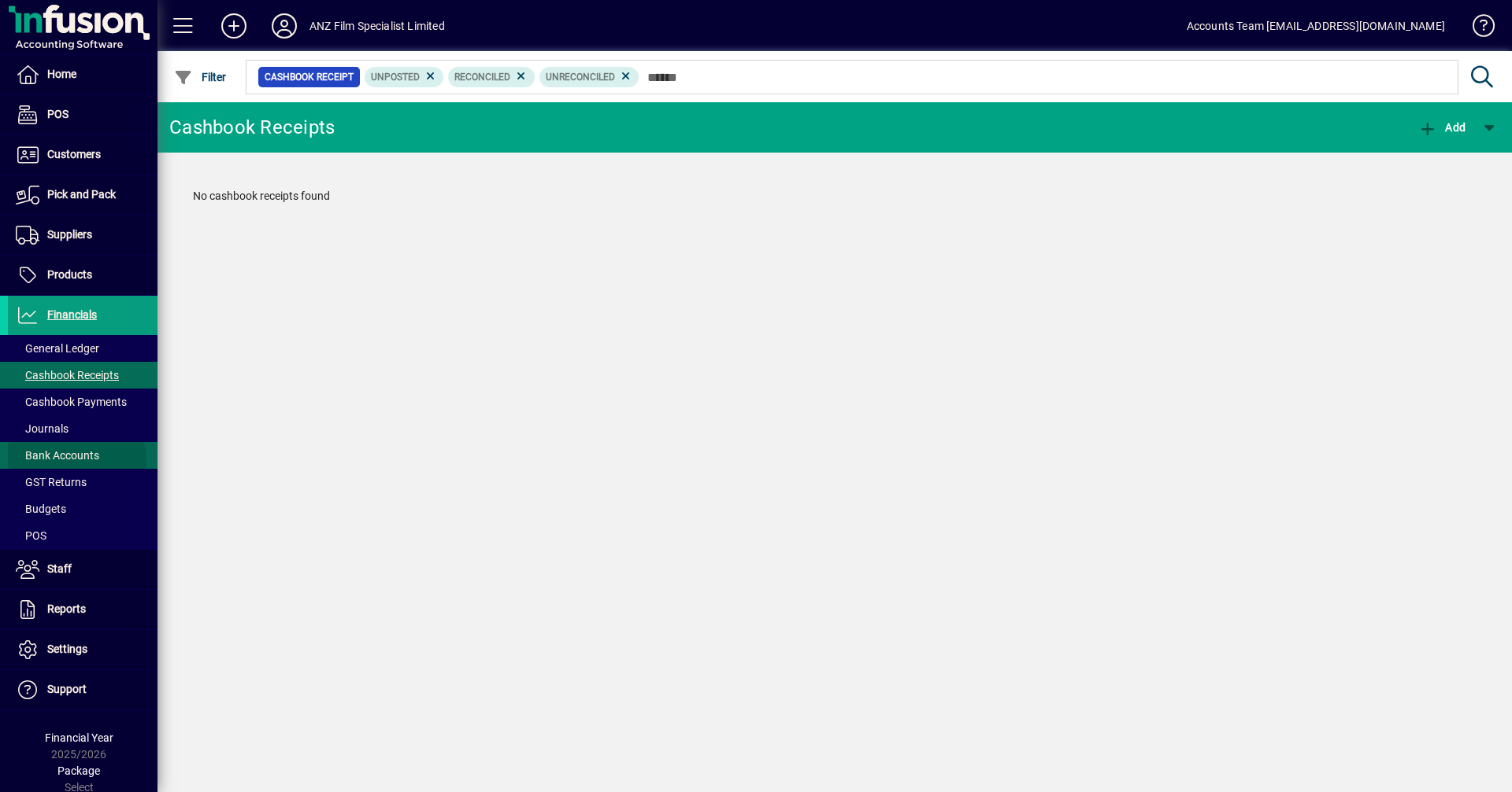
click at [73, 462] on span "Bank Accounts" at bounding box center [57, 456] width 83 height 13
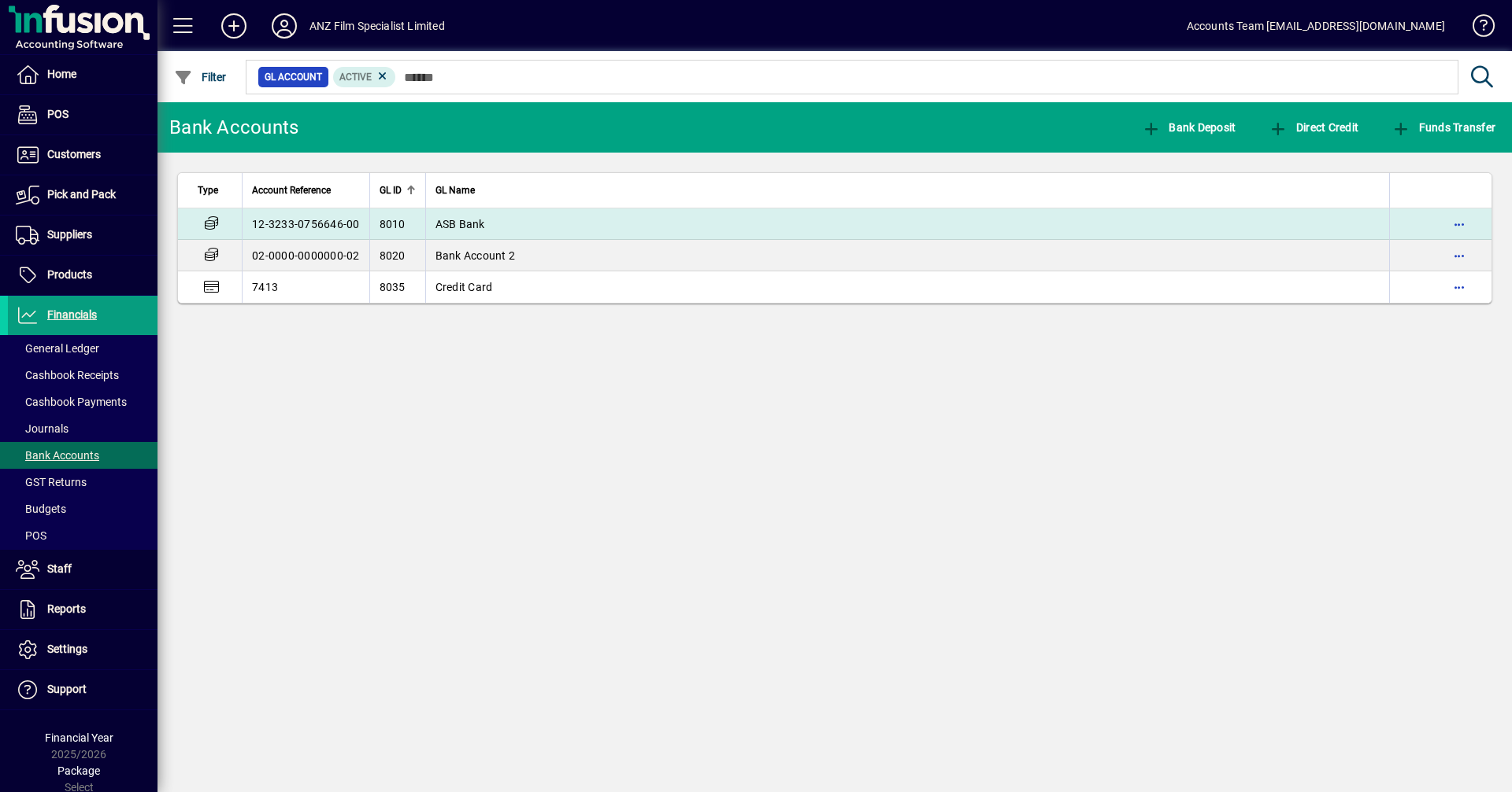
click at [307, 221] on td "12-3233-0756646-00" at bounding box center [306, 224] width 128 height 31
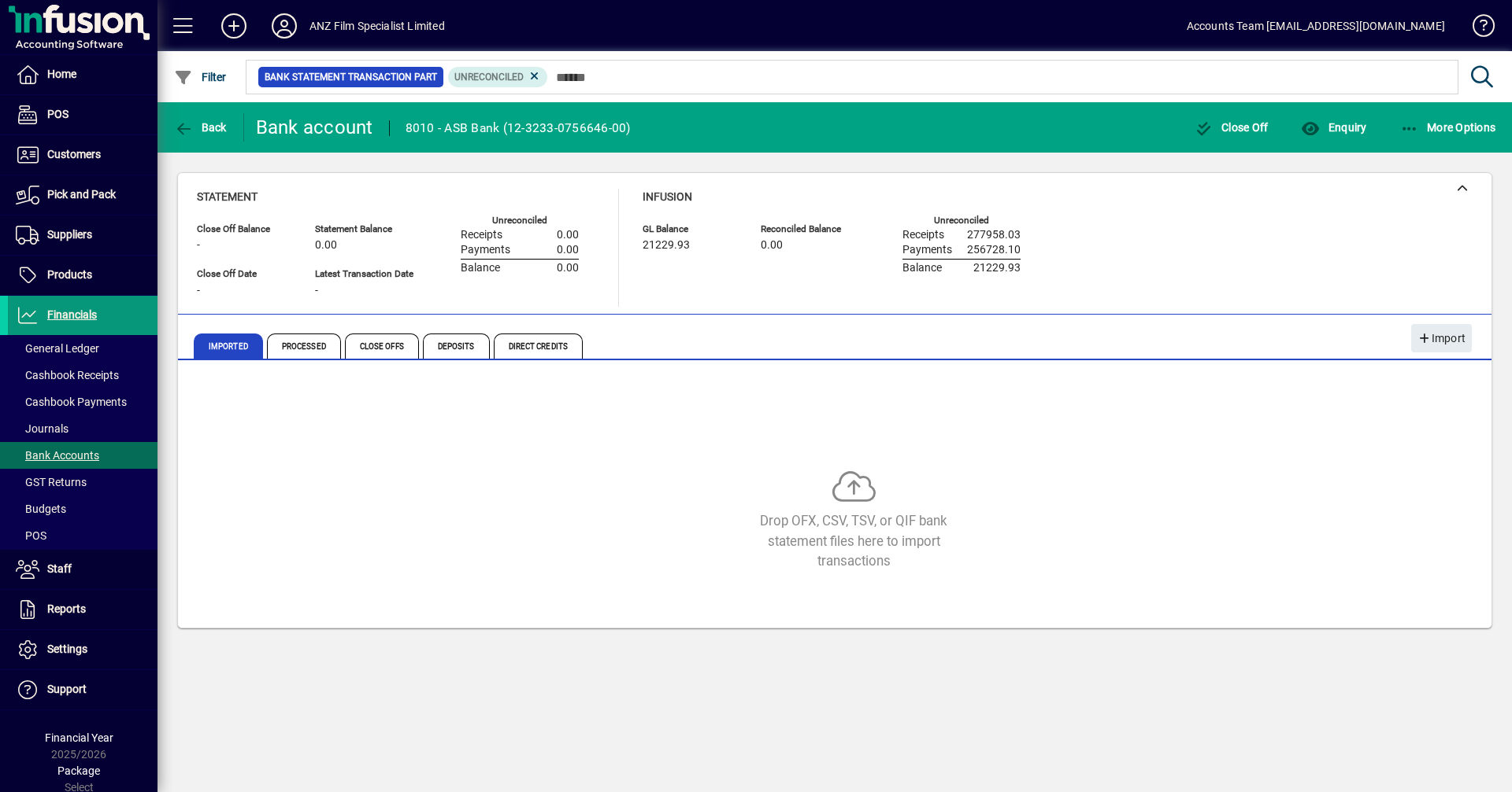
click at [77, 312] on span "Financials" at bounding box center [72, 314] width 49 height 13
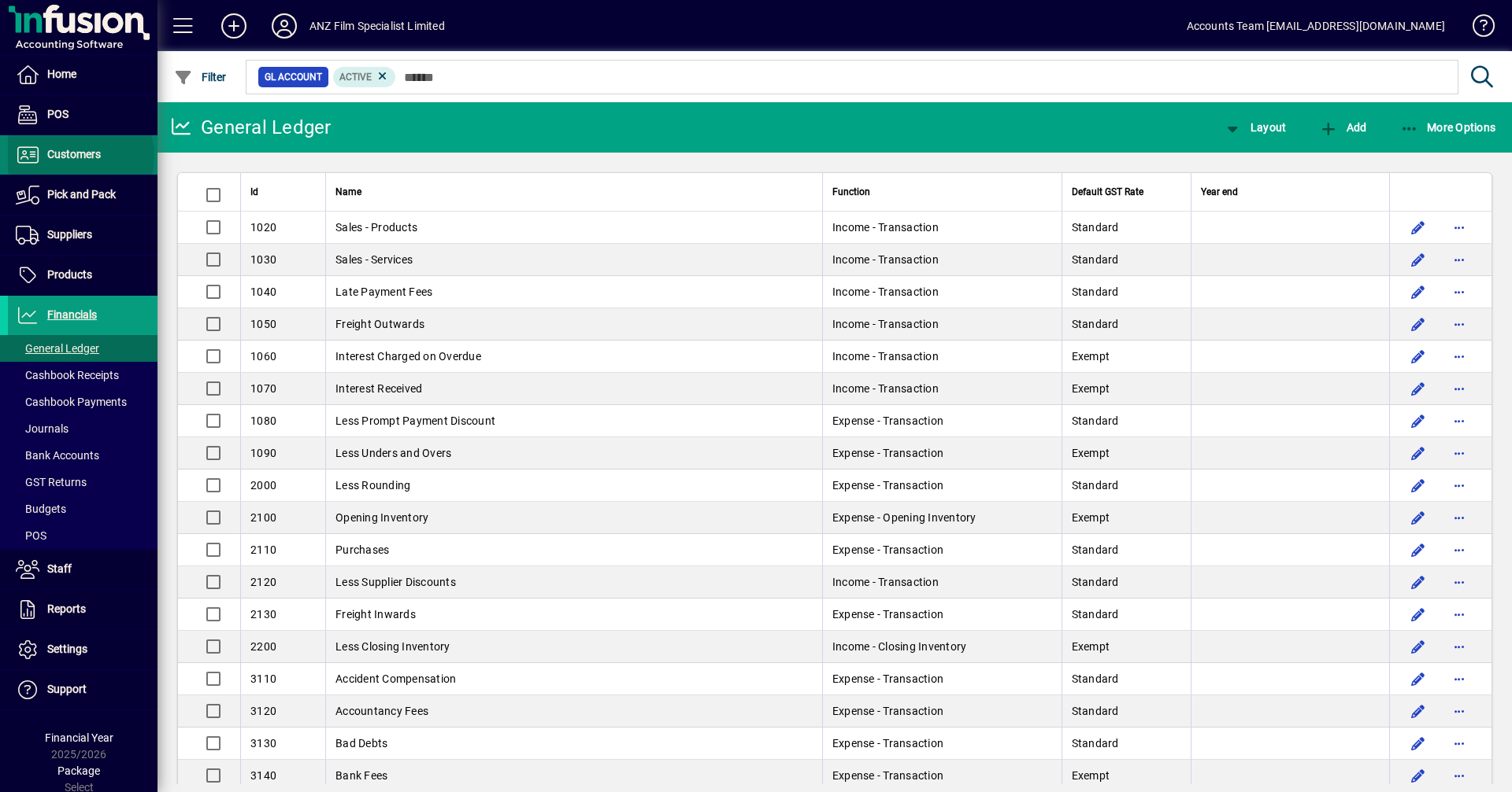
click at [80, 157] on span "Customers" at bounding box center [74, 154] width 53 height 13
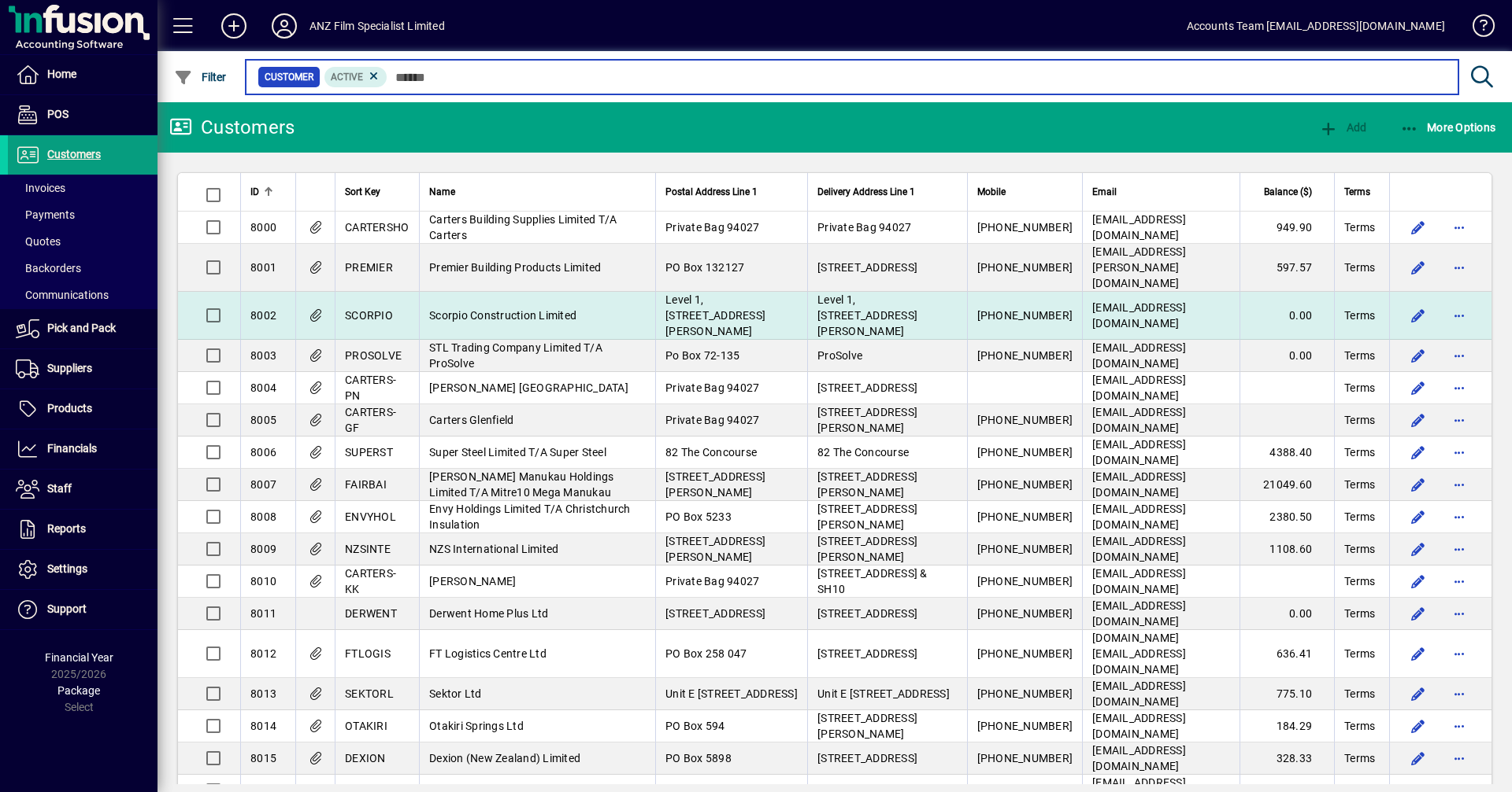
scroll to position [221, 0]
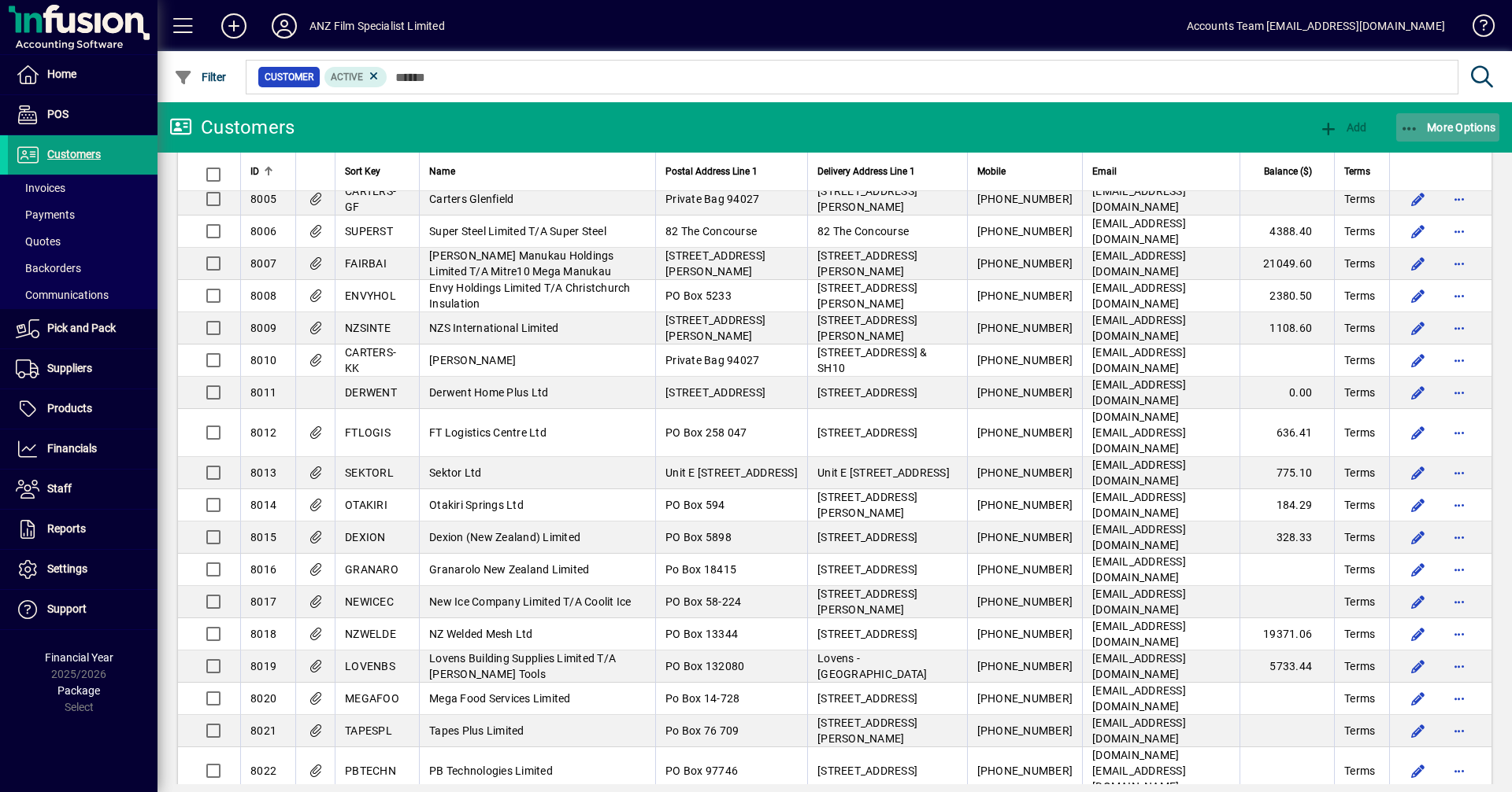
click at [1403, 128] on icon "button" at bounding box center [1409, 129] width 19 height 16
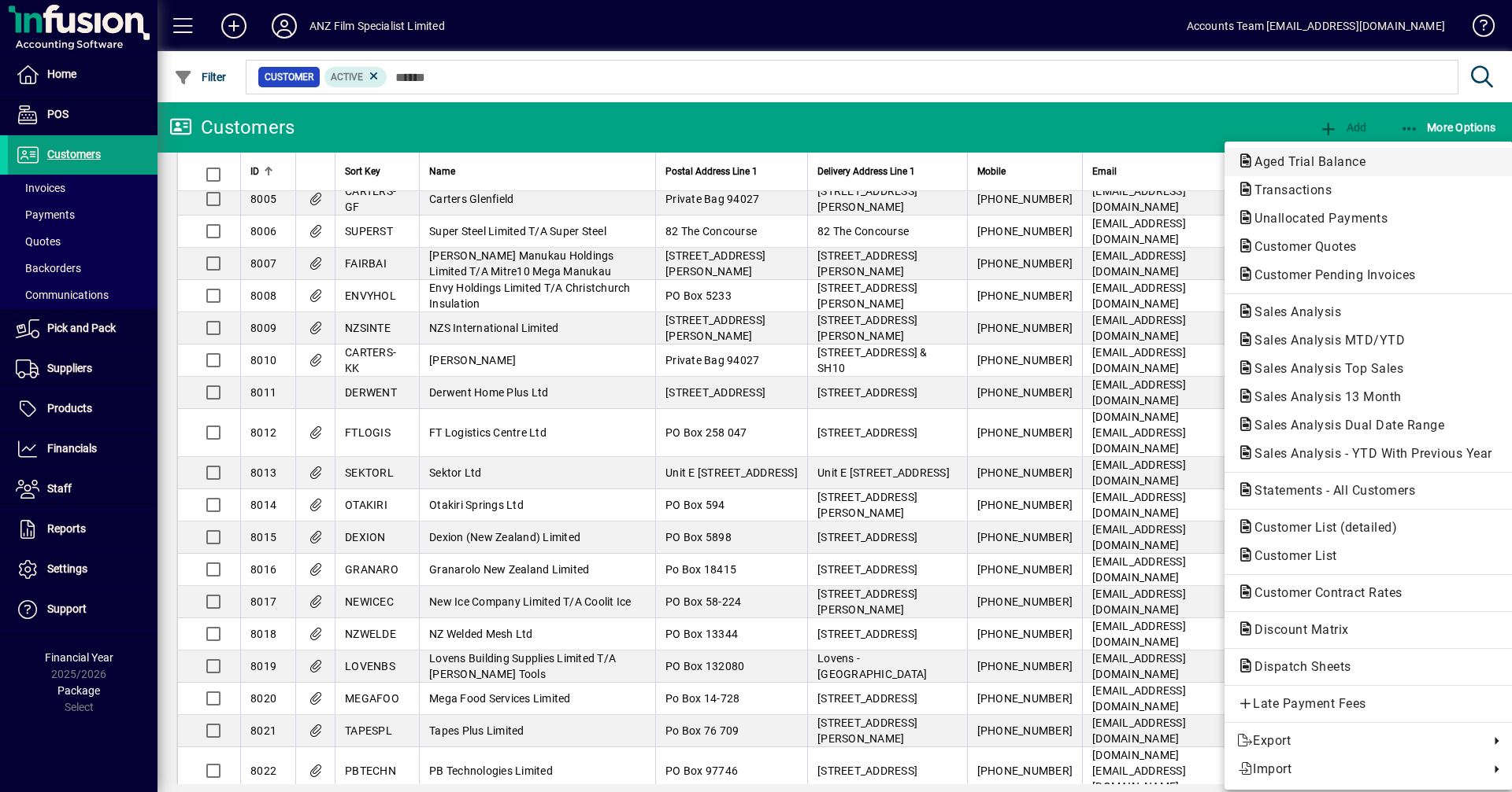
click at [1311, 161] on span "Aged Trial Balance" at bounding box center [1304, 161] width 136 height 15
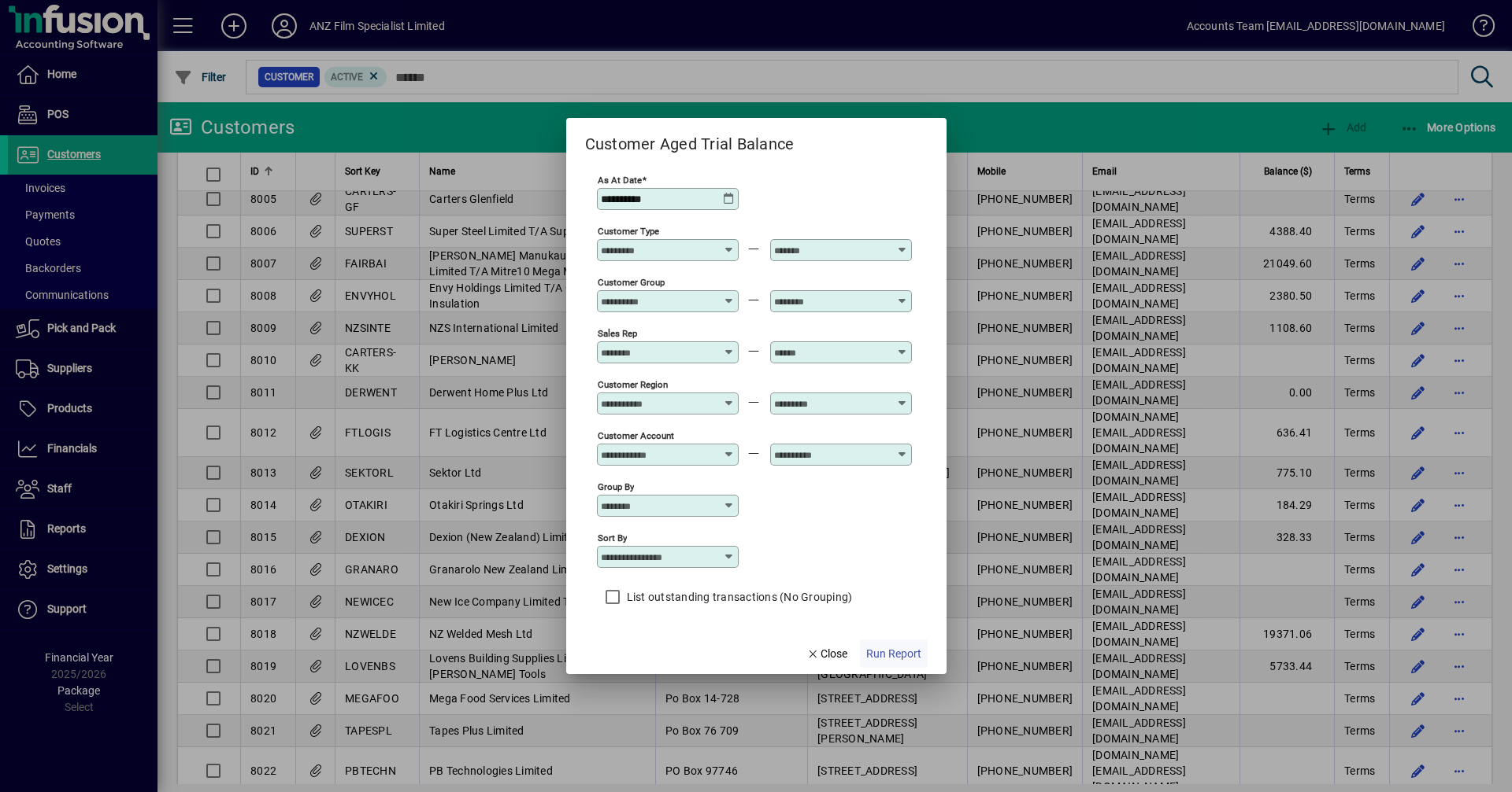
click at [896, 656] on span "Run Report" at bounding box center [893, 653] width 55 height 16
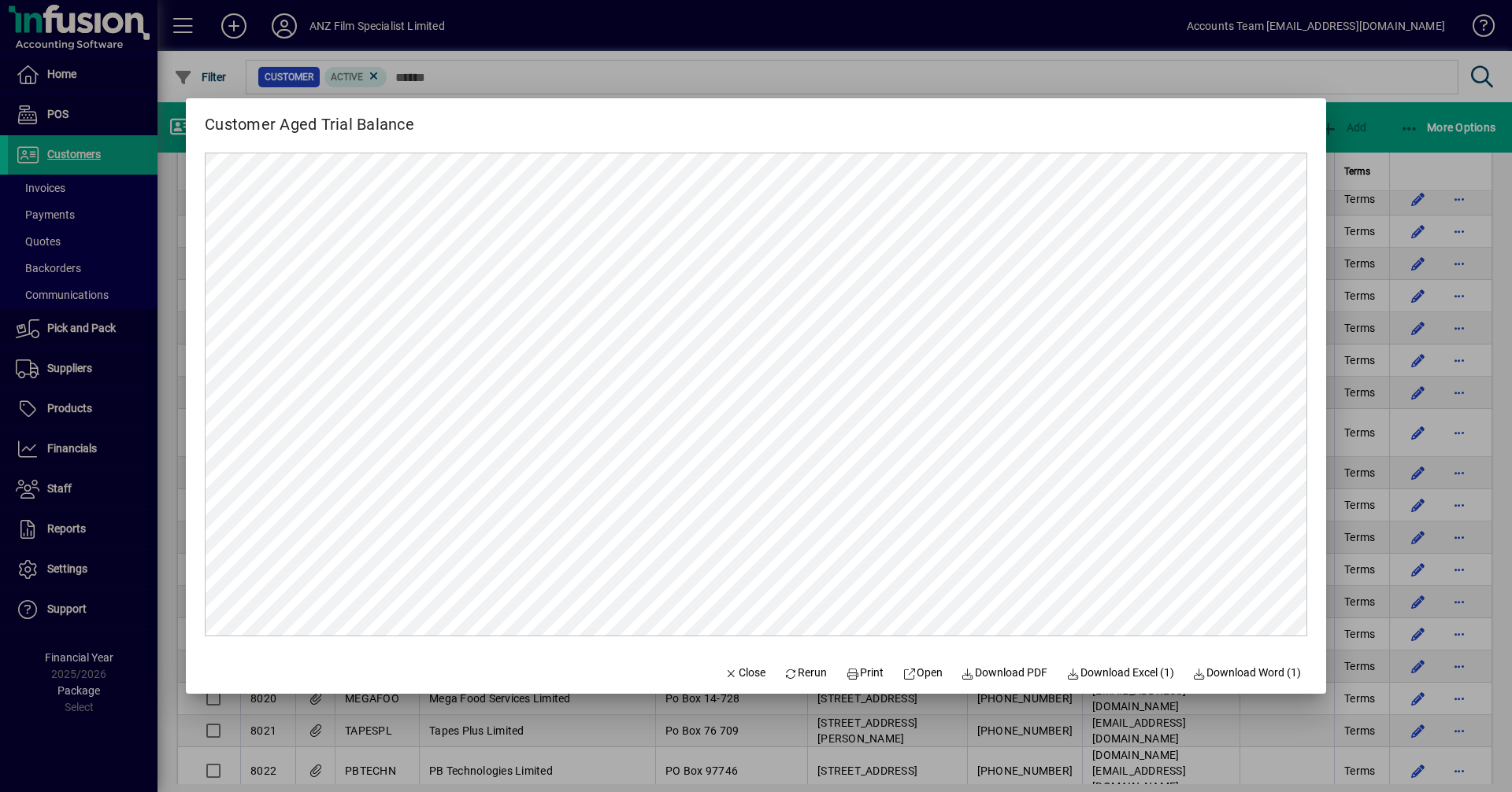
scroll to position [0, 0]
click at [1121, 84] on div at bounding box center [756, 396] width 1512 height 792
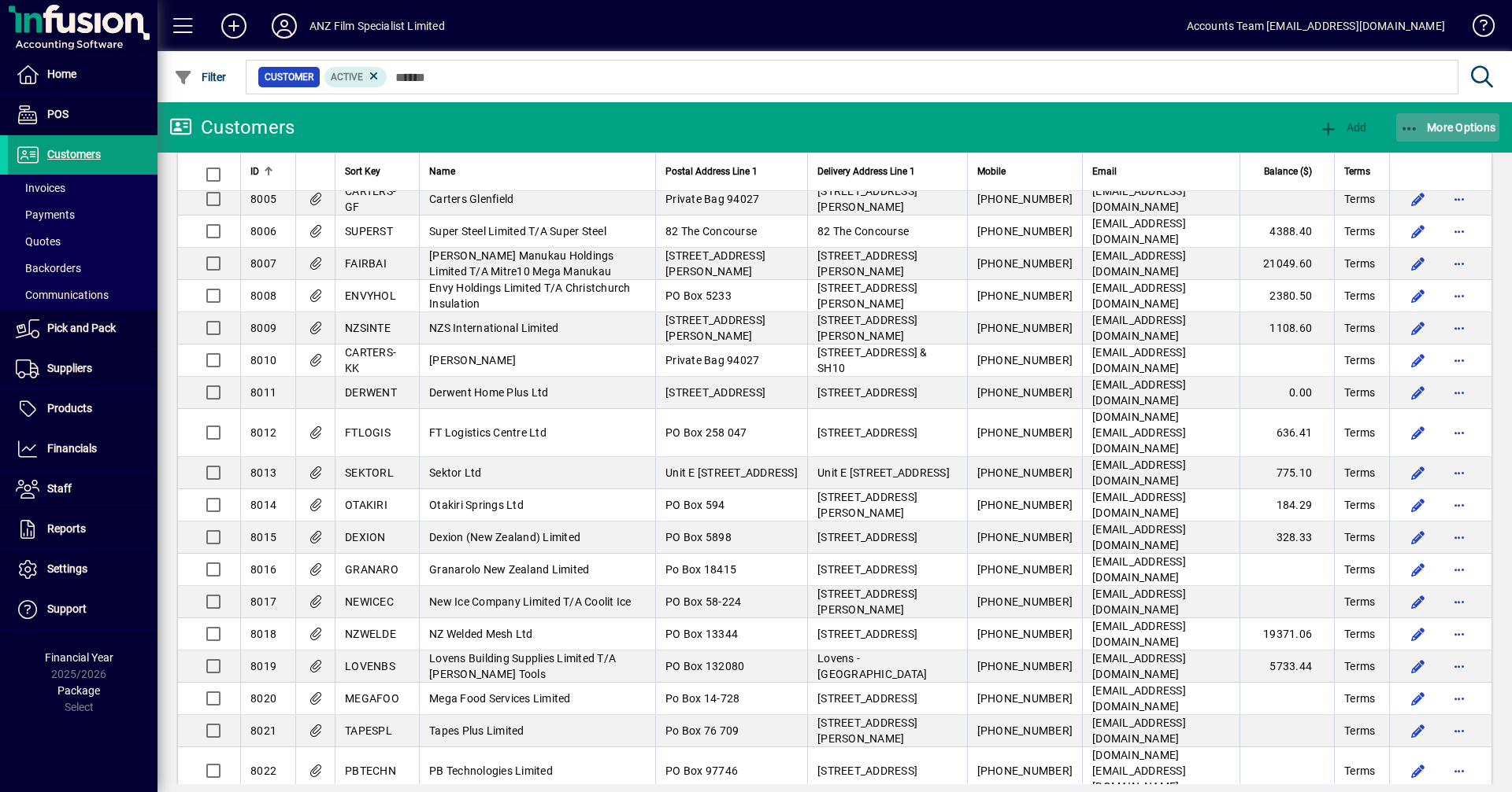
click at [1408, 128] on icon "button" at bounding box center [1409, 129] width 19 height 16
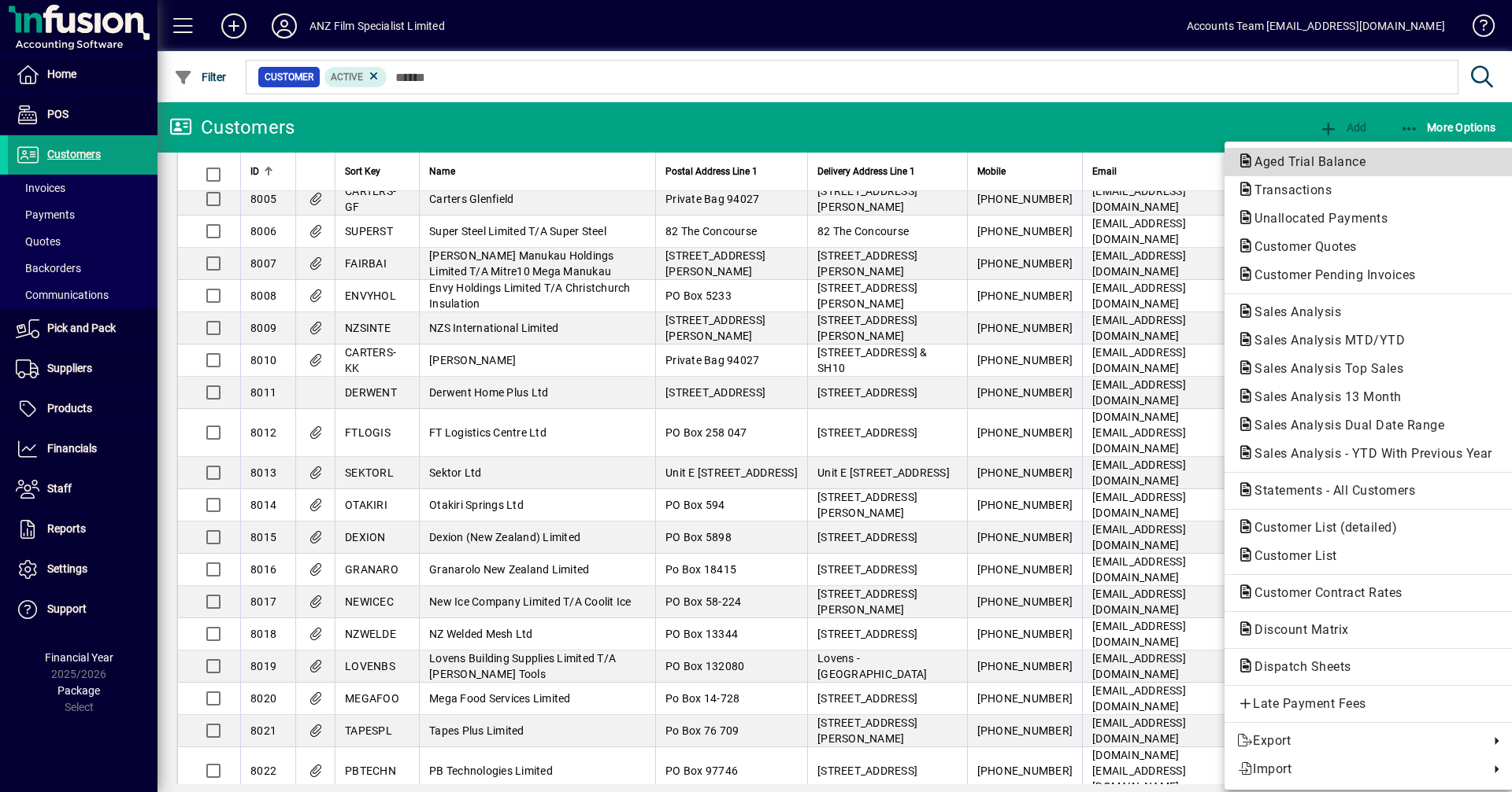
click at [1327, 157] on span "Aged Trial Balance" at bounding box center [1304, 161] width 136 height 15
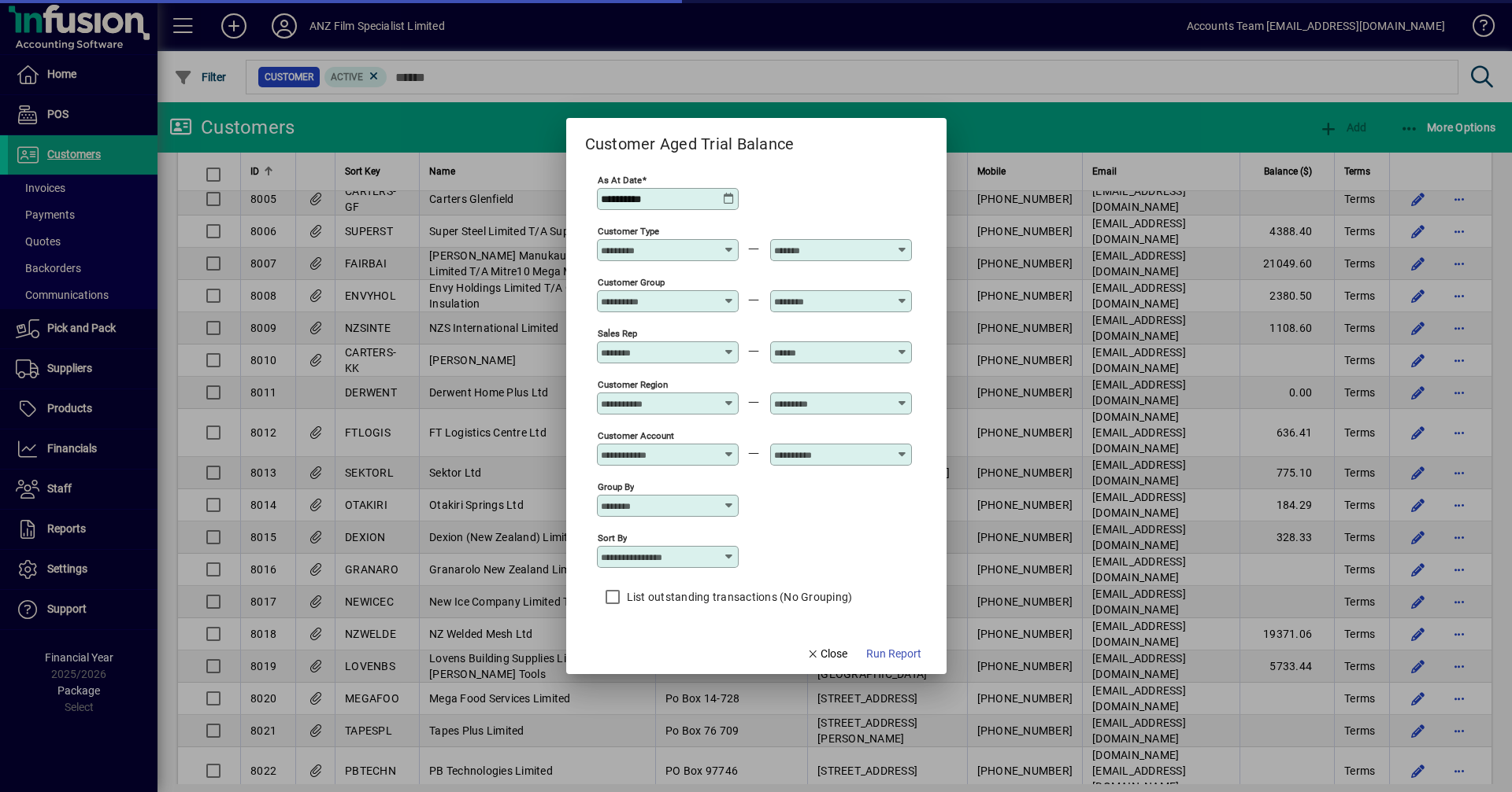
click at [727, 199] on icon at bounding box center [728, 199] width 13 height 13
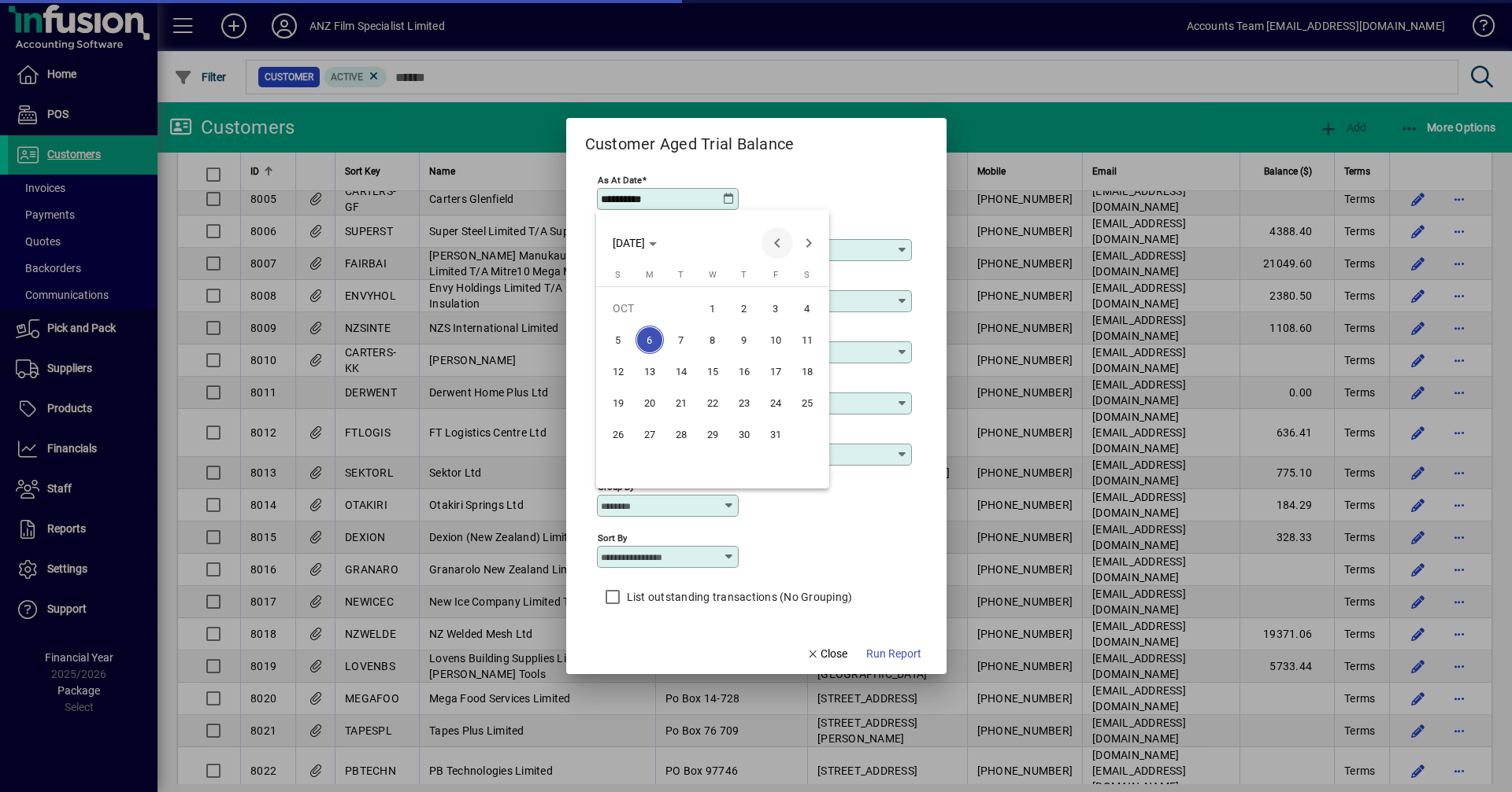
click at [780, 244] on span "Previous month" at bounding box center [777, 243] width 31 height 31
click at [713, 434] on span "24" at bounding box center [712, 434] width 28 height 28
type input "**********"
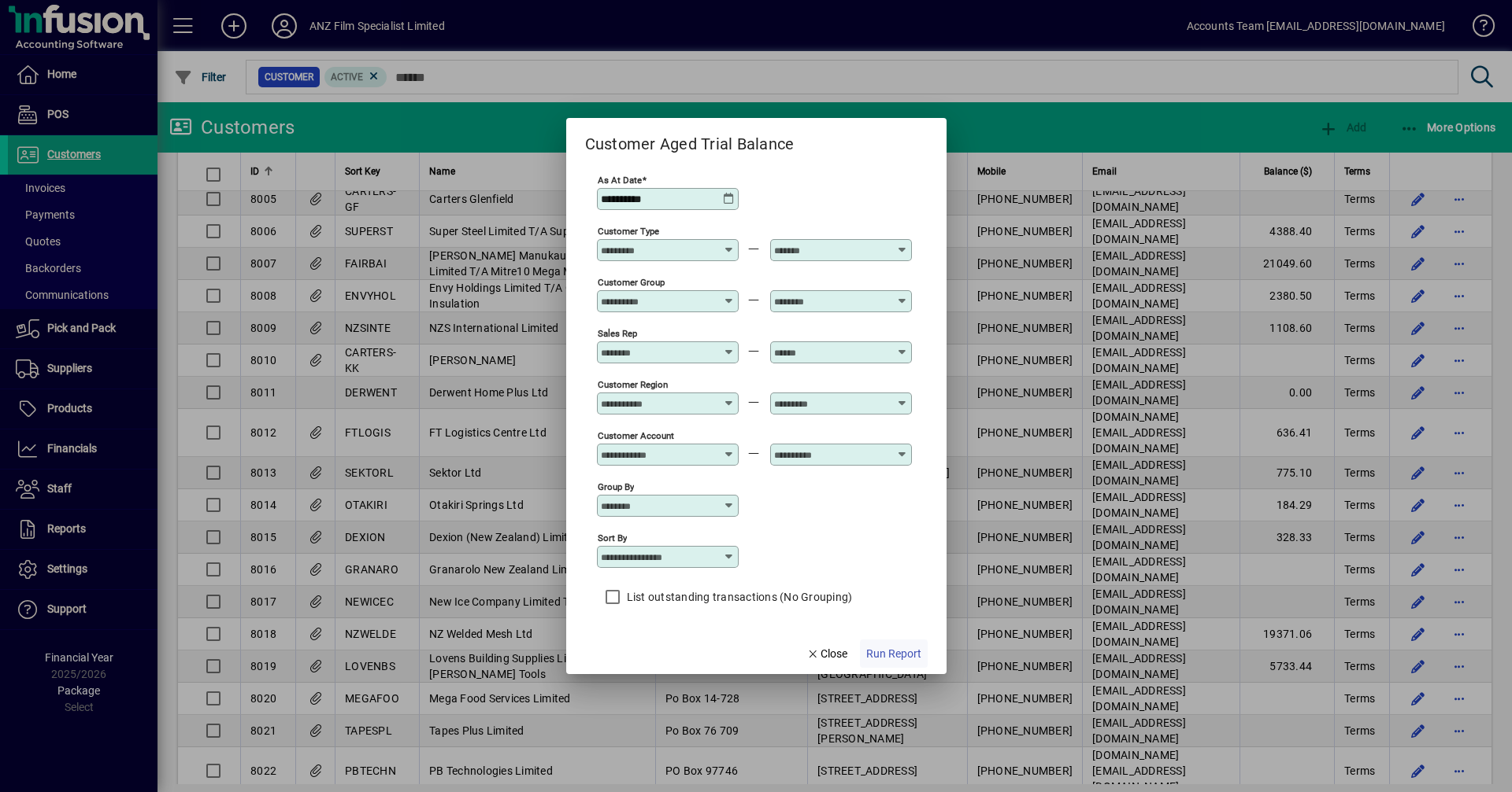
click at [898, 654] on span "Run Report" at bounding box center [893, 653] width 55 height 16
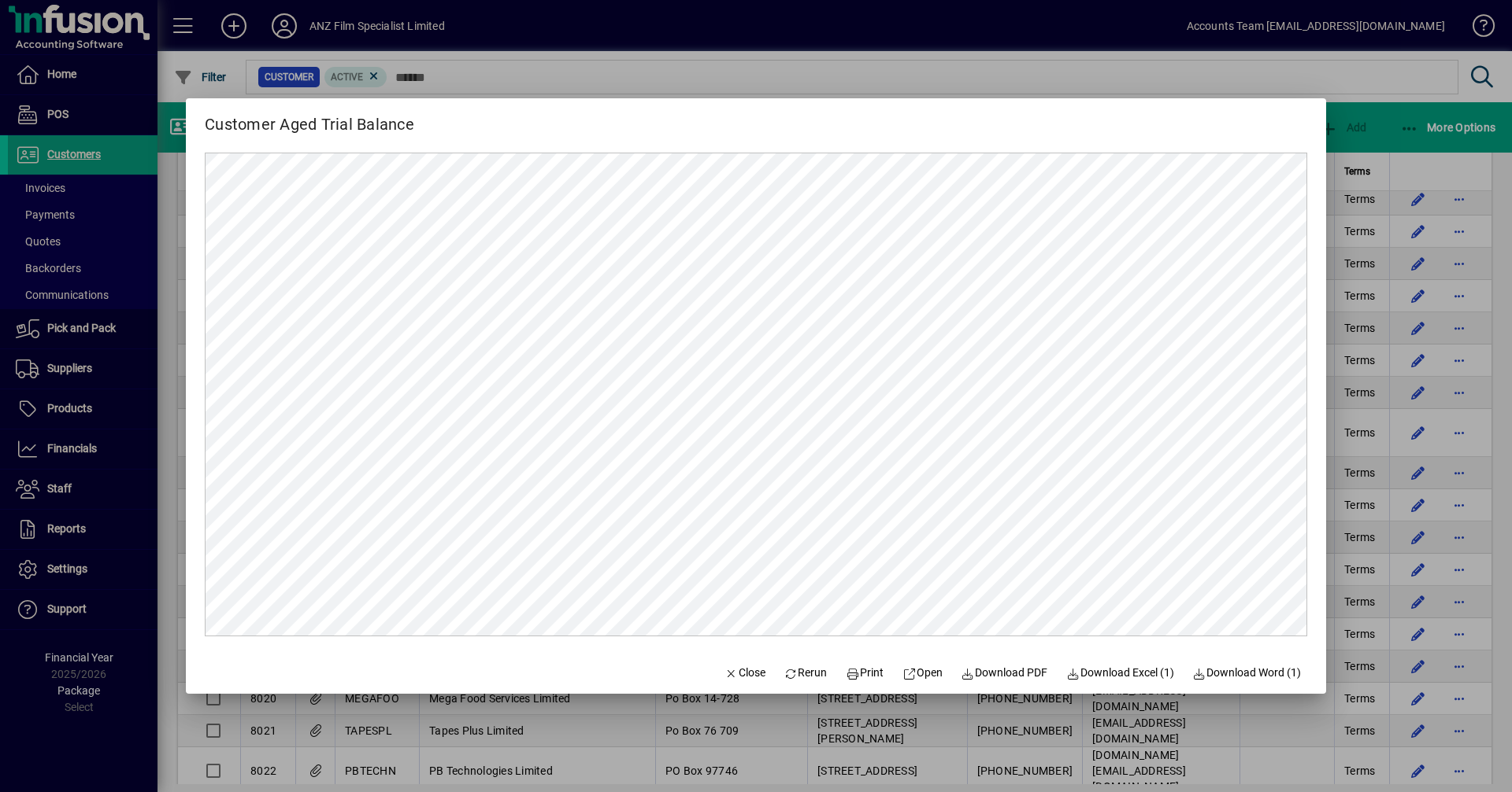
click at [577, 81] on div at bounding box center [756, 396] width 1512 height 792
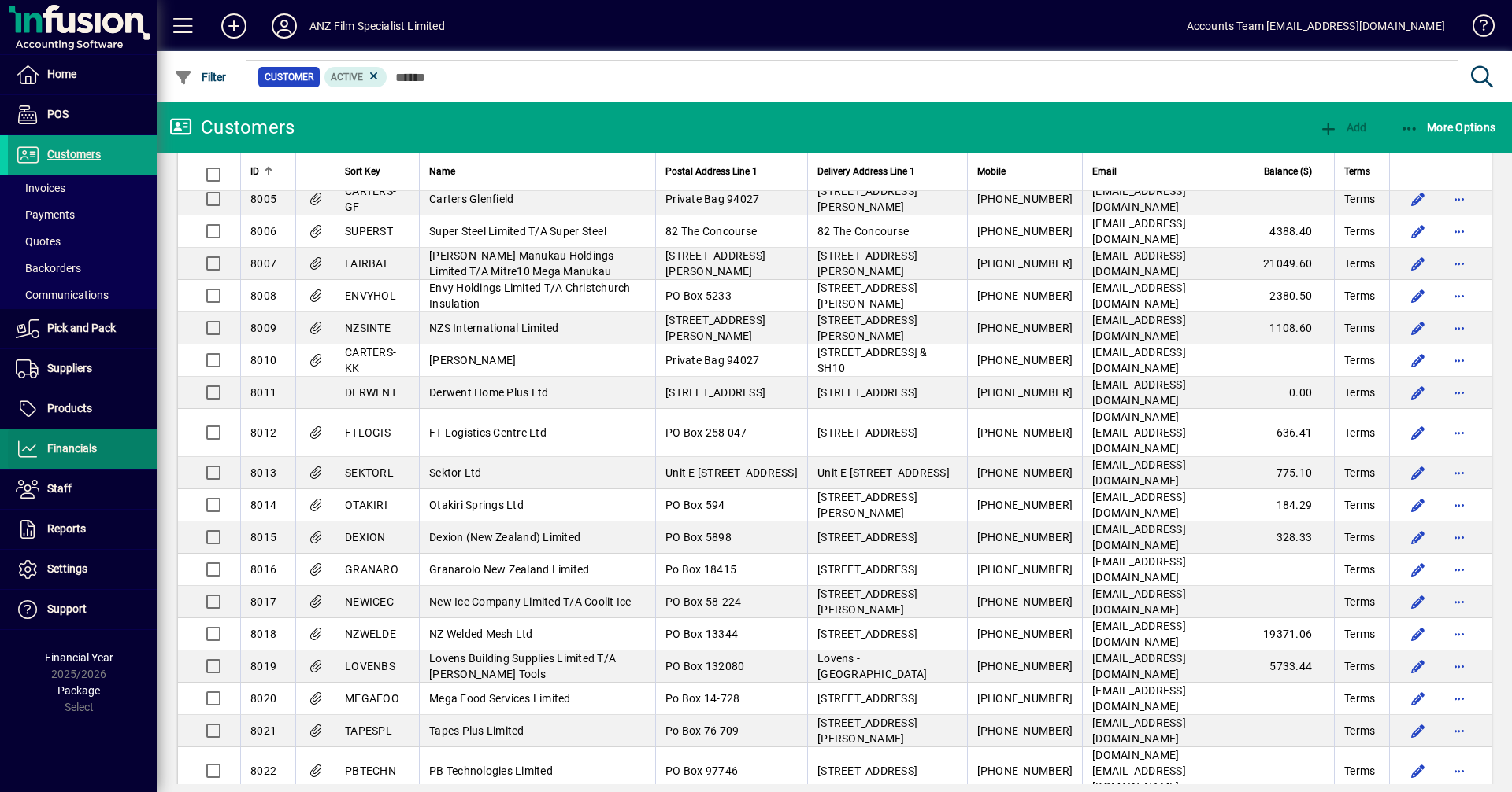
click at [73, 452] on span "Financials" at bounding box center [72, 448] width 49 height 13
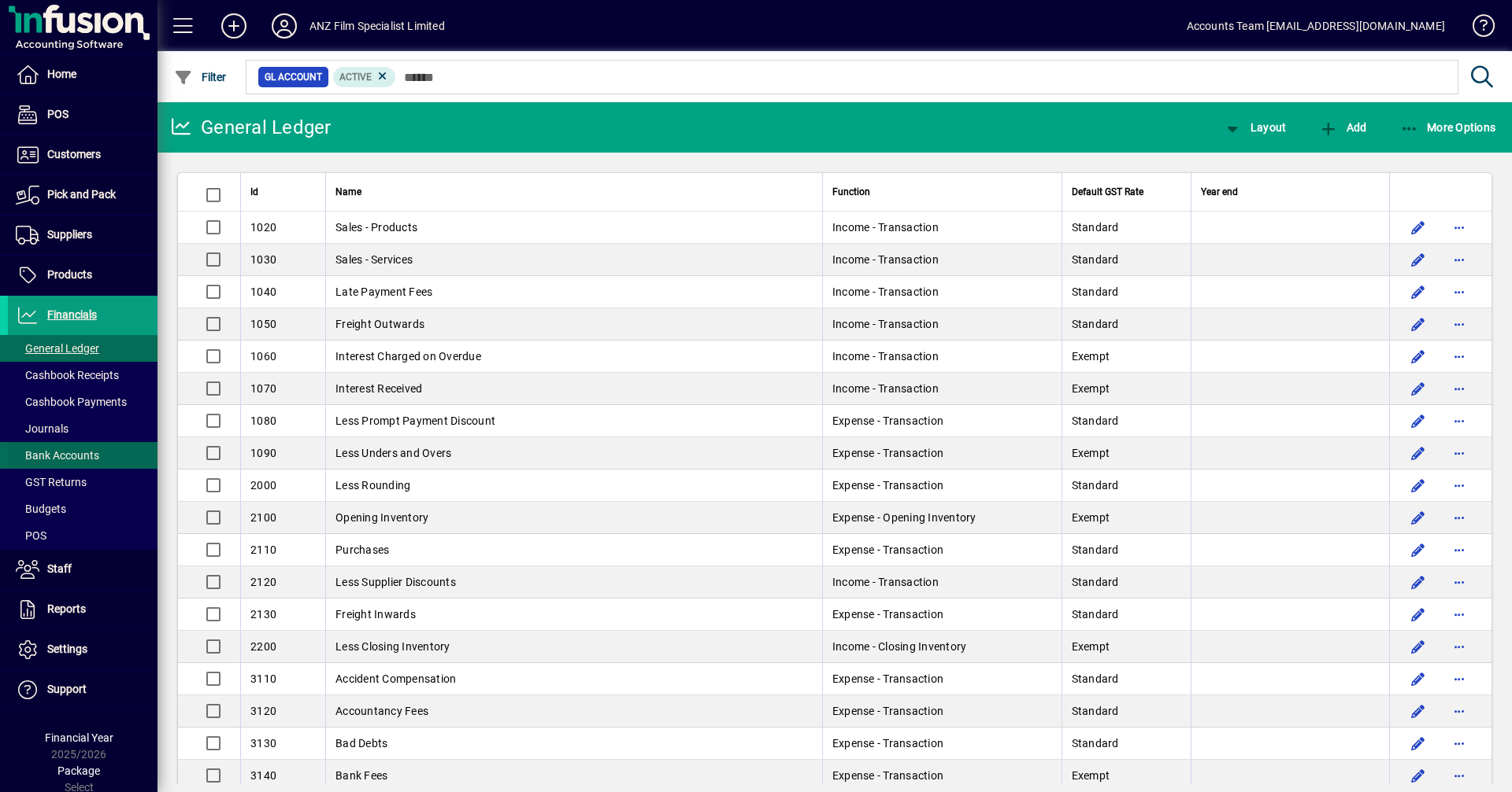
click at [77, 454] on span "Bank Accounts" at bounding box center [57, 456] width 83 height 13
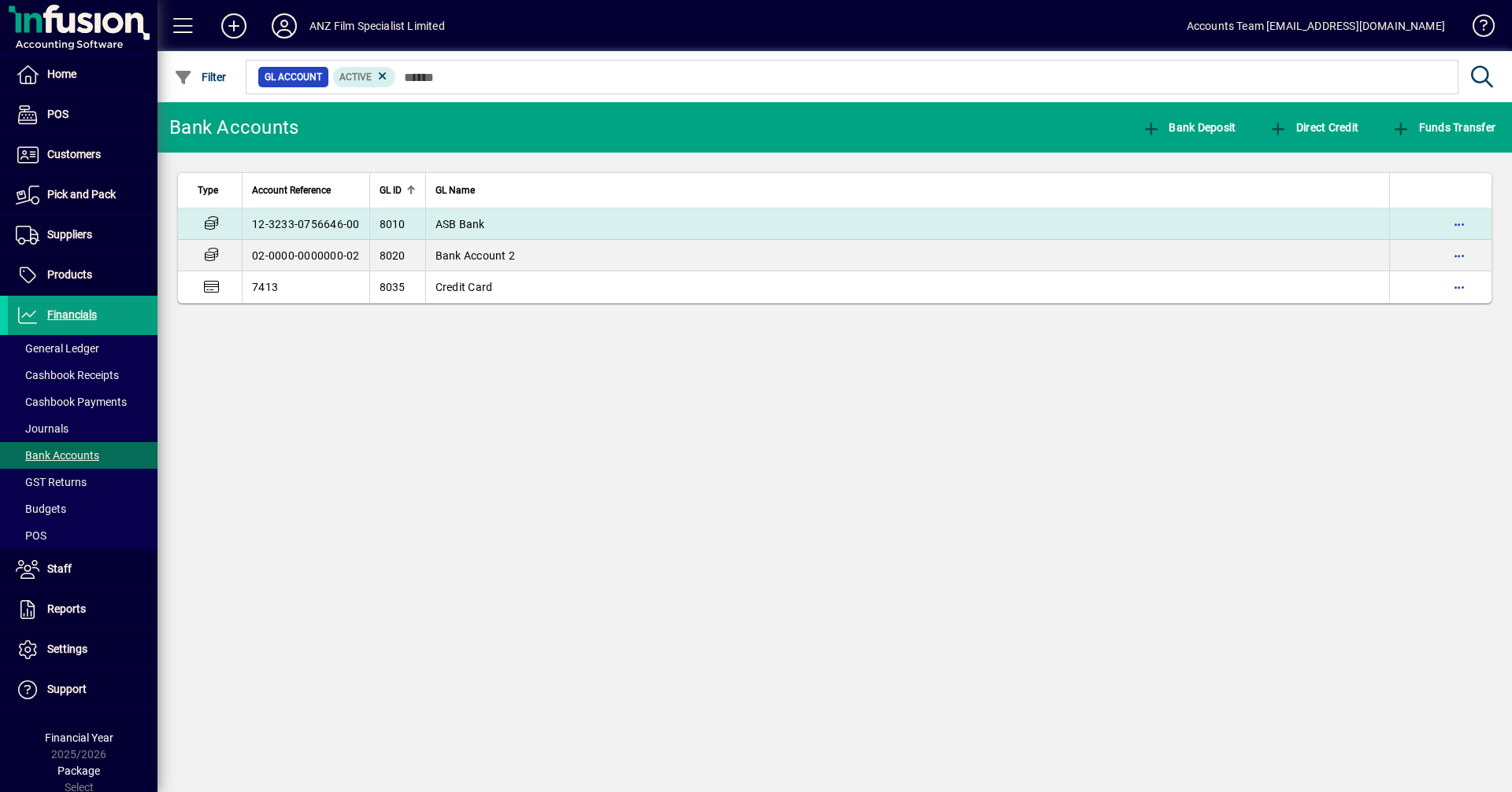
click at [317, 222] on td "12-3233-0756646-00" at bounding box center [306, 224] width 128 height 31
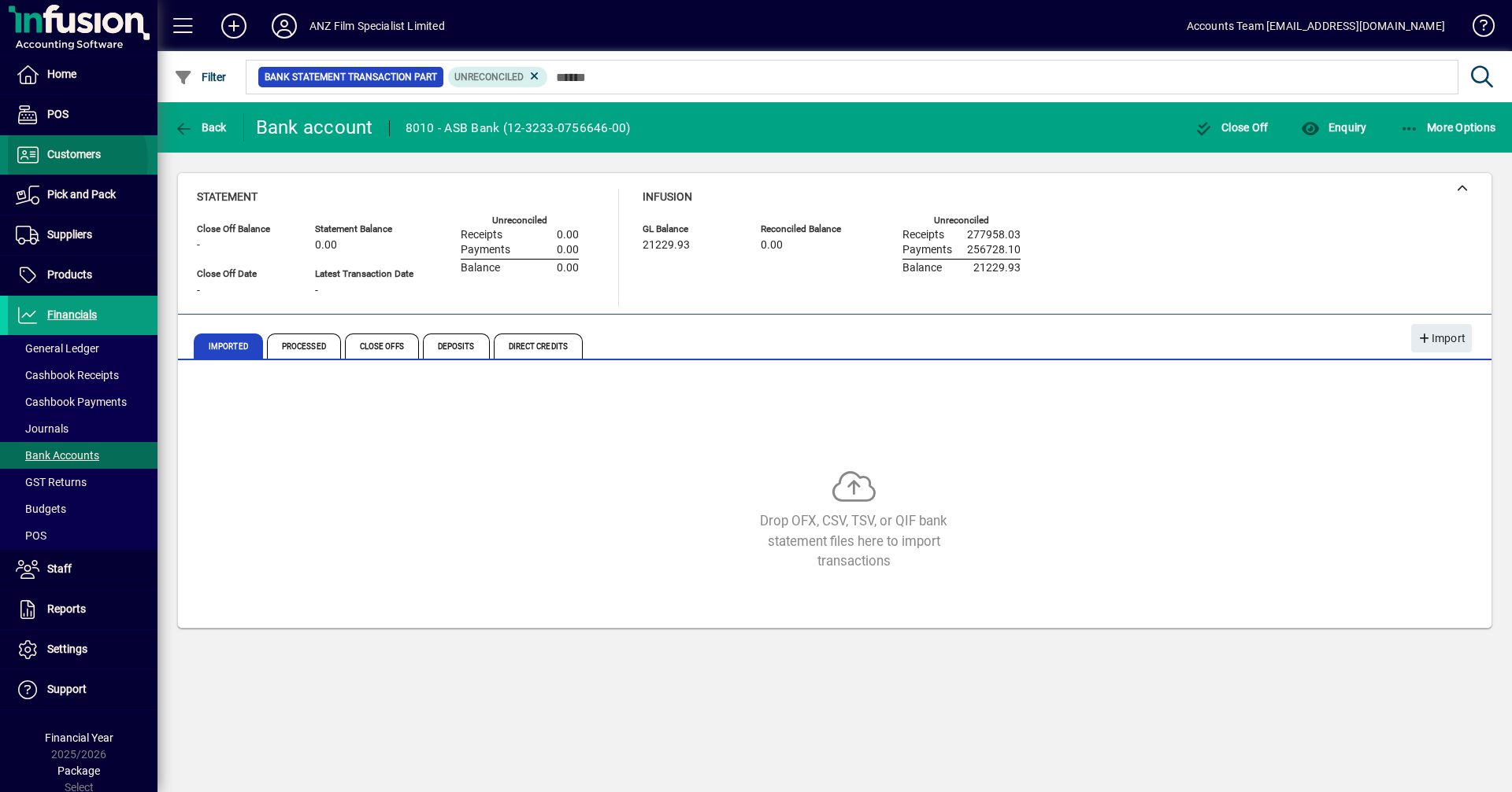
click at [65, 161] on span "Customers" at bounding box center [54, 154] width 93 height 18
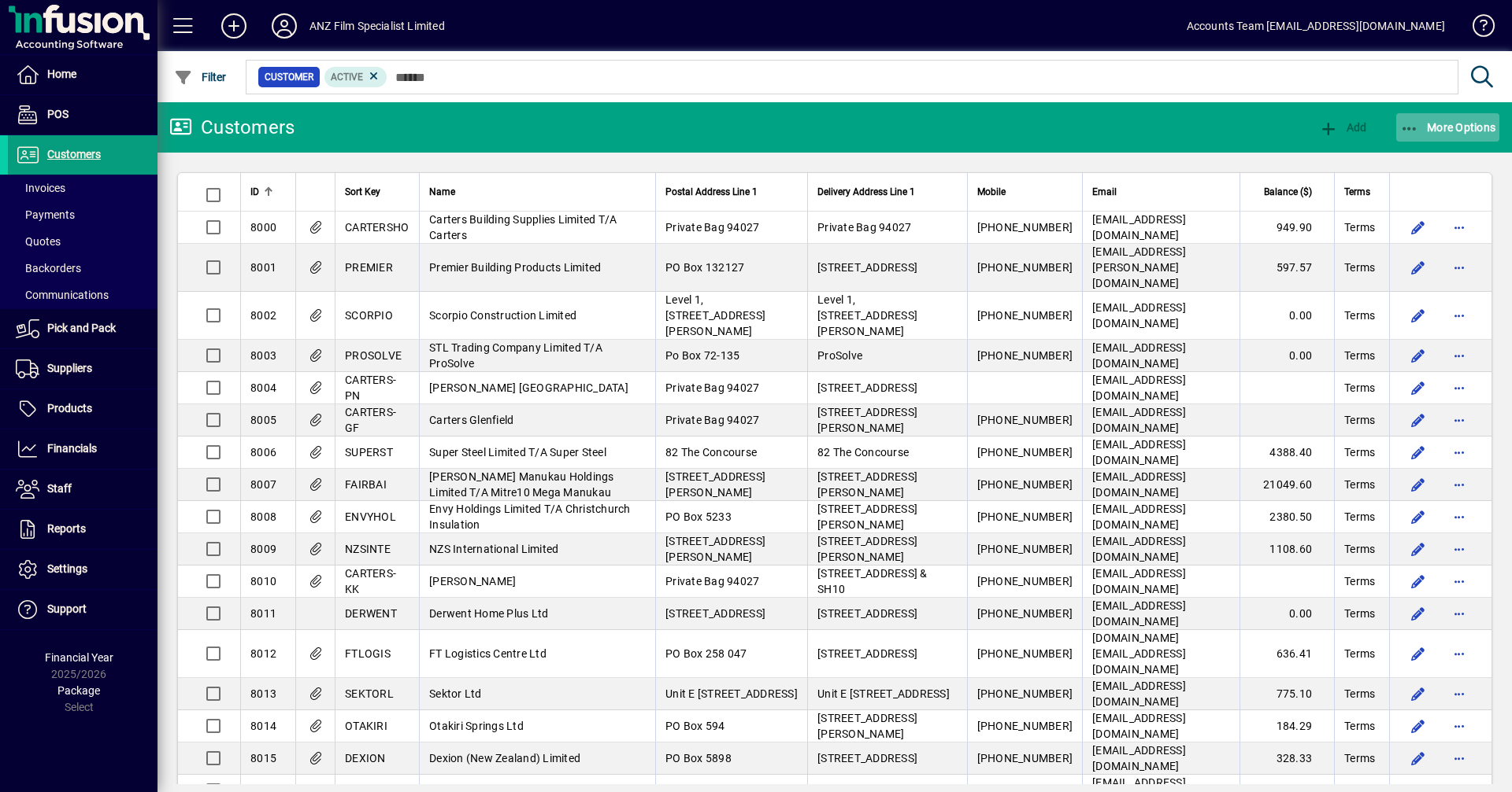
click at [1409, 123] on icon "button" at bounding box center [1409, 129] width 19 height 16
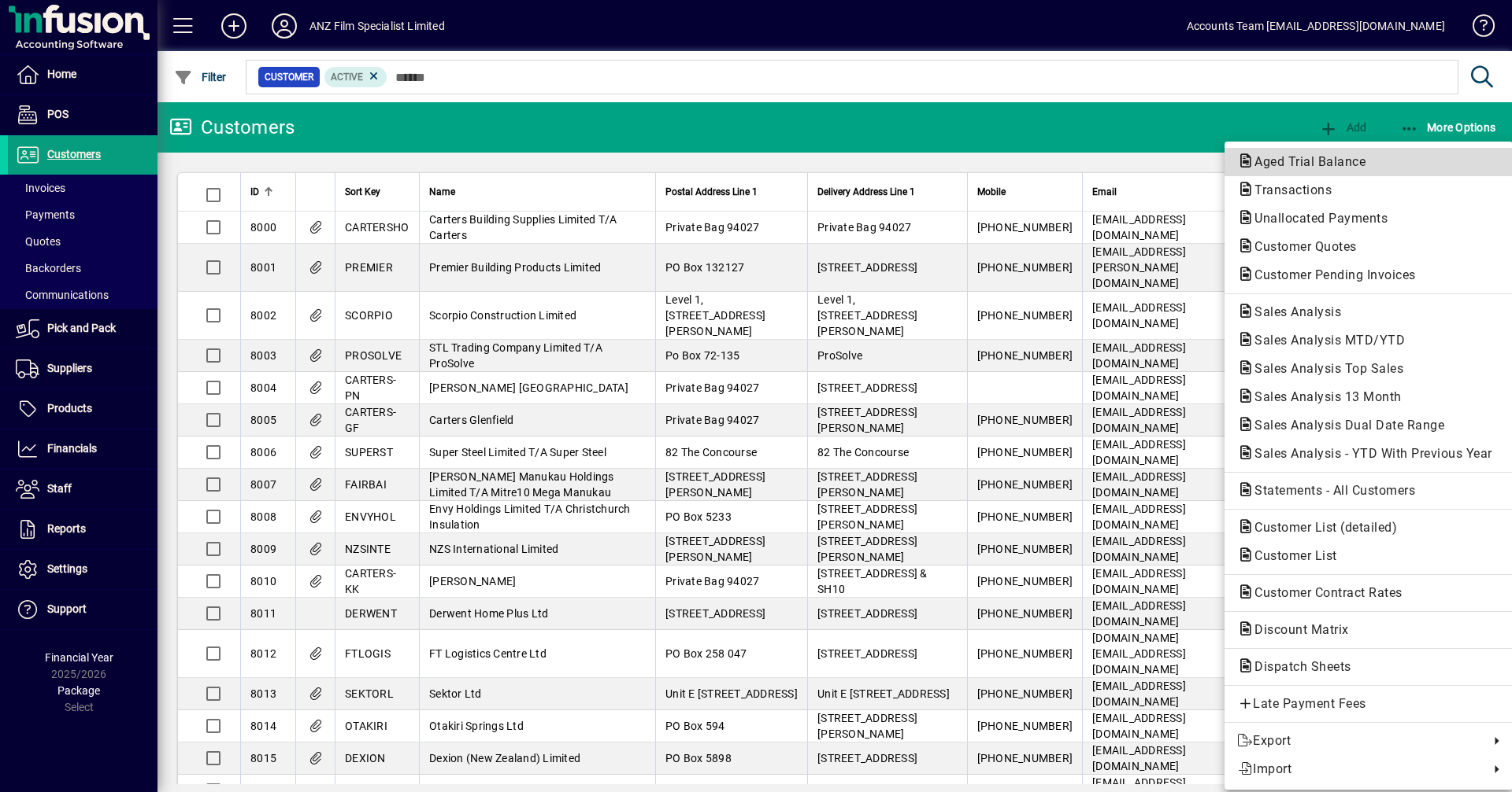
click at [1321, 161] on span "Aged Trial Balance" at bounding box center [1304, 161] width 136 height 15
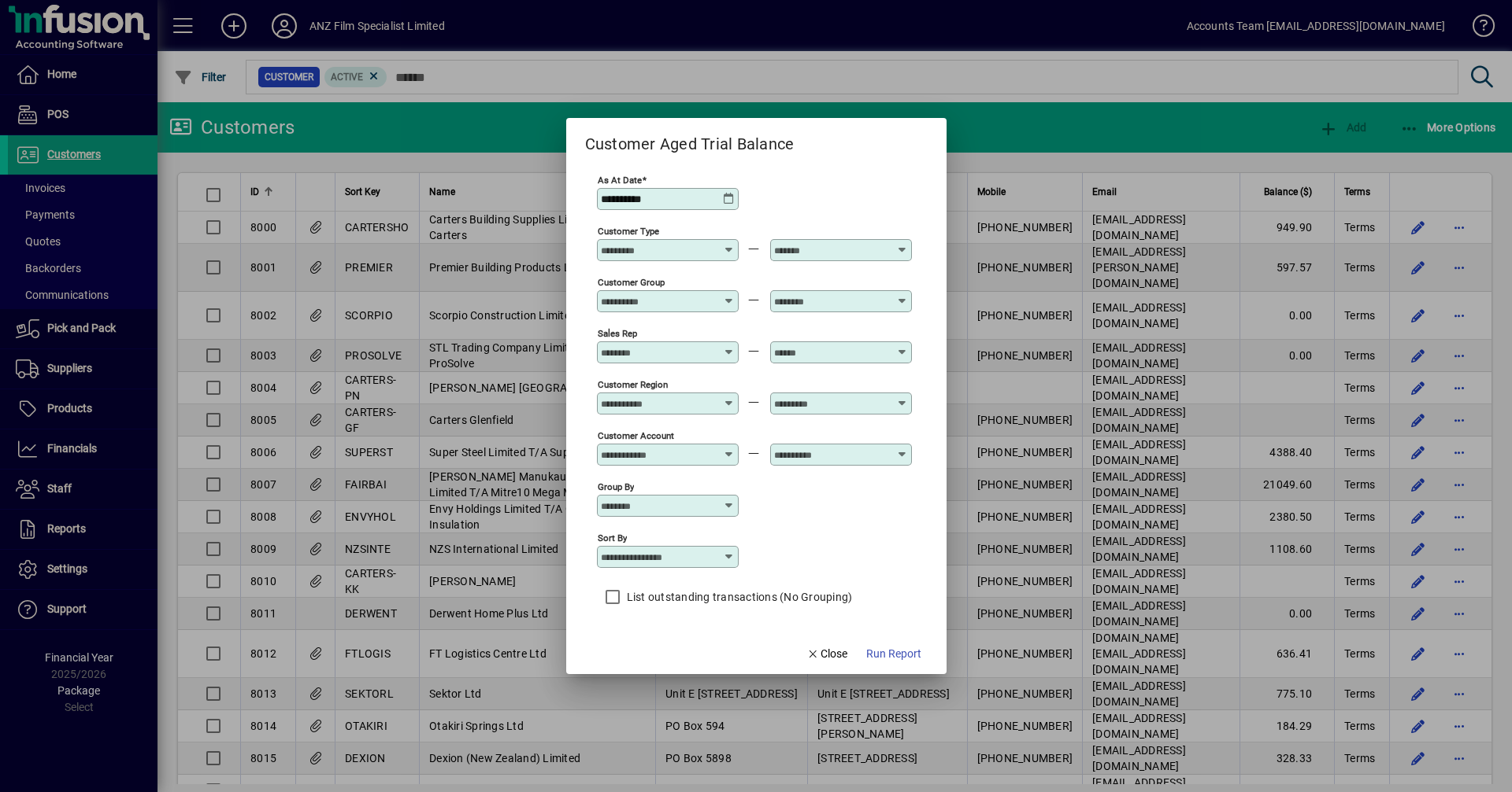
click at [730, 197] on icon at bounding box center [728, 199] width 13 height 13
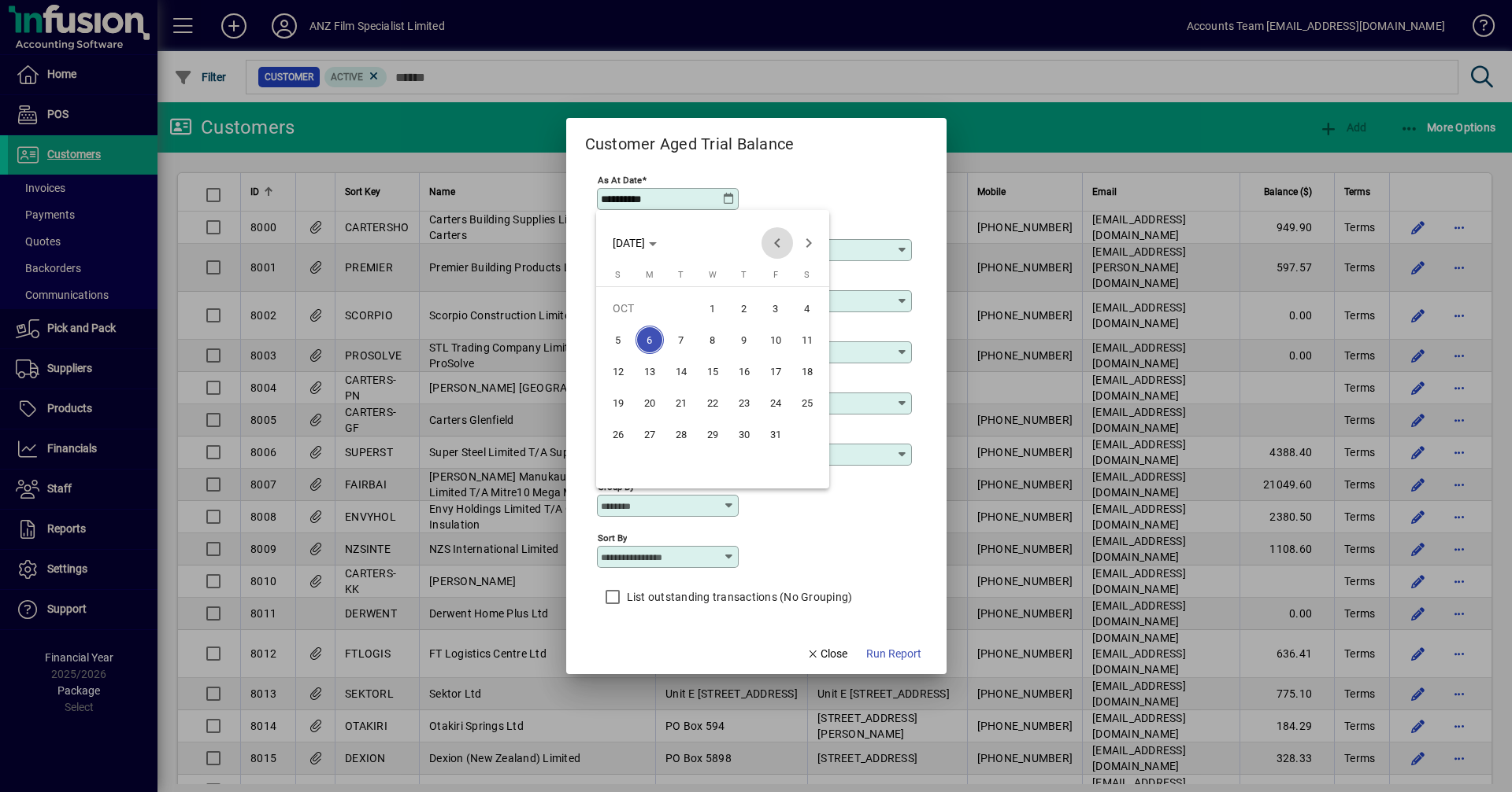
click at [779, 242] on span "Previous month" at bounding box center [777, 243] width 31 height 31
click at [651, 466] on span "29" at bounding box center [649, 465] width 28 height 28
type input "**********"
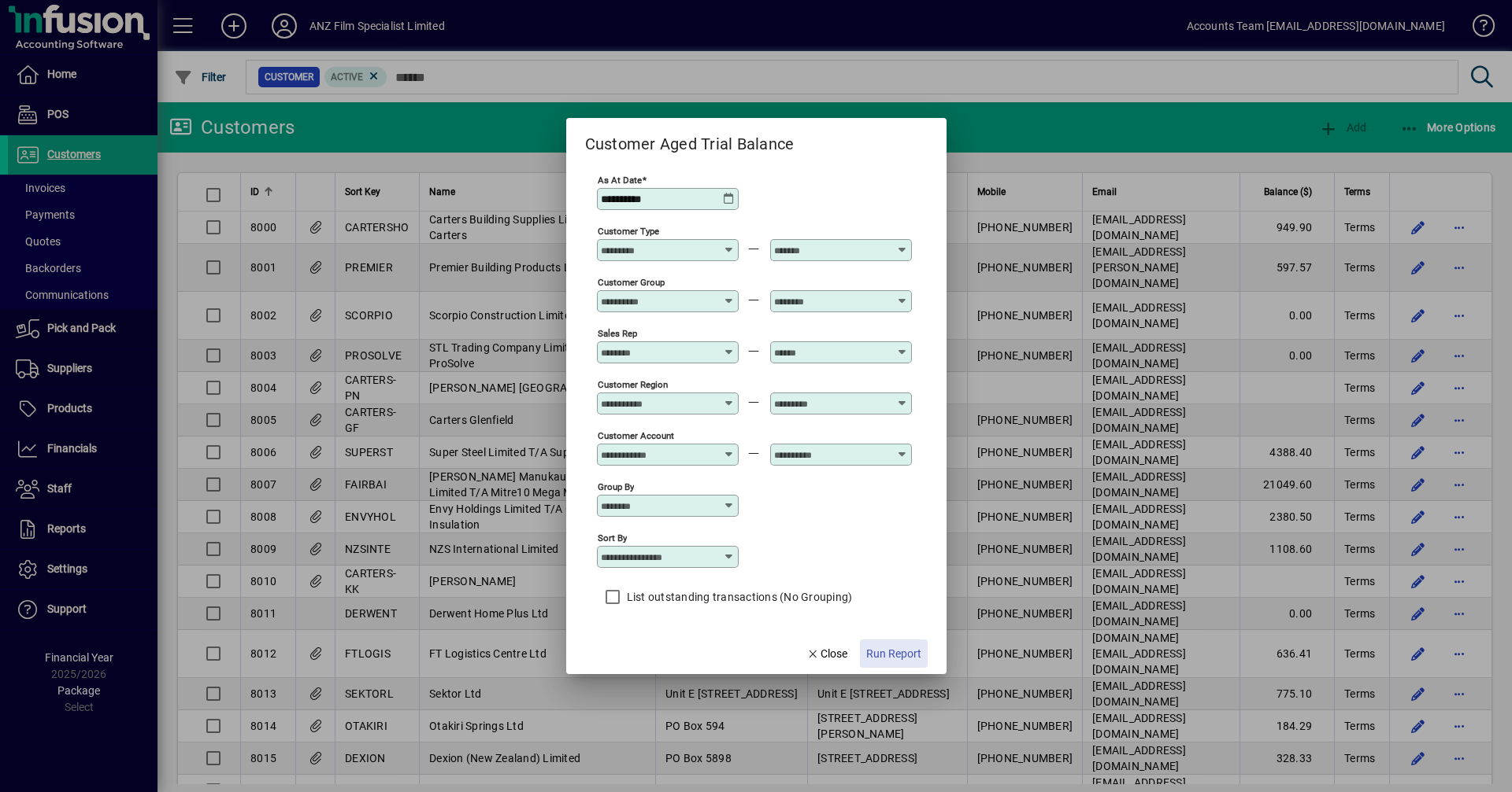
click at [909, 654] on span "Run Report" at bounding box center [893, 653] width 55 height 16
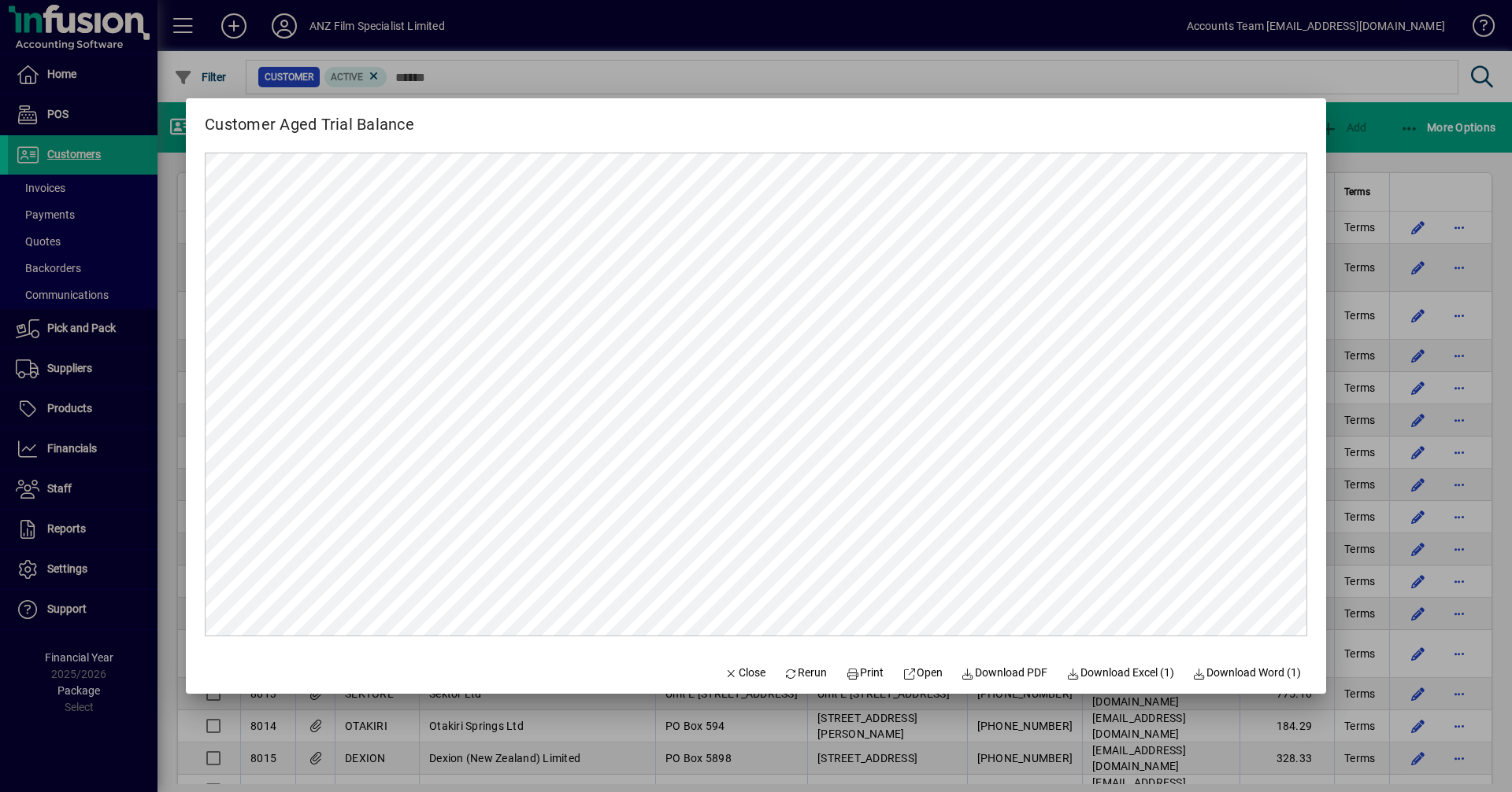
click at [1369, 71] on div at bounding box center [756, 396] width 1512 height 792
